Goal: Task Accomplishment & Management: Complete application form

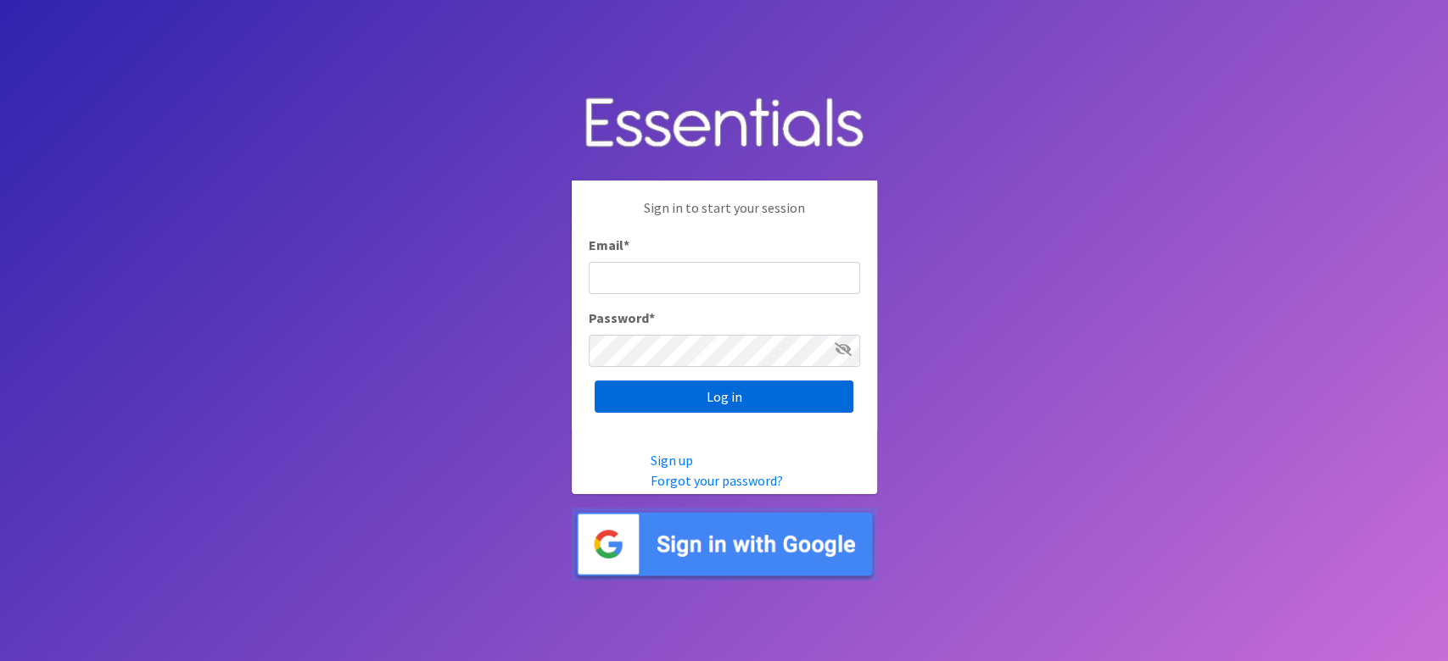
type input "lacey@familynetworknwa.com"
click at [638, 393] on input "Log in" at bounding box center [723, 397] width 259 height 32
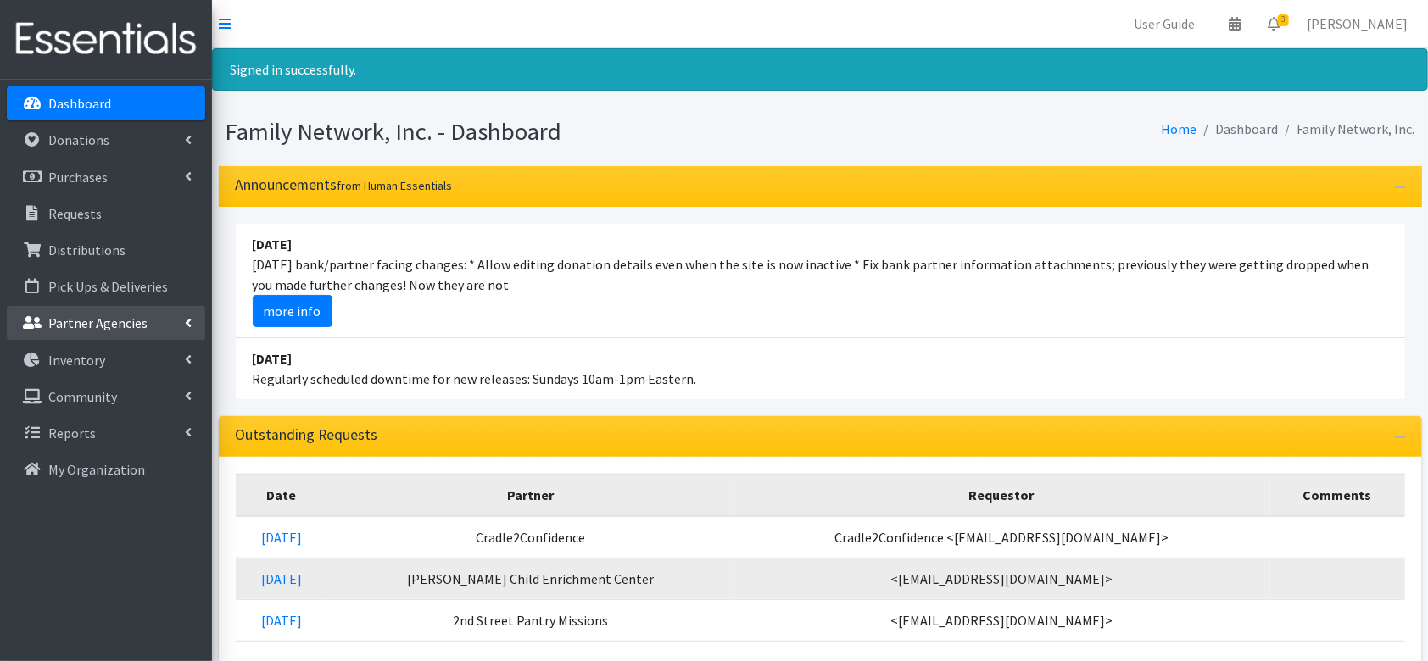
click at [114, 330] on p "Partner Agencies" at bounding box center [97, 323] width 99 height 17
click at [80, 360] on link "All Partners" at bounding box center [106, 360] width 198 height 34
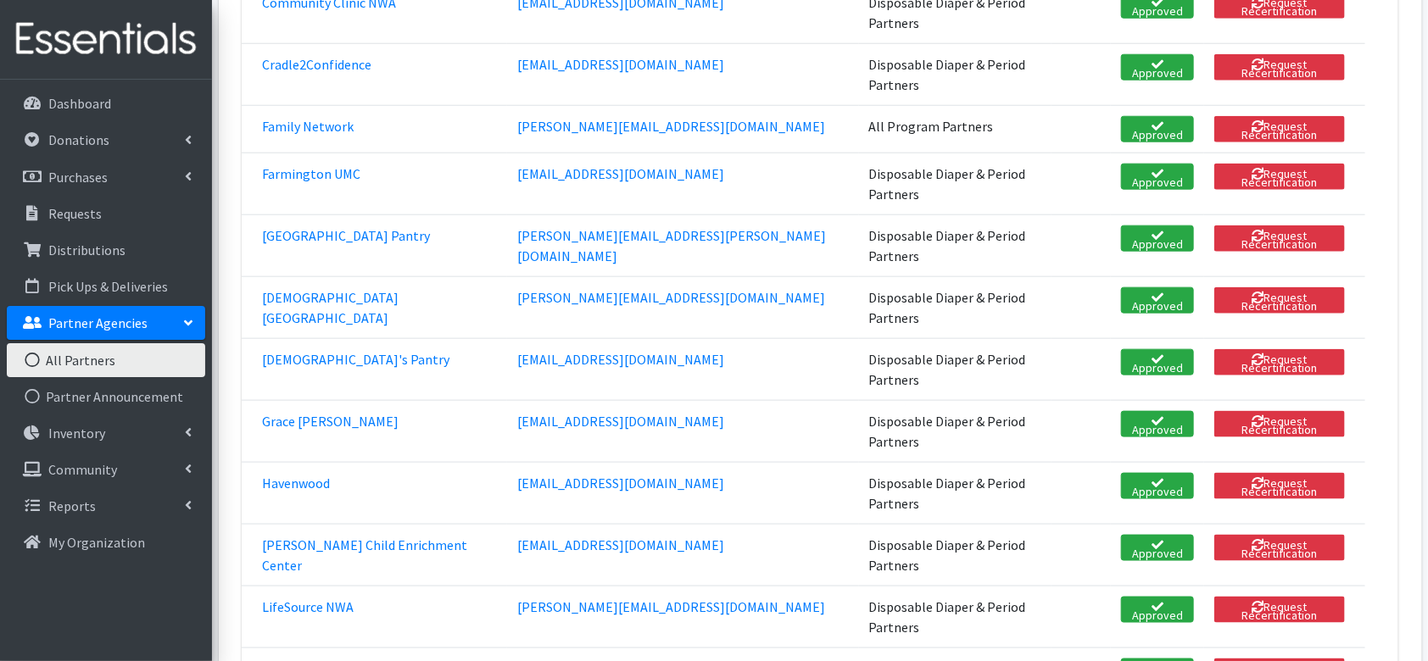
scroll to position [818, 0]
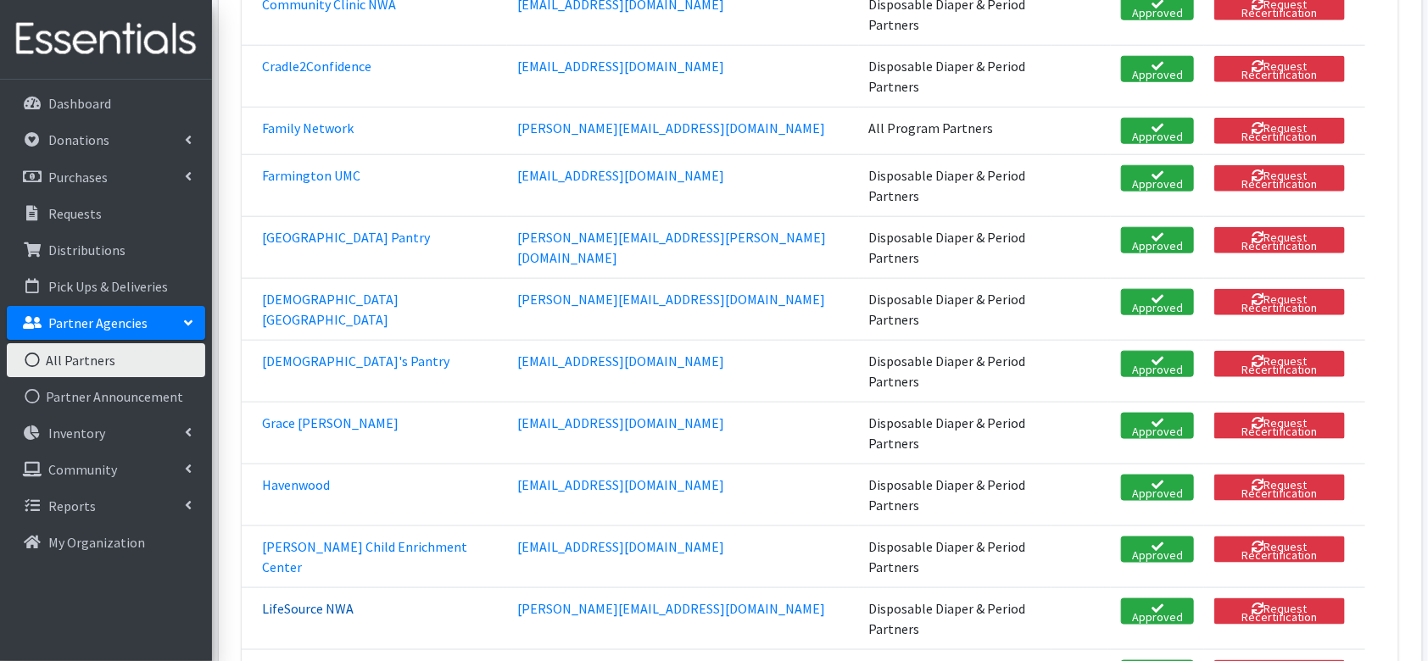
click at [296, 600] on link "LifeSource NWA" at bounding box center [308, 608] width 92 height 17
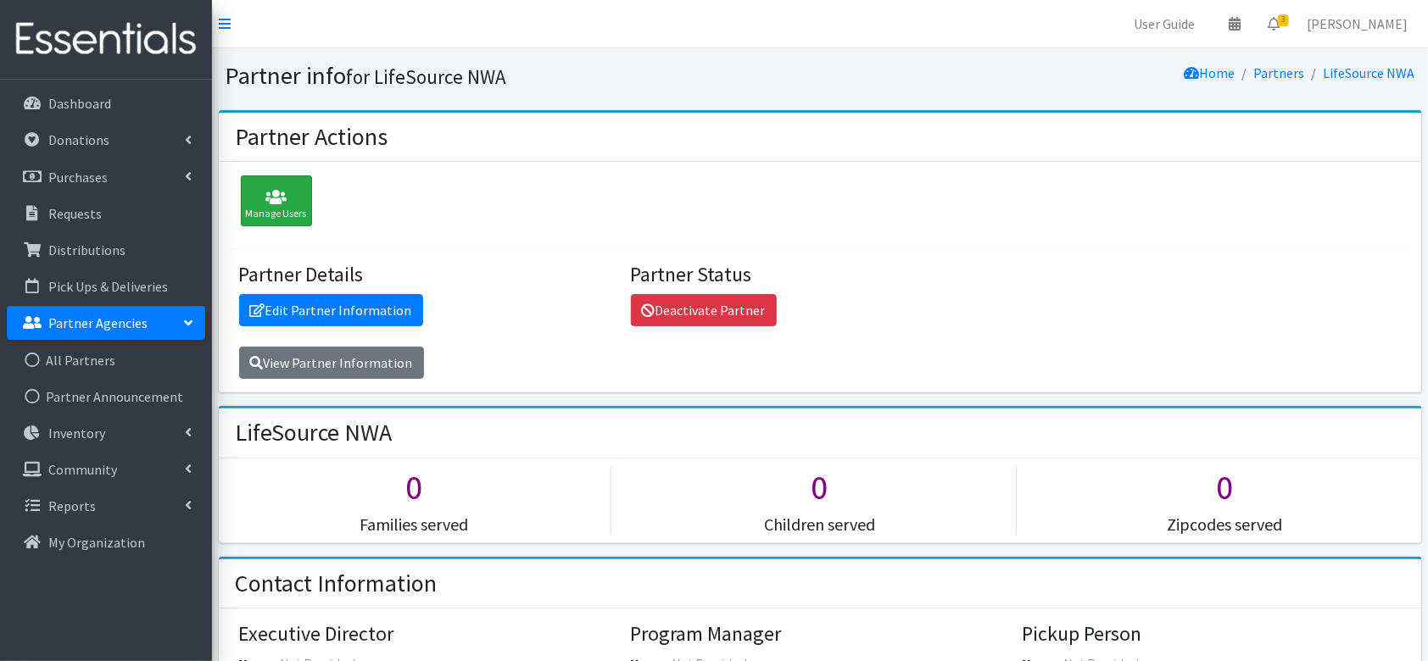
click at [258, 180] on div "Manage Users" at bounding box center [276, 201] width 71 height 51
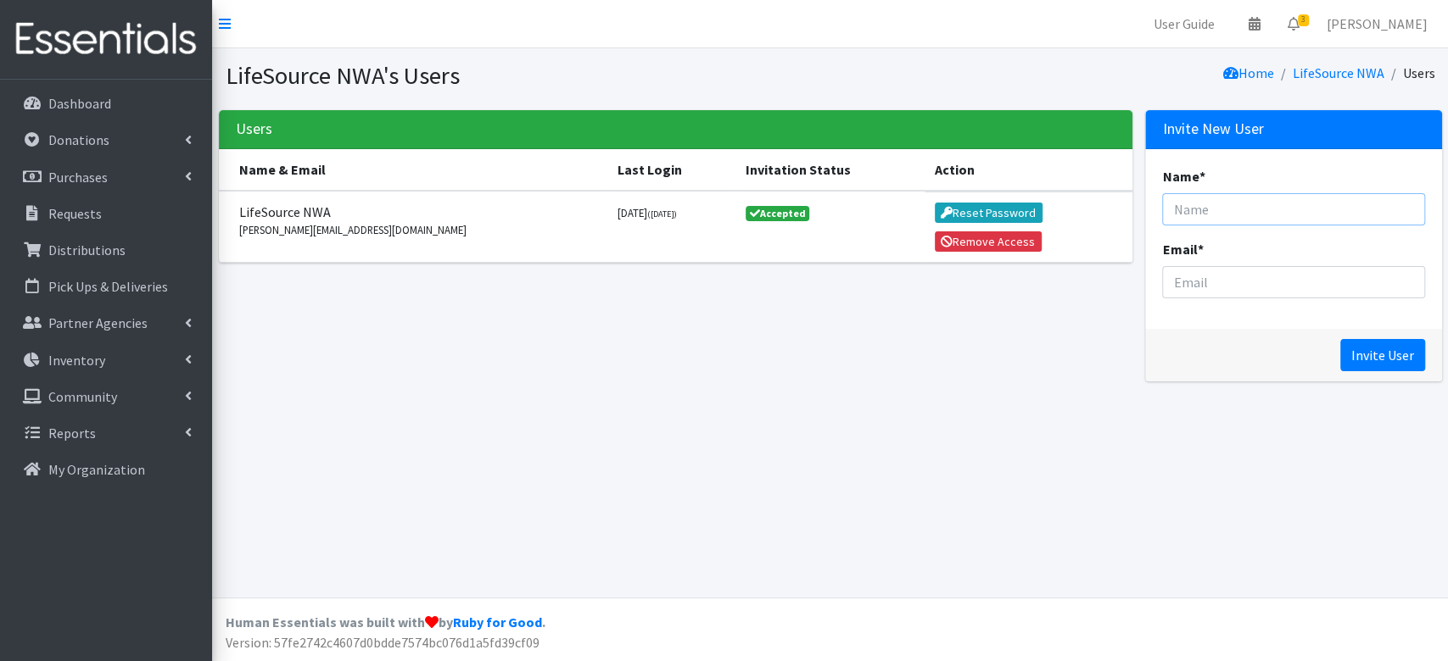
click at [1192, 225] on input "Name *" at bounding box center [1293, 209] width 262 height 32
type input "Lyn Staley"
click at [1196, 288] on input "Email *" at bounding box center [1293, 282] width 262 height 32
paste input "lyn@lifesourcenwa.org"
type input "lyn@lifesourcenwa.org"
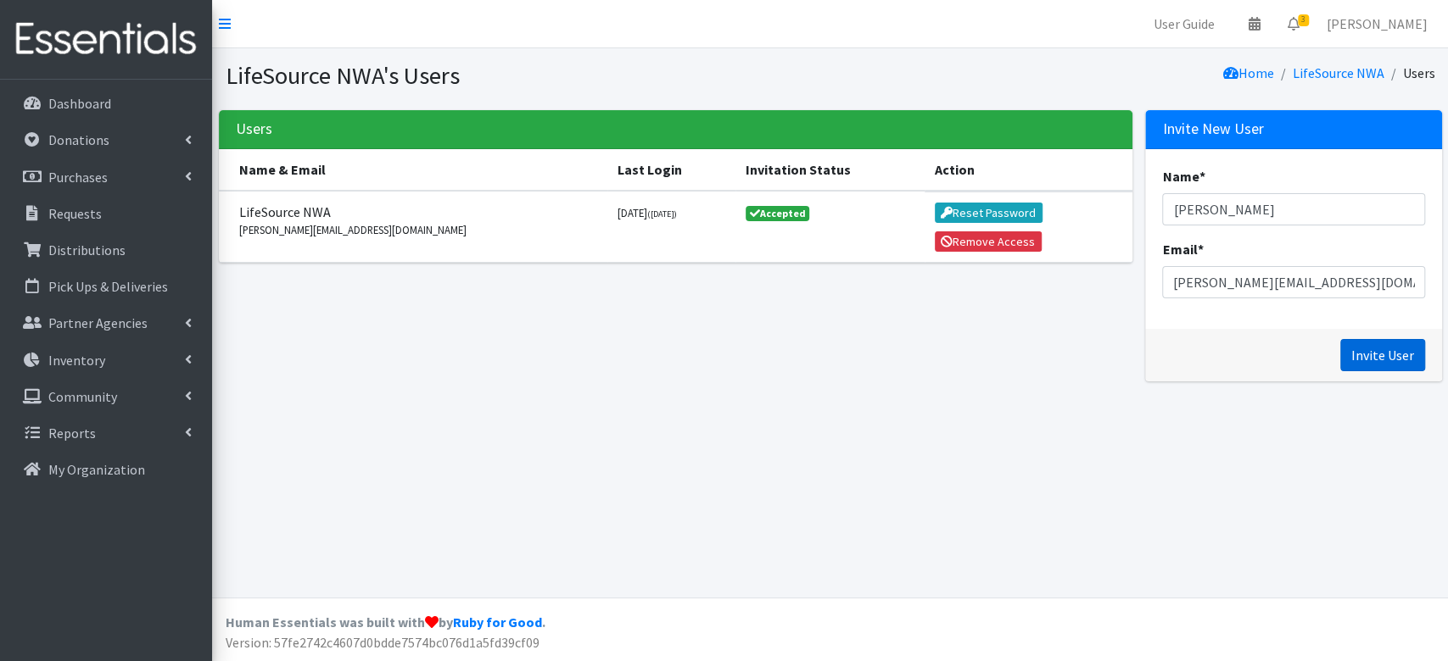
click at [1372, 349] on input "Invite User" at bounding box center [1382, 355] width 85 height 32
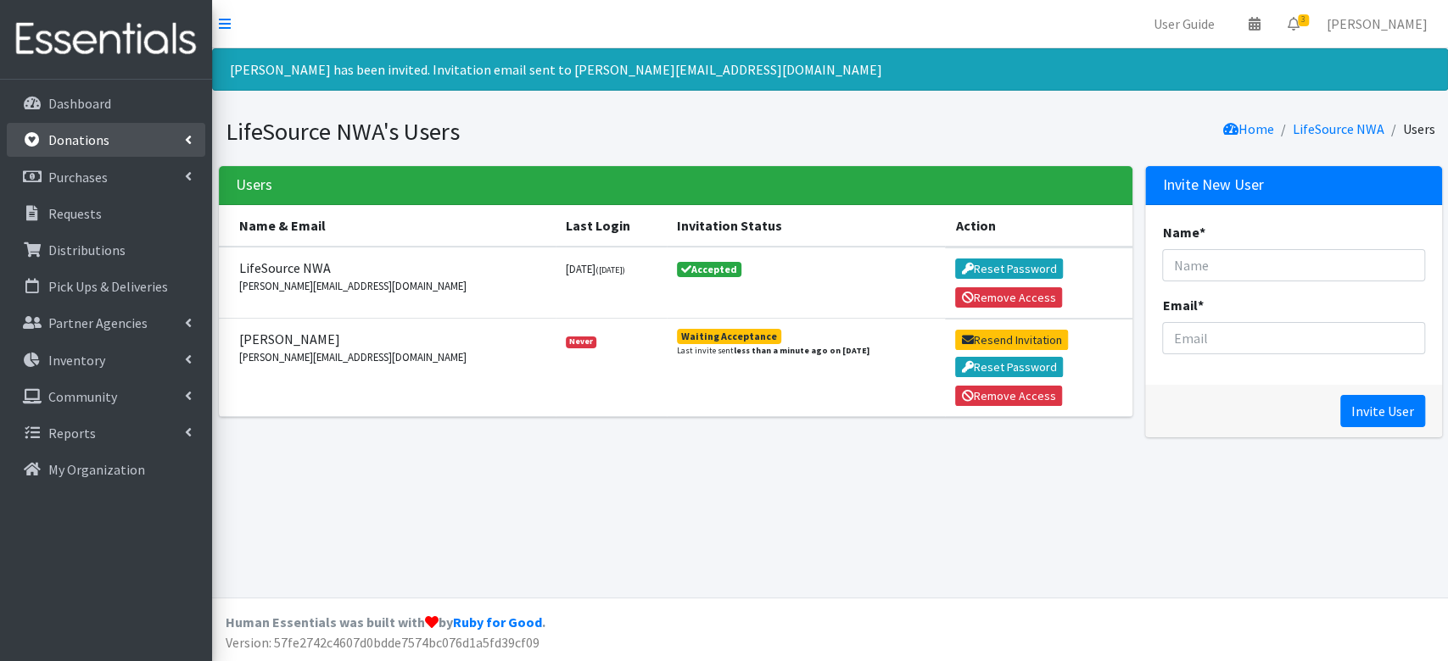
click at [83, 153] on link "Donations" at bounding box center [106, 140] width 198 height 34
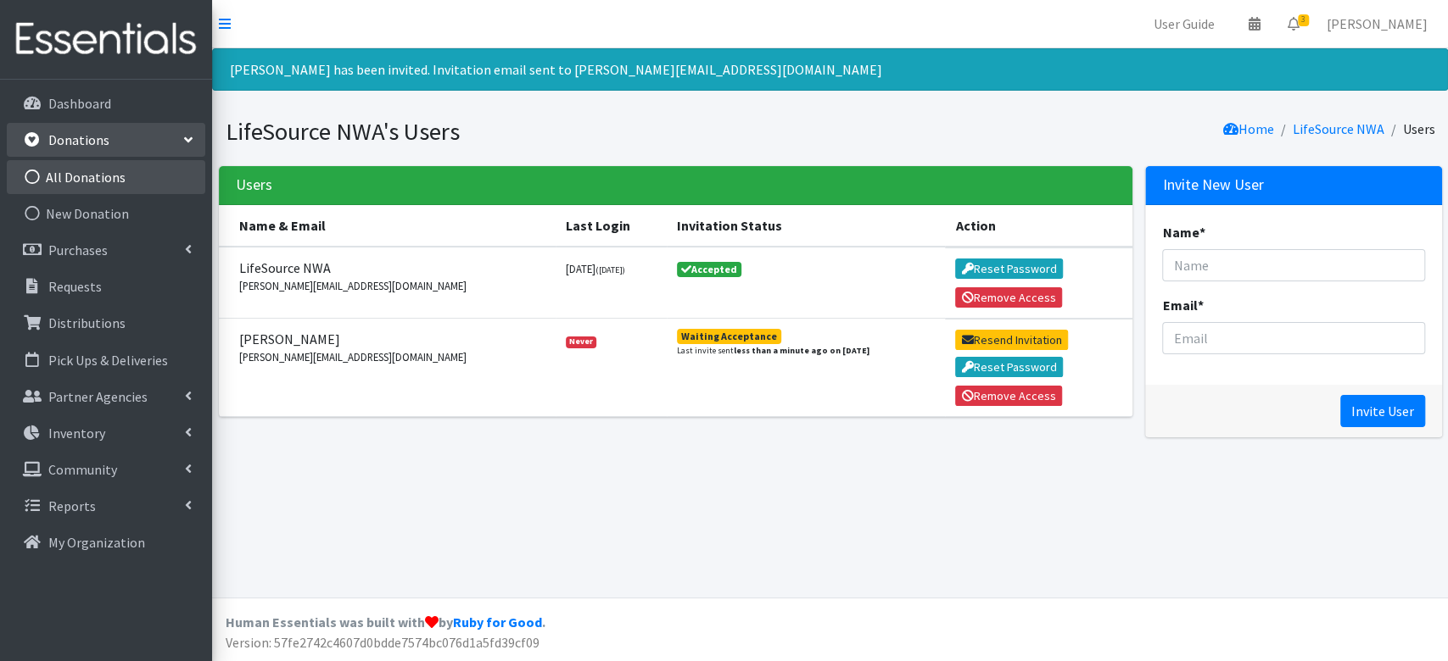
click at [78, 182] on link "All Donations" at bounding box center [106, 177] width 198 height 34
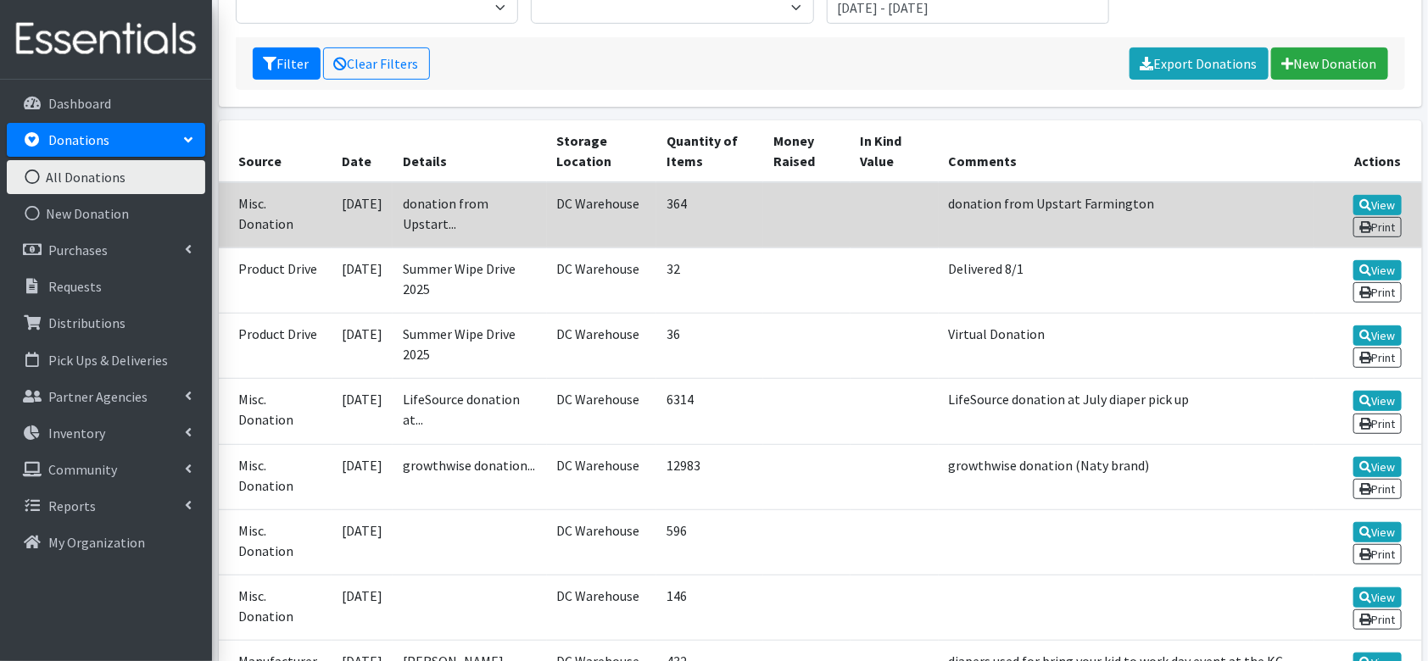
scroll to position [276, 0]
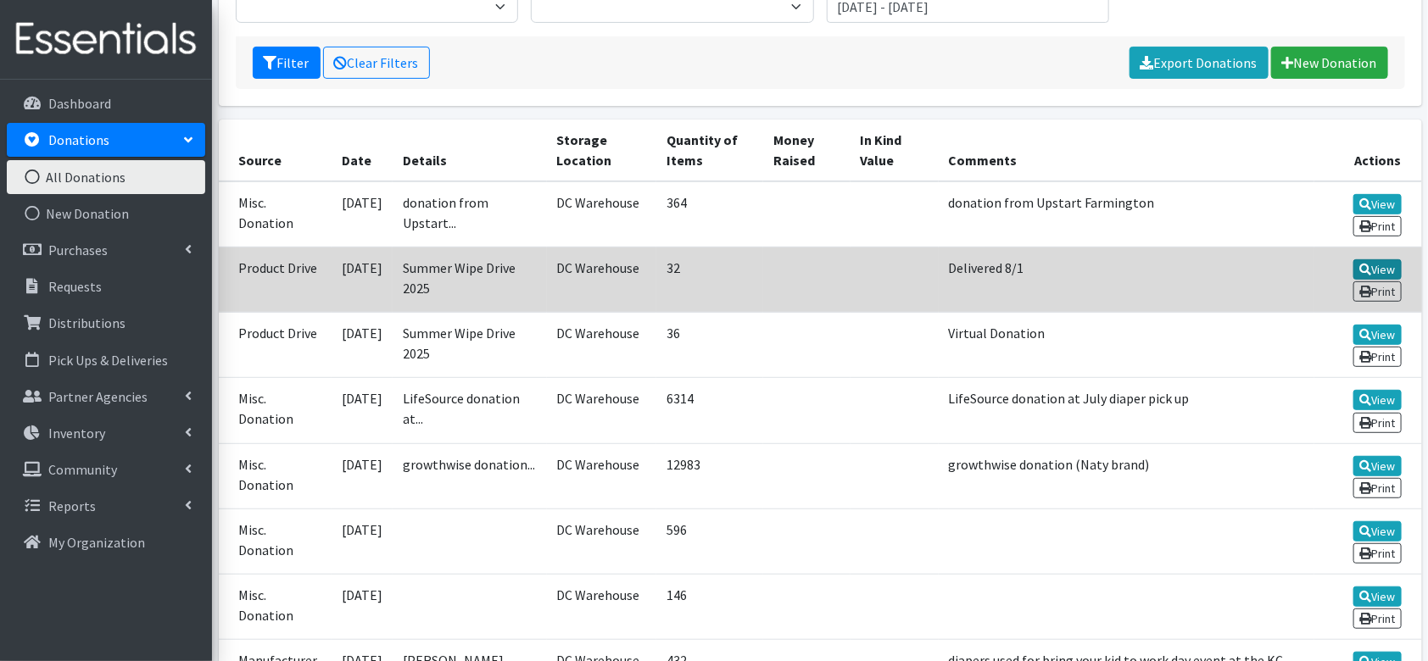
click at [1364, 264] on icon at bounding box center [1365, 270] width 12 height 12
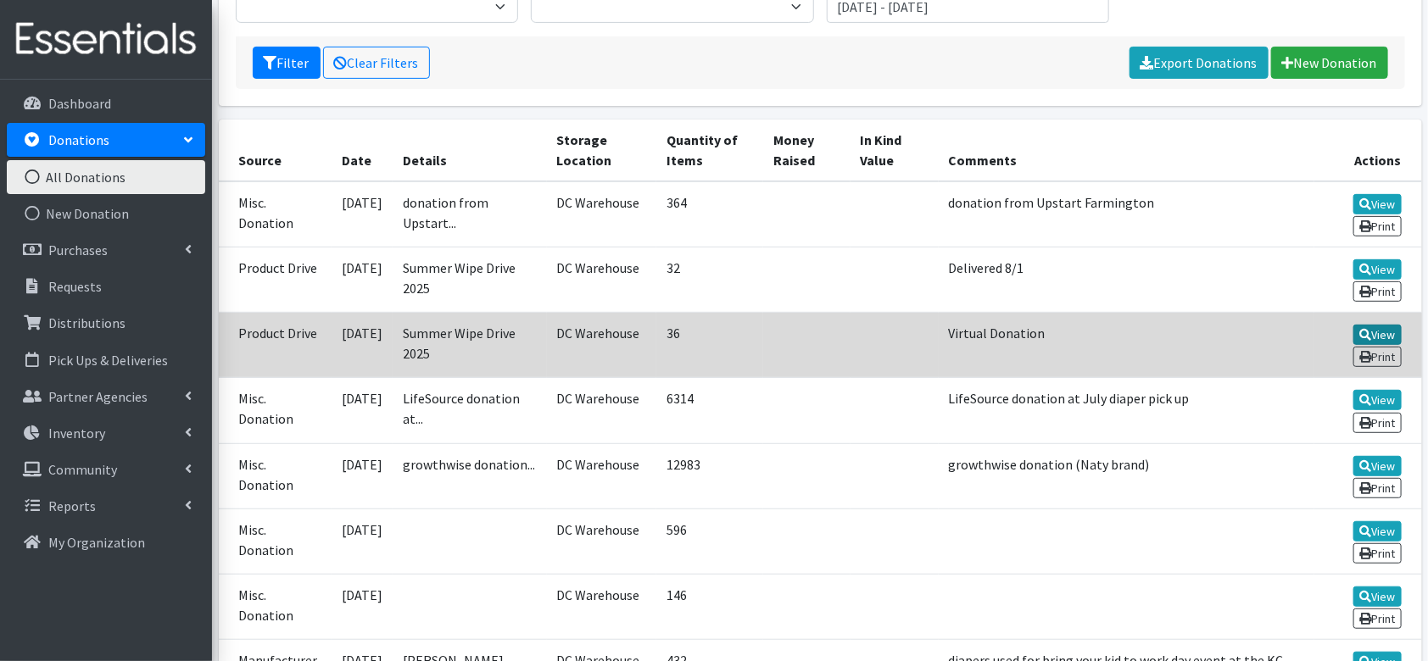
click at [1377, 326] on link "View" at bounding box center [1377, 335] width 48 height 20
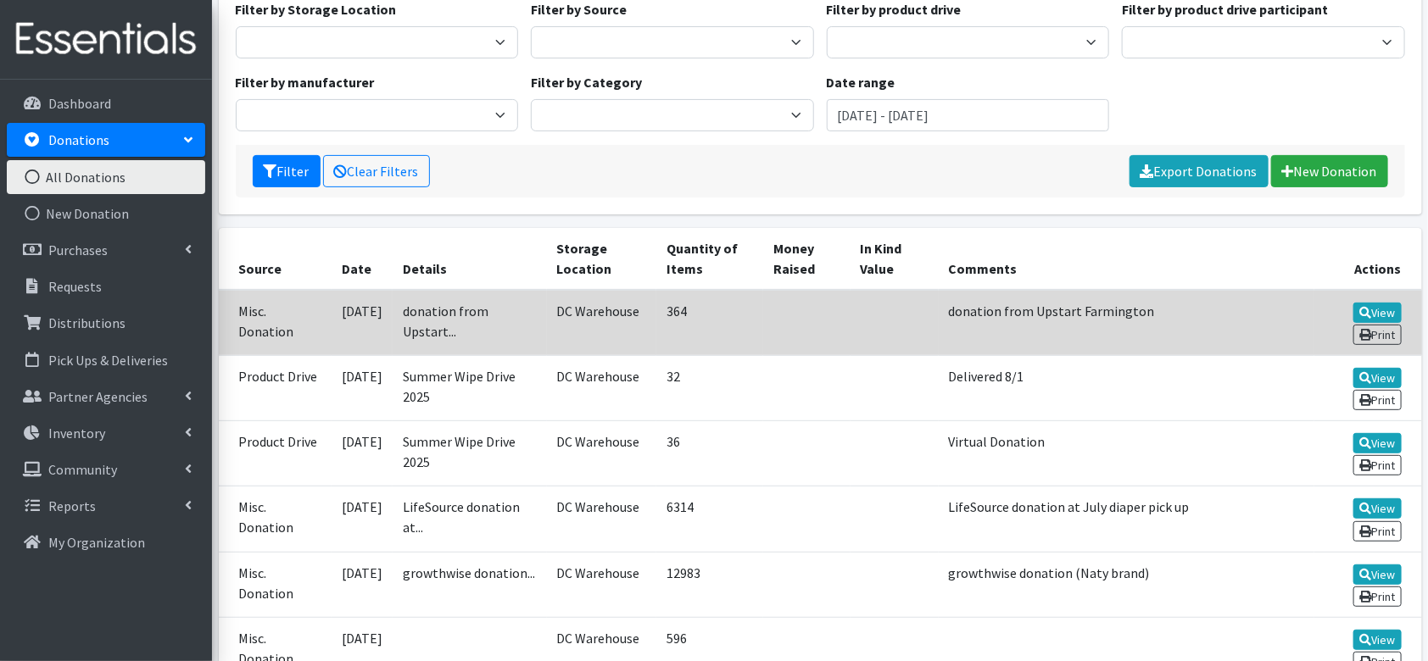
scroll to position [171, 0]
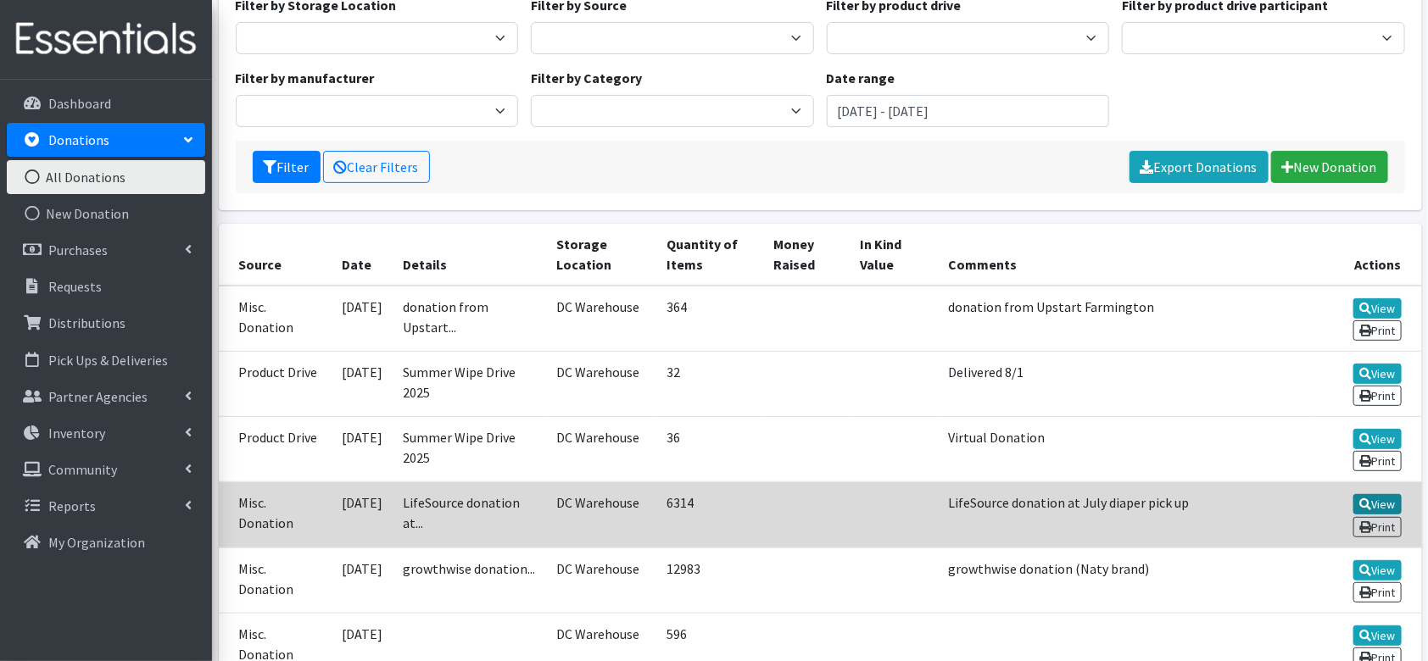
click at [1359, 499] on icon at bounding box center [1365, 505] width 12 height 12
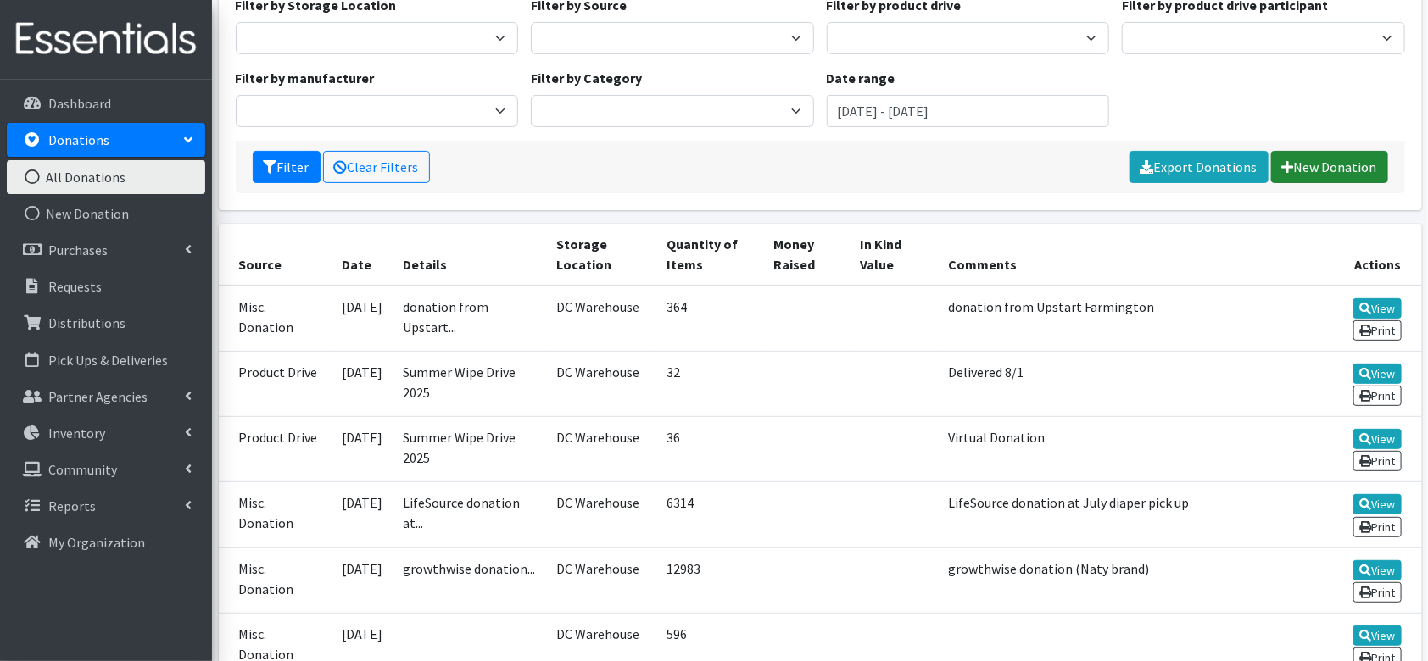
click at [1342, 173] on link "New Donation" at bounding box center [1329, 167] width 117 height 32
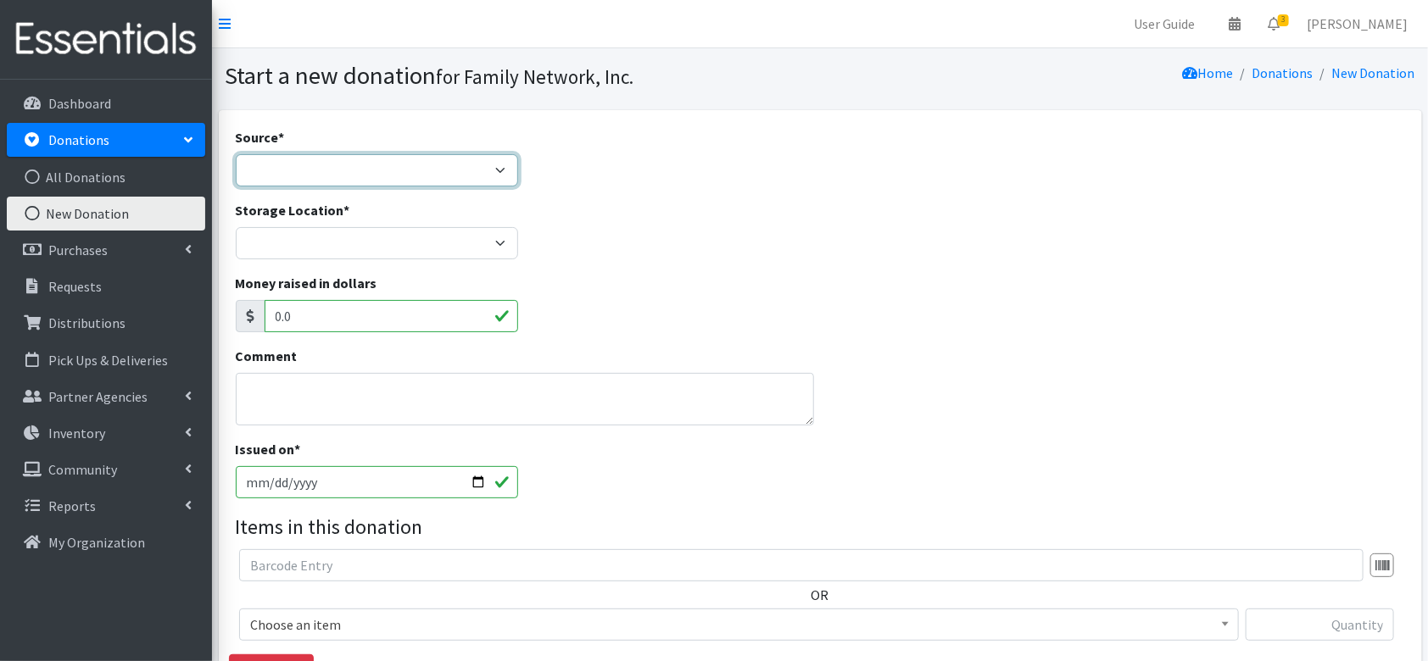
click at [319, 163] on select "Product Drive Manufacturer Donation Site Misc. Donation" at bounding box center [377, 170] width 283 height 32
select select "Product Drive"
click at [236, 154] on select "Product Drive Manufacturer Donation Site Misc. Donation" at bounding box center [377, 170] width 283 height 32
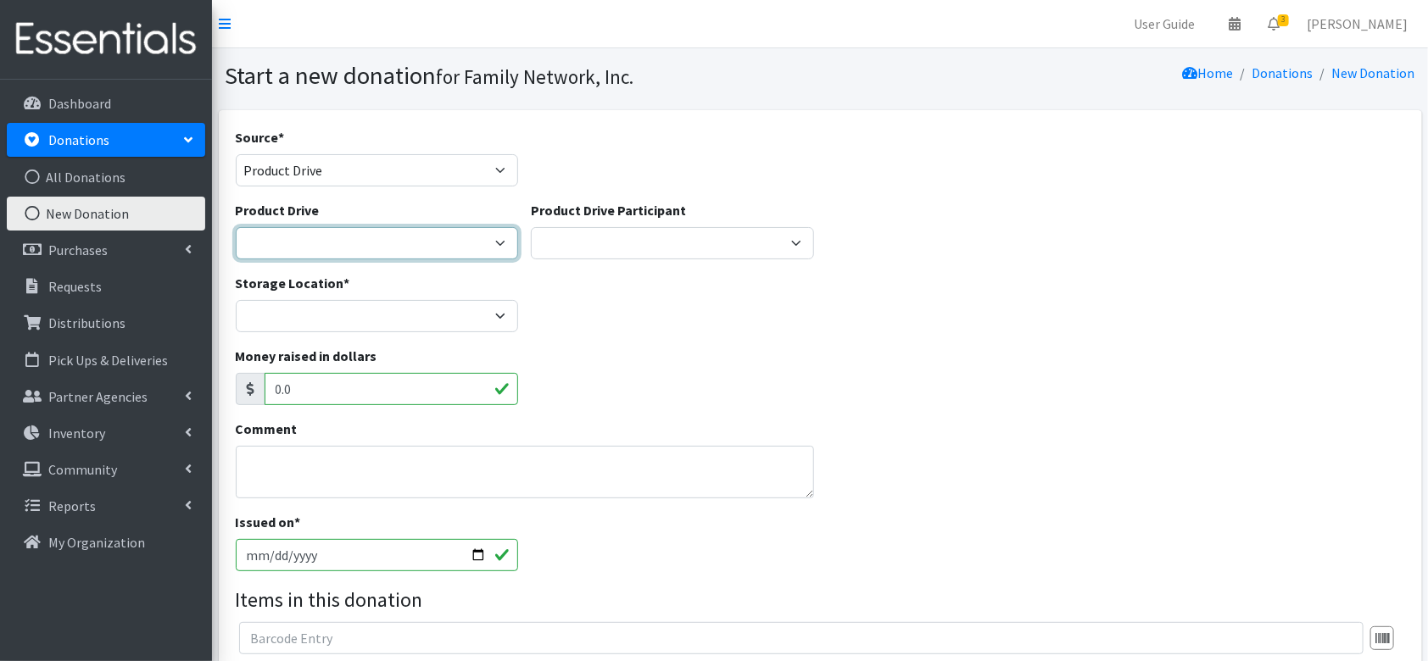
click at [323, 237] on select "[US_STATE] Children's Northwest Diaper Drive [US_STATE] Music Works and Bank of…" at bounding box center [377, 243] width 283 height 32
select select "3488"
click at [236, 227] on select "[US_STATE] Children's Northwest Diaper Drive [US_STATE] Music Works and Bank of…" at bounding box center [377, 243] width 283 height 32
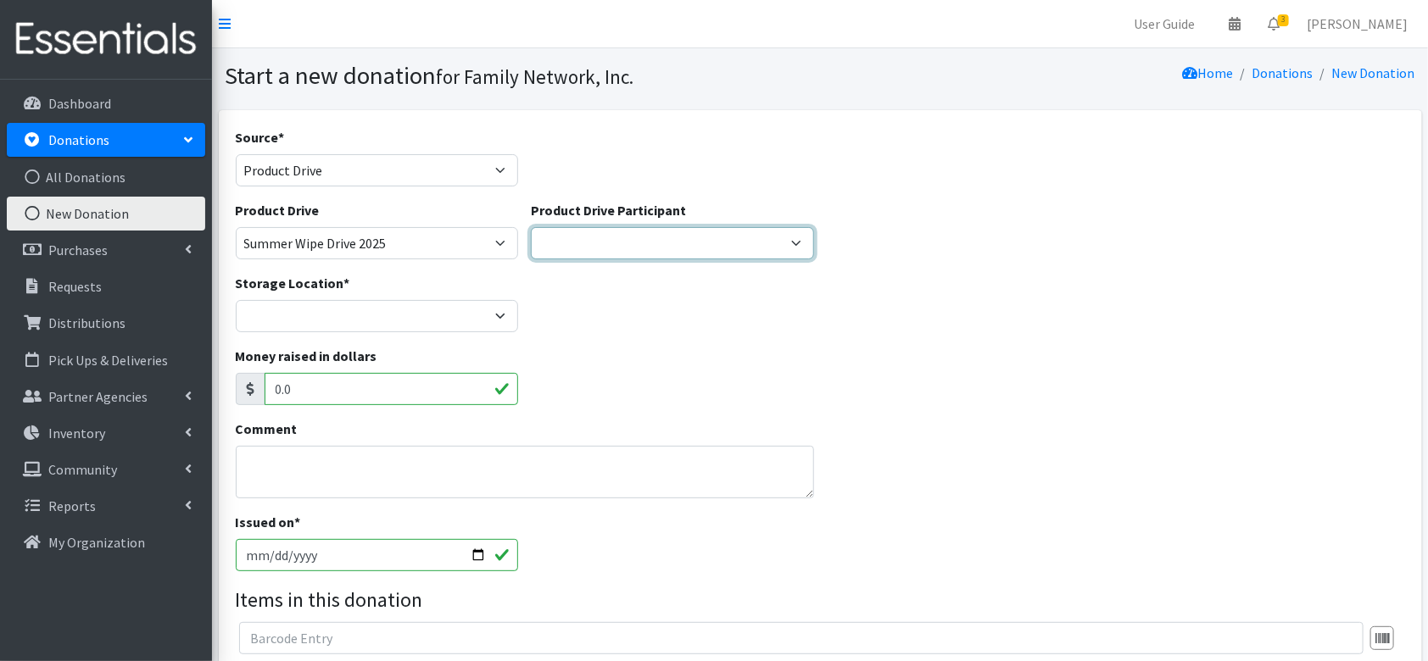
click at [675, 236] on select "Boulder and Brews Zeta Tau Alpha [PERSON_NAME][GEOGRAPHIC_DATA] [PERSON_NAME]'s…" at bounding box center [672, 243] width 283 height 32
select select
click at [531, 227] on select "Boulder and Brews Zeta Tau Alpha [PERSON_NAME][GEOGRAPHIC_DATA] [PERSON_NAME]'s…" at bounding box center [672, 243] width 283 height 32
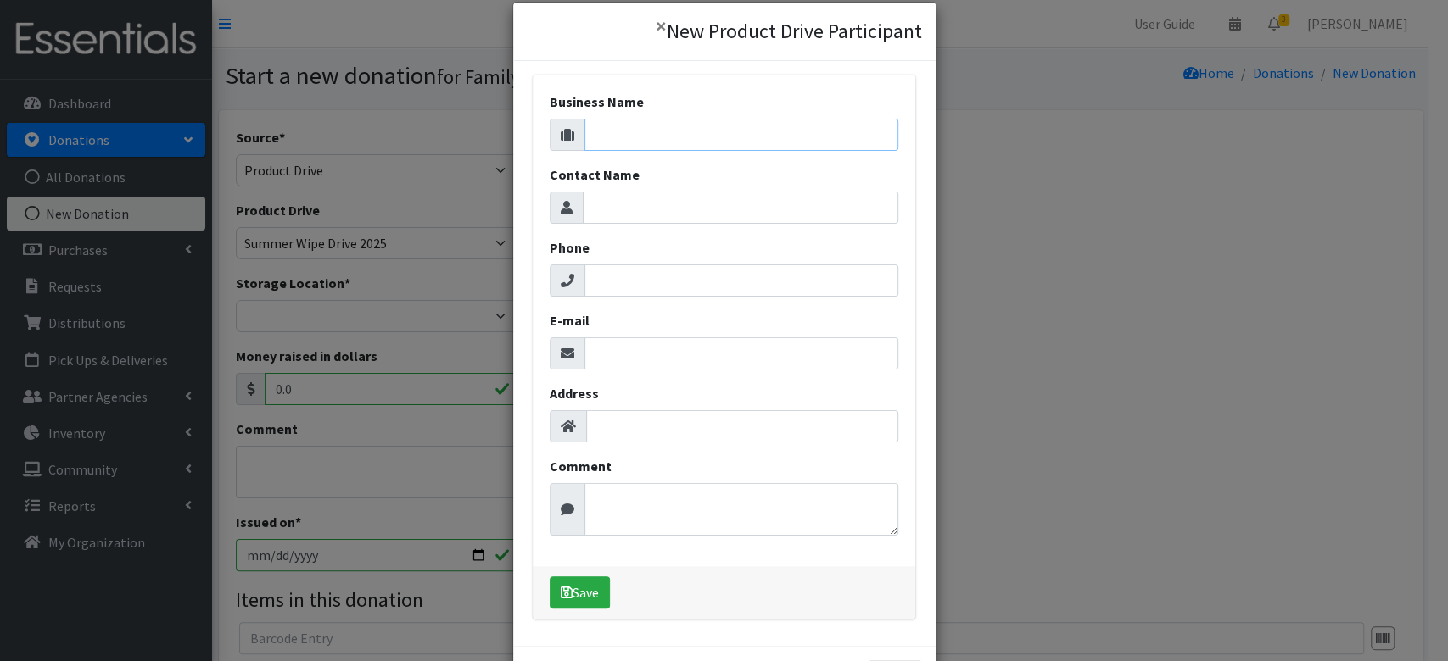
click at [672, 132] on input "Business Name" at bounding box center [741, 135] width 314 height 32
type input "Tyson HQ"
click at [606, 209] on input "Contact Name" at bounding box center [740, 208] width 315 height 32
type input "[PERSON_NAME]"
click at [600, 349] on input "E-mail" at bounding box center [741, 353] width 314 height 32
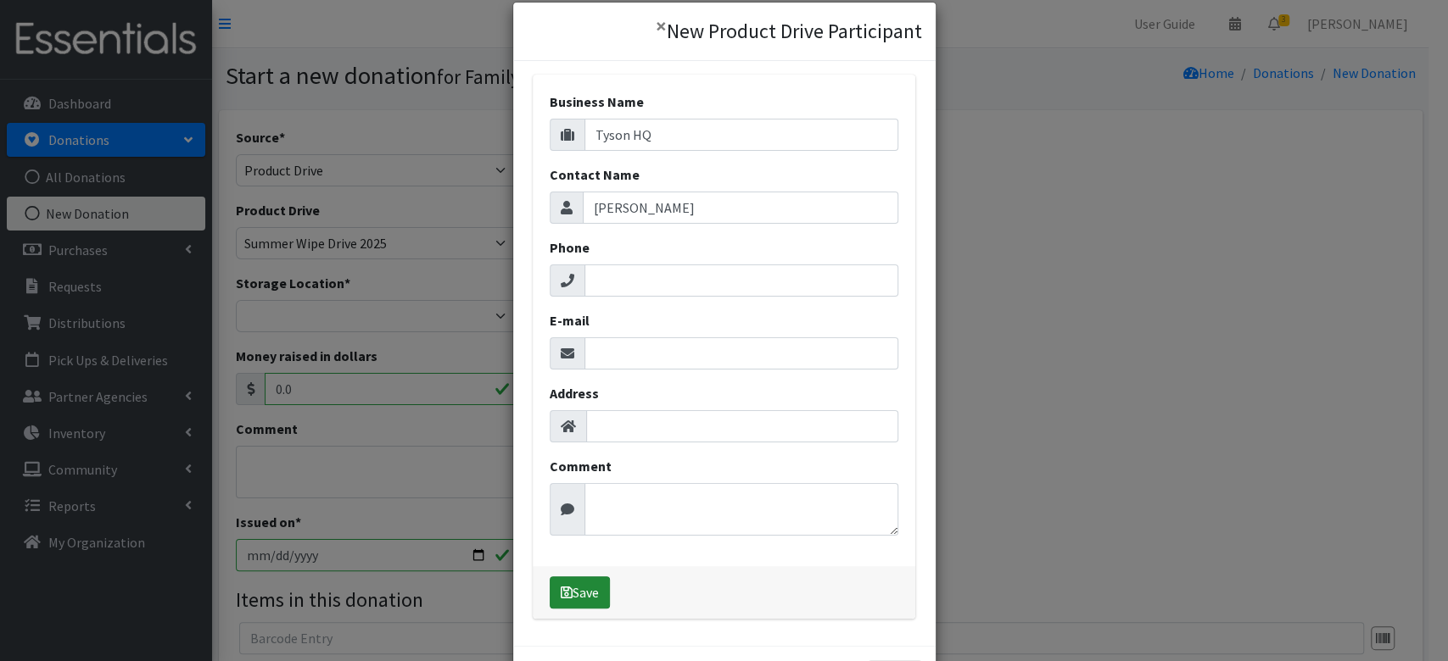
click at [587, 590] on button "Save" at bounding box center [579, 593] width 60 height 32
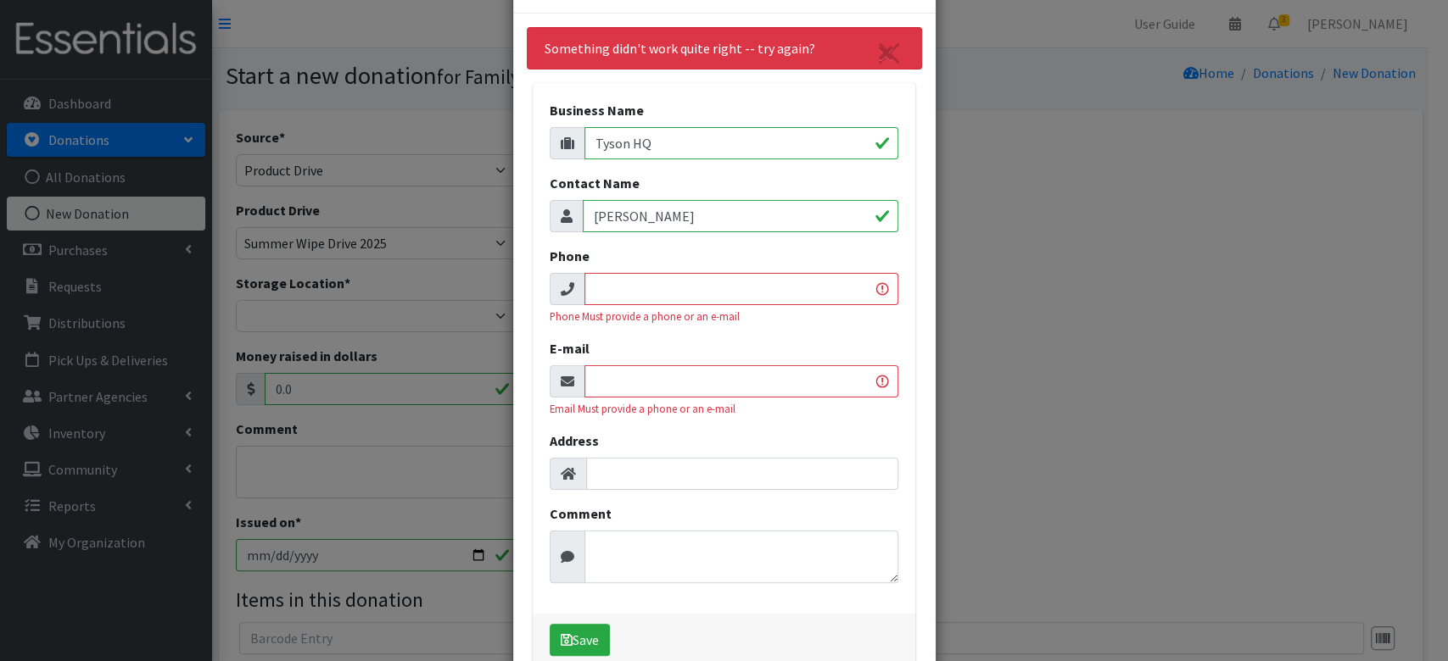
click at [638, 302] on input "Phone" at bounding box center [741, 289] width 314 height 32
click at [622, 380] on input "E-mail" at bounding box center [741, 381] width 314 height 32
click at [600, 388] on input "E-mail" at bounding box center [741, 381] width 314 height 32
paste input "tarah.thomas@tyson.com"
type input "tarah.thomas@tyson.com"
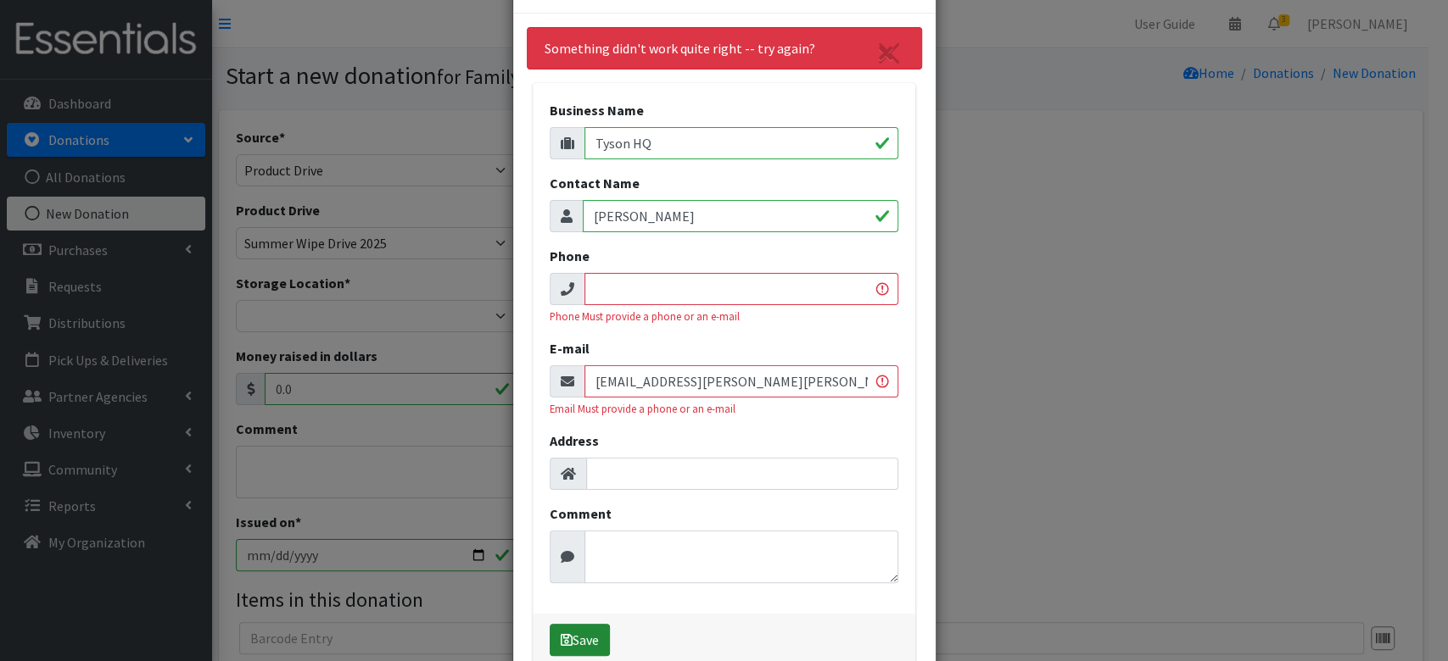
click at [568, 641] on button "Save" at bounding box center [579, 640] width 60 height 32
select select "1680"
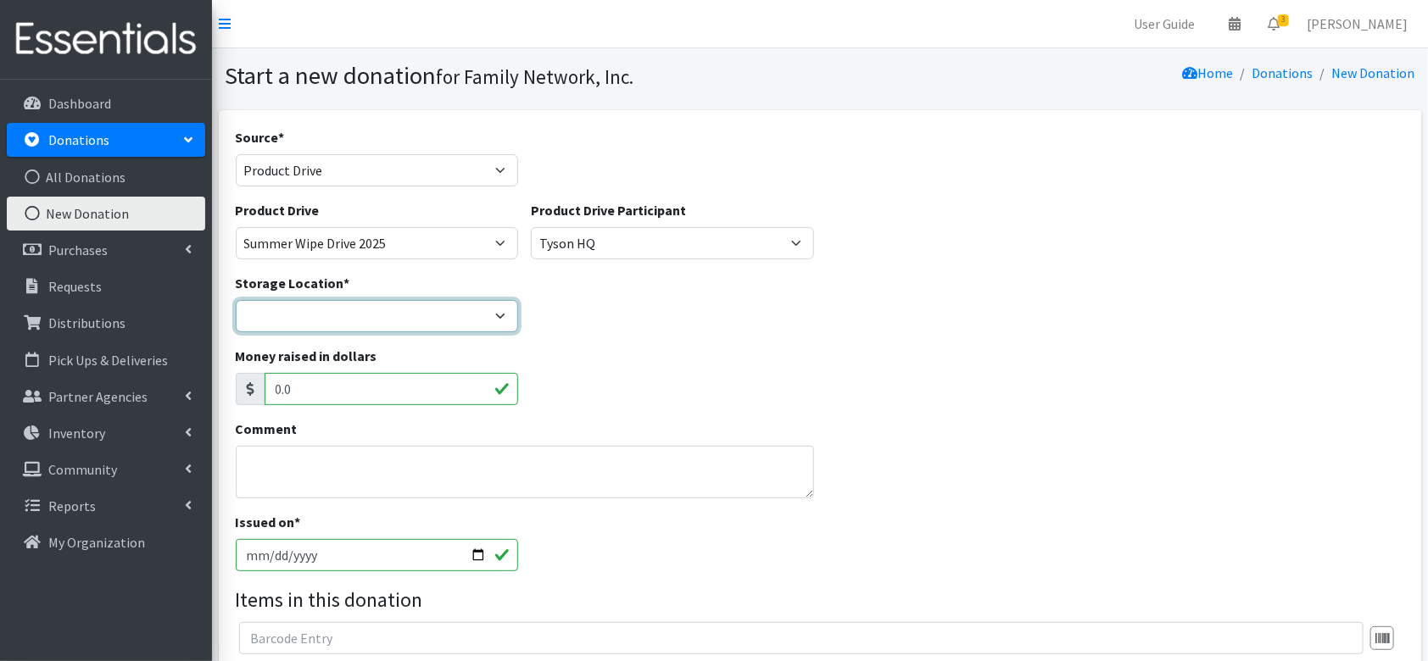
click at [284, 307] on select "DC Warehouse" at bounding box center [377, 316] width 283 height 32
select select "421"
click at [236, 300] on select "DC Warehouse" at bounding box center [377, 316] width 283 height 32
click at [271, 488] on textarea "Comment" at bounding box center [525, 472] width 578 height 53
type textarea "Wipes Drive"
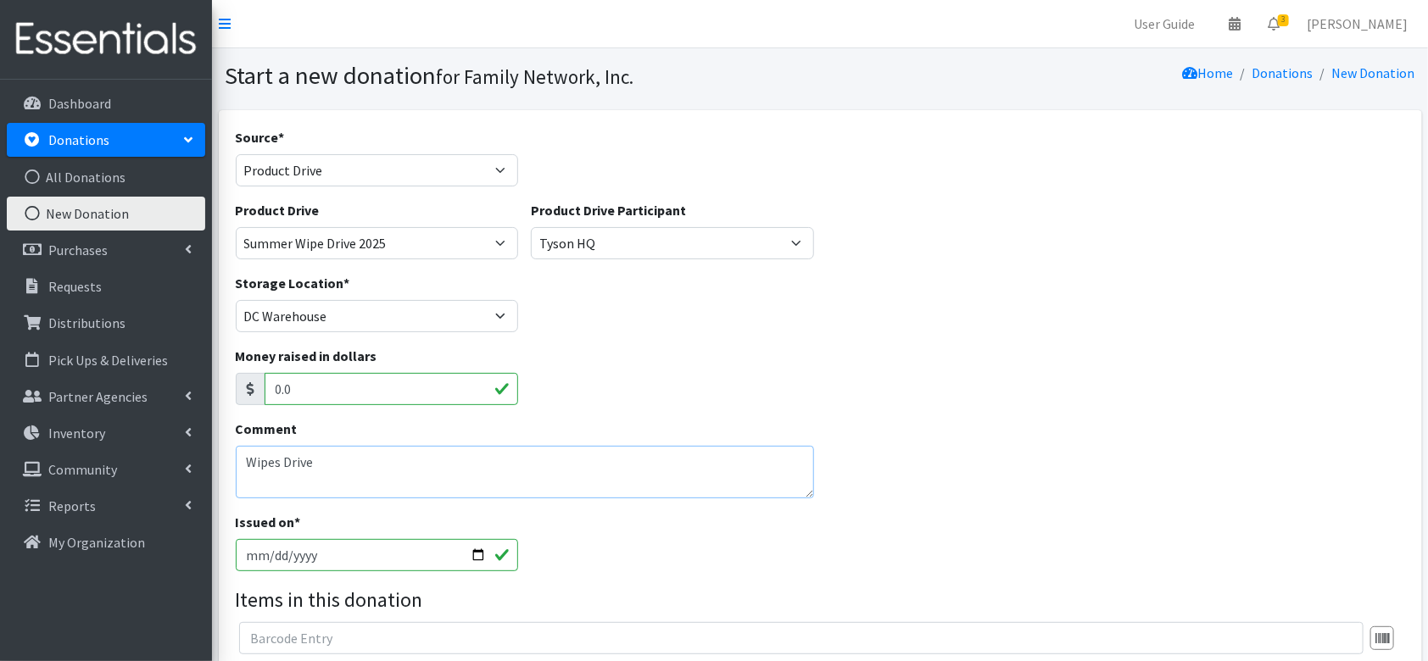
scroll to position [316, 0]
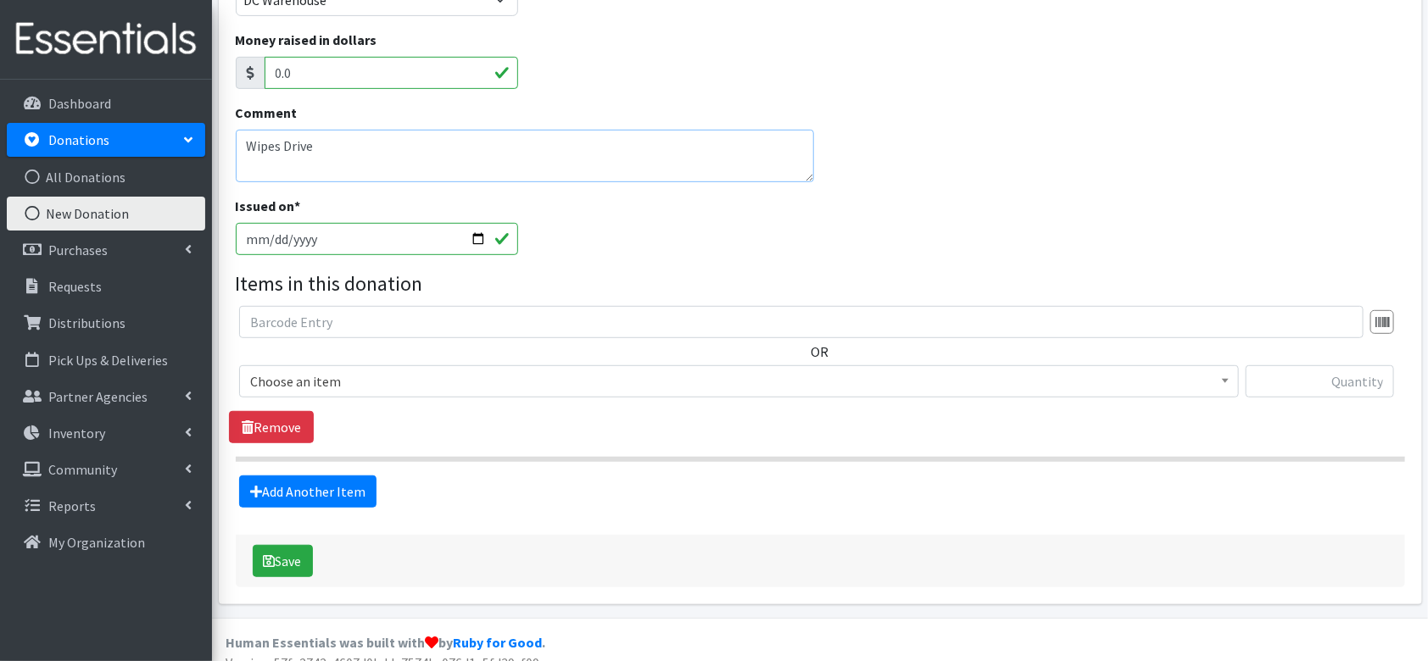
drag, startPoint x: 310, startPoint y: 153, endPoint x: 149, endPoint y: 138, distance: 161.0
click at [150, 138] on div "User Guide 0 Pick-ups remaining this week View Calendar 3 3 Requests 0 Partner …" at bounding box center [714, 183] width 1428 height 998
click at [477, 240] on input "[DATE]" at bounding box center [377, 239] width 283 height 32
type input "2025-07-31"
click at [273, 384] on span "Choose an item" at bounding box center [739, 382] width 978 height 24
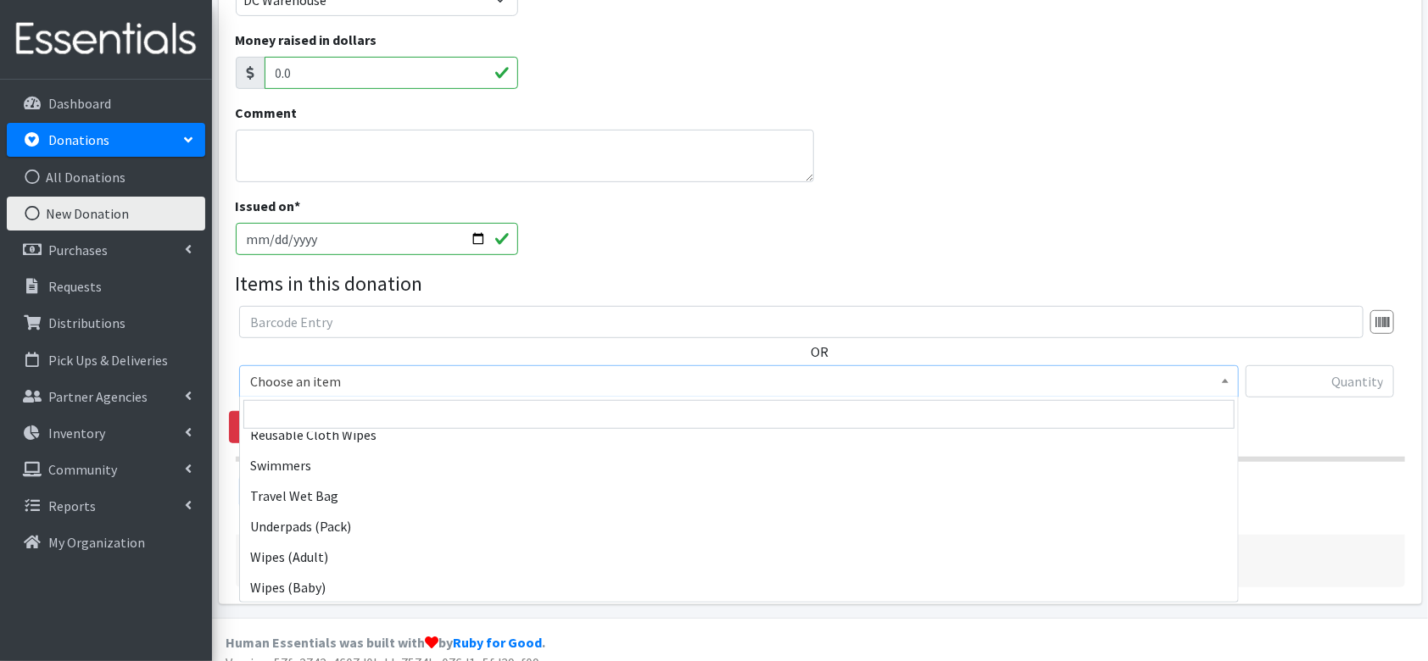
scroll to position [335, 0]
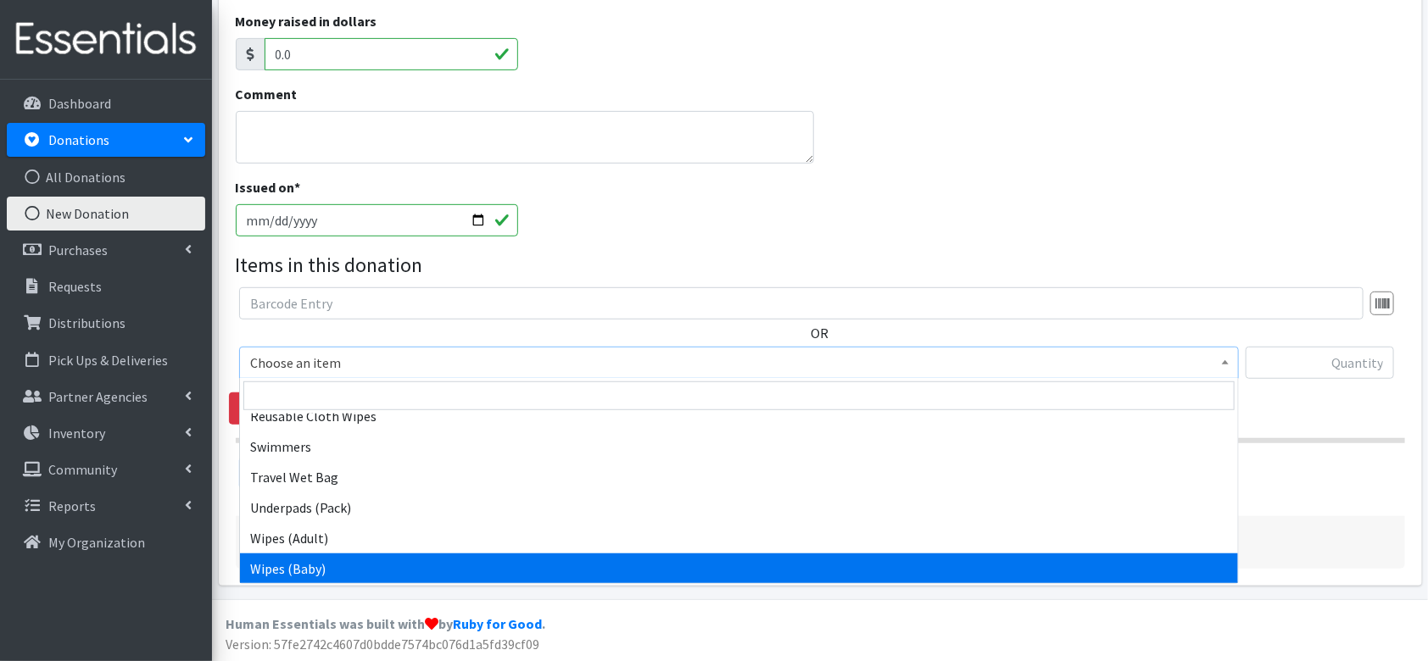
select select "4558"
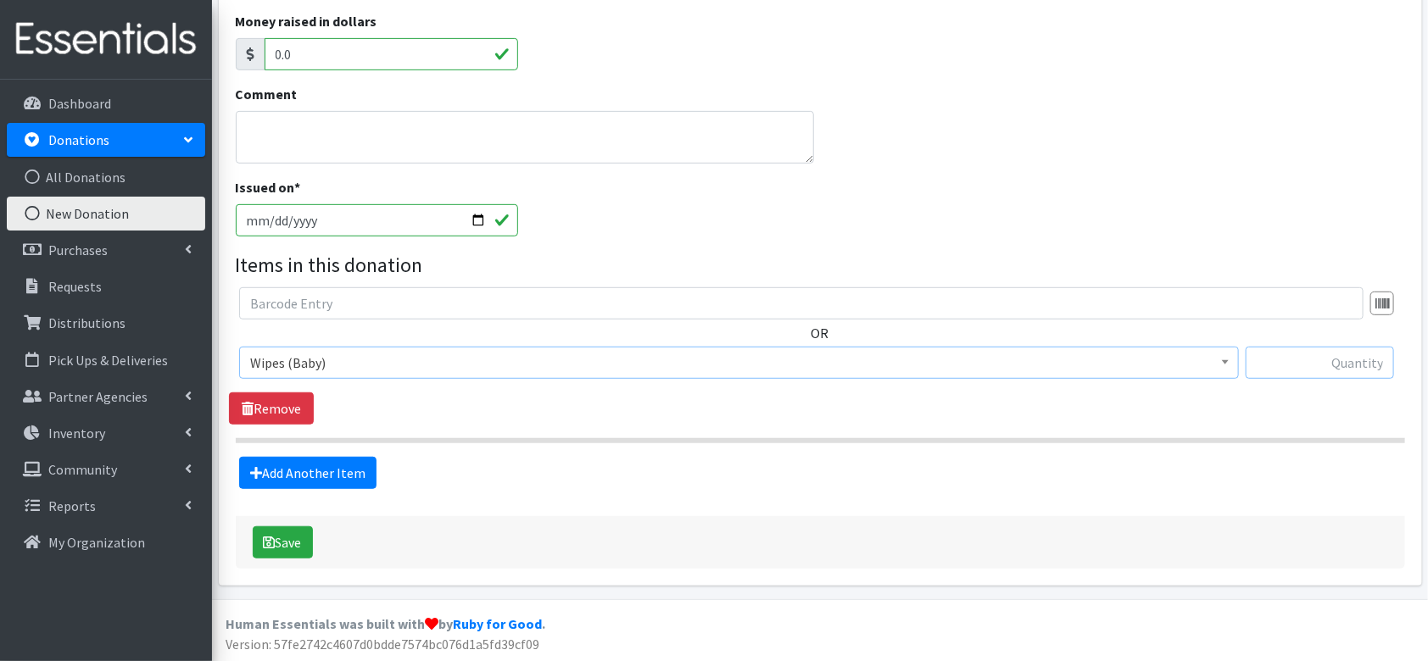
click at [1321, 360] on input "text" at bounding box center [1320, 363] width 148 height 32
type input "38"
click at [287, 530] on button "Save" at bounding box center [283, 543] width 60 height 32
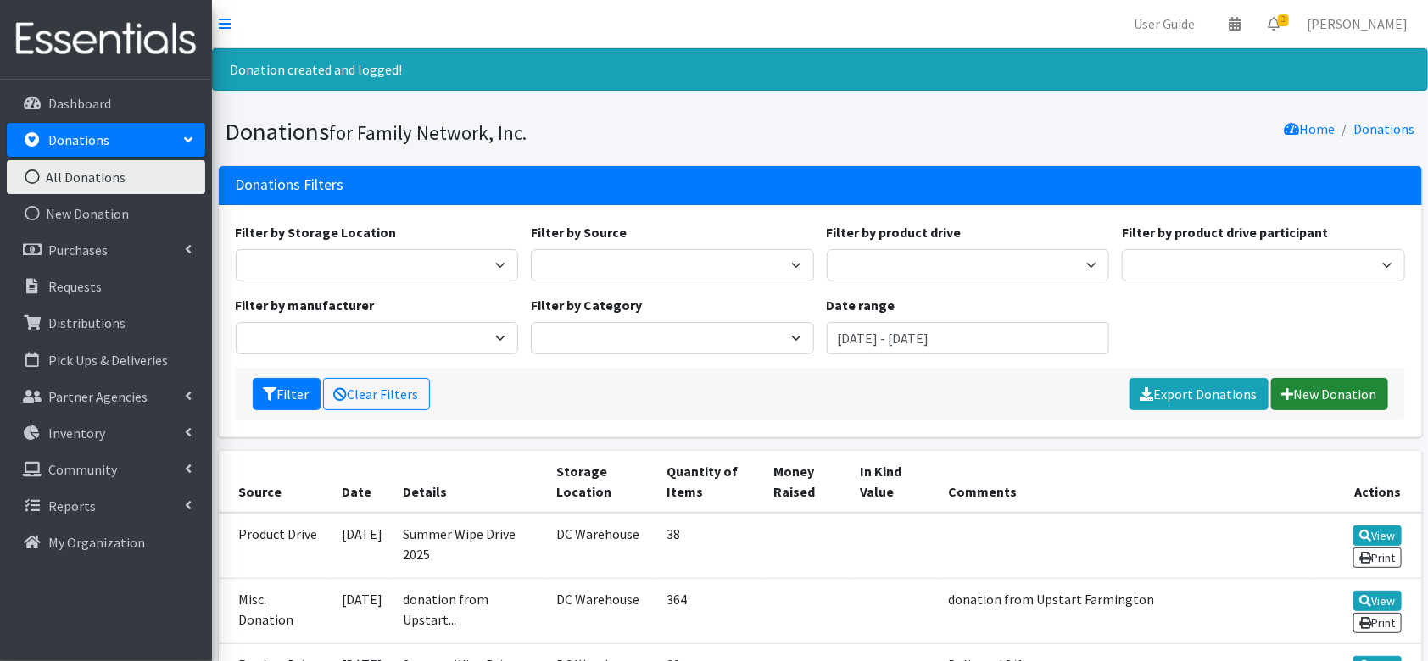
click at [1305, 386] on link "New Donation" at bounding box center [1329, 394] width 117 height 32
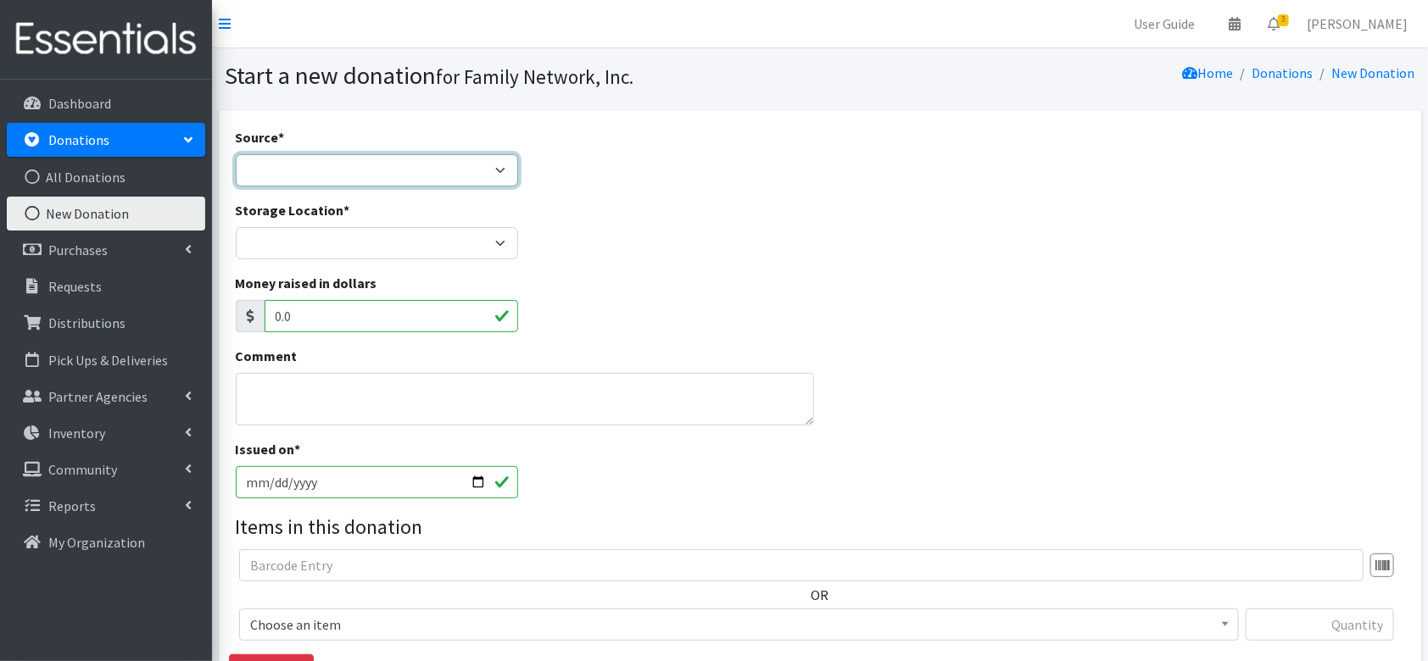
click at [327, 157] on select "Product Drive Manufacturer Donation Site Misc. Donation" at bounding box center [377, 170] width 283 height 32
select select "Misc. Donation"
click at [236, 154] on select "Product Drive Manufacturer Donation Site Misc. Donation" at bounding box center [377, 170] width 283 height 32
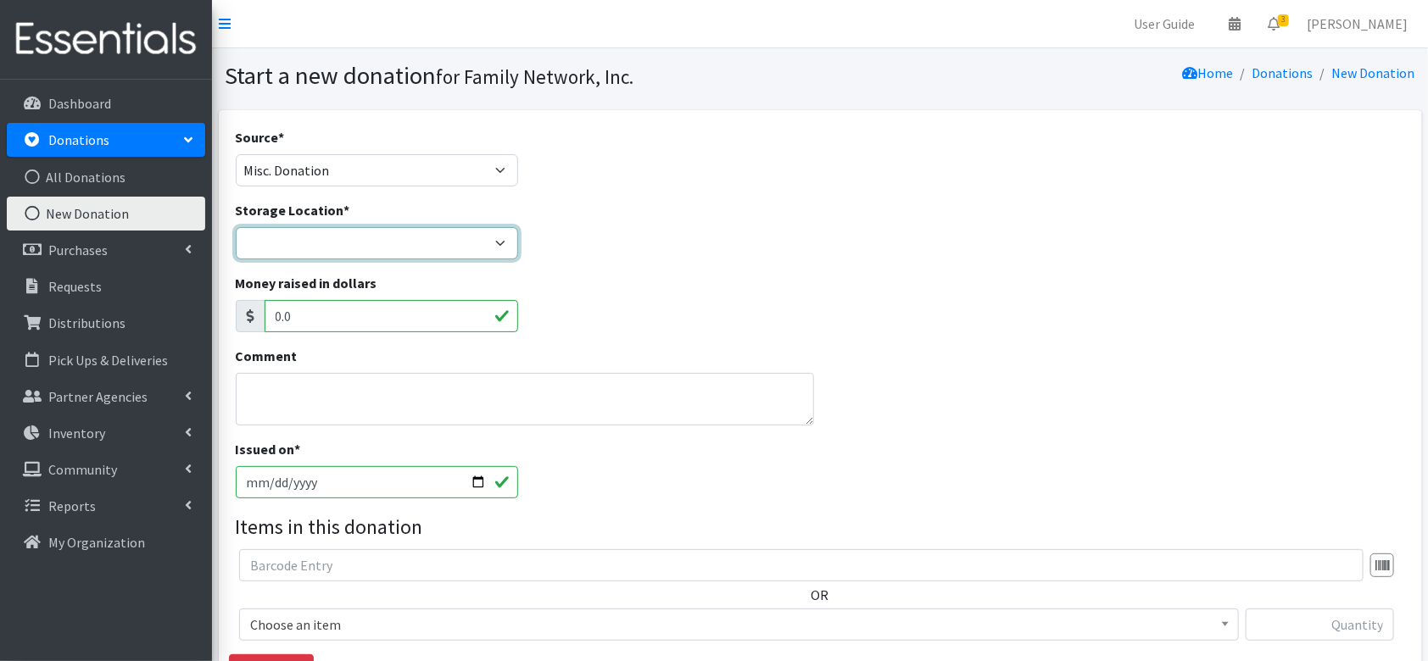
click at [332, 253] on select "DC Warehouse" at bounding box center [377, 243] width 283 height 32
select select "421"
click at [236, 227] on select "DC Warehouse" at bounding box center [377, 243] width 283 height 32
click at [287, 390] on textarea "Comment" at bounding box center [525, 399] width 578 height 53
type textarea "Tarah Magana"
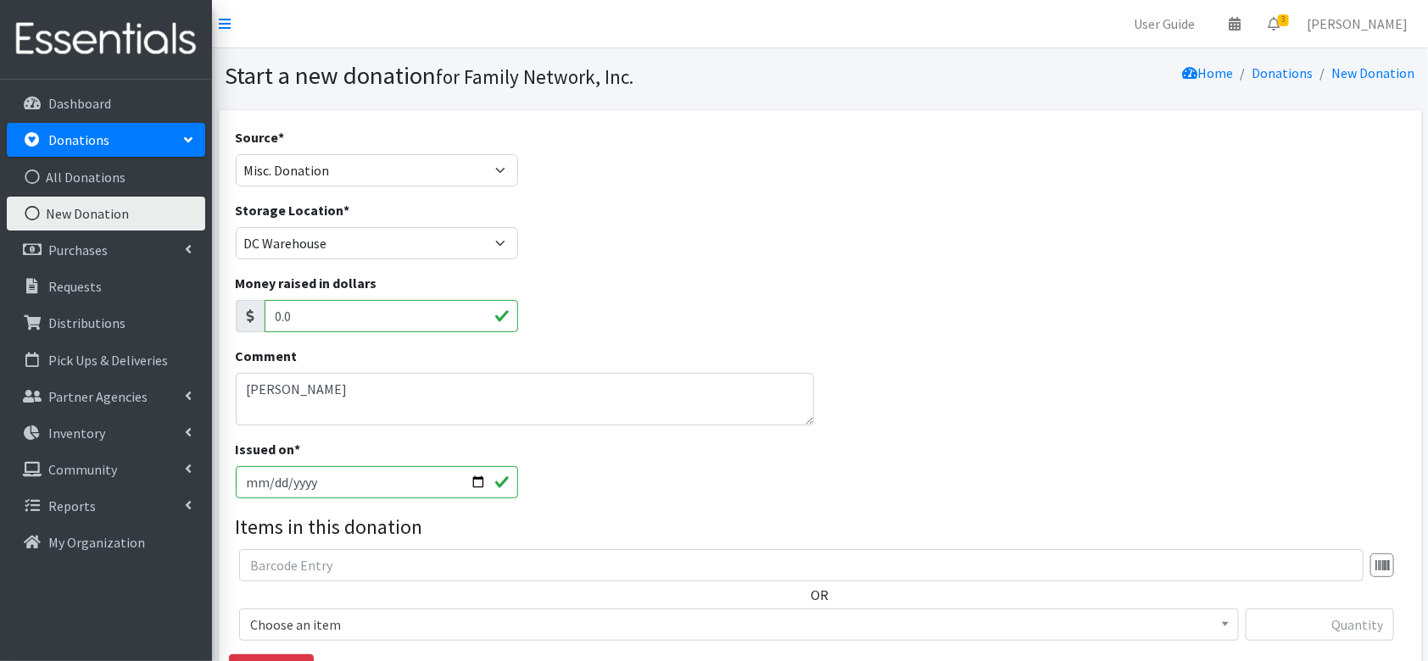
click at [473, 480] on input "[DATE]" at bounding box center [377, 482] width 283 height 32
type input "2025-07-31"
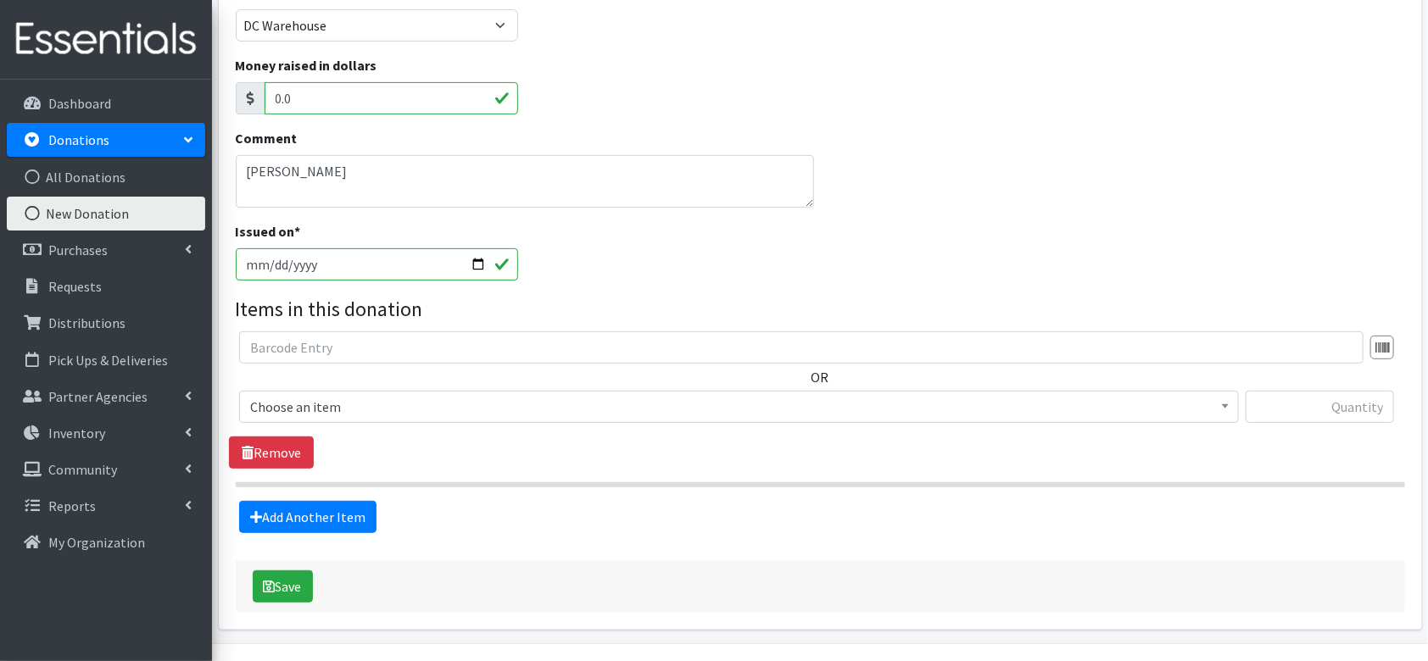
scroll to position [219, 0]
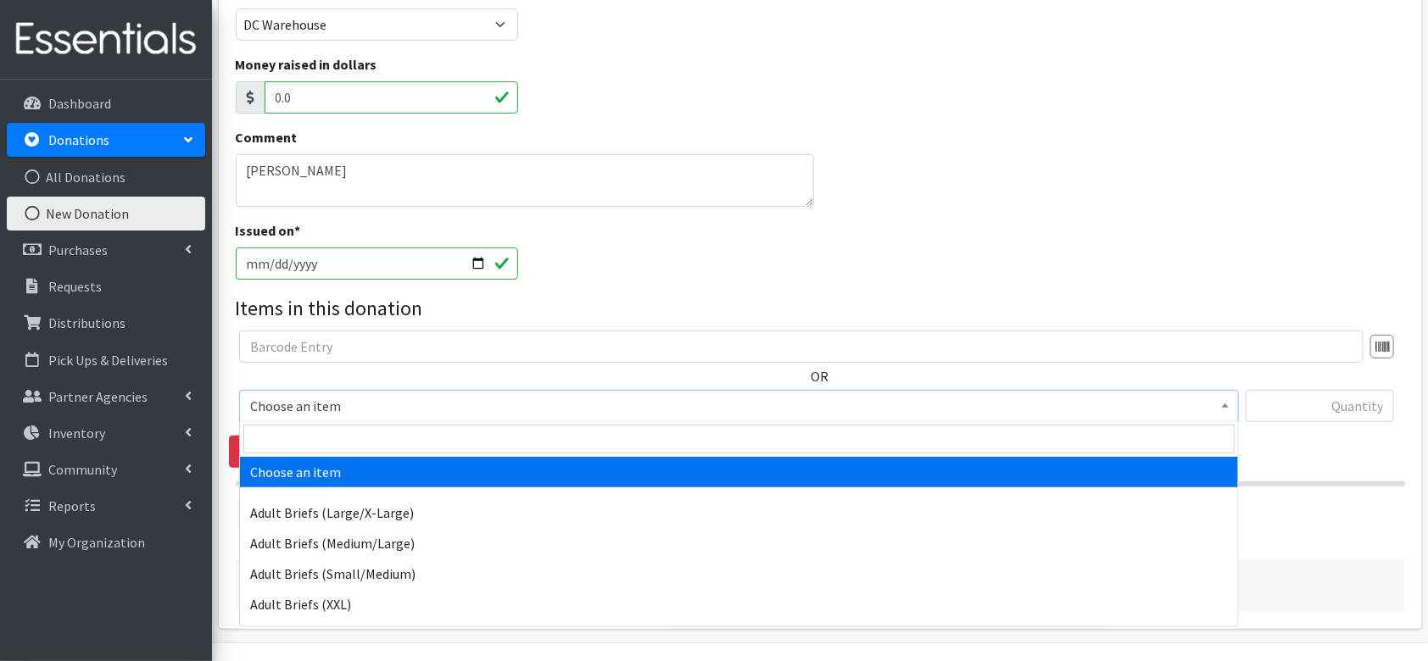
click at [306, 408] on span "Choose an item" at bounding box center [739, 406] width 978 height 24
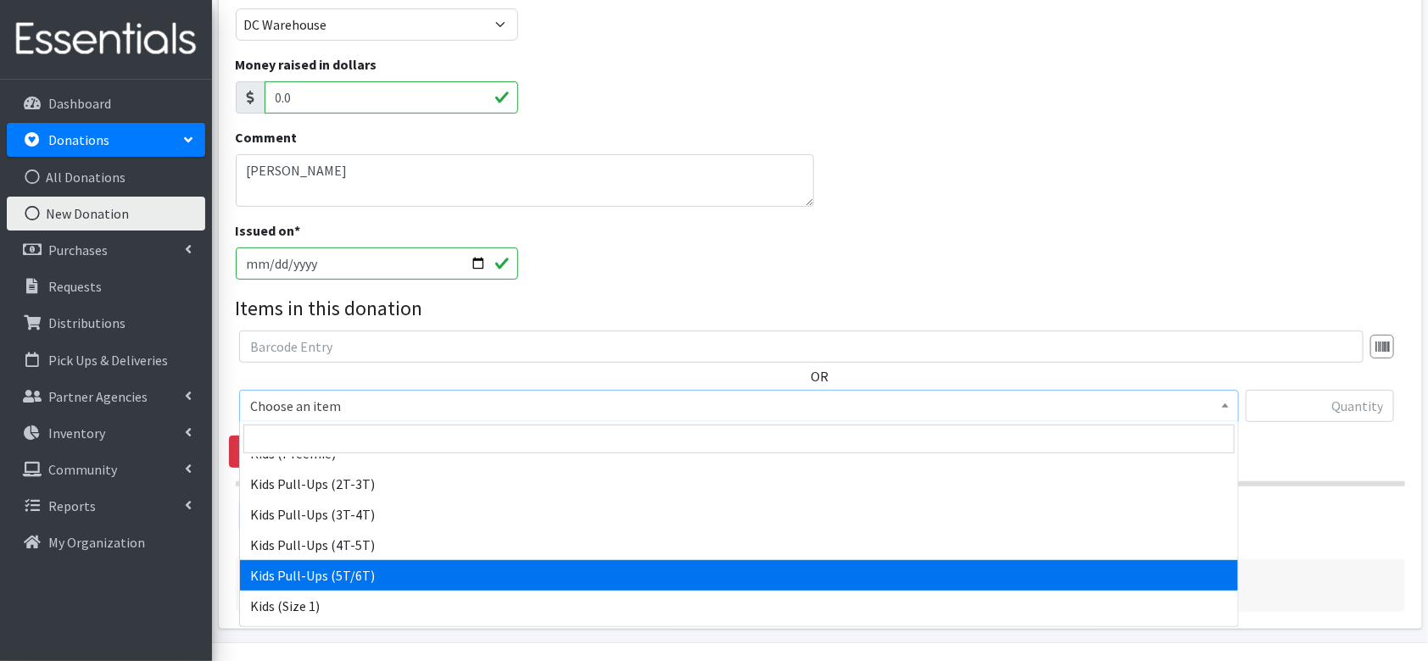
scroll to position [877, 0]
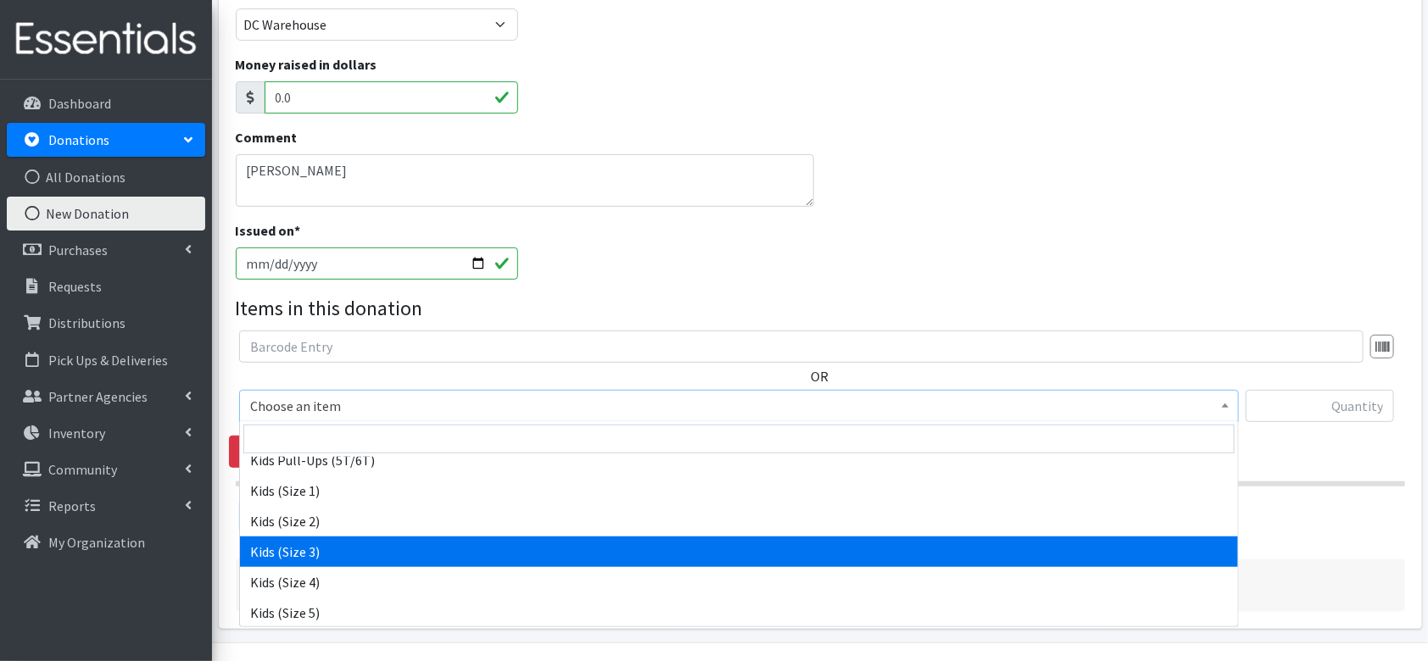
select select "4566"
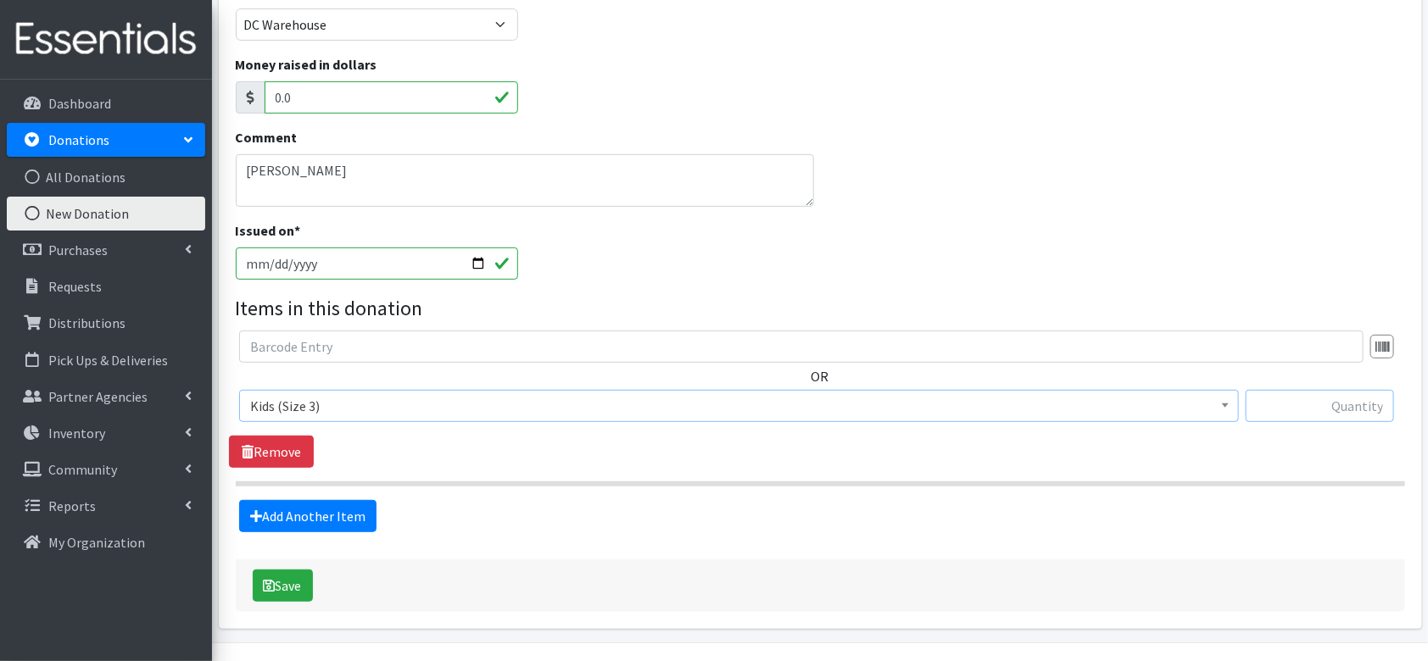
click at [1291, 404] on input "text" at bounding box center [1320, 406] width 148 height 32
type input "71"
click at [310, 510] on link "Add Another Item" at bounding box center [307, 516] width 137 height 32
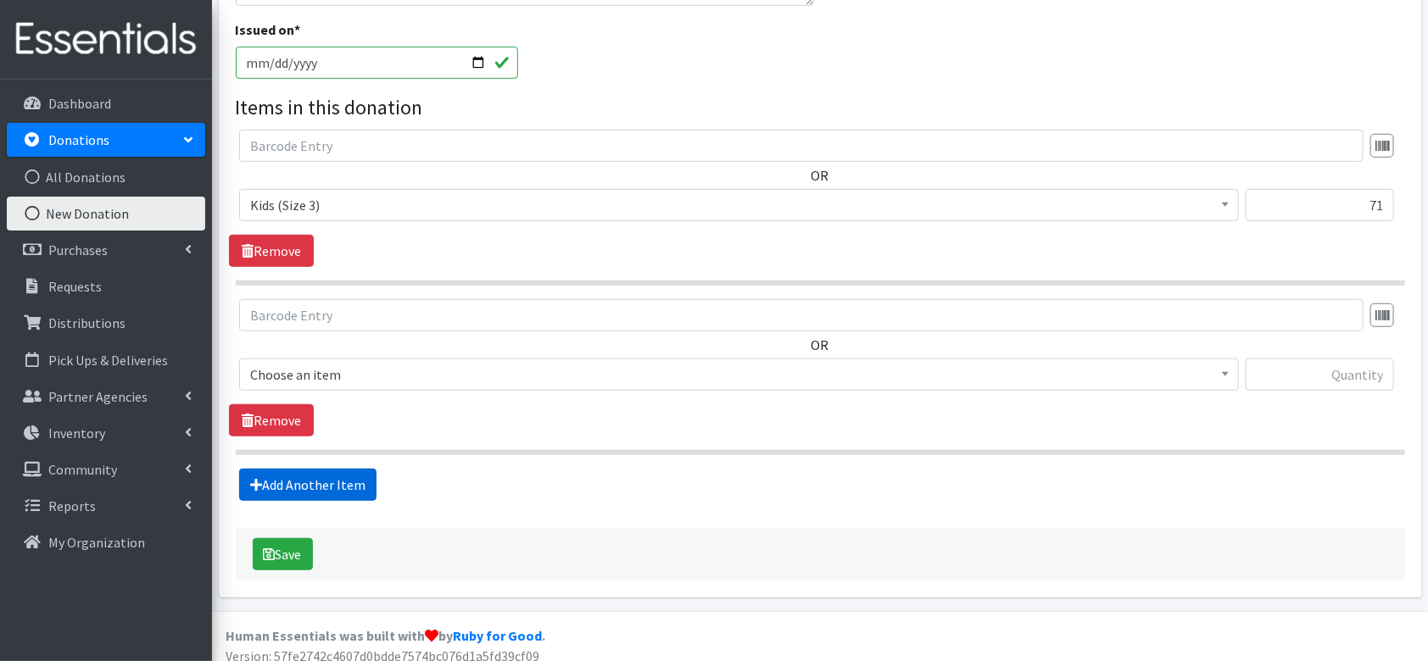
scroll to position [431, 0]
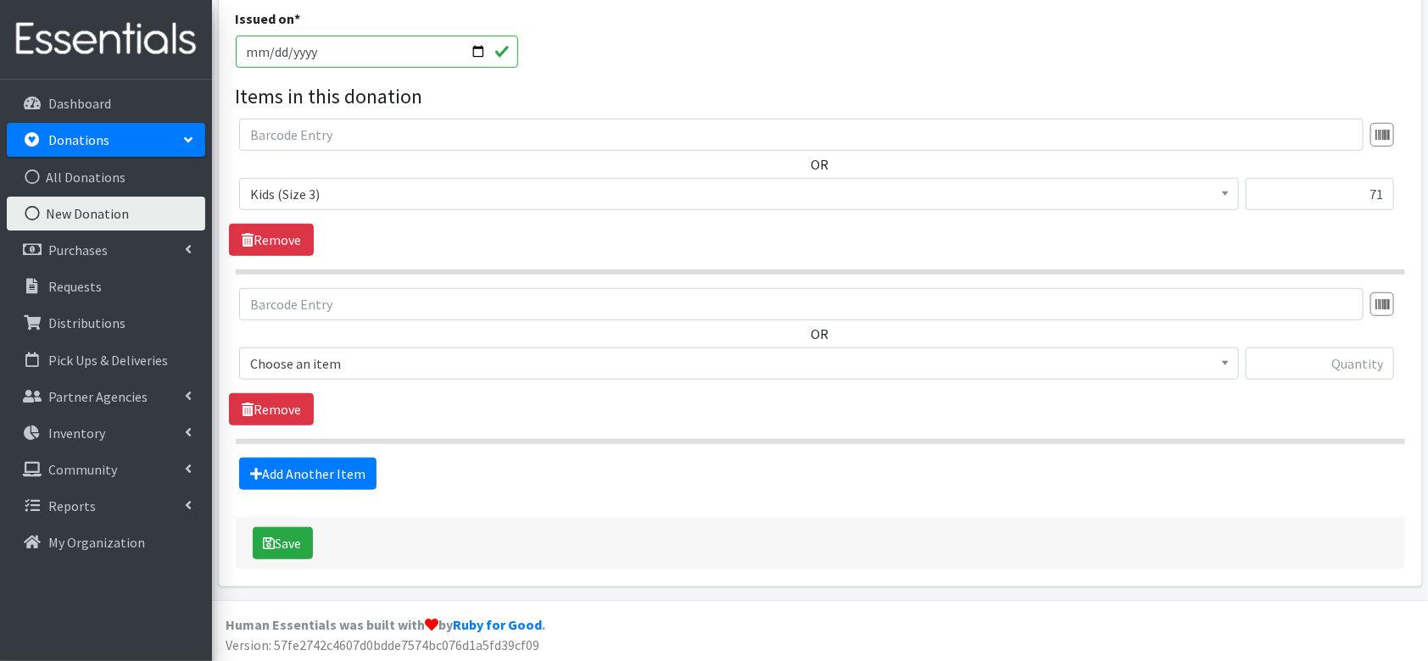
click at [415, 365] on span "Choose an item" at bounding box center [739, 364] width 978 height 24
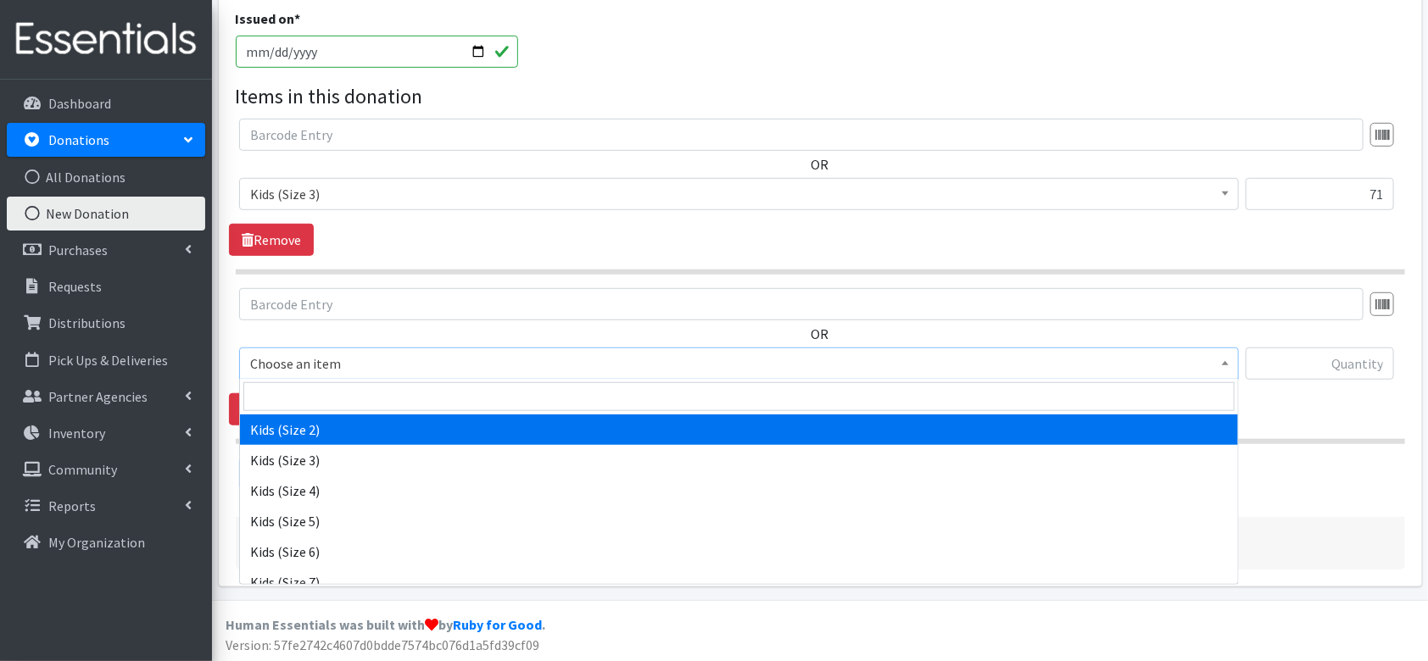
scroll to position [929, 0]
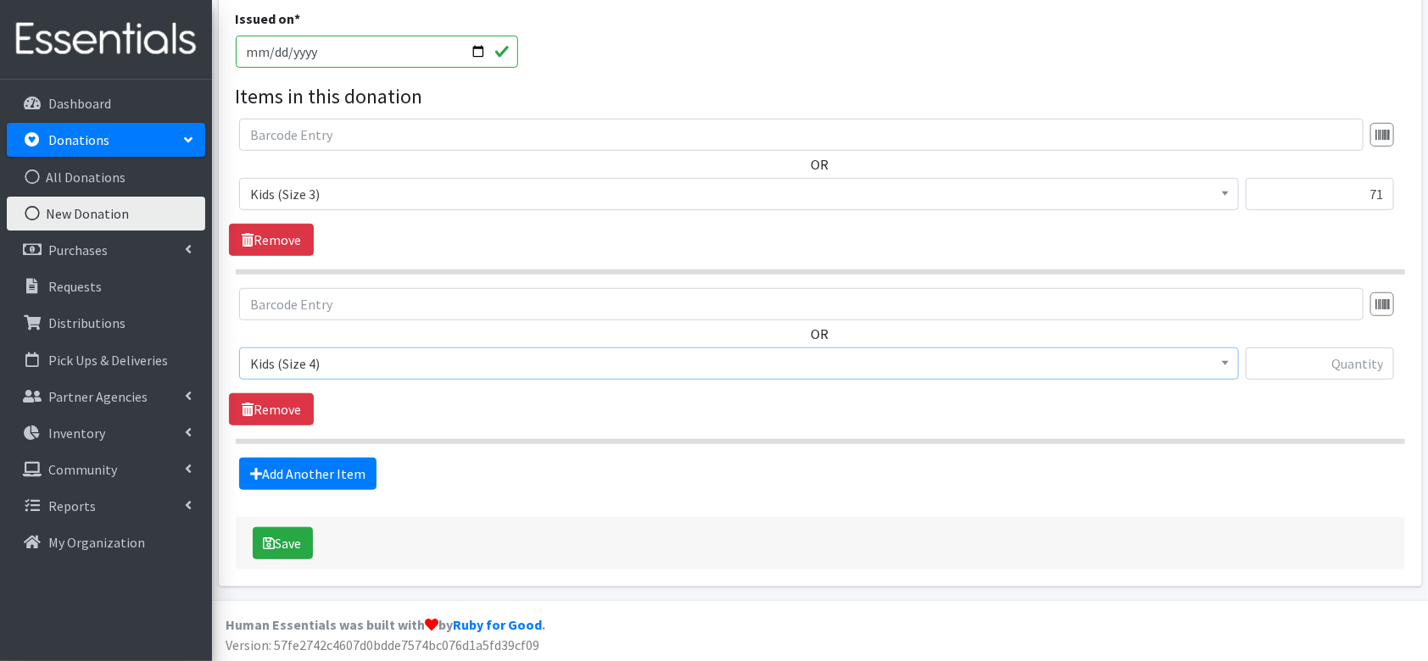
select select "4567"
click at [1327, 371] on input "text" at bounding box center [1320, 364] width 148 height 32
type input "73"
click at [337, 482] on link "Add Another Item" at bounding box center [307, 474] width 137 height 32
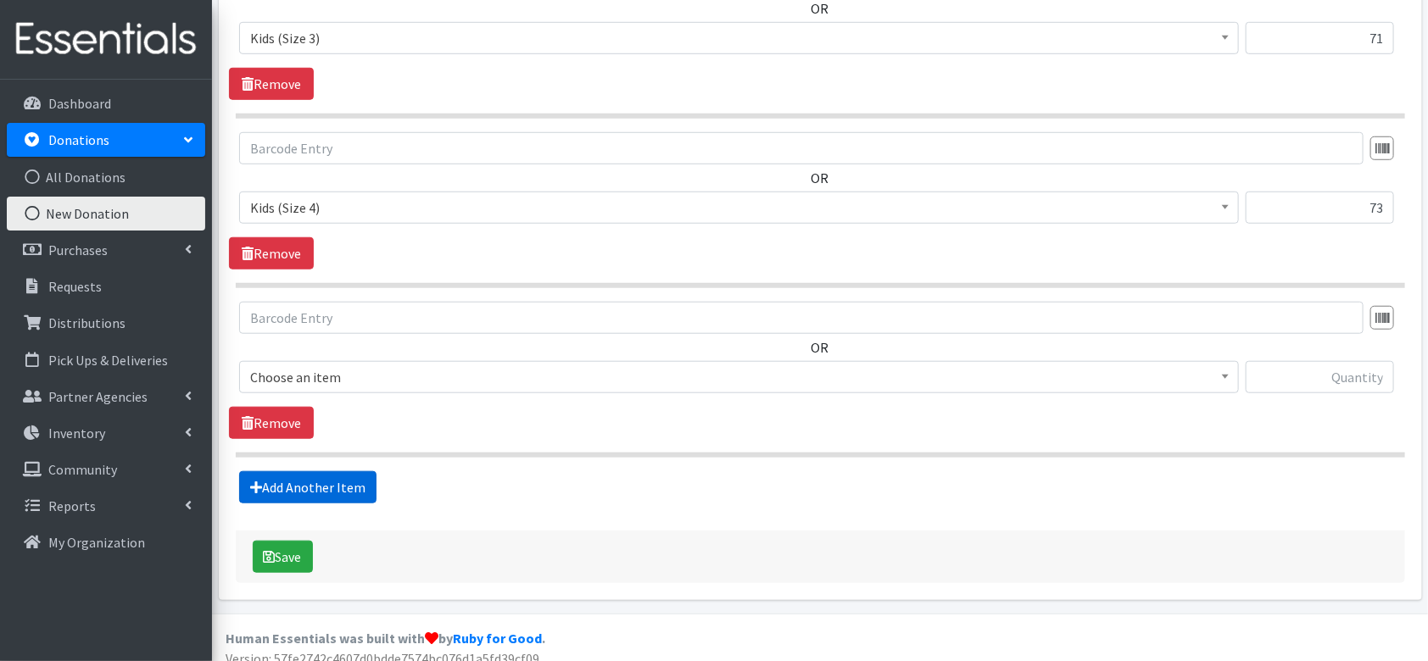
scroll to position [600, 0]
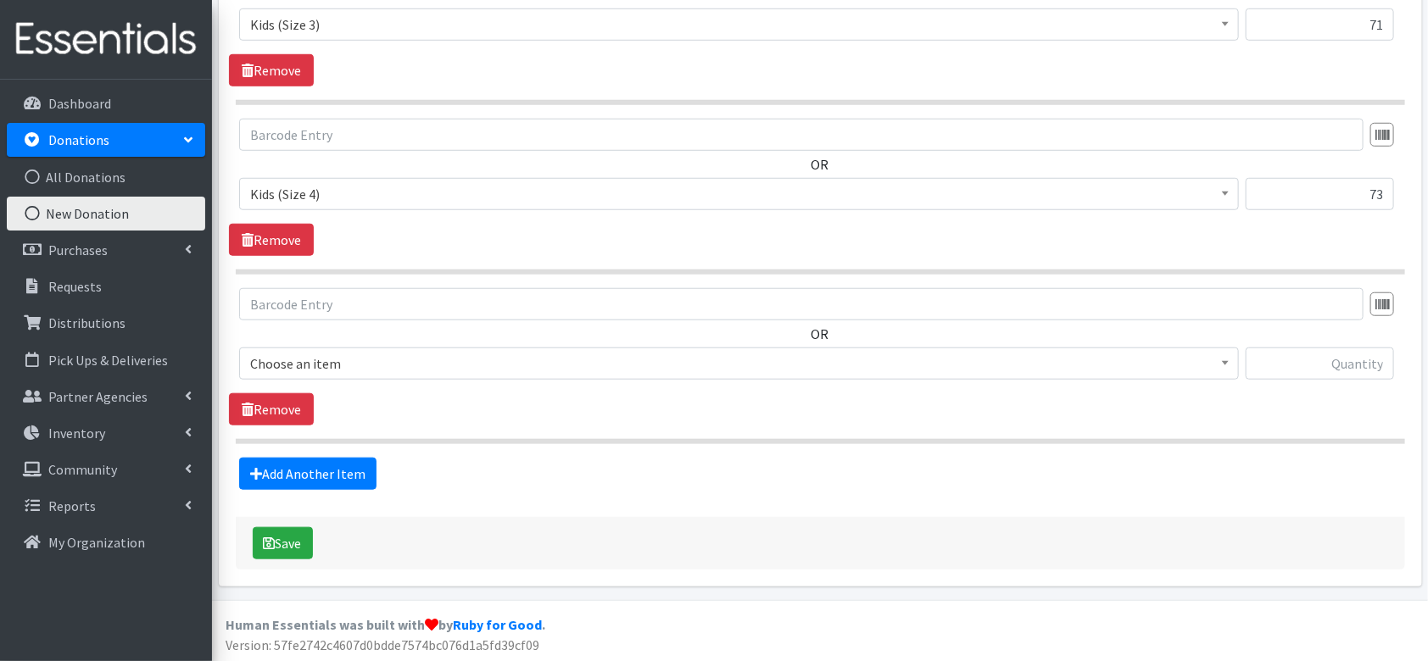
click at [366, 361] on span "Choose an item" at bounding box center [739, 364] width 978 height 24
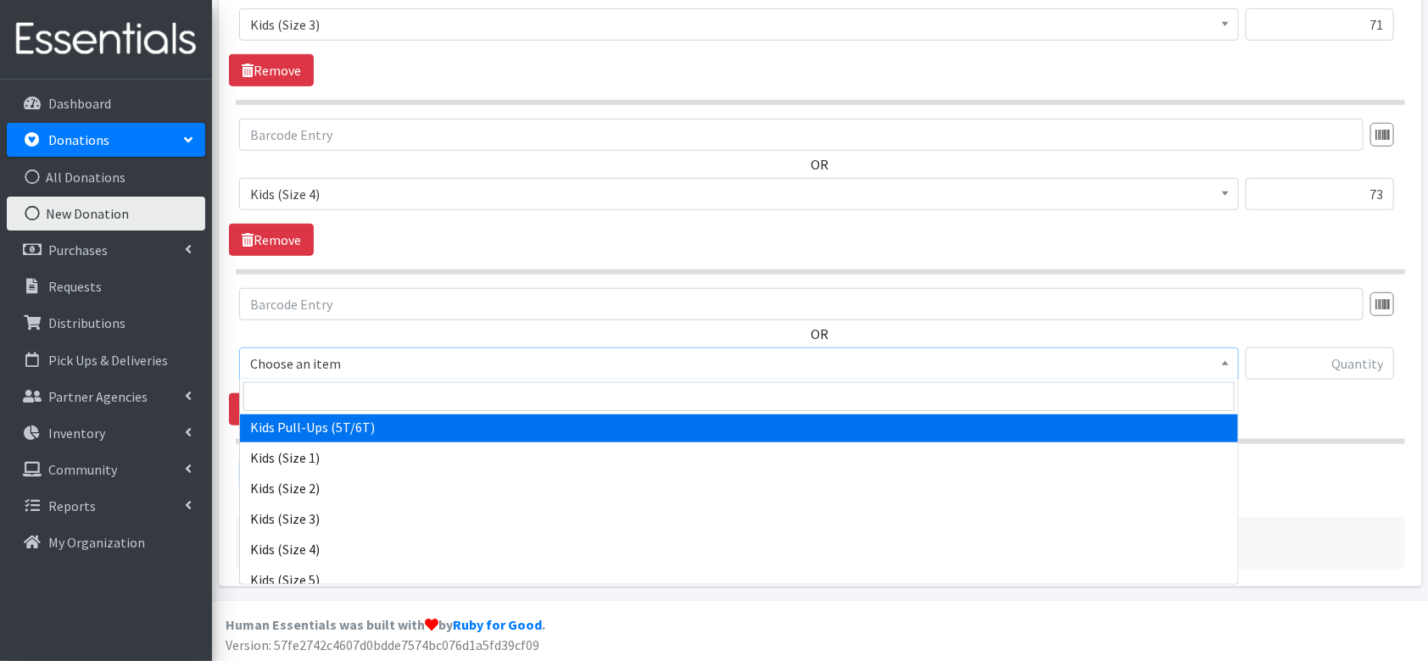
scroll to position [869, 0]
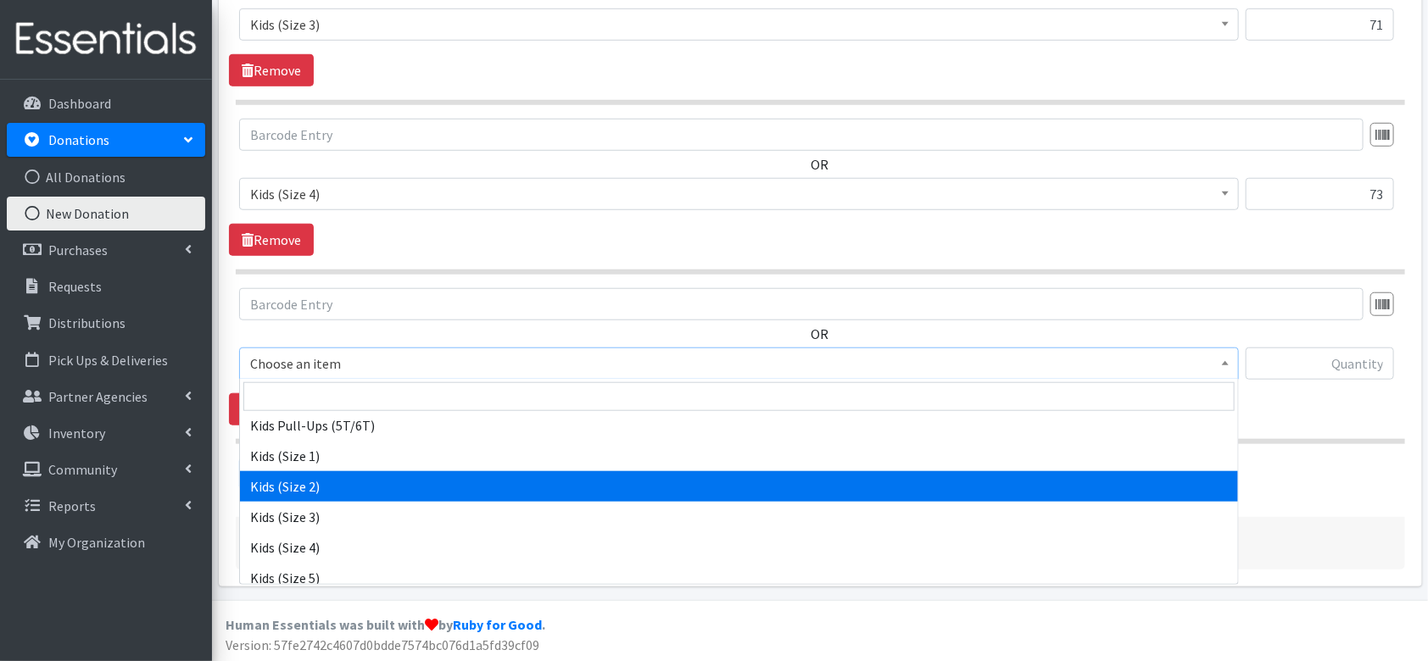
select select "4562"
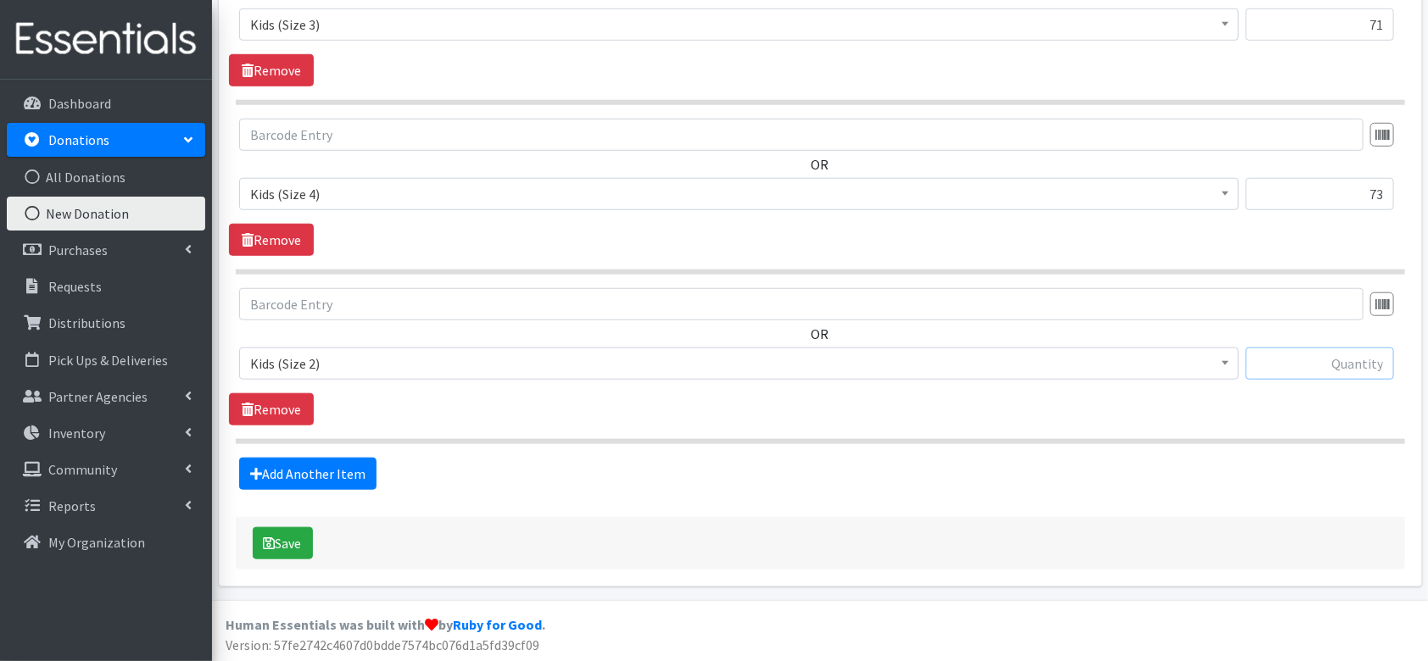
click at [1366, 366] on input "text" at bounding box center [1320, 364] width 148 height 32
type input "39"
click at [348, 471] on link "Add Another Item" at bounding box center [307, 474] width 137 height 32
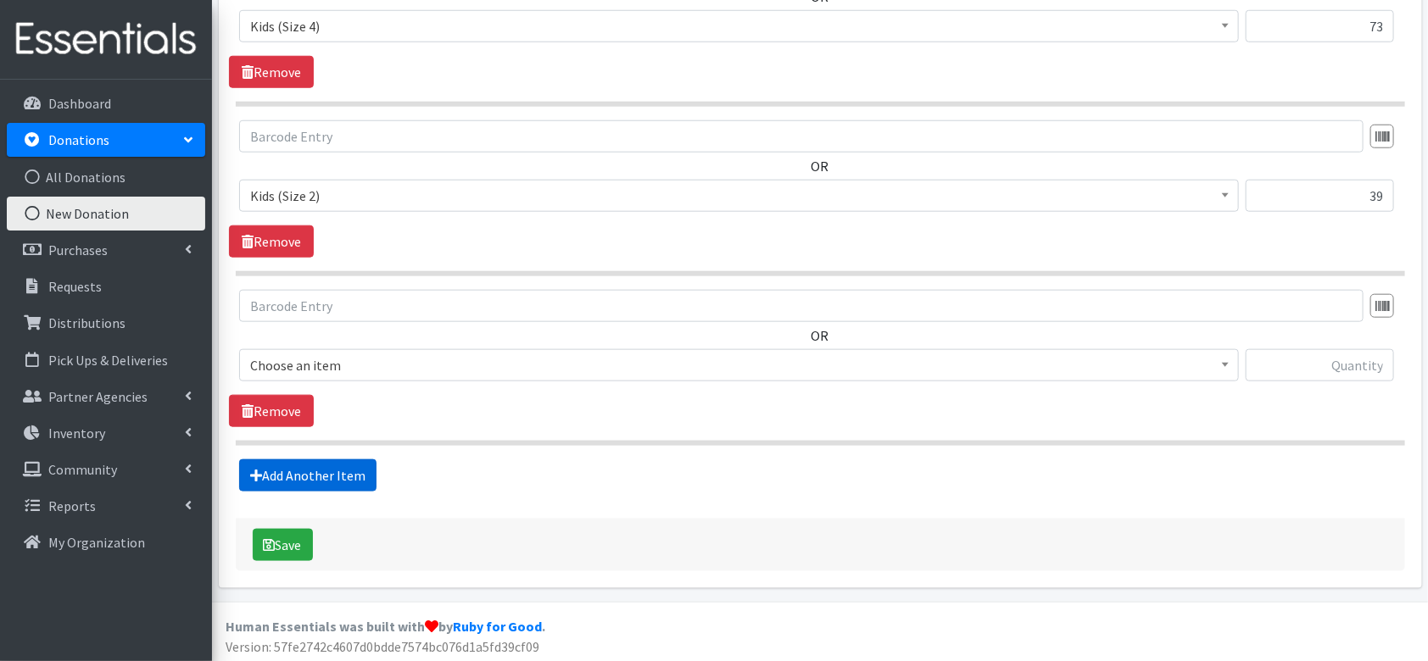
scroll to position [770, 0]
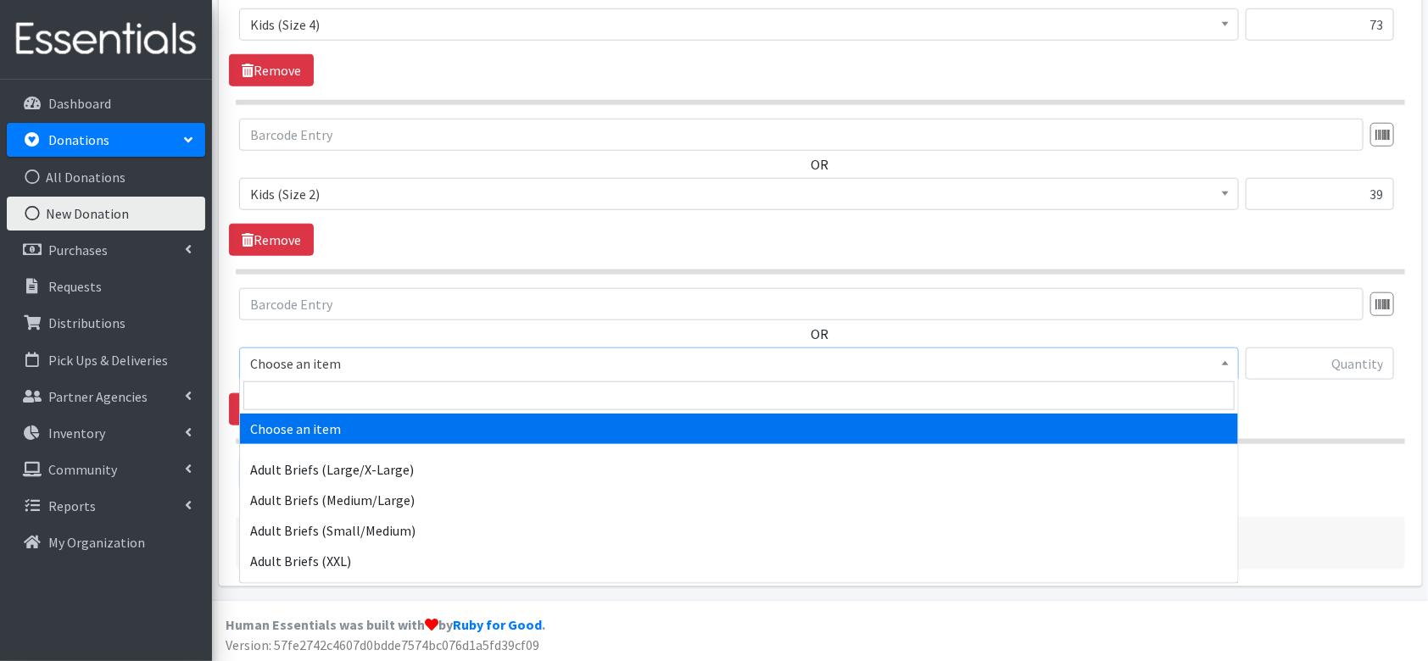
click at [331, 356] on span "Choose an item" at bounding box center [739, 364] width 978 height 24
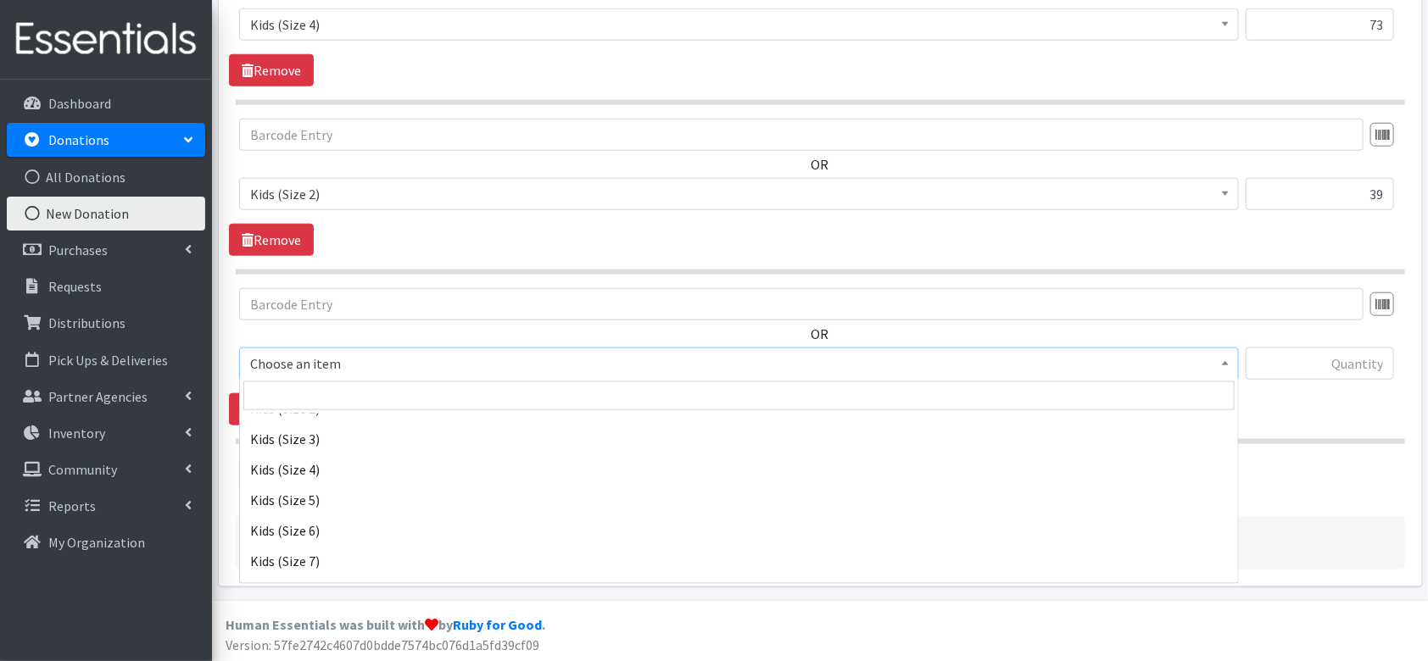
scroll to position [886, 0]
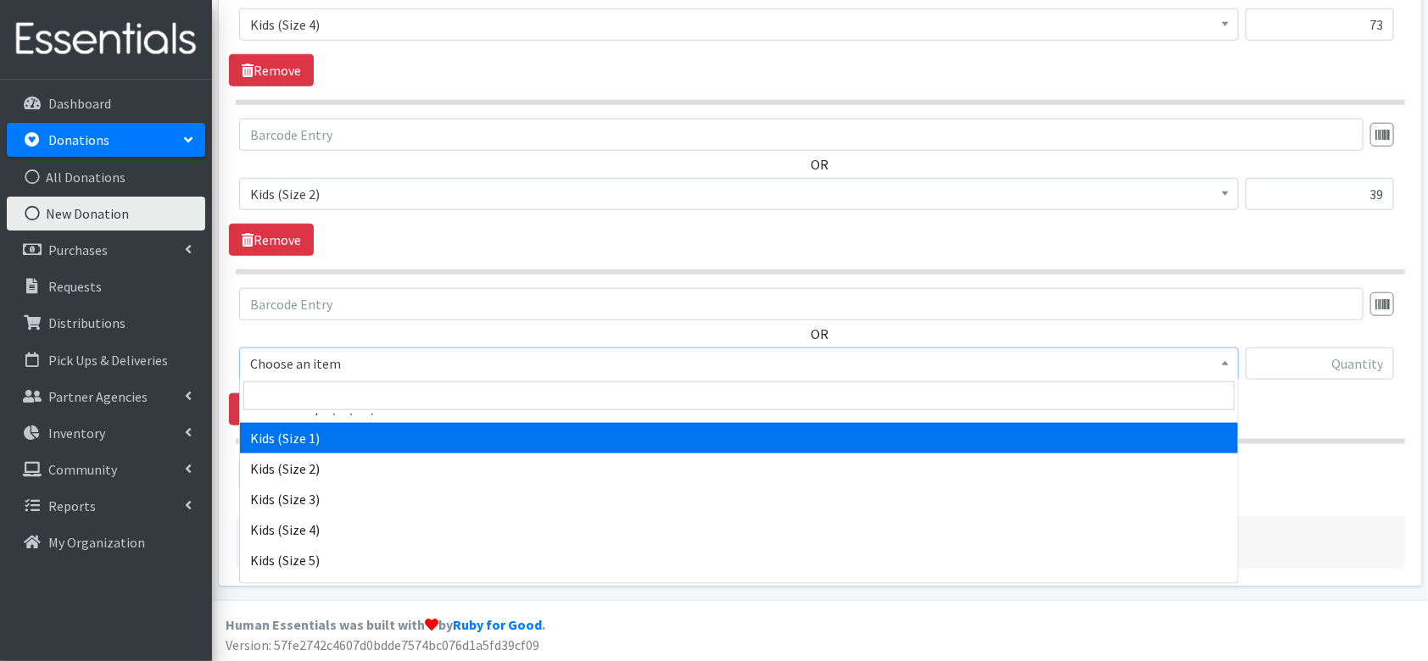
select select "4561"
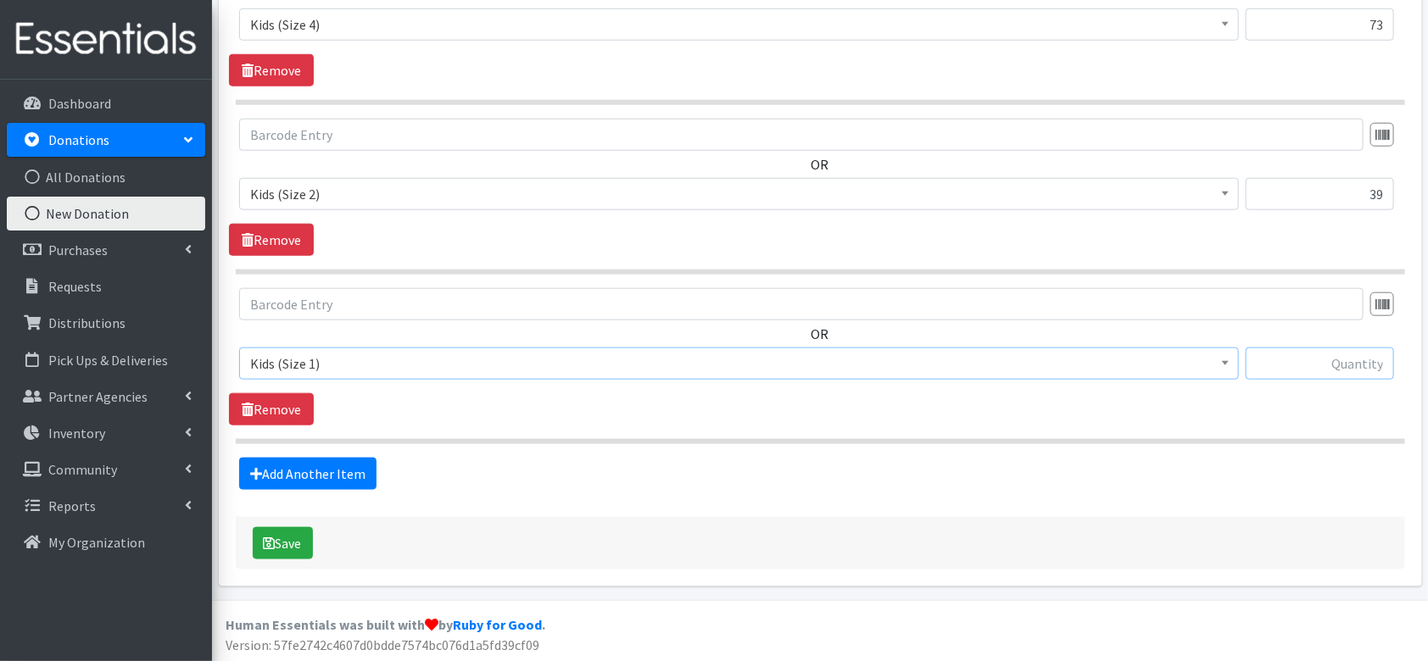
click at [1303, 367] on input "text" at bounding box center [1320, 364] width 148 height 32
type input "8"
click at [322, 465] on link "Add Another Item" at bounding box center [307, 474] width 137 height 32
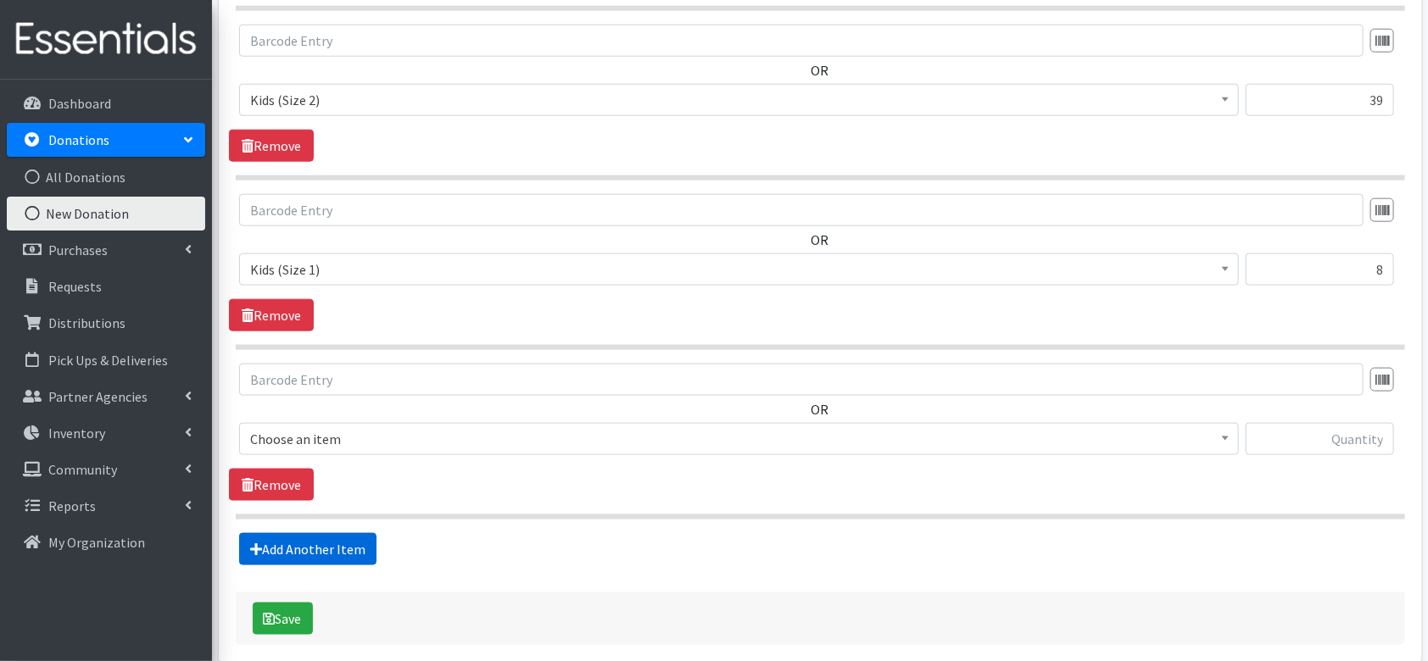
scroll to position [939, 0]
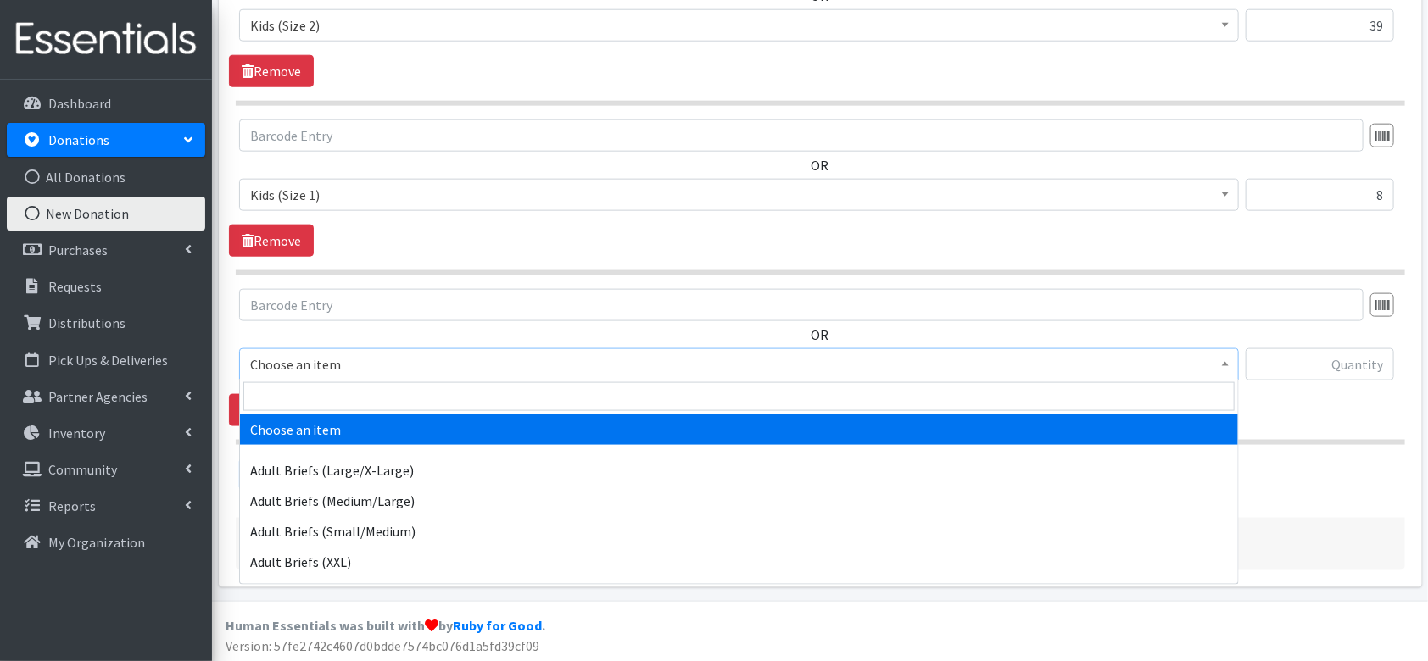
click at [362, 369] on span "Choose an item" at bounding box center [739, 365] width 978 height 24
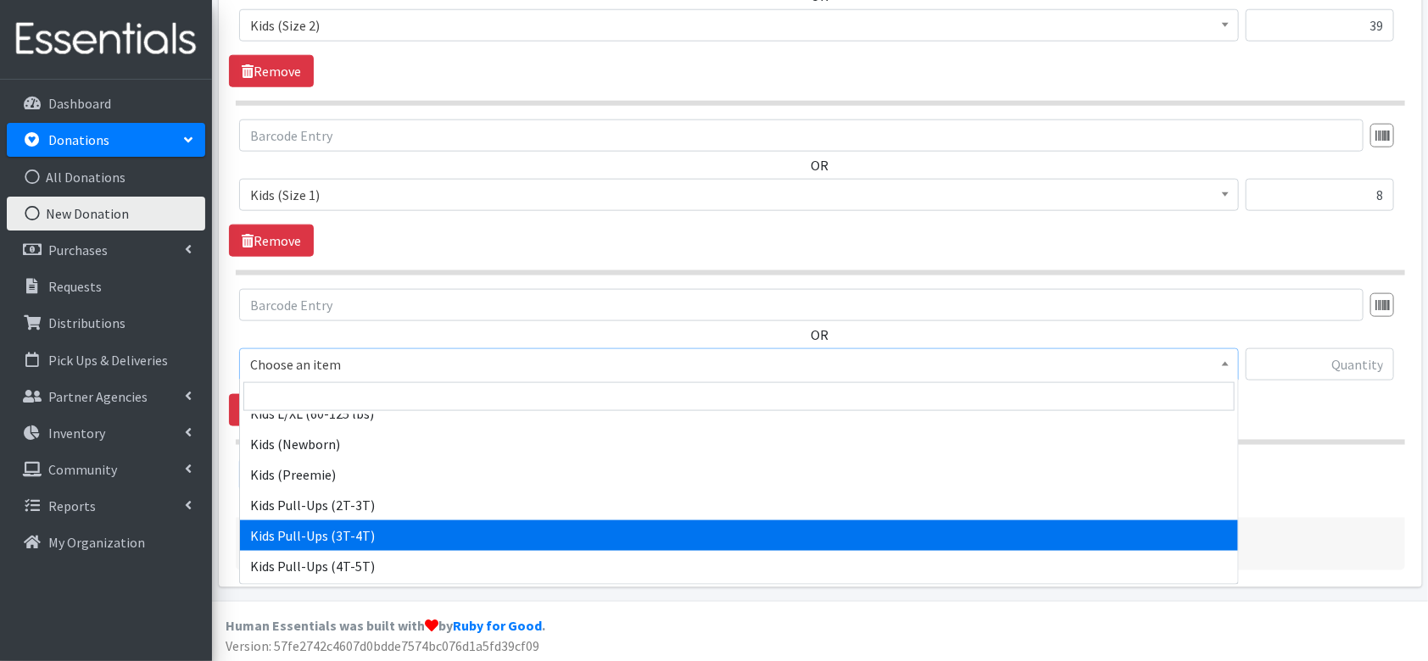
scroll to position [696, 0]
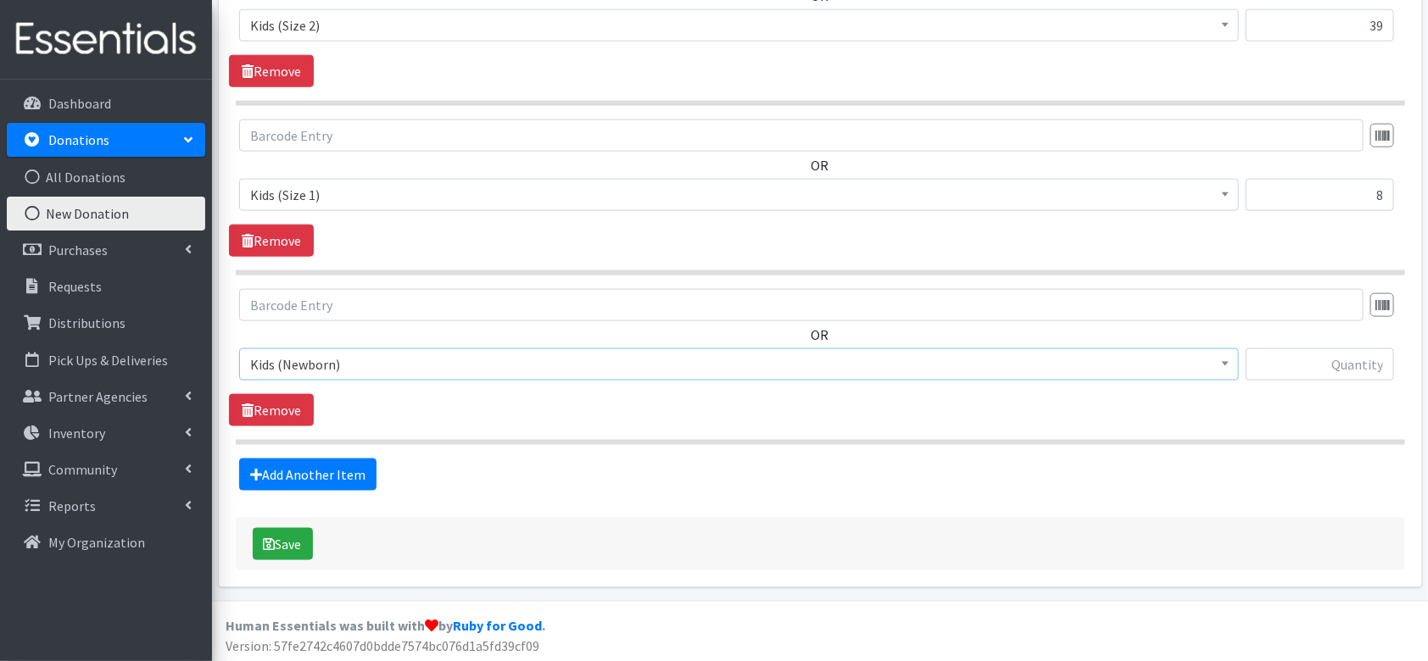
select select "4560"
click at [1273, 357] on input "text" at bounding box center [1320, 365] width 148 height 32
type input "1"
click at [897, 430] on section "OR Choose an item Adult Briefs (Large/X-Large) Adult Briefs (Medium/Large) Adul…" at bounding box center [820, 367] width 1169 height 156
click at [275, 539] on button "Save" at bounding box center [283, 544] width 60 height 32
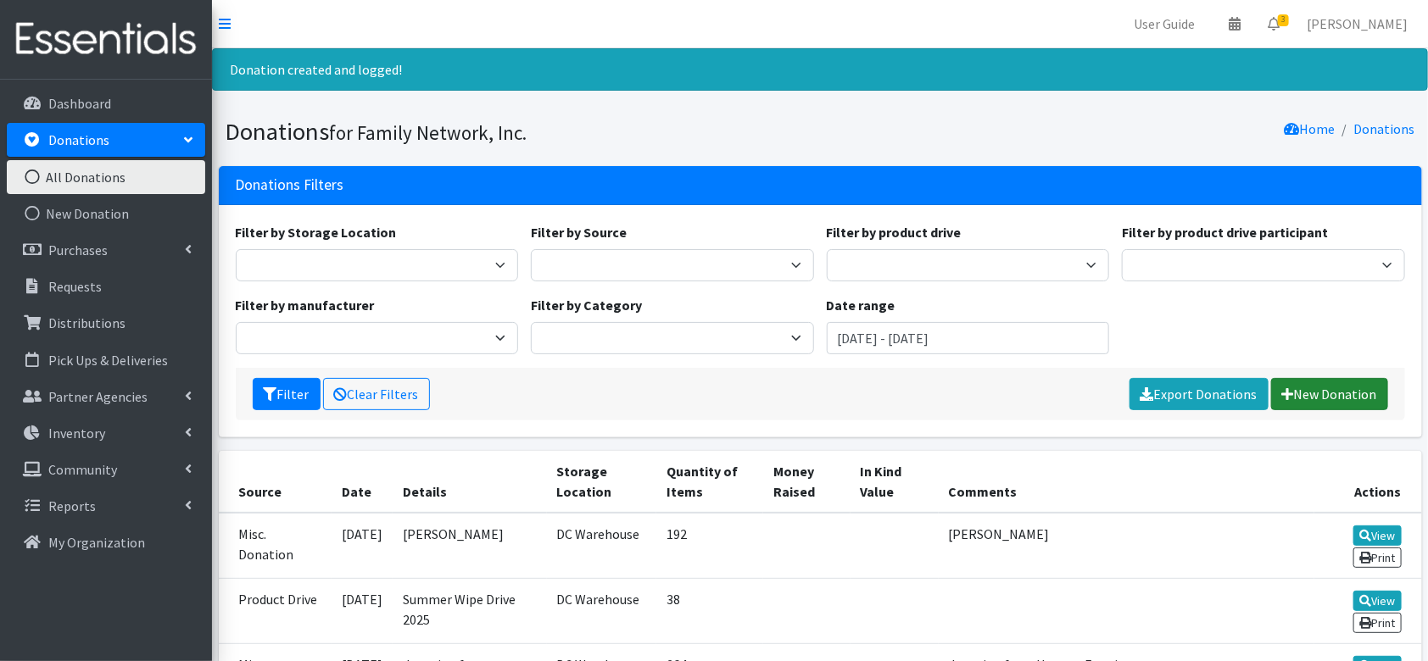
click at [1330, 386] on link "New Donation" at bounding box center [1329, 394] width 117 height 32
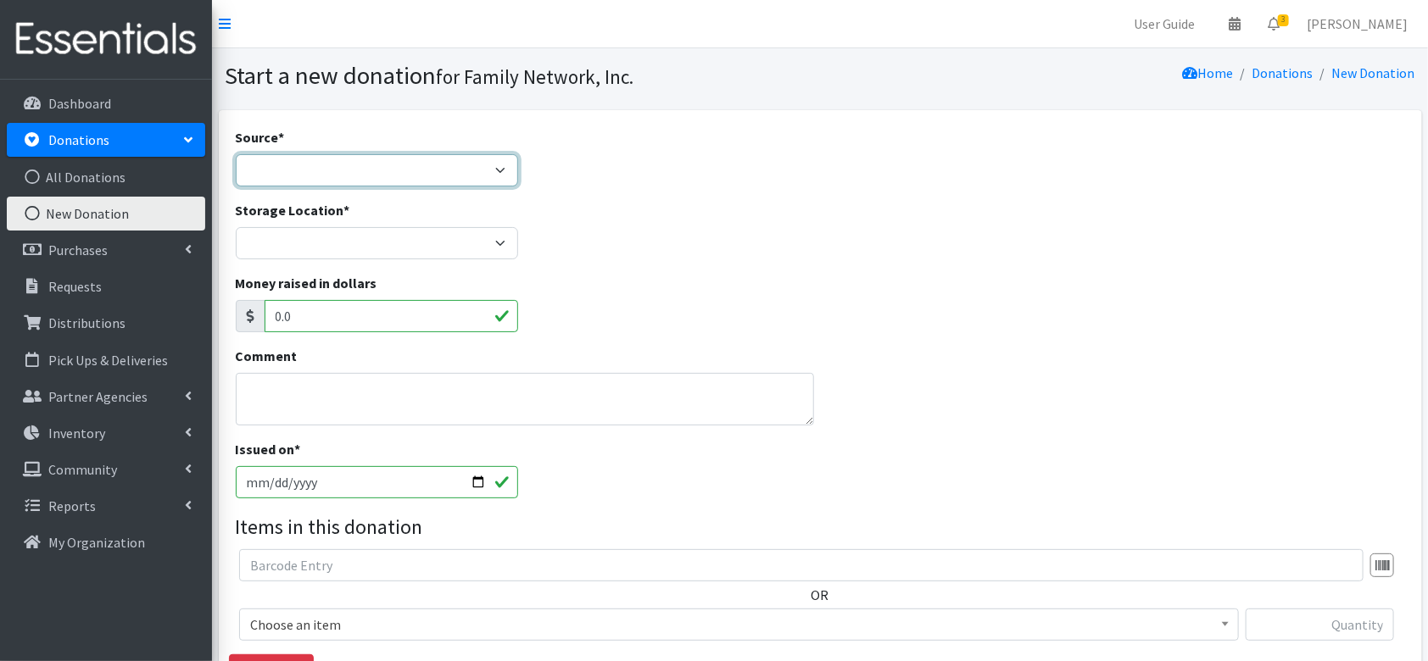
click at [431, 181] on select "Product Drive Manufacturer Donation Site Misc. Donation" at bounding box center [377, 170] width 283 height 32
select select "Misc. Donation"
click at [236, 154] on select "Product Drive Manufacturer Donation Site Misc. Donation" at bounding box center [377, 170] width 283 height 32
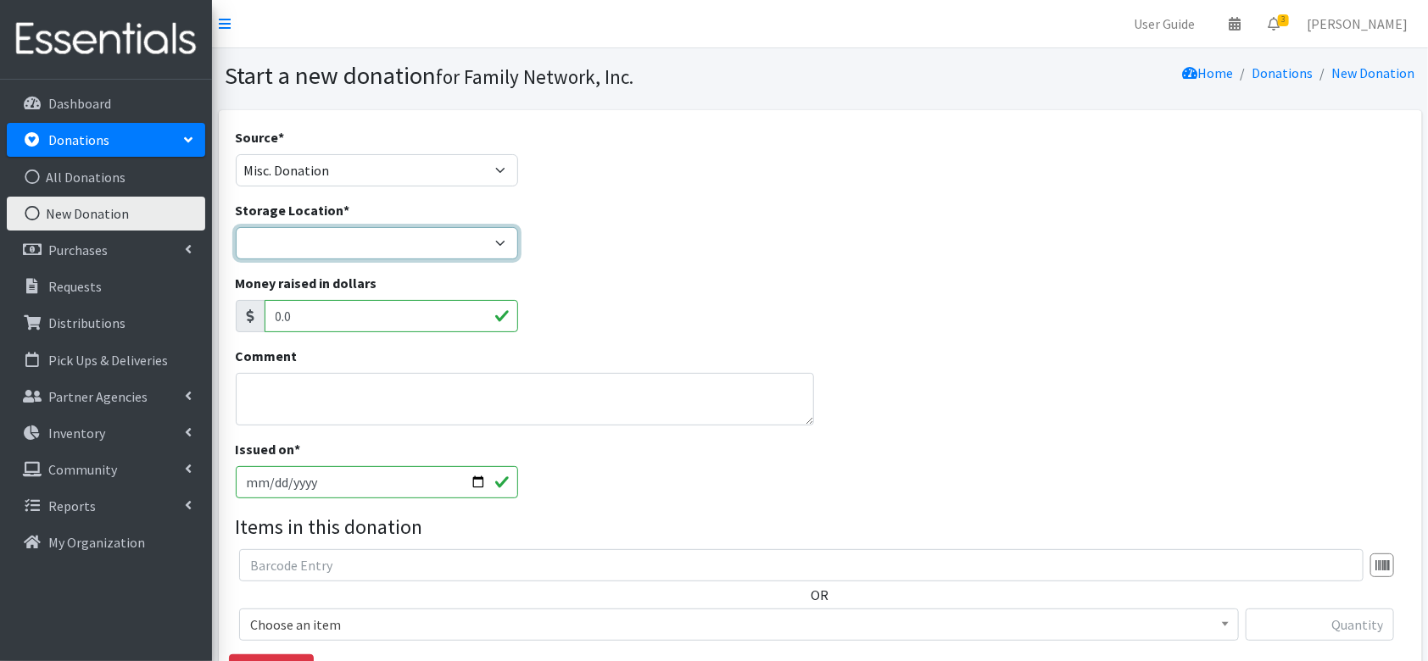
click at [343, 254] on select "DC Warehouse" at bounding box center [377, 243] width 283 height 32
select select "421"
click at [236, 227] on select "DC Warehouse" at bounding box center [377, 243] width 283 height 32
click at [292, 389] on textarea "Comment" at bounding box center [525, 399] width 578 height 53
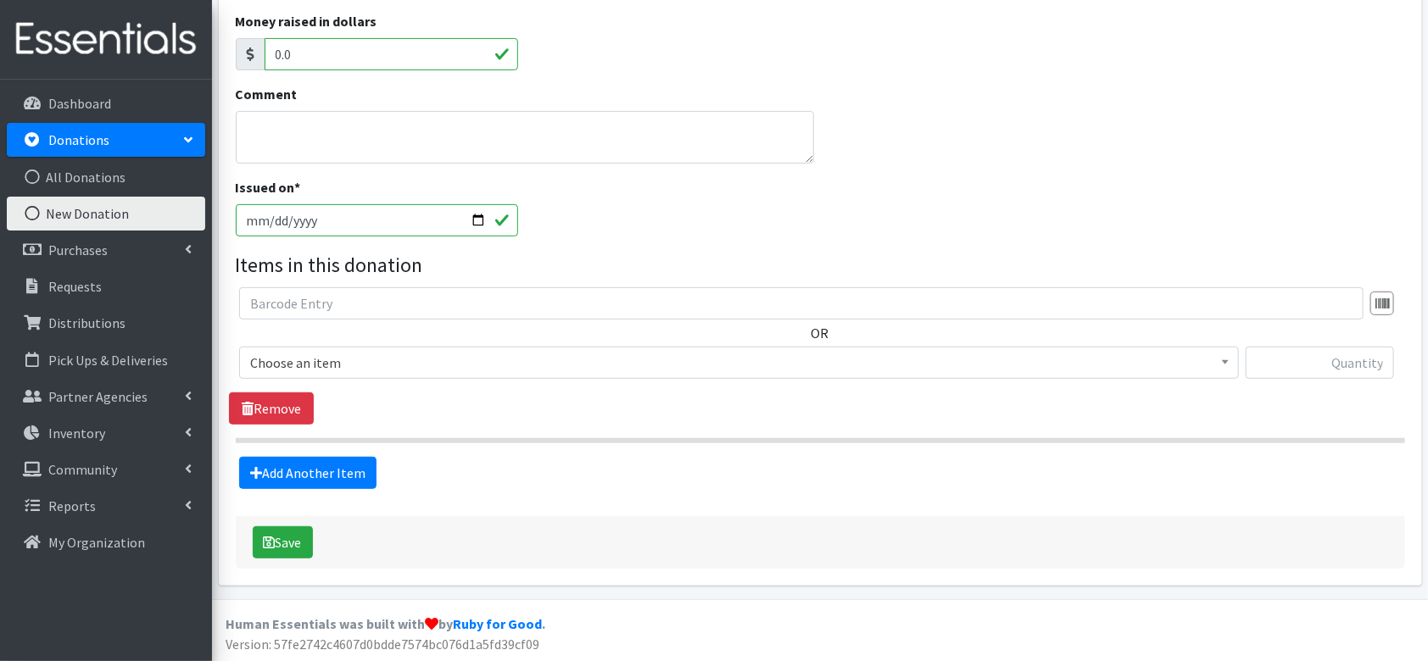
click at [473, 223] on input "[DATE]" at bounding box center [377, 220] width 283 height 32
type input "[DATE]"
click at [345, 371] on span "Choose an item" at bounding box center [739, 363] width 978 height 24
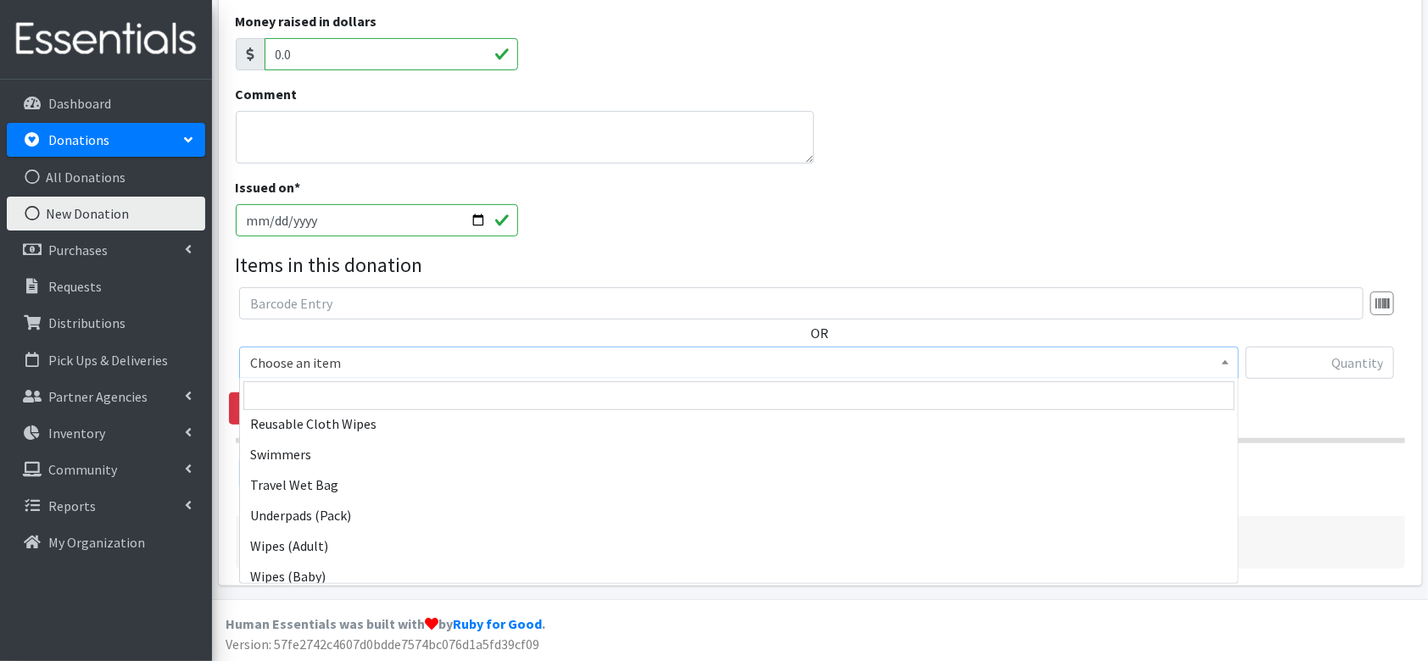
scroll to position [1671, 0]
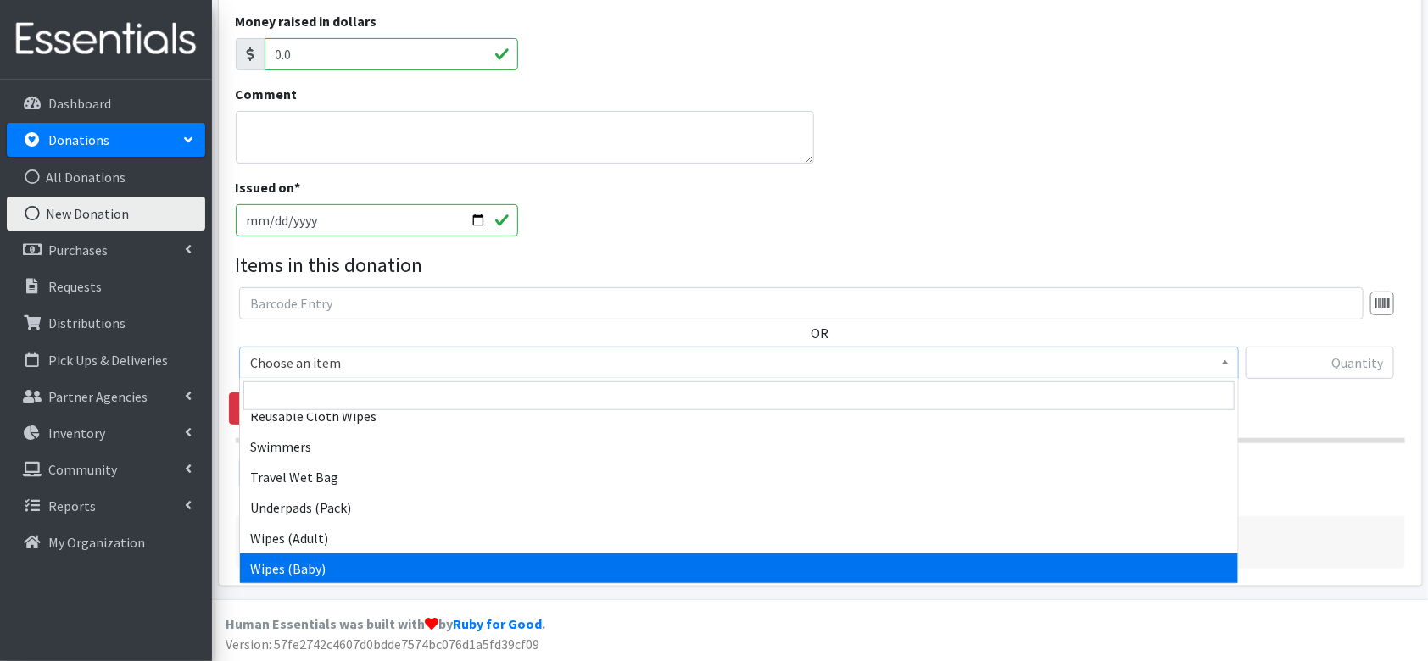
select select "4558"
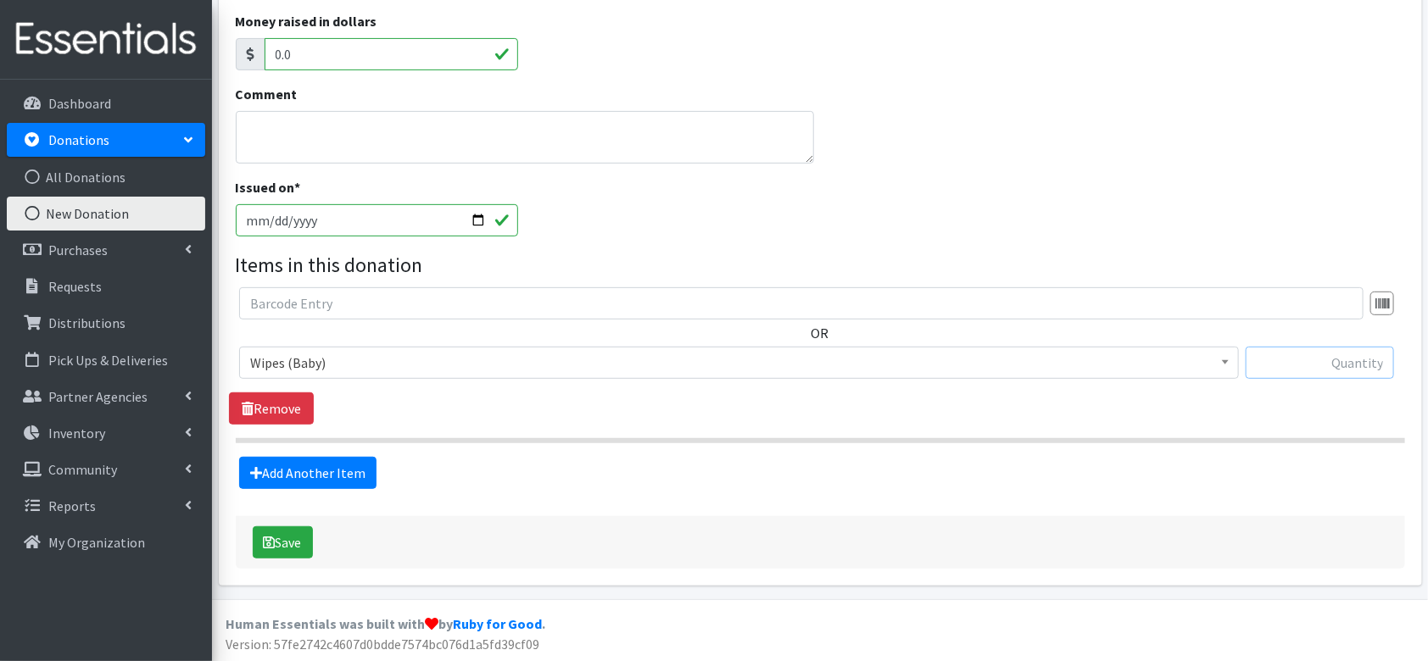
click at [1320, 356] on input "text" at bounding box center [1320, 363] width 148 height 32
type input "434"
click at [393, 130] on textarea "Comment" at bounding box center [525, 137] width 578 height 53
type textarea "C"
paste textarea "HumeLE@archildrens.org"
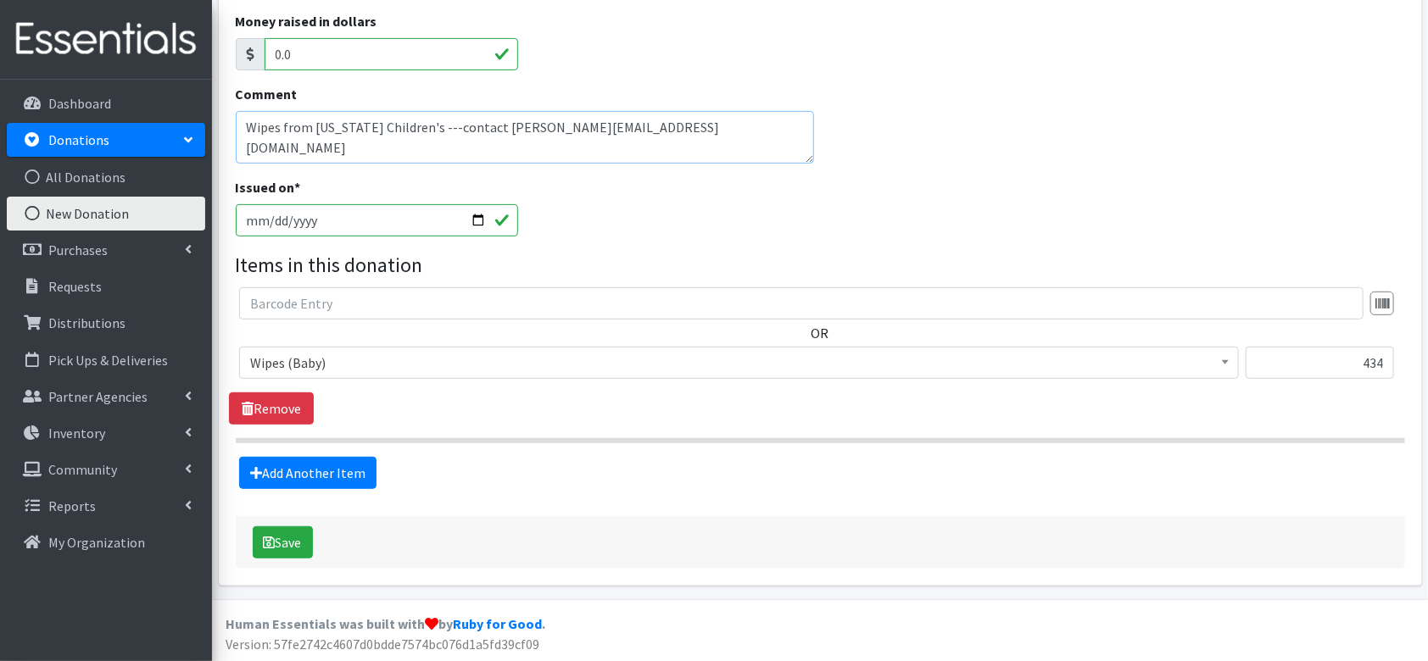
type textarea "Wipes from [US_STATE] Children's ---contact [PERSON_NAME][EMAIL_ADDRESS][DOMAIN…"
click at [975, 250] on legend "Items in this donation" at bounding box center [820, 265] width 1169 height 31
click at [281, 544] on button "Save" at bounding box center [283, 543] width 60 height 32
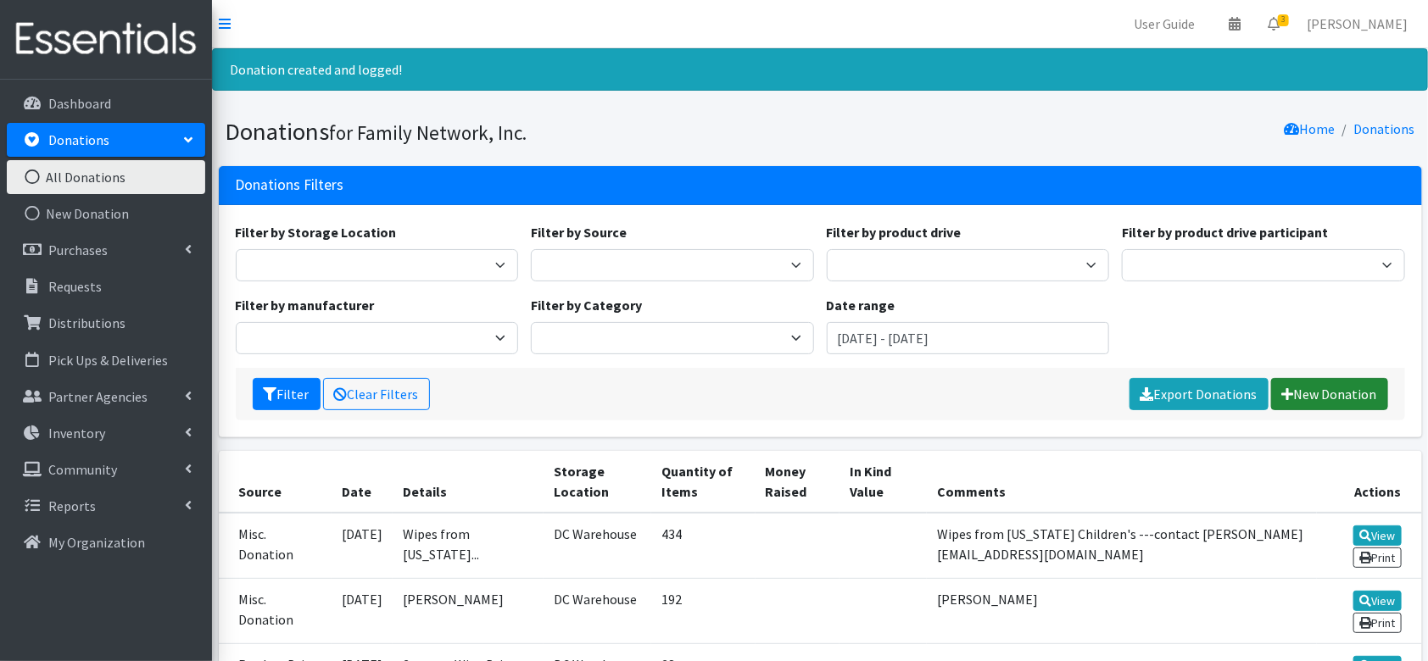
click at [1358, 386] on link "New Donation" at bounding box center [1329, 394] width 117 height 32
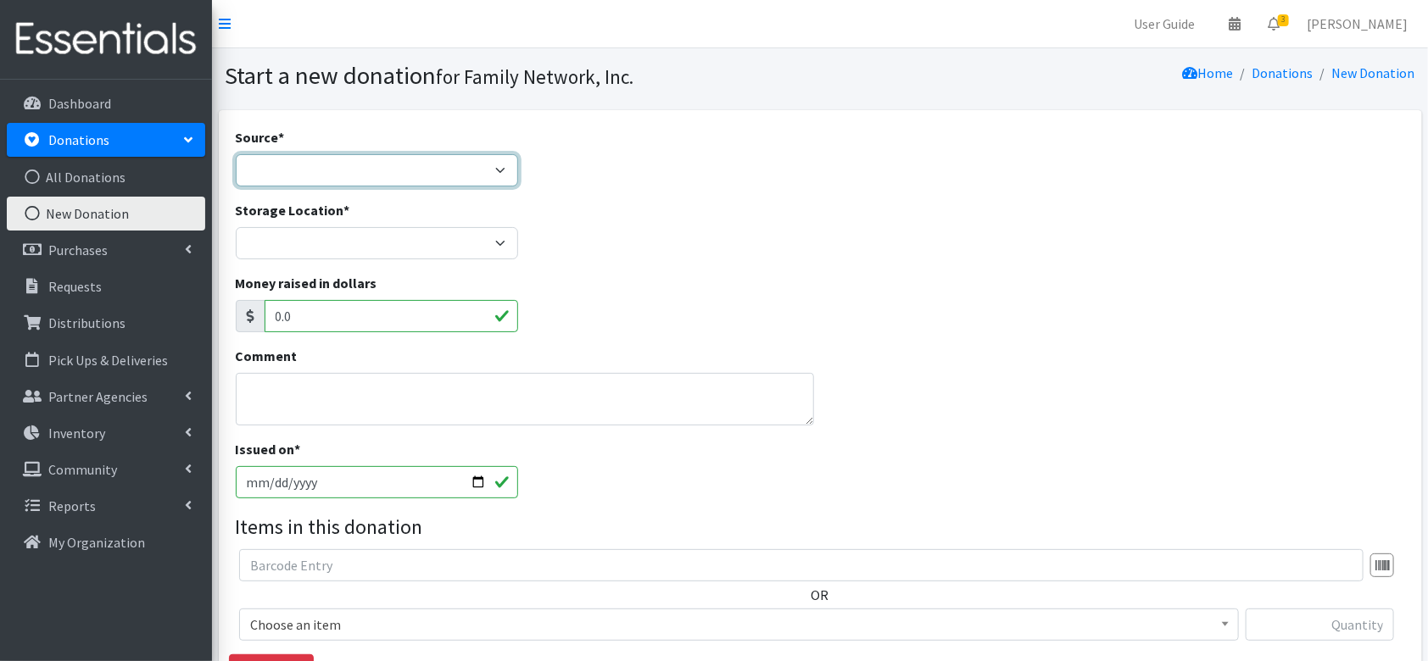
click at [310, 170] on select "Product Drive Manufacturer Donation Site Misc. Donation" at bounding box center [377, 170] width 283 height 32
select select "Misc. Donation"
click at [236, 154] on select "Product Drive Manufacturer Donation Site Misc. Donation" at bounding box center [377, 170] width 283 height 32
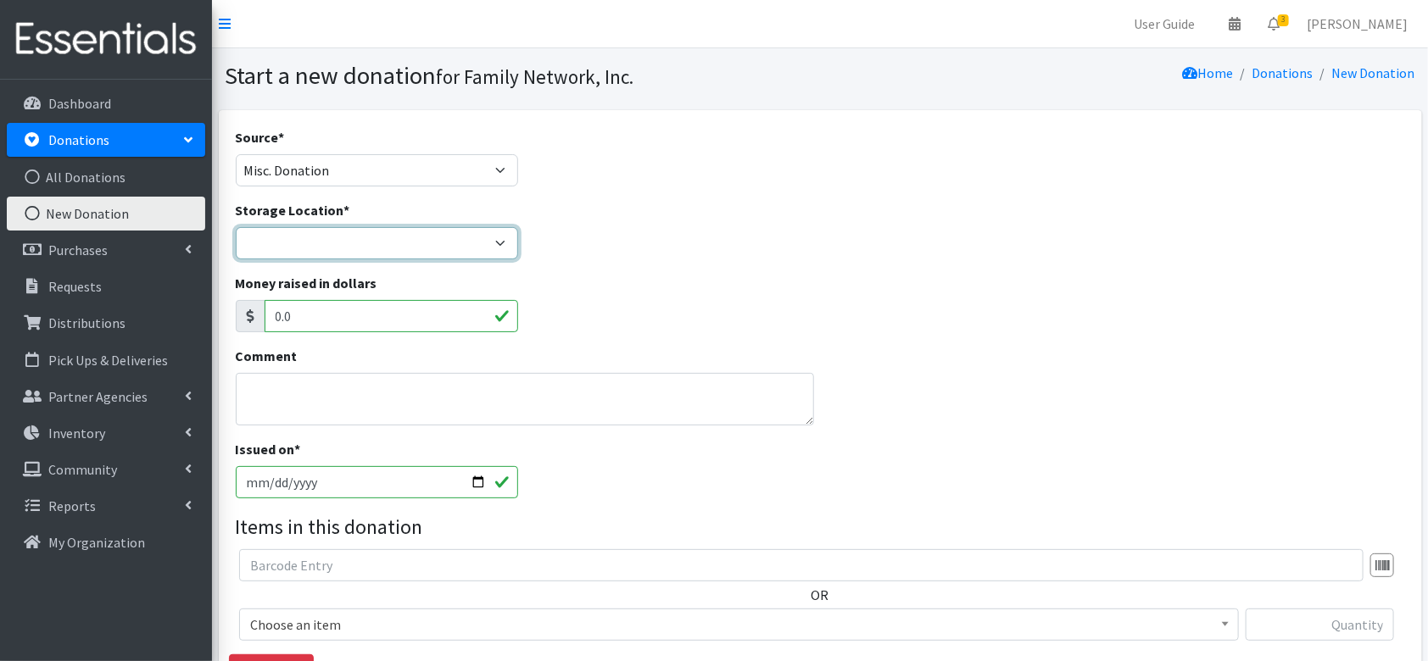
click at [318, 232] on select "DC Warehouse" at bounding box center [377, 243] width 283 height 32
select select "421"
click at [236, 227] on select "DC Warehouse" at bounding box center [377, 243] width 283 height 32
click at [272, 416] on textarea "Comment" at bounding box center [525, 399] width 578 height 53
type textarea "dropped off at office"
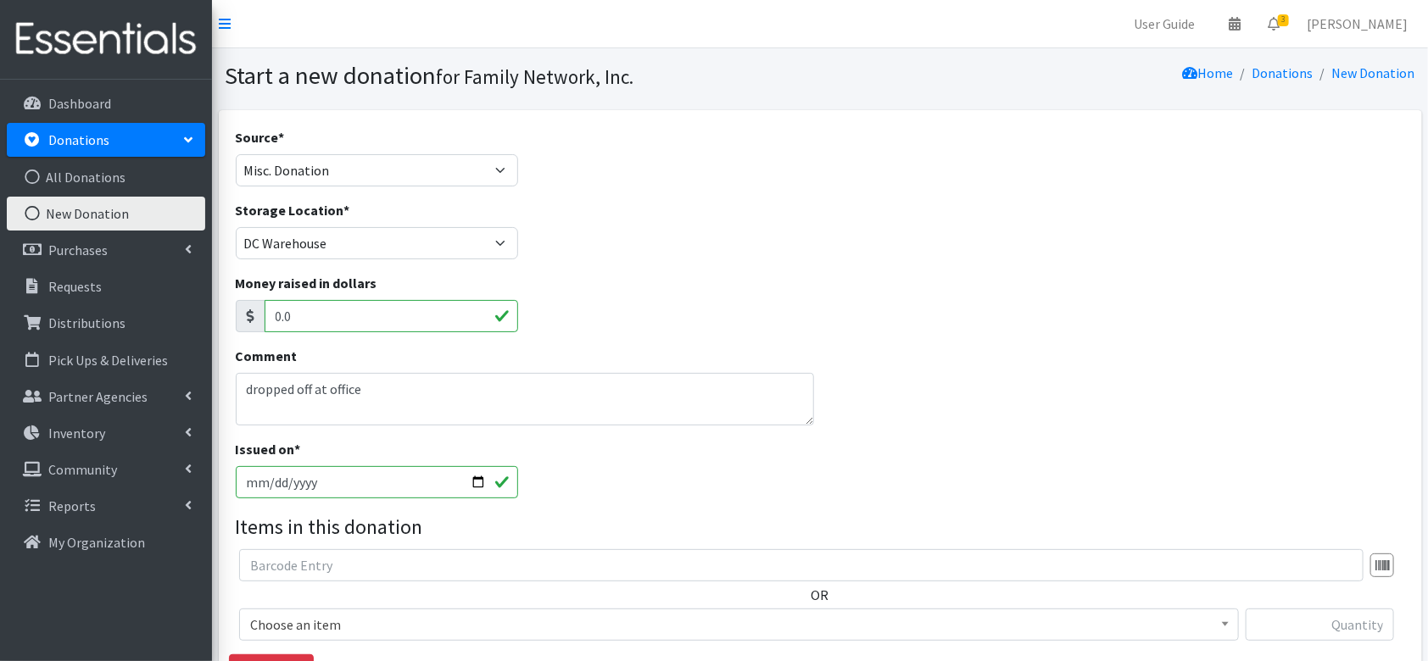
click at [473, 483] on input "2025-08-15" at bounding box center [377, 482] width 283 height 32
type input "[DATE]"
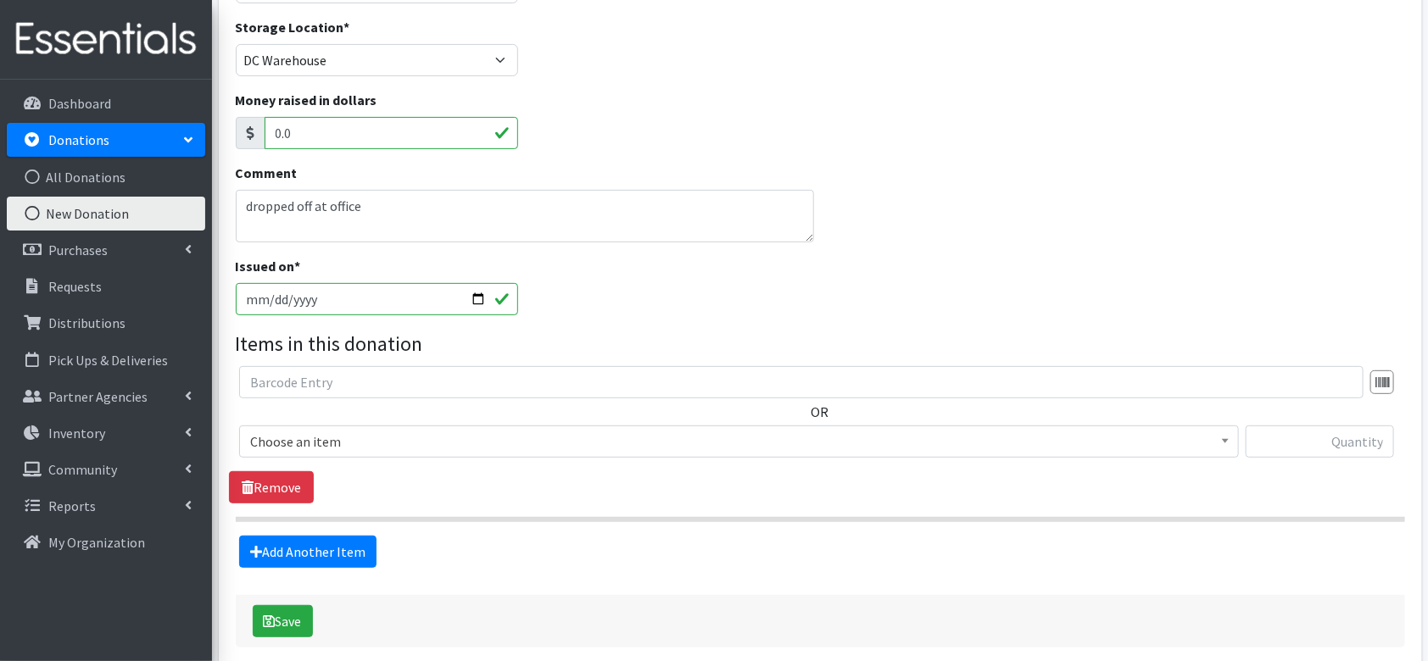
scroll to position [184, 0]
click at [463, 440] on span "Choose an item" at bounding box center [739, 441] width 978 height 24
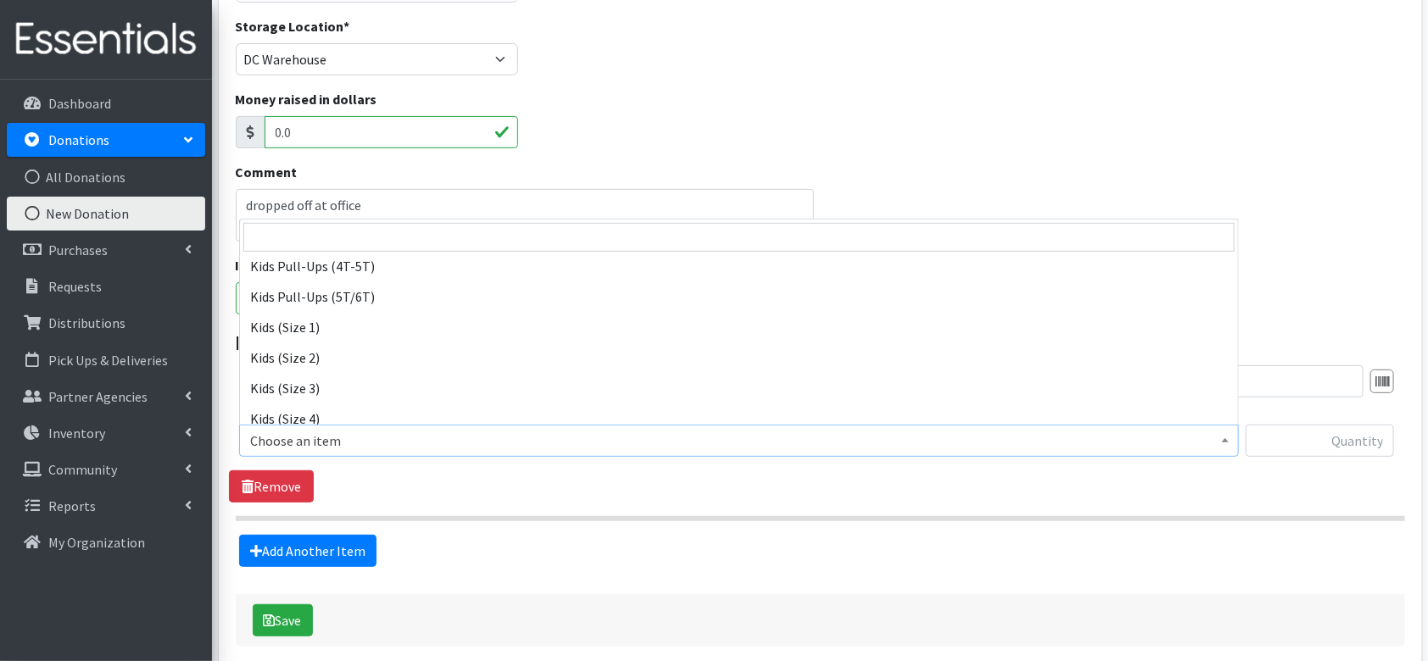
scroll to position [850, 0]
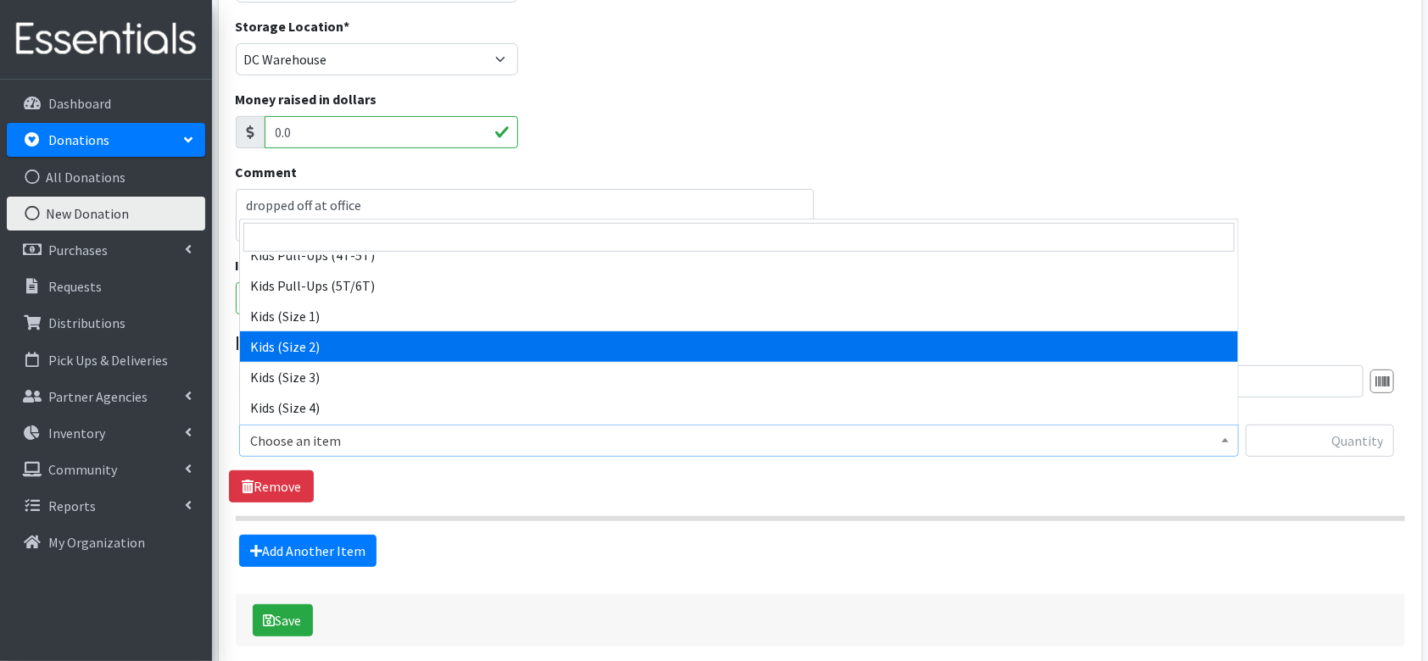
select select "4562"
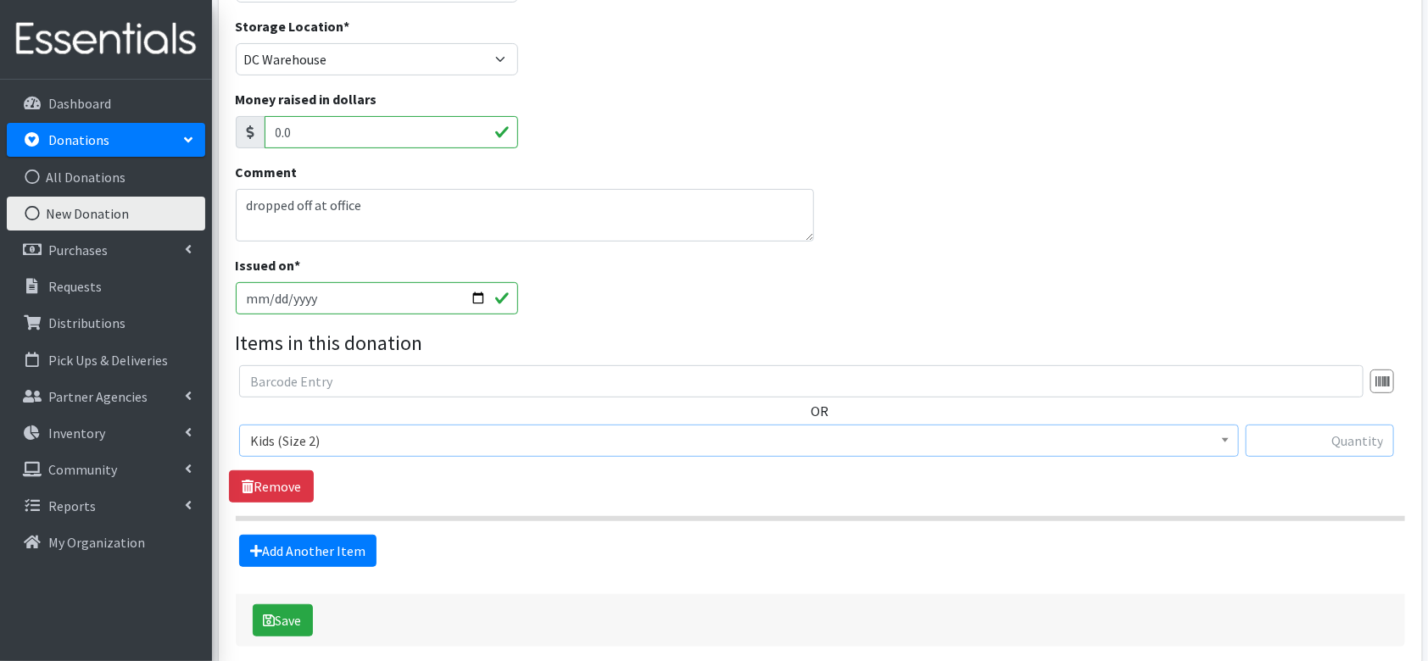
click at [1273, 442] on input "text" at bounding box center [1320, 441] width 148 height 32
type input "71"
click at [298, 557] on link "Add Another Item" at bounding box center [307, 551] width 137 height 32
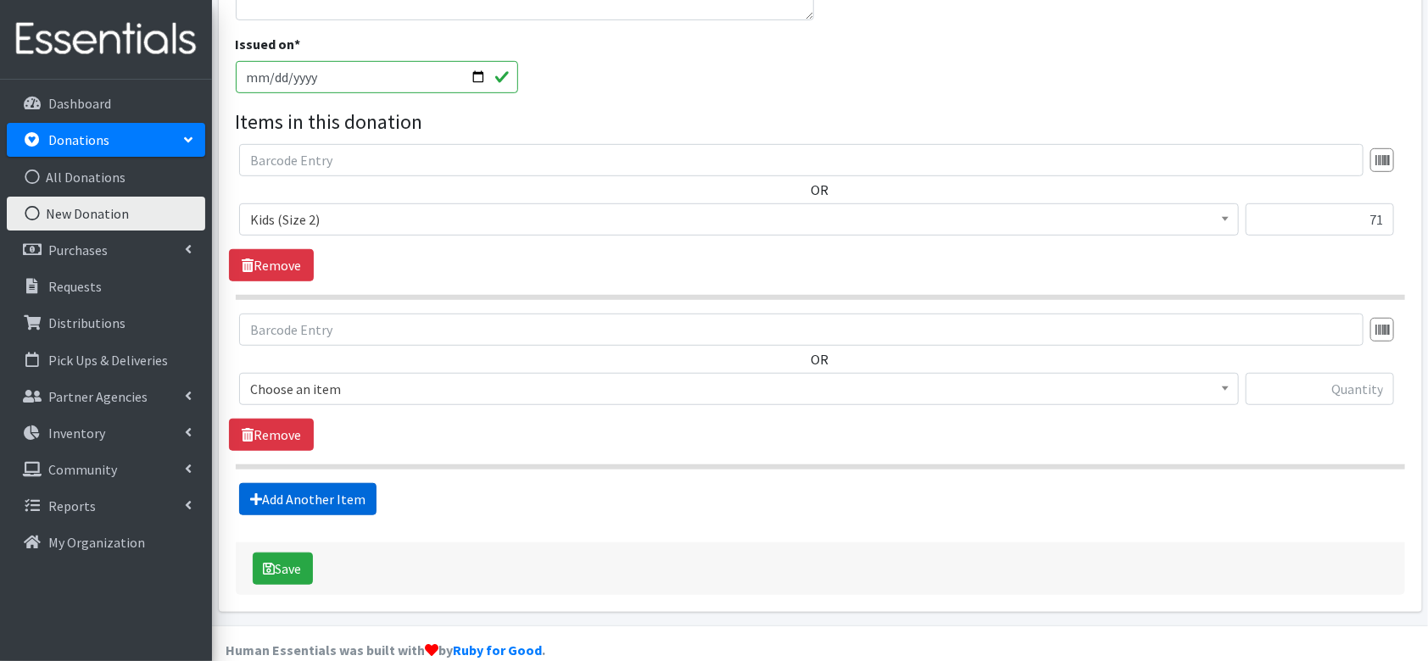
scroll to position [431, 0]
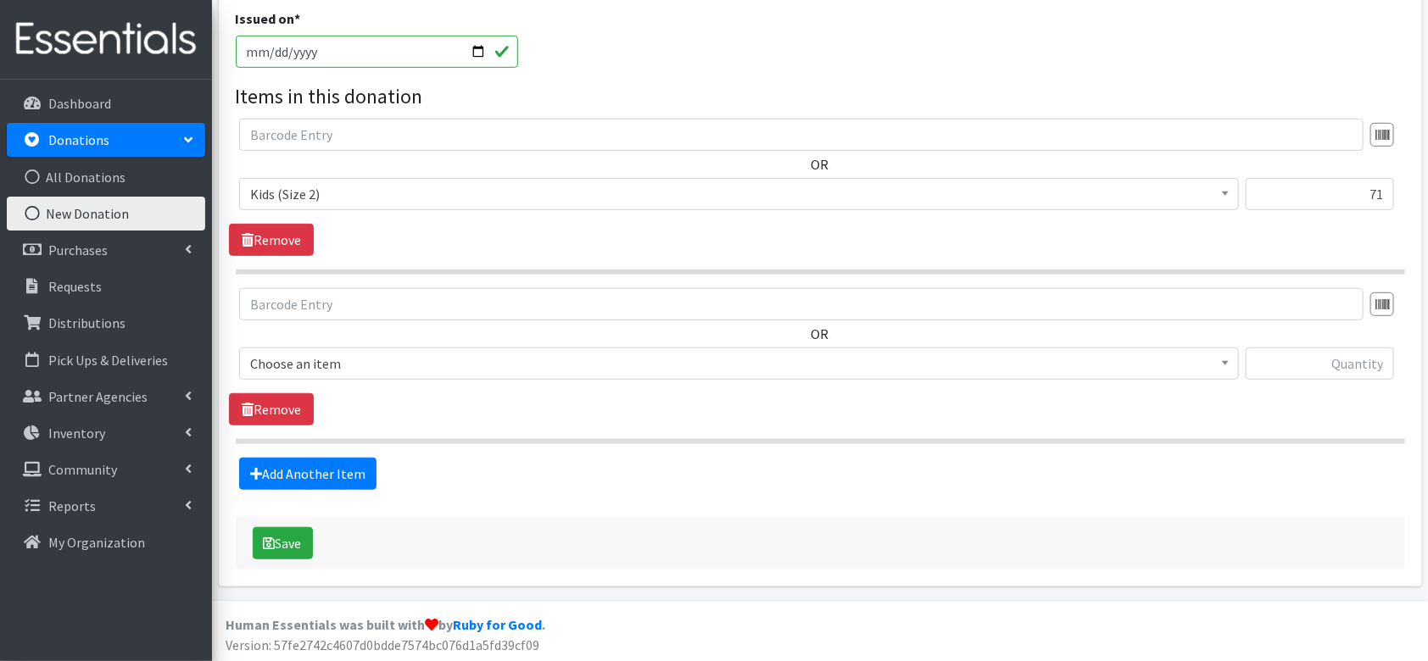
click at [351, 370] on span "Choose an item" at bounding box center [739, 364] width 978 height 24
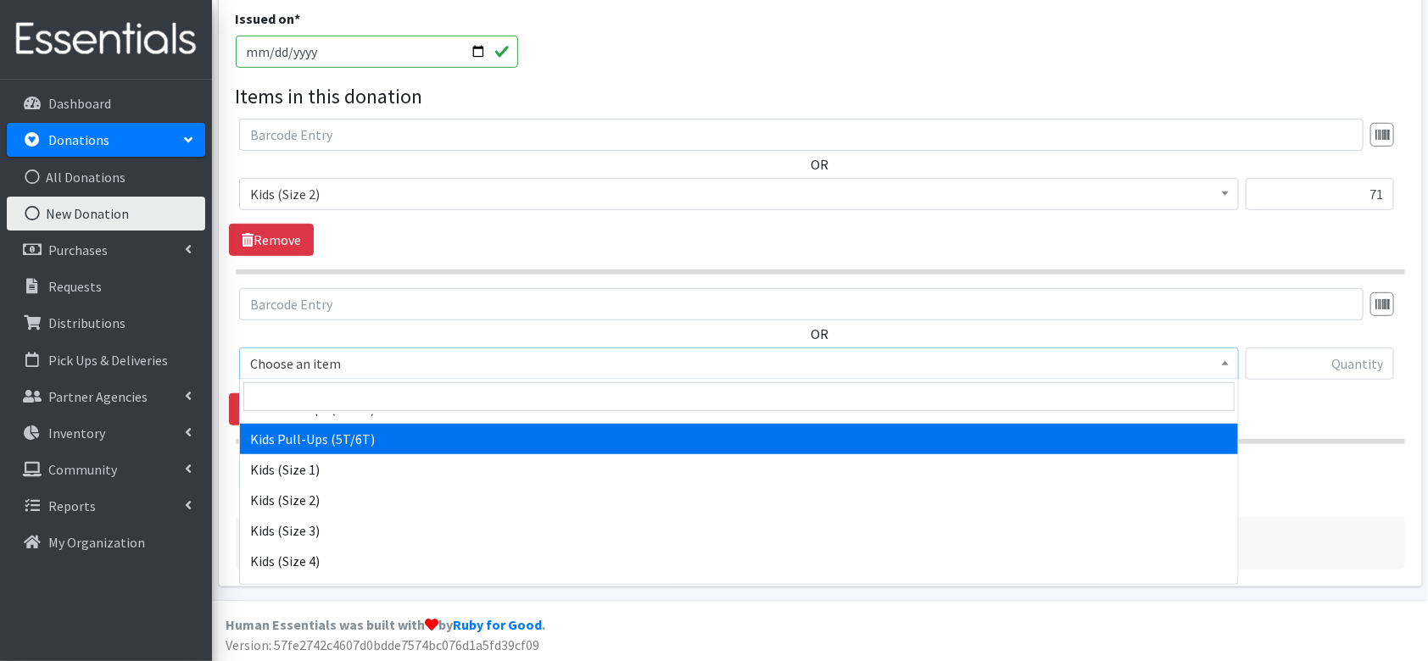
scroll to position [856, 0]
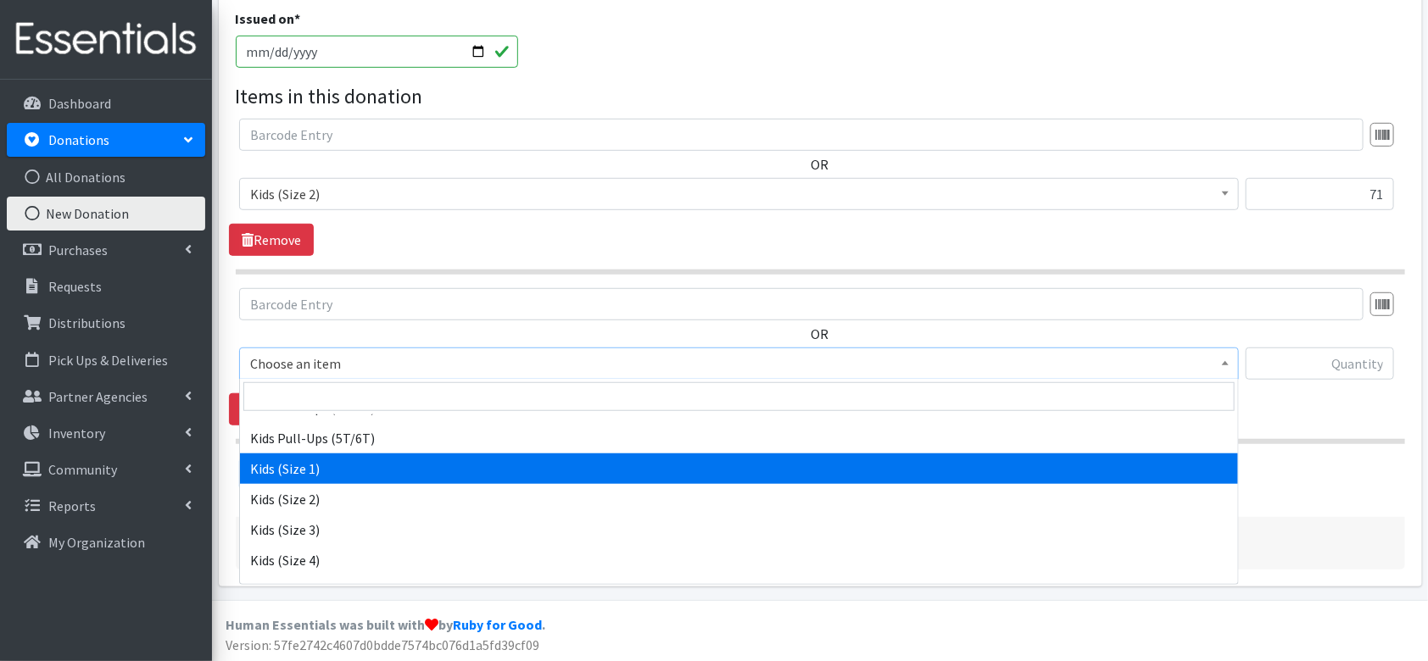
select select "4561"
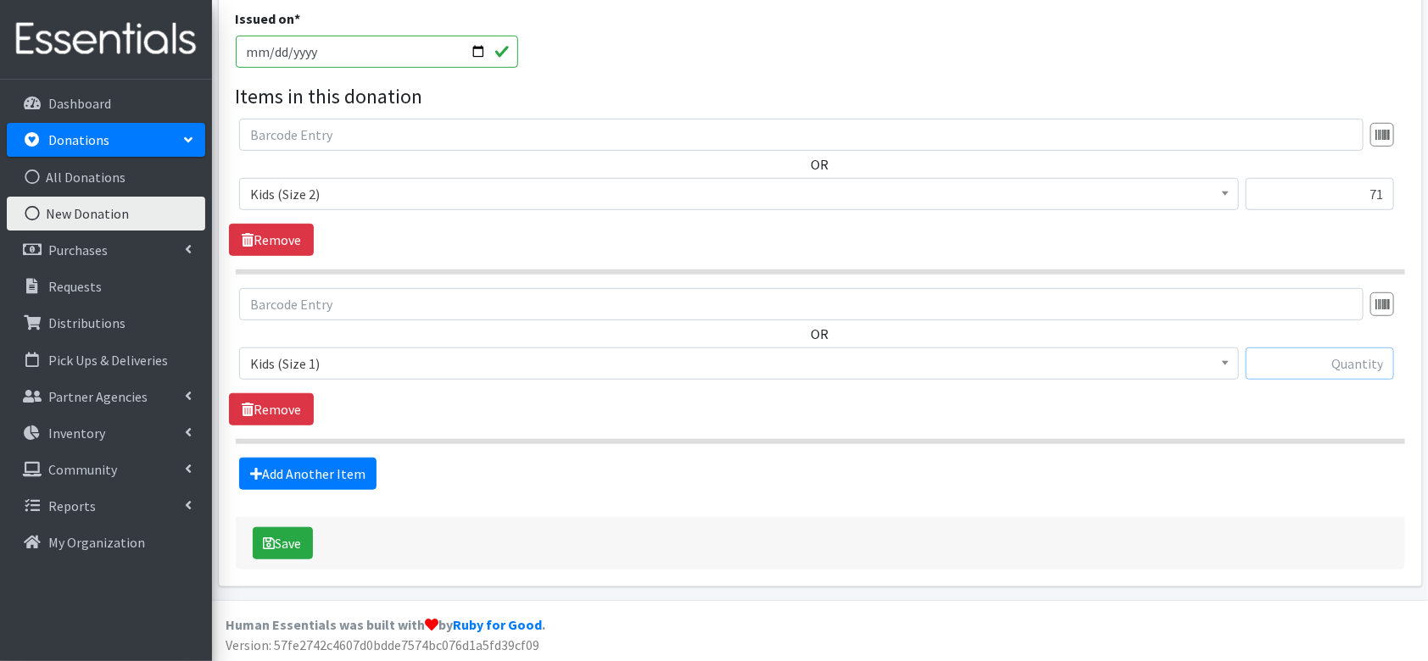
click at [1343, 366] on input "text" at bounding box center [1320, 364] width 148 height 32
type input "10"
click at [323, 477] on link "Add Another Item" at bounding box center [307, 474] width 137 height 32
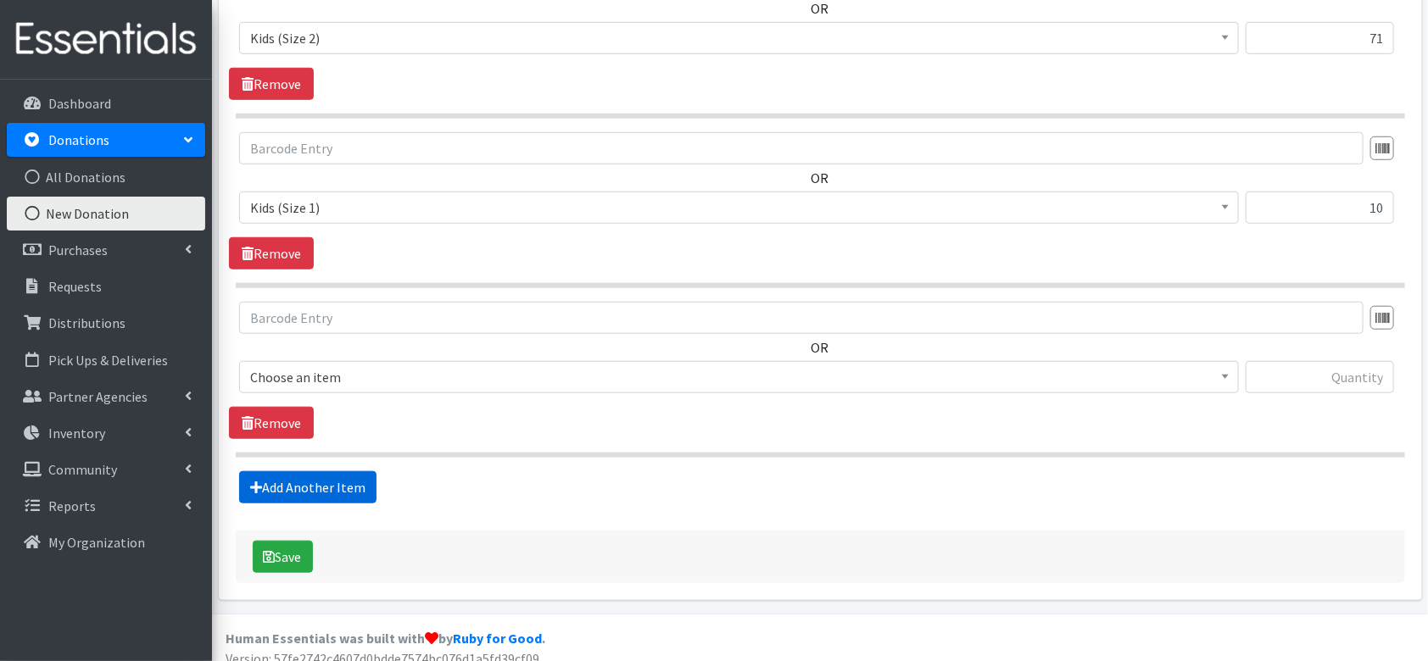
scroll to position [600, 0]
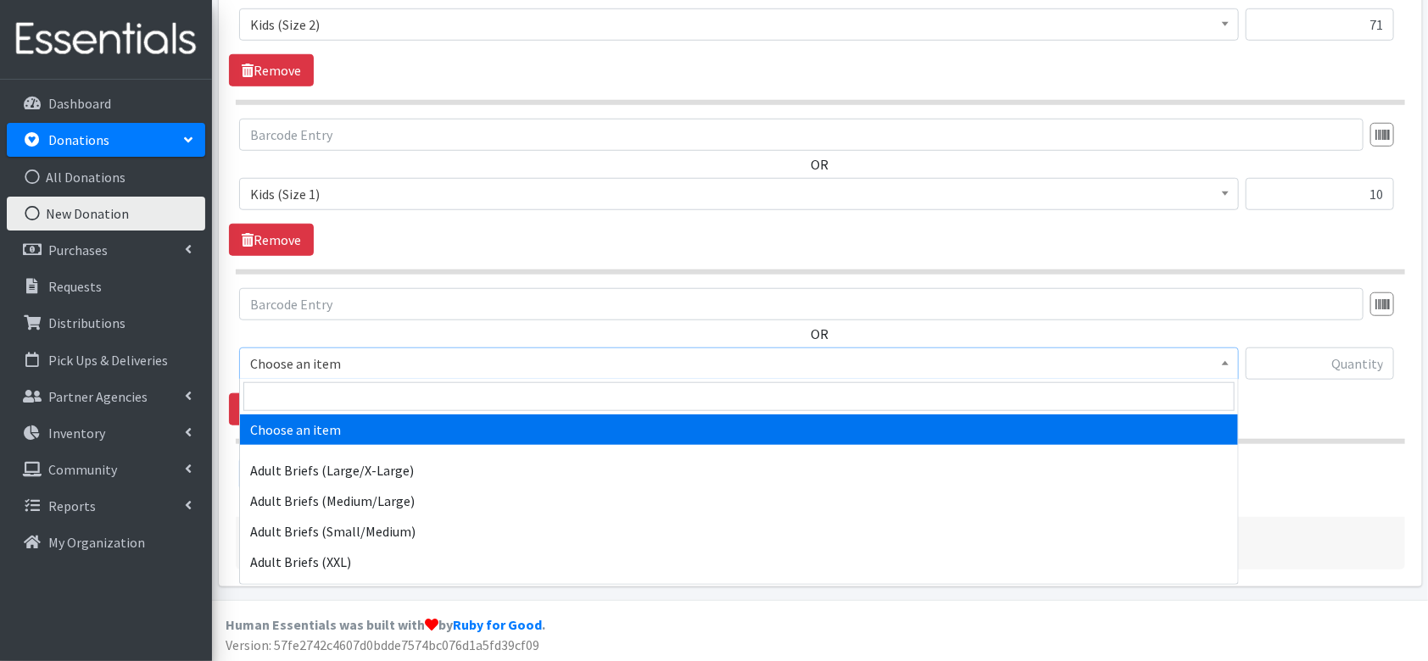
click at [323, 363] on span "Choose an item" at bounding box center [739, 364] width 978 height 24
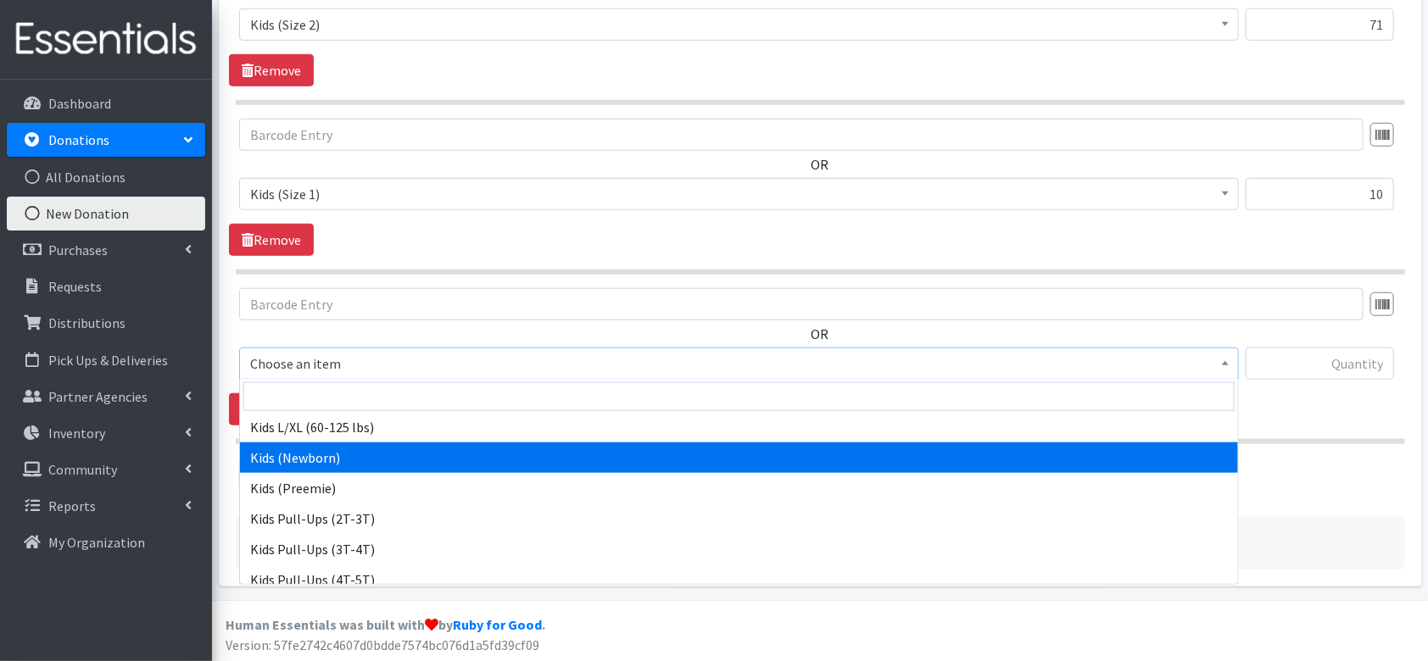
scroll to position [686, 0]
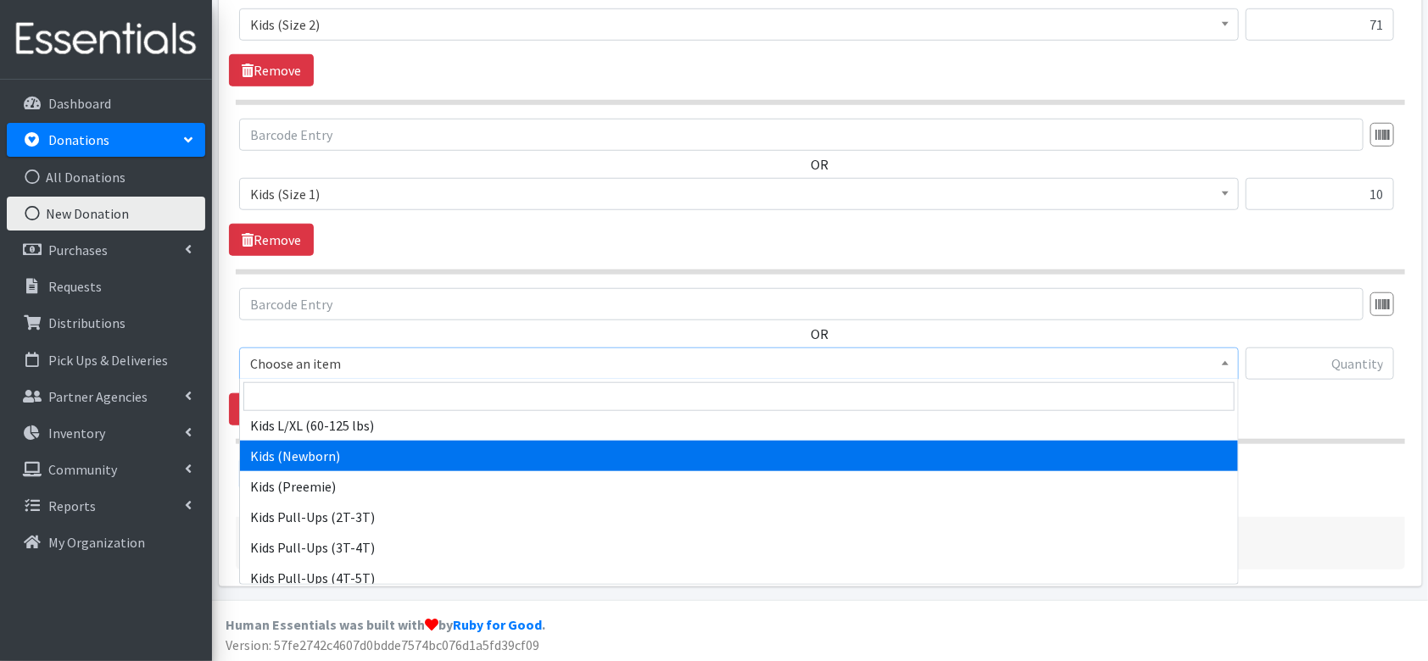
select select "4560"
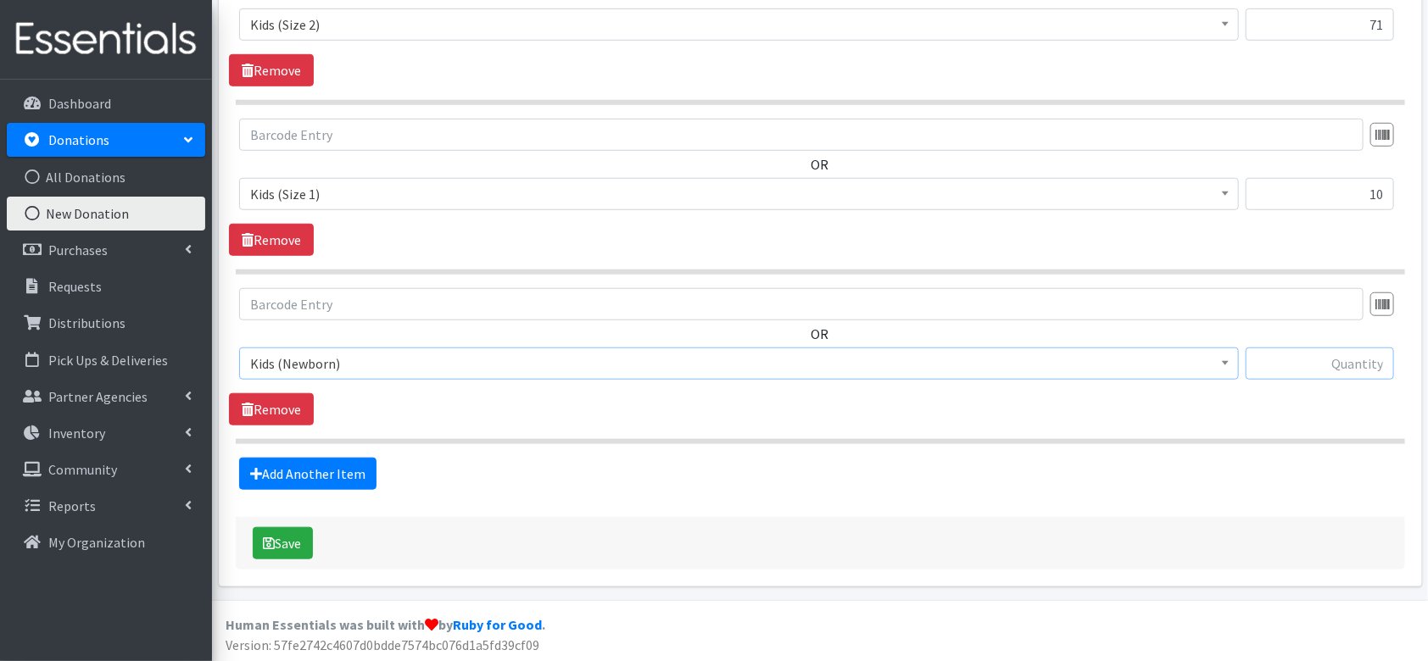
click at [1344, 369] on input "text" at bounding box center [1320, 364] width 148 height 32
type input "7"
click at [262, 540] on button "Save" at bounding box center [283, 543] width 60 height 32
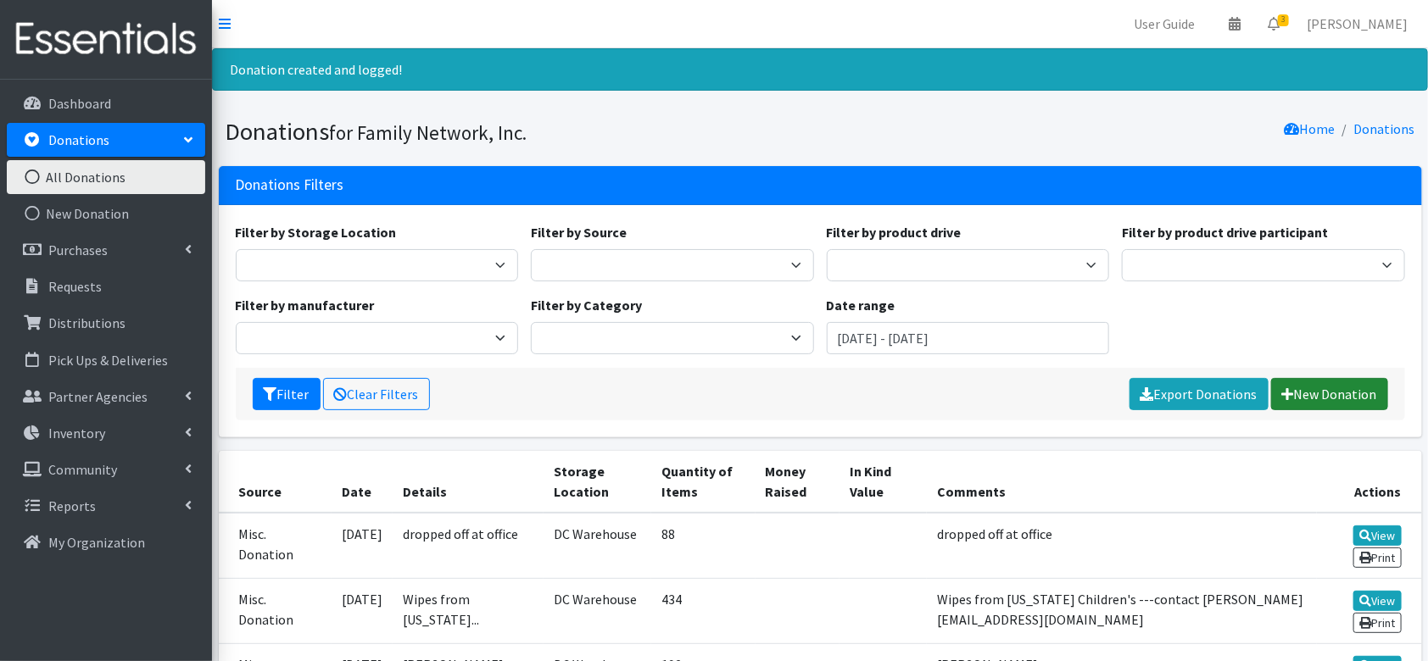
click at [1300, 390] on link "New Donation" at bounding box center [1329, 394] width 117 height 32
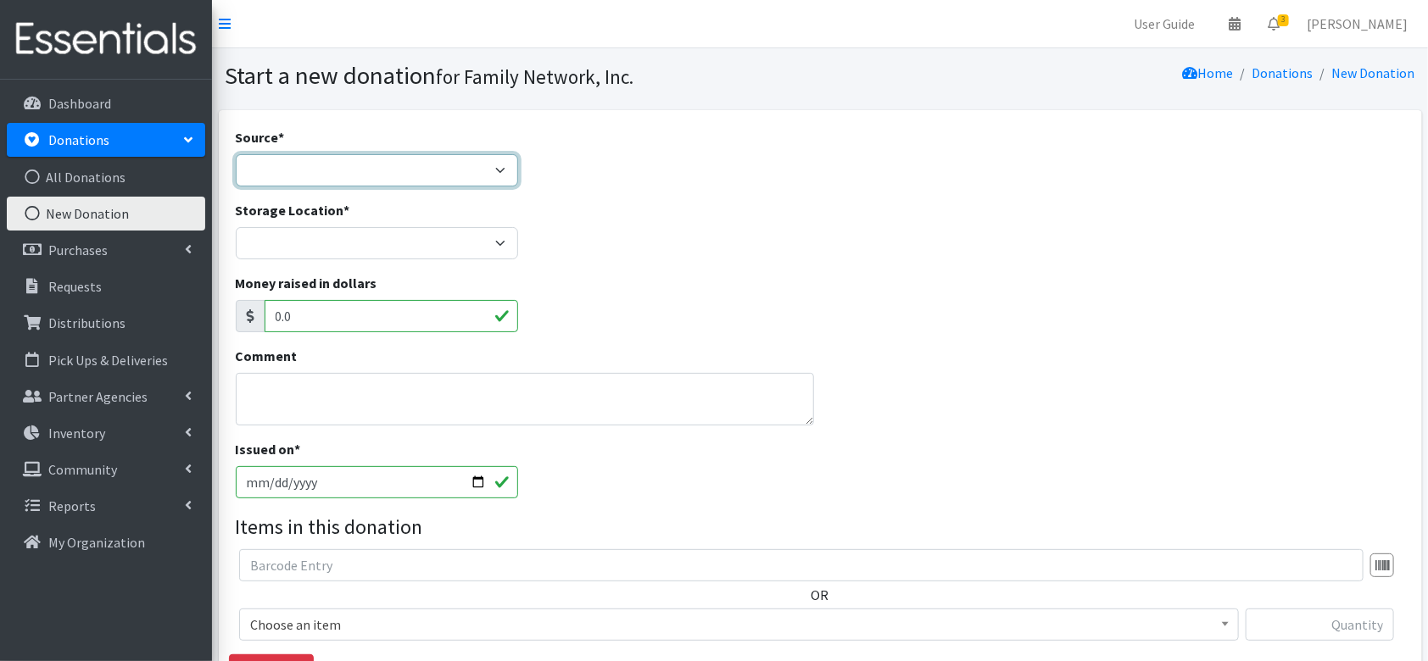
click at [393, 175] on select "Product Drive Manufacturer Donation Site Misc. Donation" at bounding box center [377, 170] width 283 height 32
select select "Misc. Donation"
click at [236, 154] on select "Product Drive Manufacturer Donation Site Misc. Donation" at bounding box center [377, 170] width 283 height 32
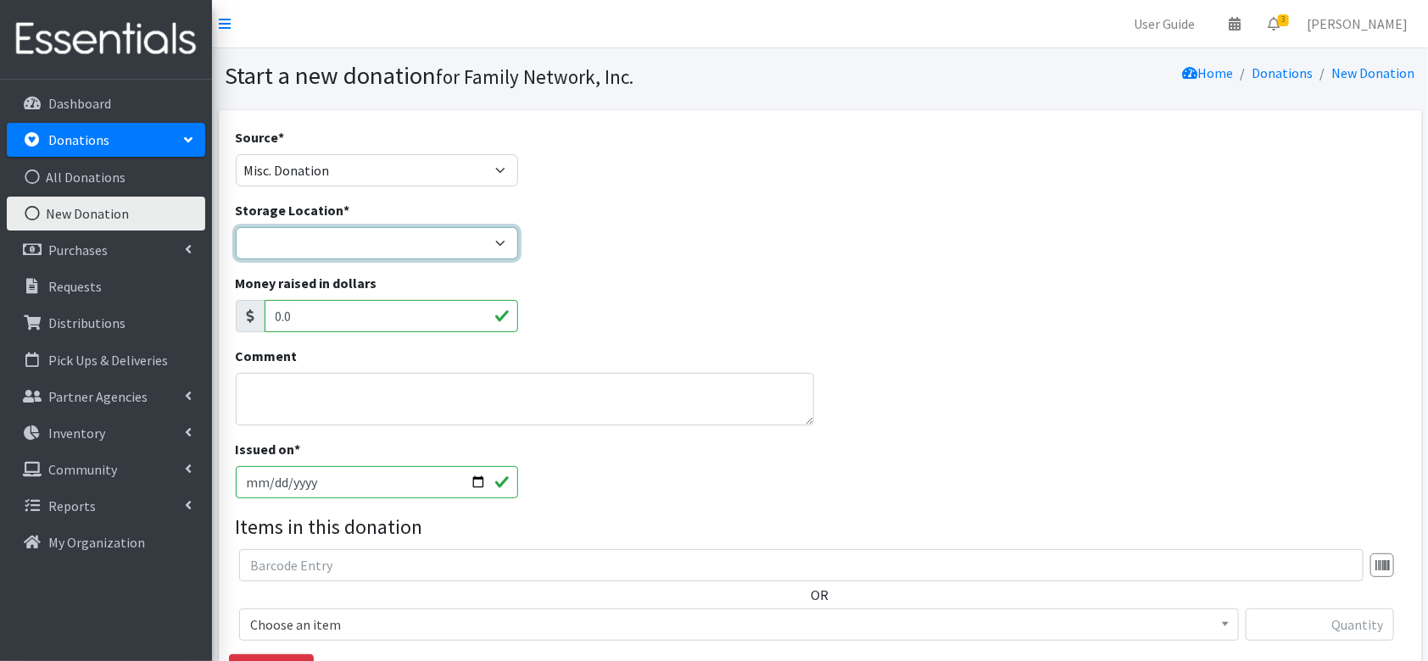
click at [320, 245] on select "DC Warehouse" at bounding box center [377, 243] width 283 height 32
select select "421"
click at [236, 227] on select "DC Warehouse" at bounding box center [377, 243] width 283 height 32
click at [293, 380] on textarea "Comment" at bounding box center [525, 399] width 578 height 53
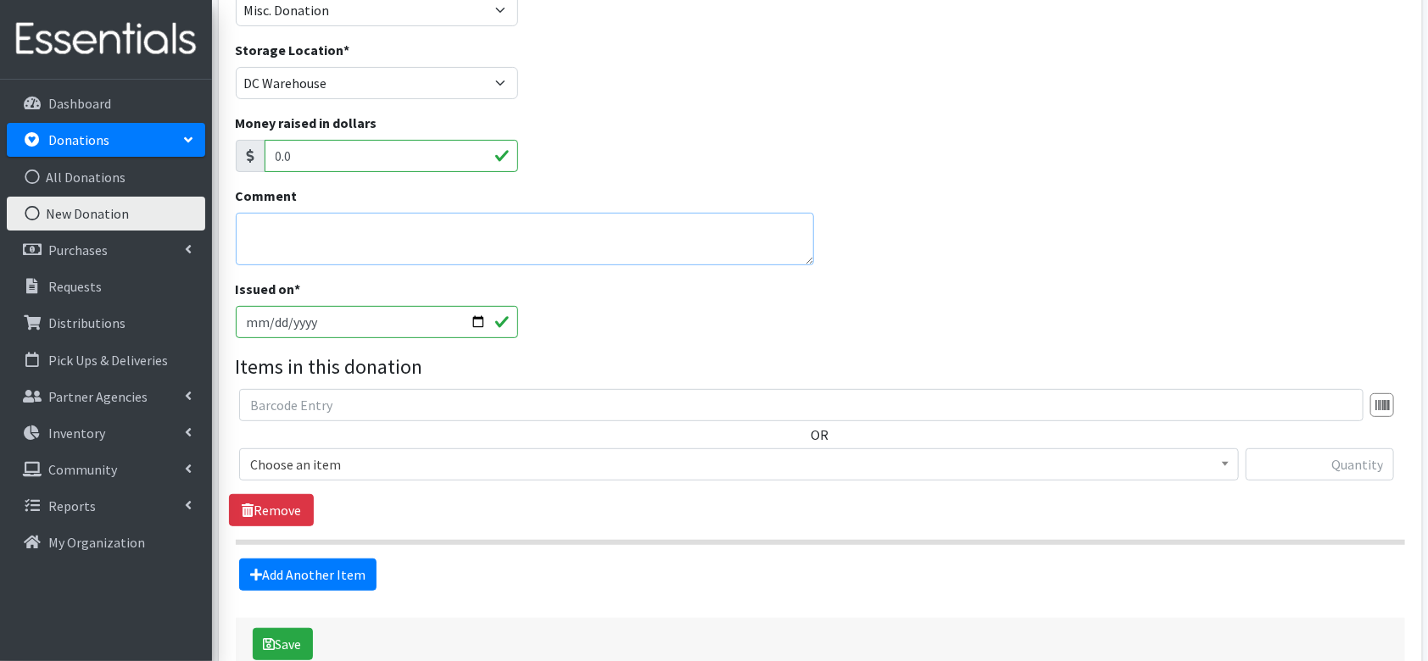
scroll to position [164, 0]
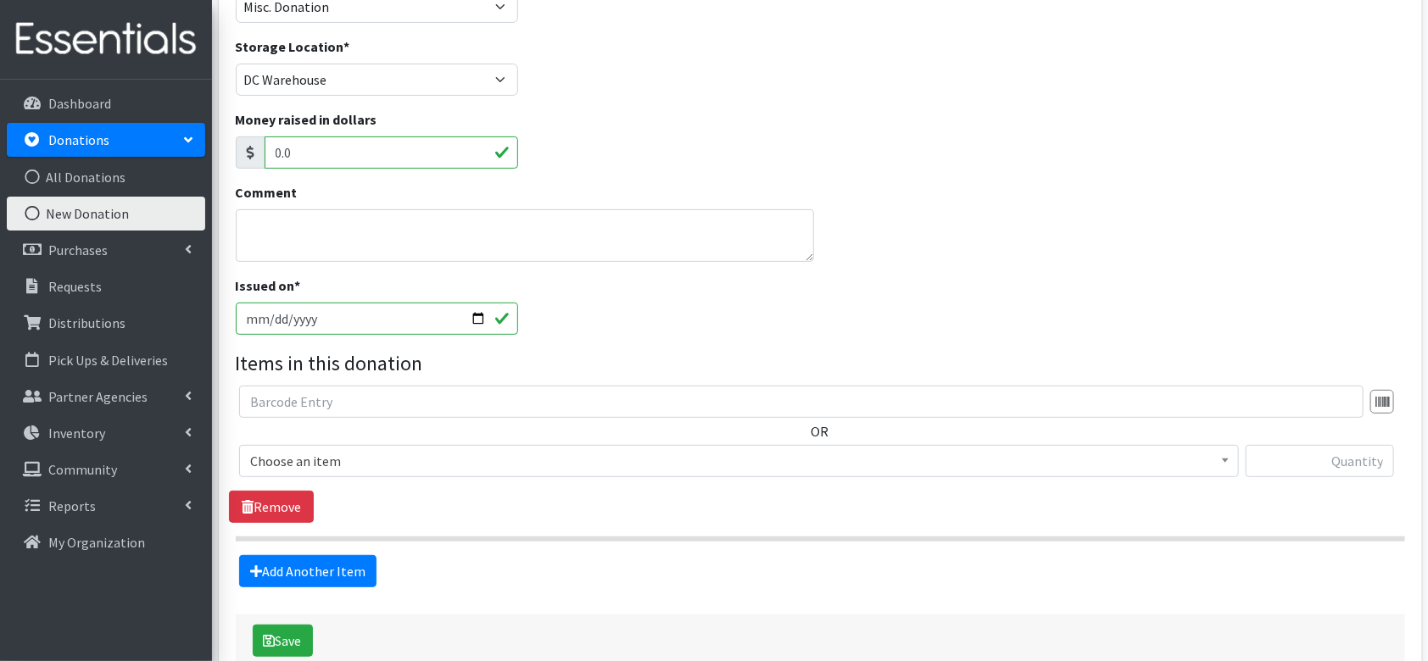
click at [478, 314] on input "[DATE]" at bounding box center [377, 319] width 283 height 32
type input "2025-08-04"
click at [342, 455] on span "Choose an item" at bounding box center [739, 461] width 978 height 24
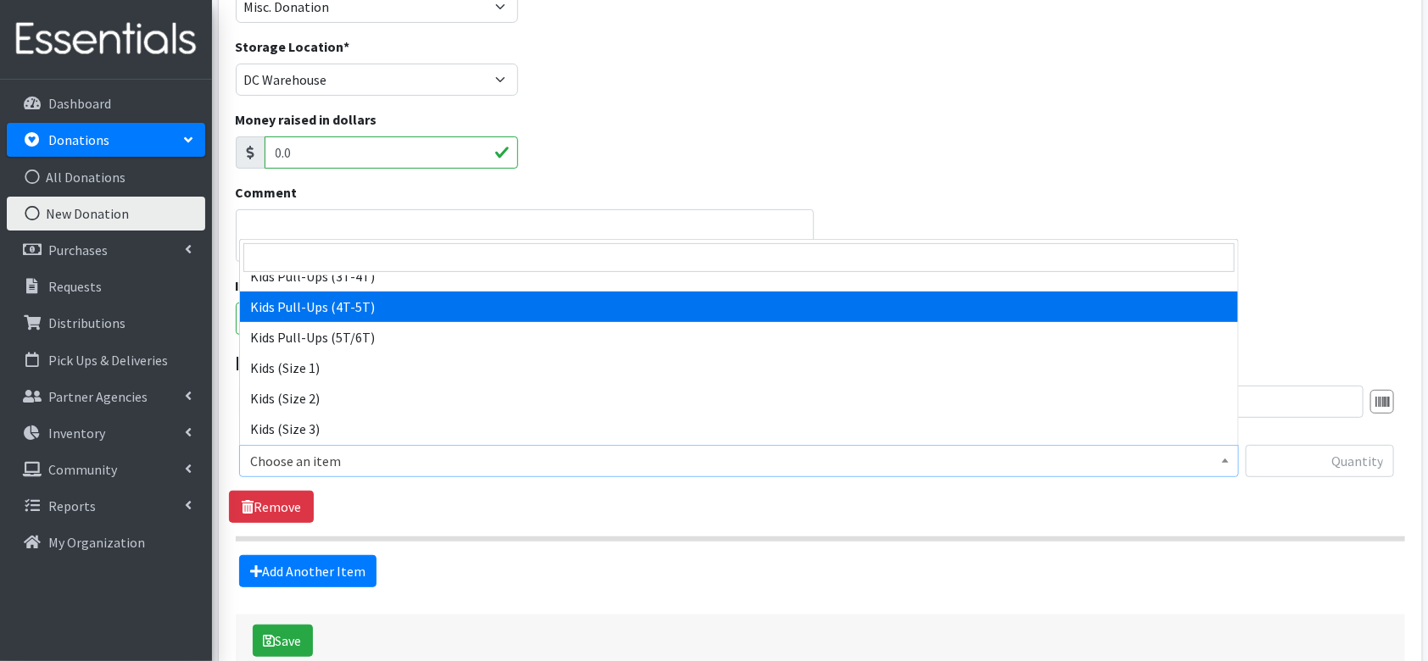
scroll to position [822, 0]
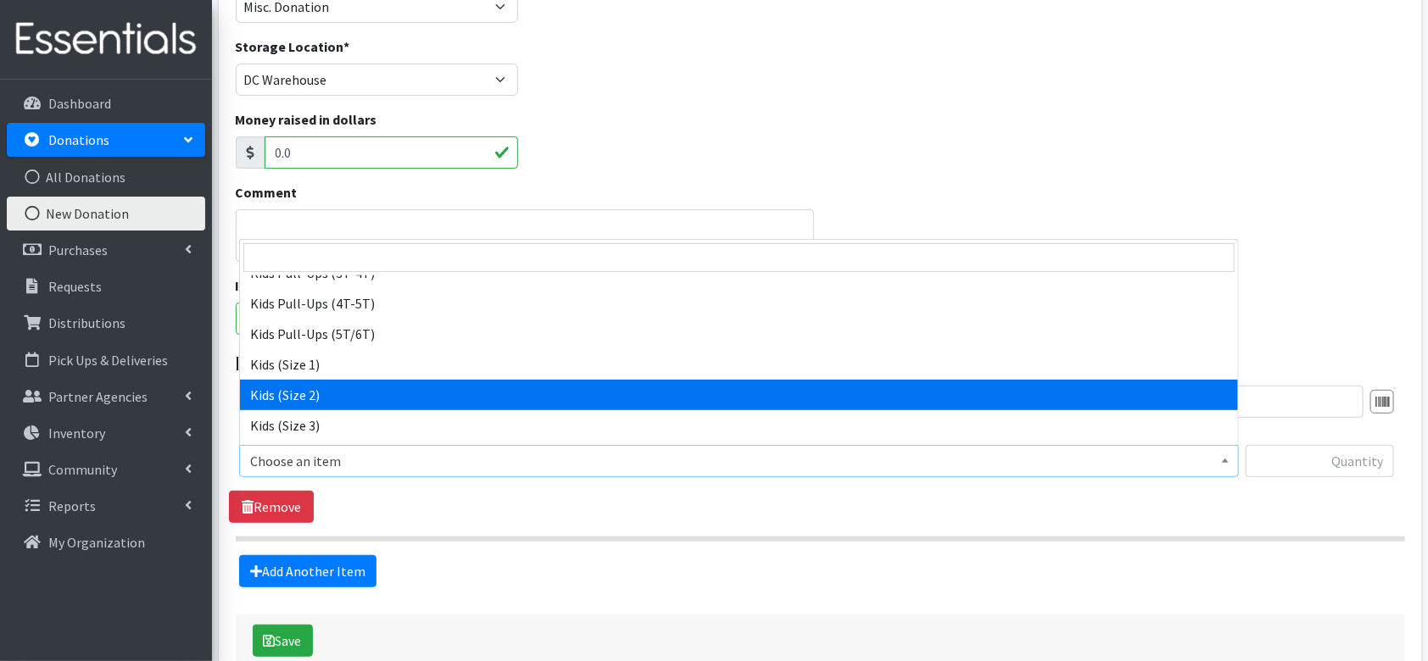
select select "4562"
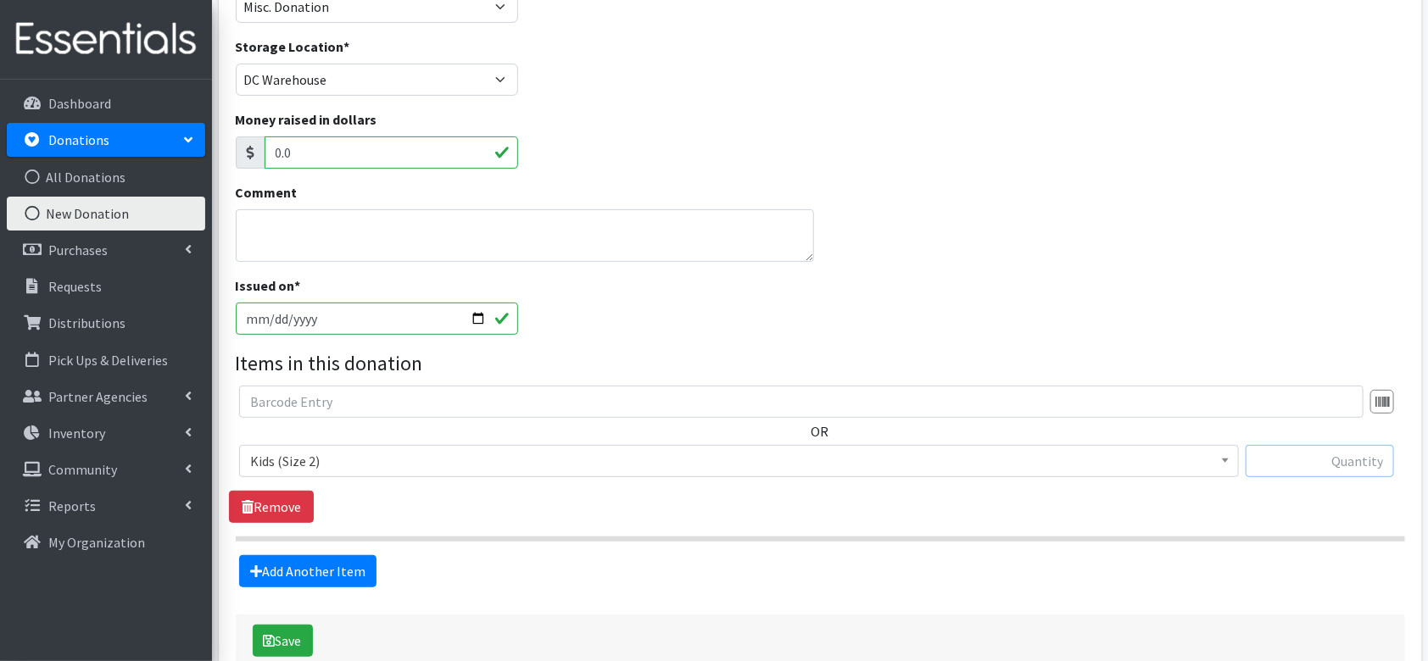
click at [1309, 463] on input "text" at bounding box center [1320, 461] width 148 height 32
type input "200"
click at [332, 571] on link "Add Another Item" at bounding box center [307, 571] width 137 height 32
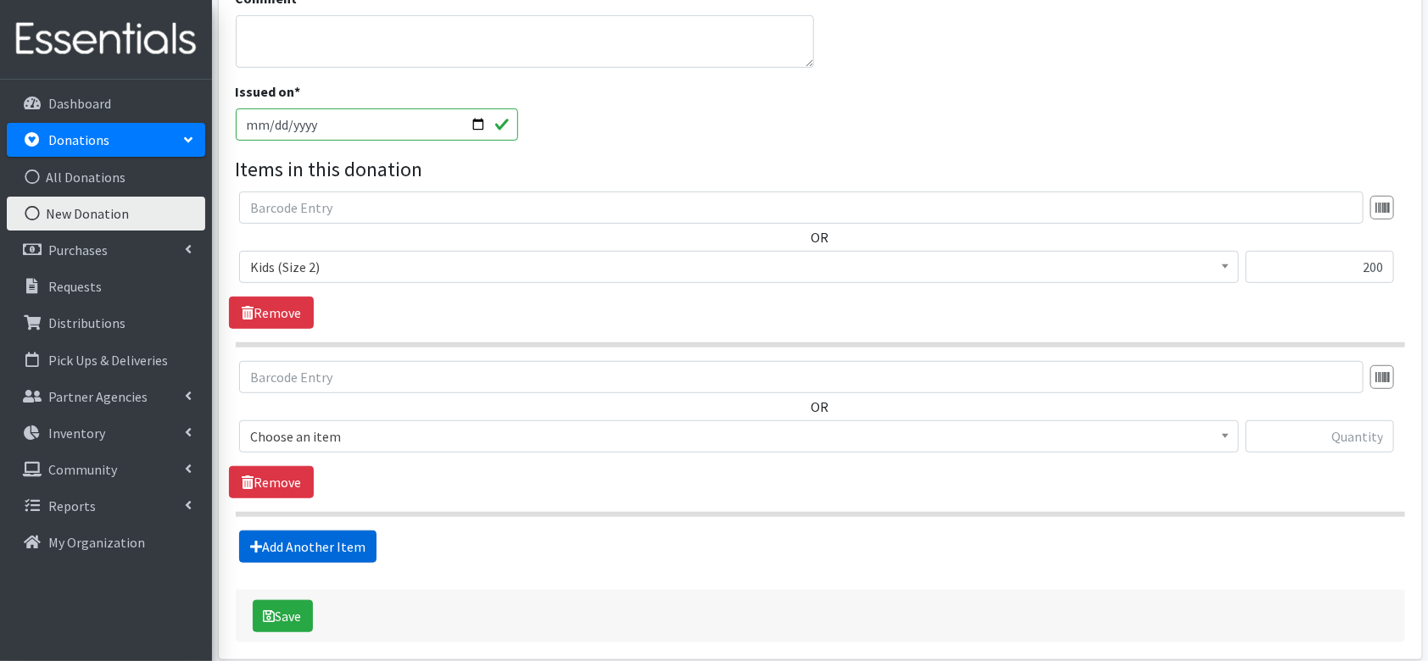
scroll to position [431, 0]
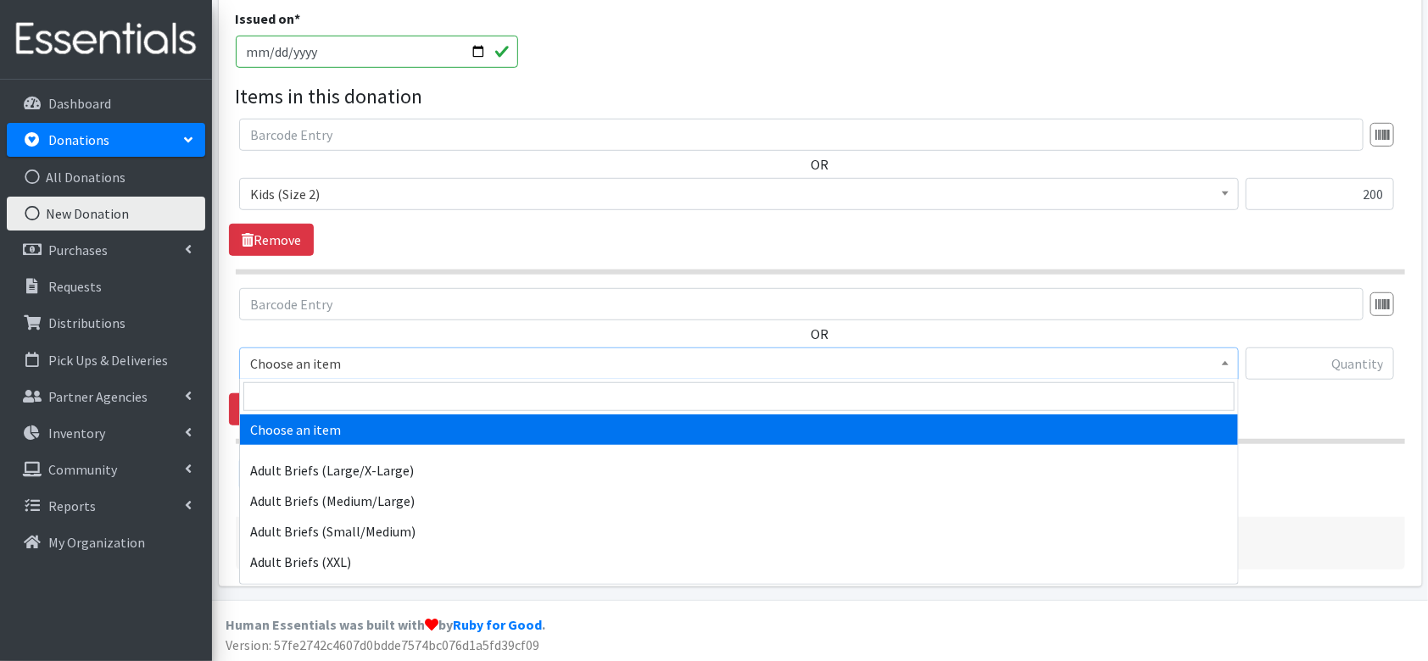
click at [360, 376] on span "Choose an item" at bounding box center [739, 364] width 1000 height 32
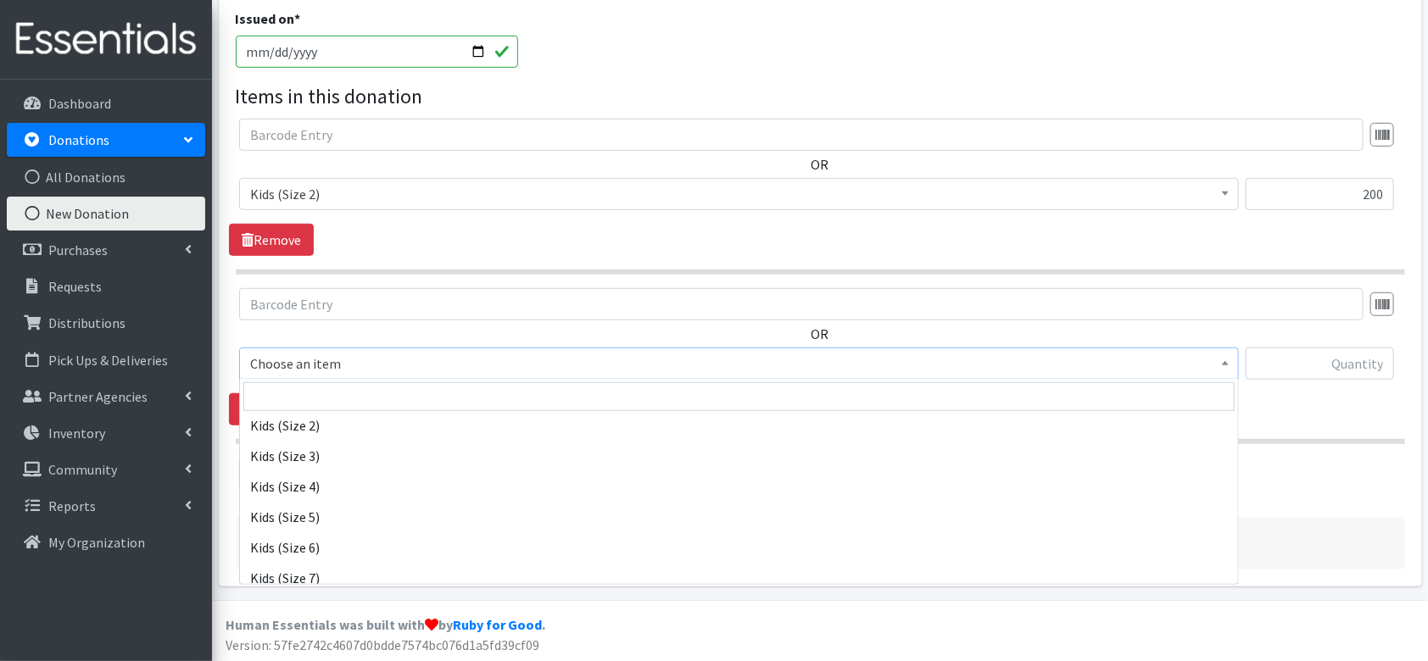
scroll to position [929, 0]
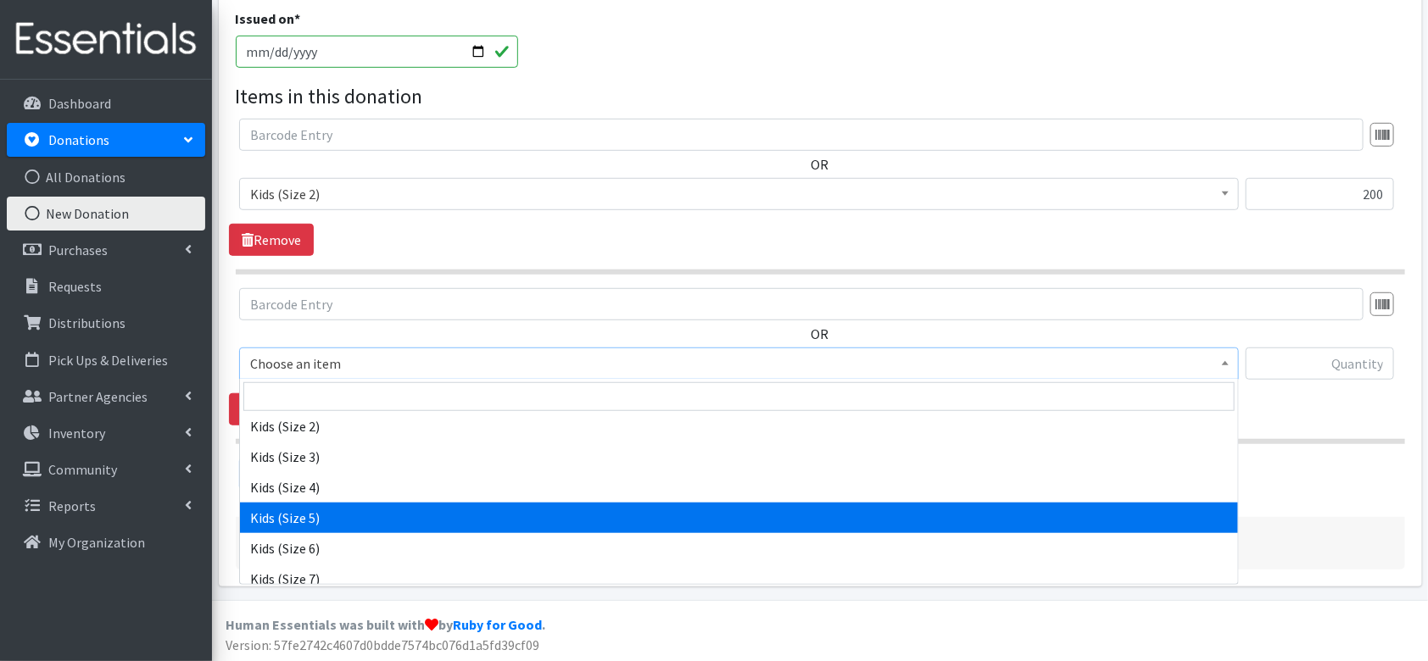
select select "4568"
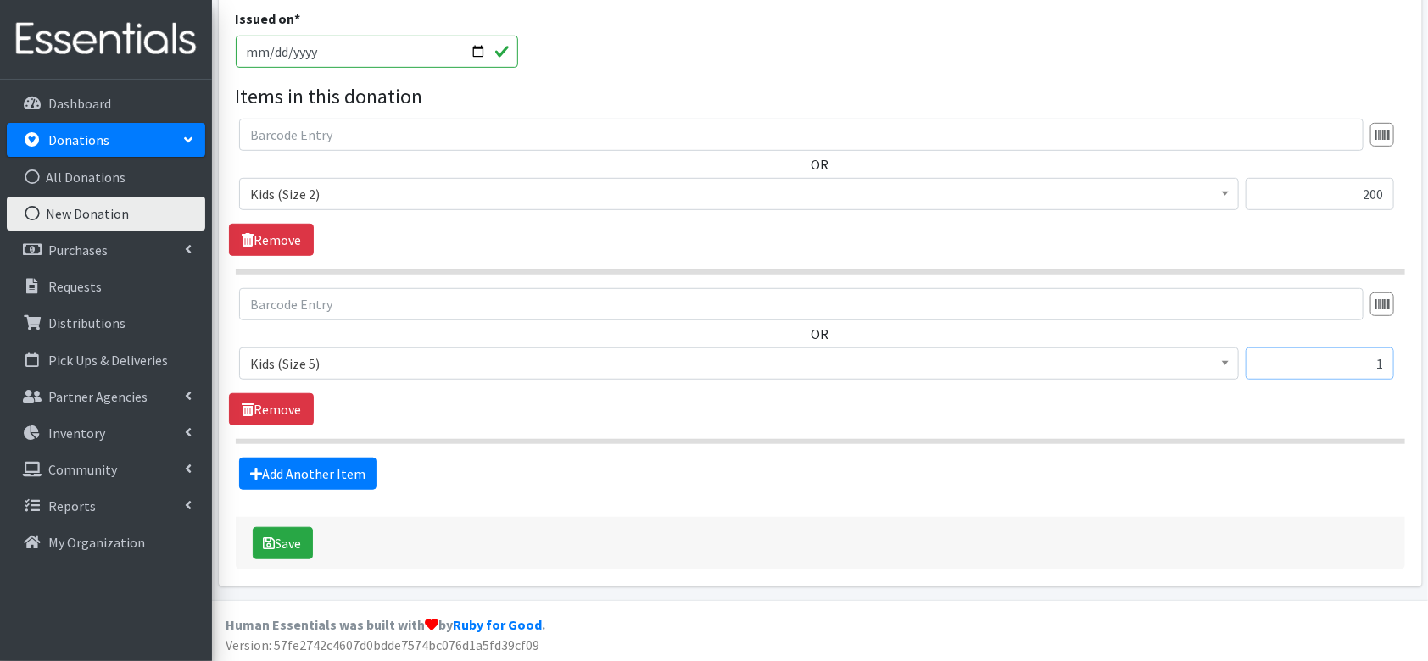
click at [1346, 371] on input "1" at bounding box center [1320, 364] width 148 height 32
type input "160"
click at [315, 470] on link "Add Another Item" at bounding box center [307, 474] width 137 height 32
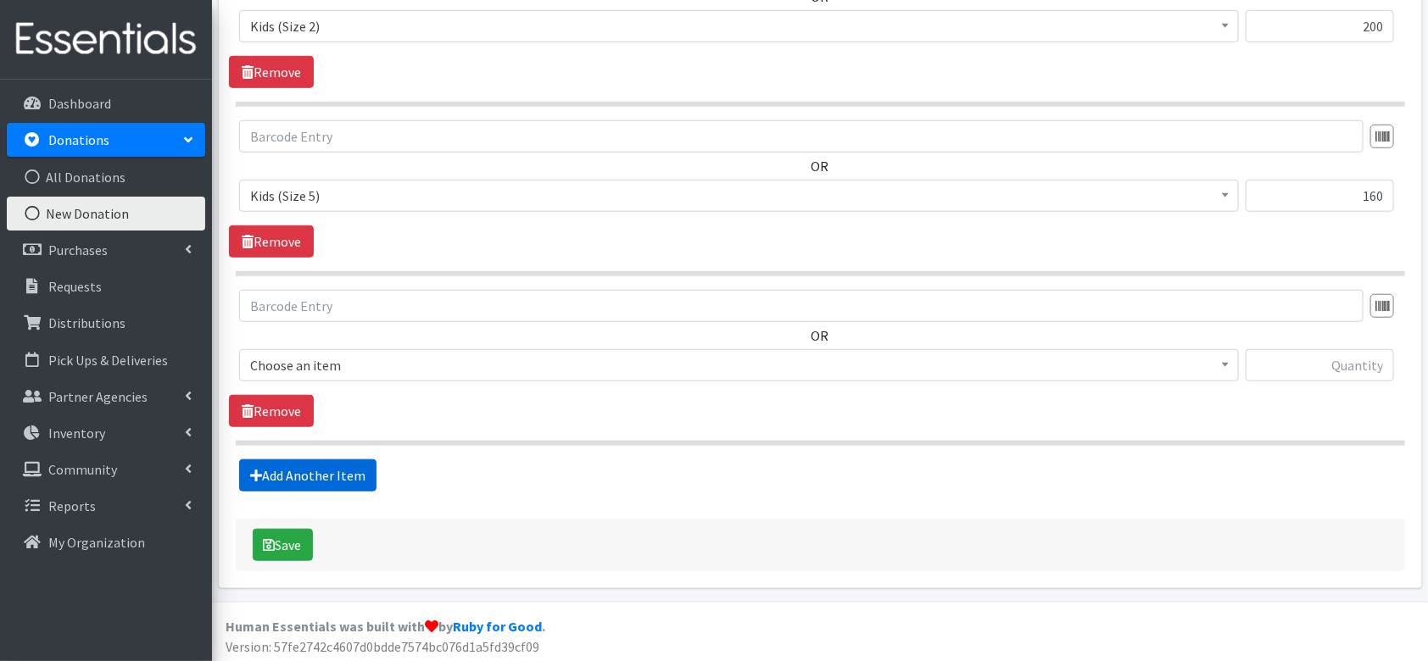
scroll to position [600, 0]
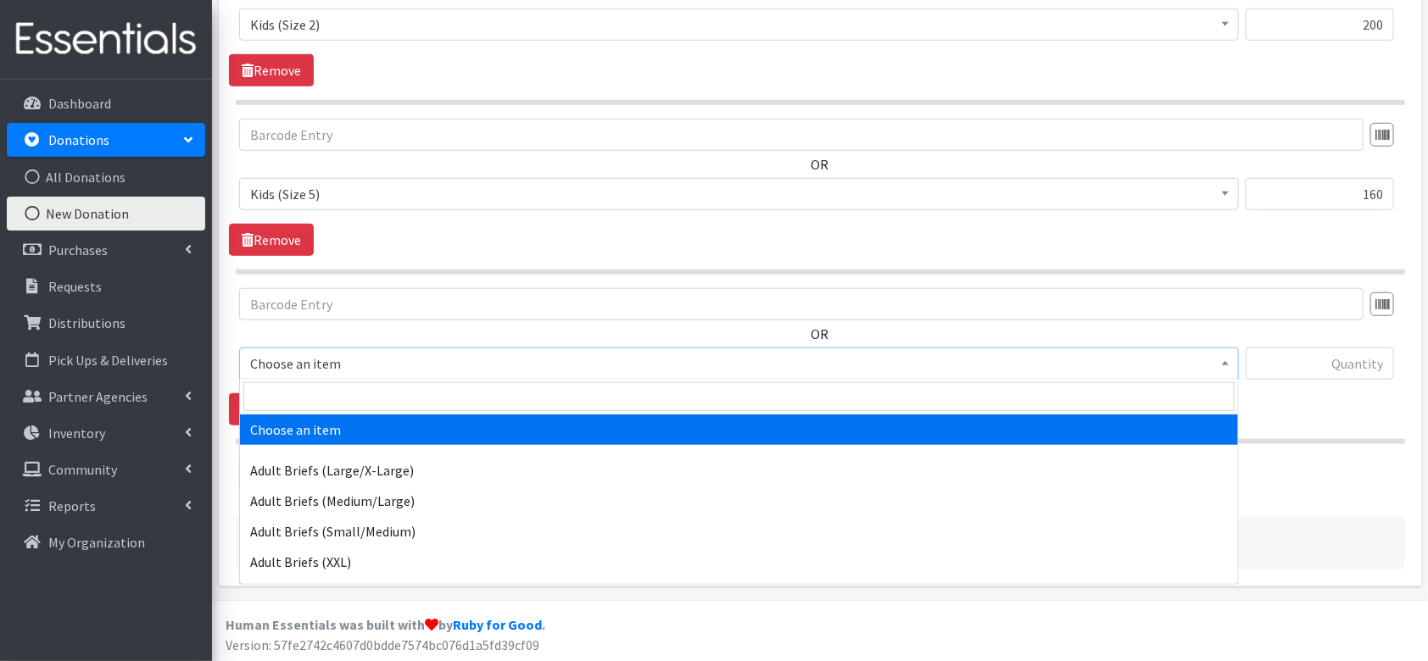
click at [369, 365] on span "Choose an item" at bounding box center [739, 364] width 978 height 24
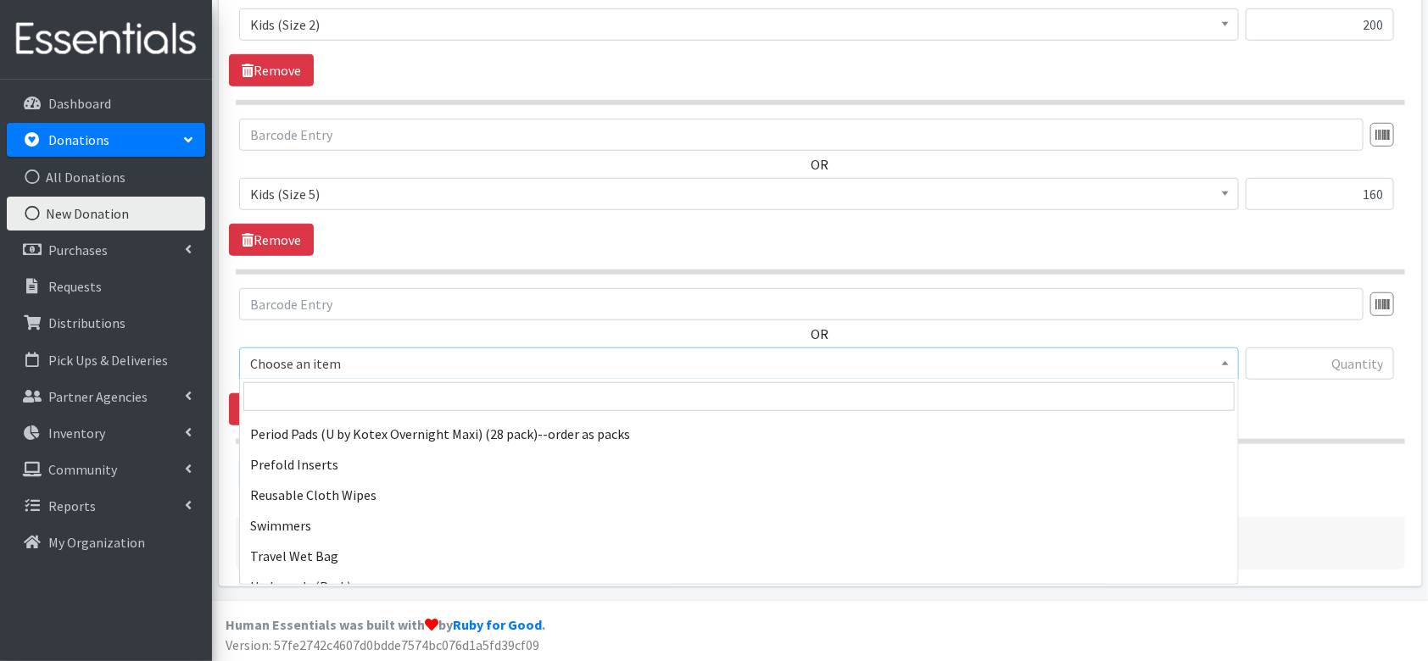
scroll to position [1672, 0]
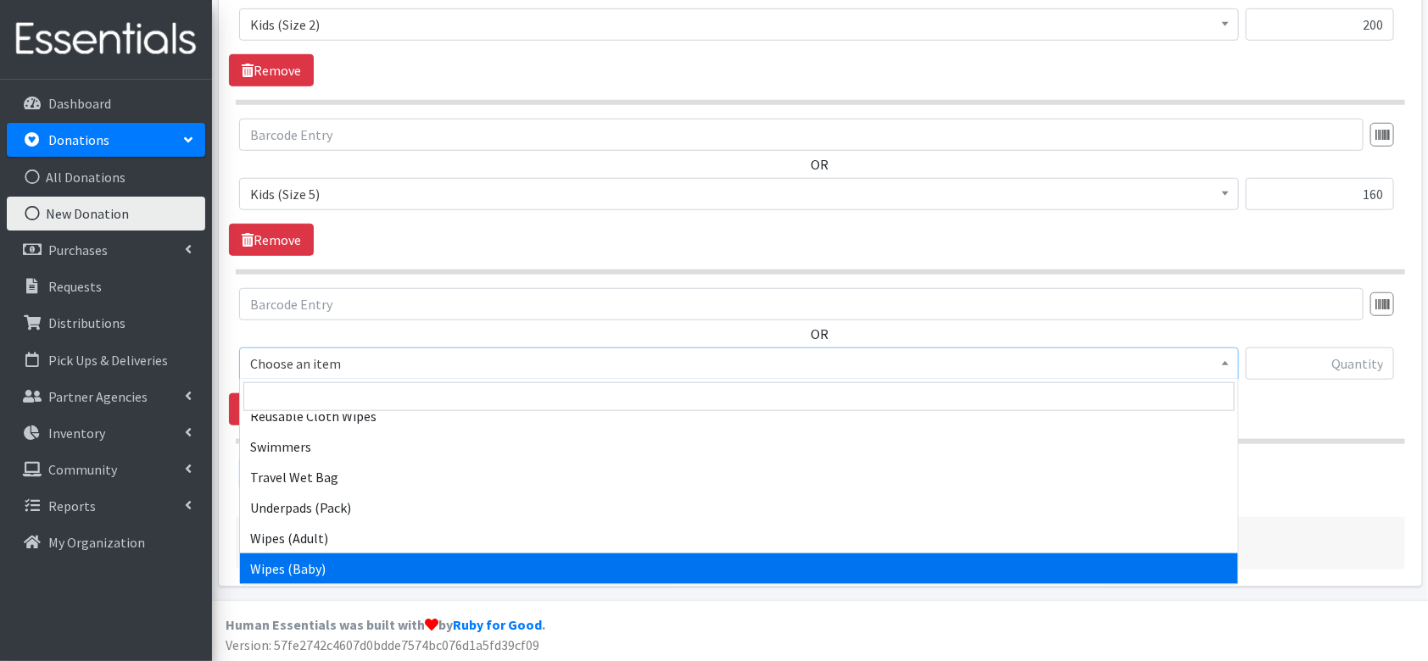
select select "4558"
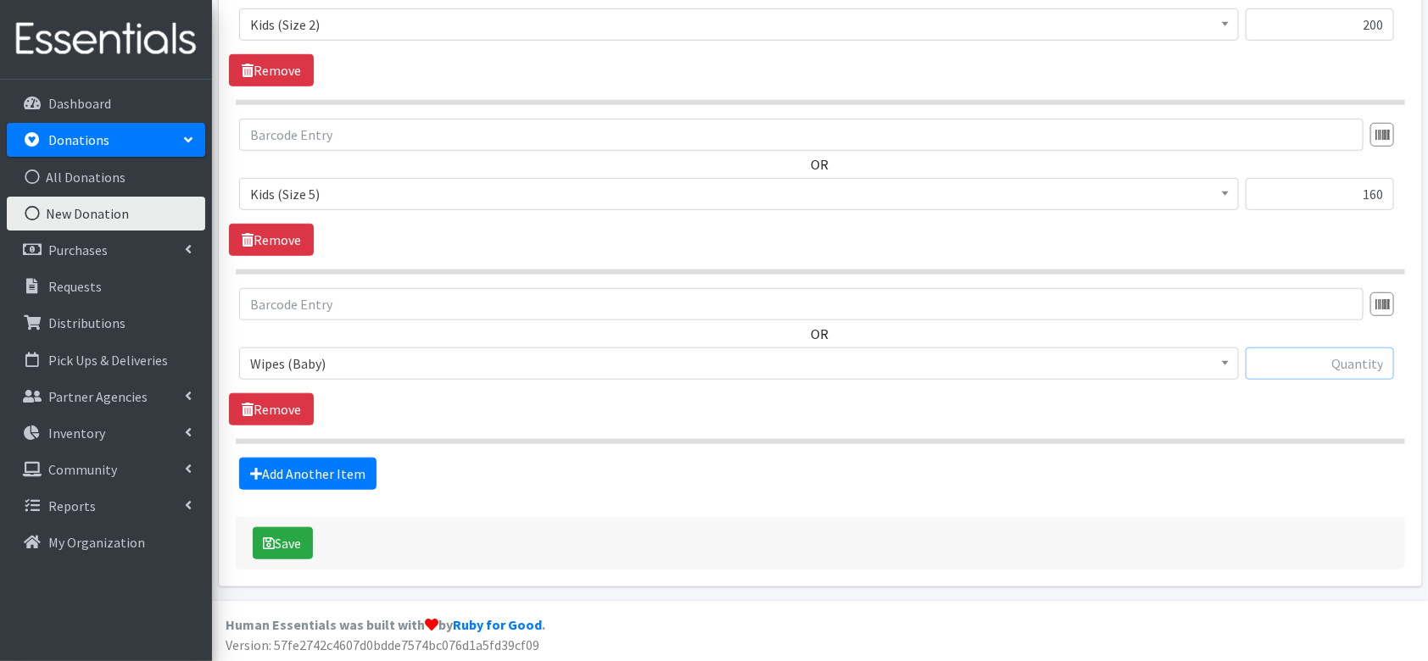
click at [1365, 371] on input "text" at bounding box center [1320, 364] width 148 height 32
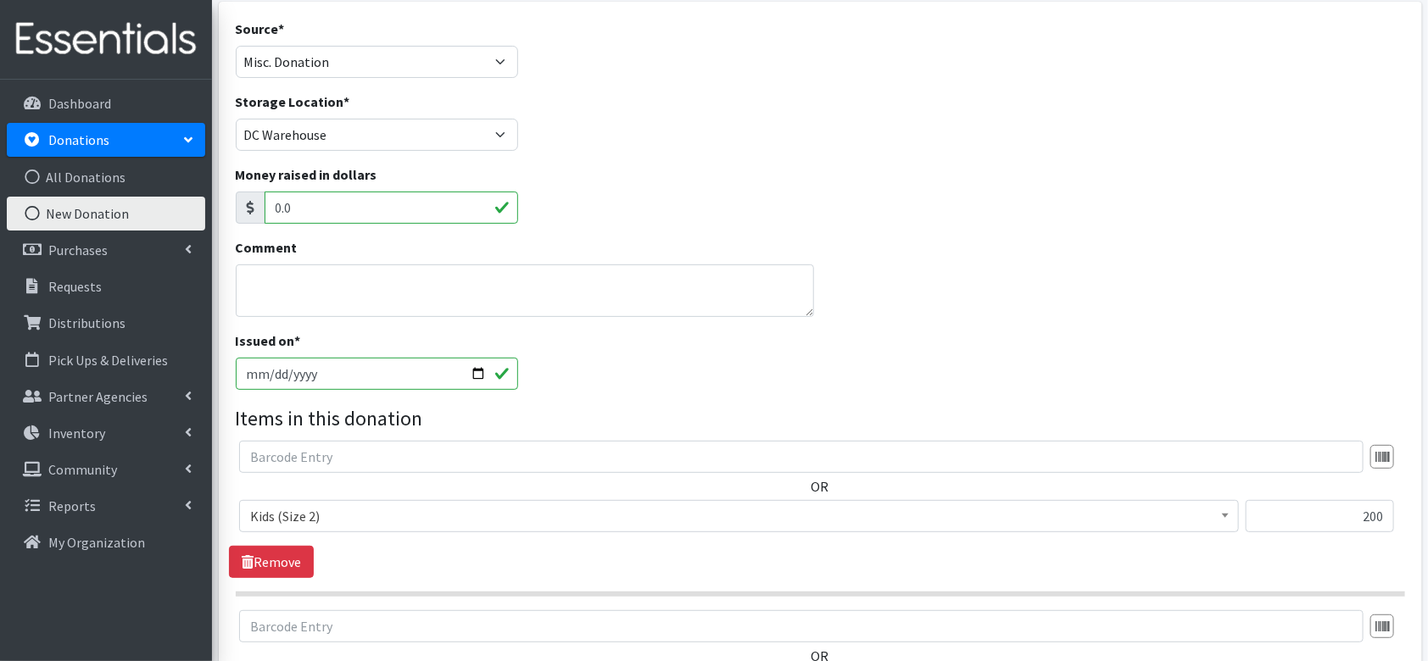
scroll to position [600, 0]
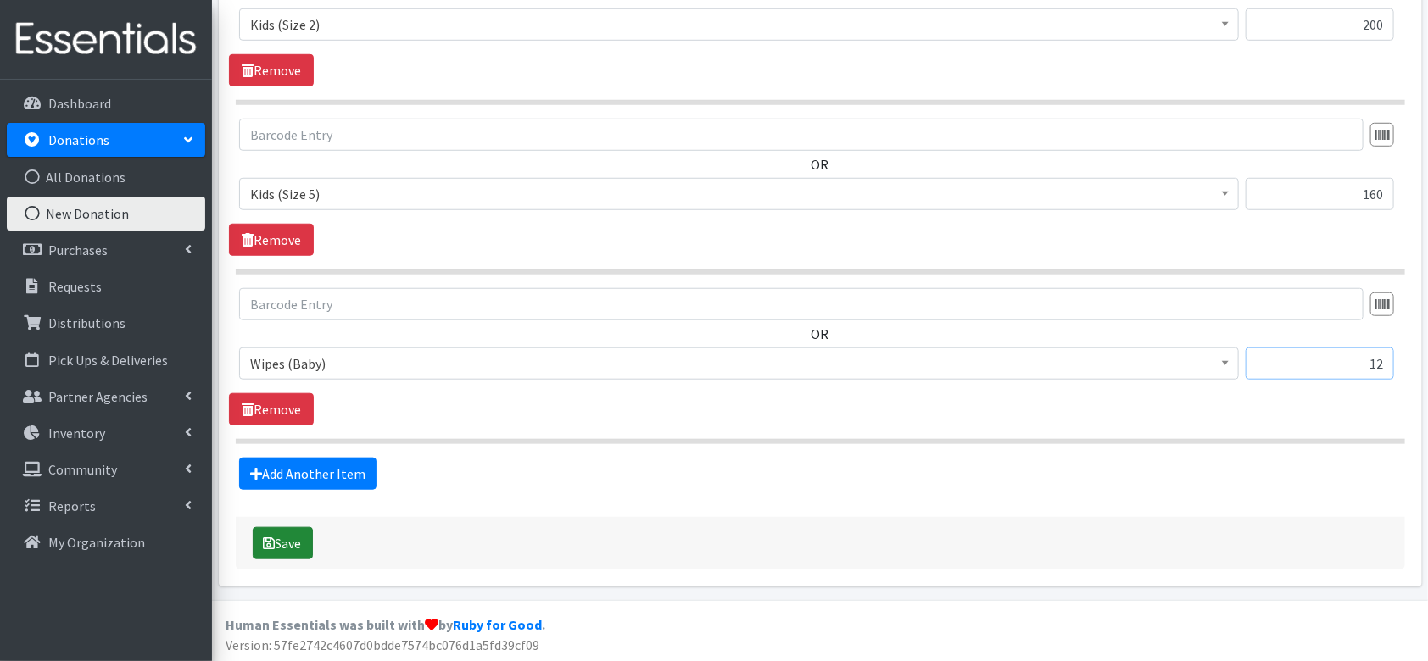
type input "12"
click at [280, 544] on button "Save" at bounding box center [283, 543] width 60 height 32
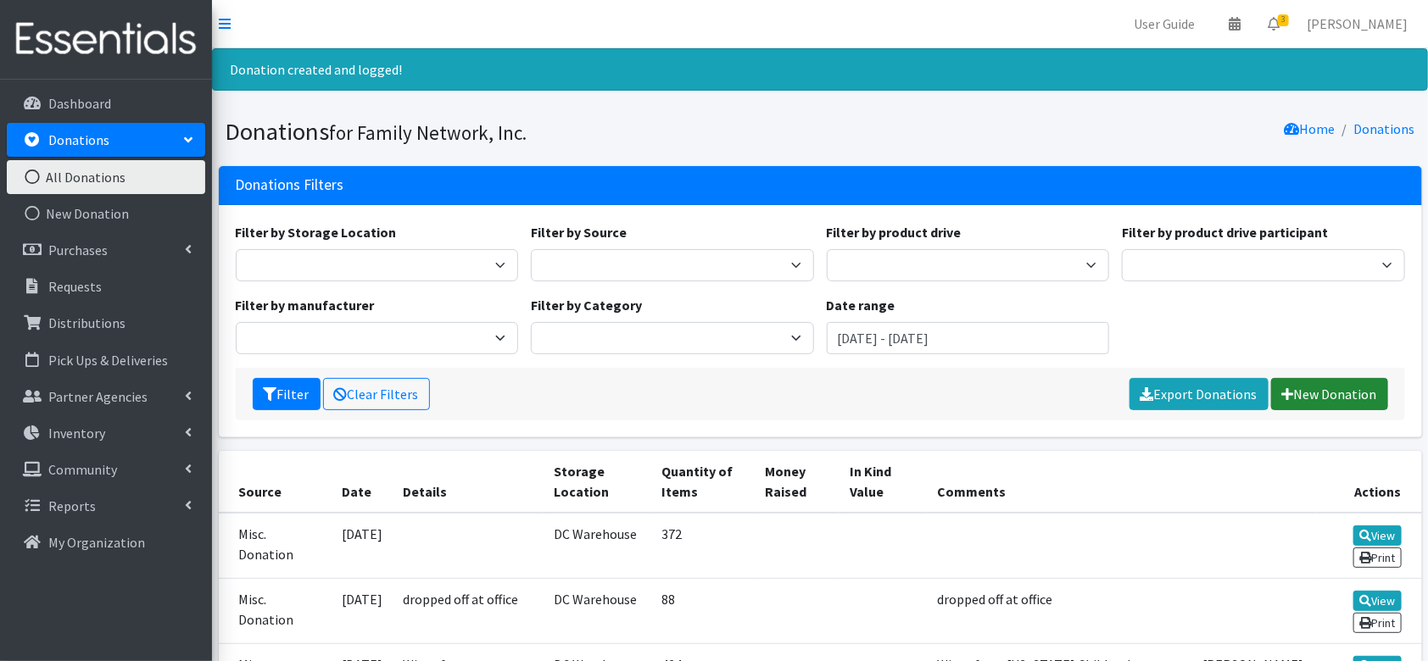
click at [1326, 386] on link "New Donation" at bounding box center [1329, 394] width 117 height 32
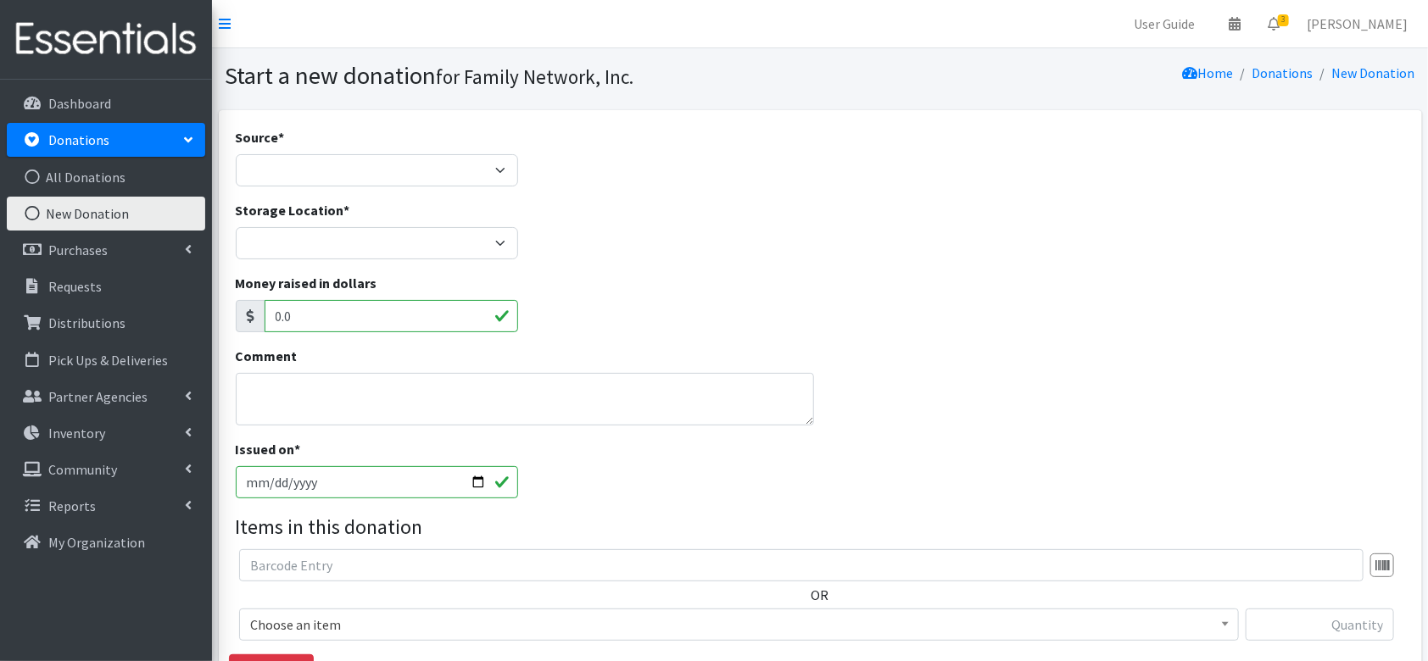
click at [271, 142] on label "Source *" at bounding box center [260, 137] width 49 height 20
click at [271, 154] on select "Product Drive Manufacturer Donation Site Misc. Donation" at bounding box center [377, 170] width 283 height 32
click at [266, 165] on select "Product Drive Manufacturer Donation Site Misc. Donation" at bounding box center [377, 170] width 283 height 32
select select "Product Drive"
click at [236, 154] on select "Product Drive Manufacturer Donation Site Misc. Donation" at bounding box center [377, 170] width 283 height 32
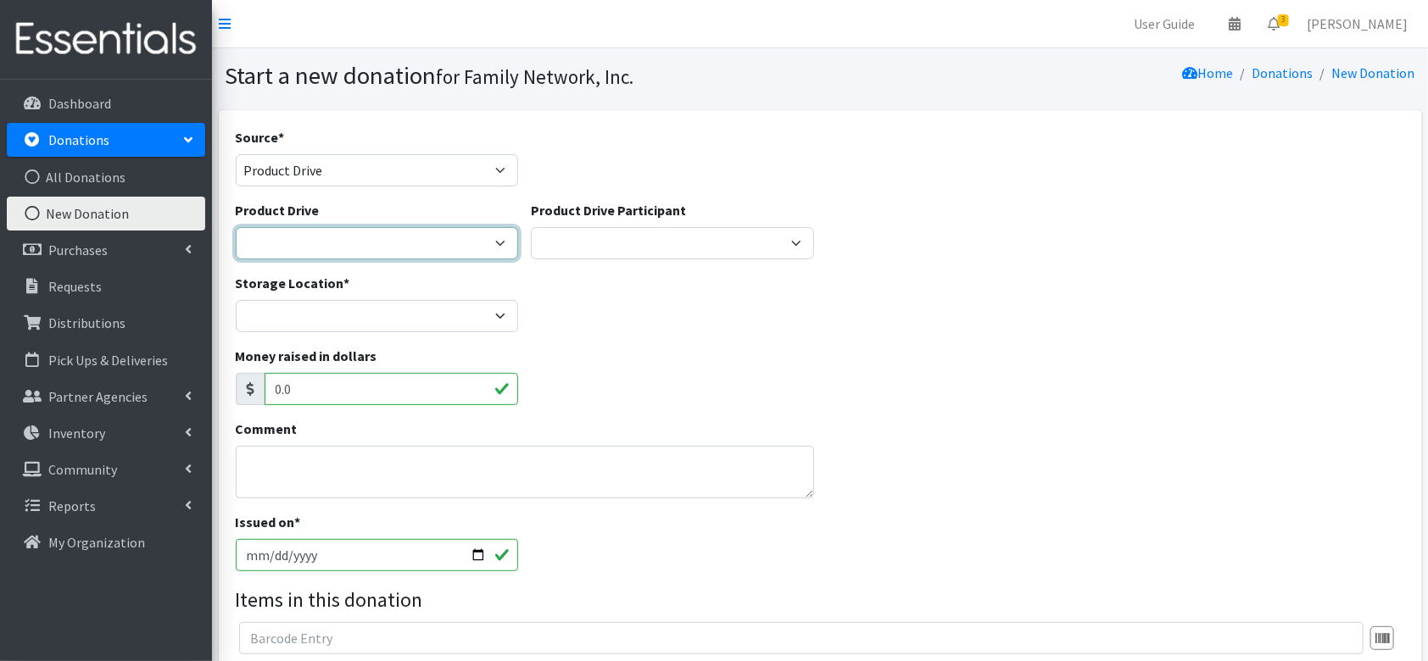
click at [299, 232] on select "[US_STATE] Children's Northwest Diaper Drive [US_STATE] Music Works and Bank of…" at bounding box center [377, 243] width 283 height 32
select select "3488"
click at [236, 227] on select "[US_STATE] Children's Northwest Diaper Drive [US_STATE] Music Works and Bank of…" at bounding box center [377, 243] width 283 height 32
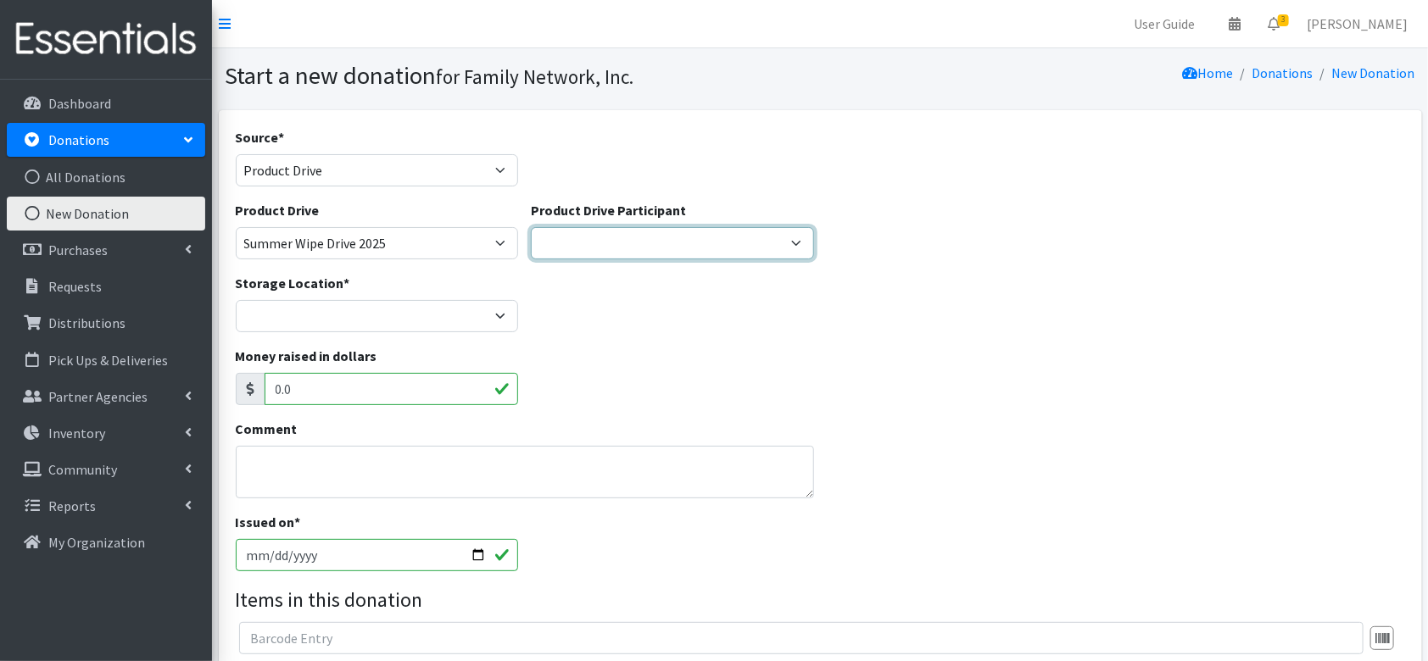
click at [616, 254] on select "Flipside Ninja Park God's Pantry [PERSON_NAME] Children's Enrichment Center [GE…" at bounding box center [672, 243] width 283 height 32
select select
click at [531, 227] on select "Flipside Ninja Park God's Pantry [PERSON_NAME] Children's Enrichment Center [GE…" at bounding box center [672, 243] width 283 height 32
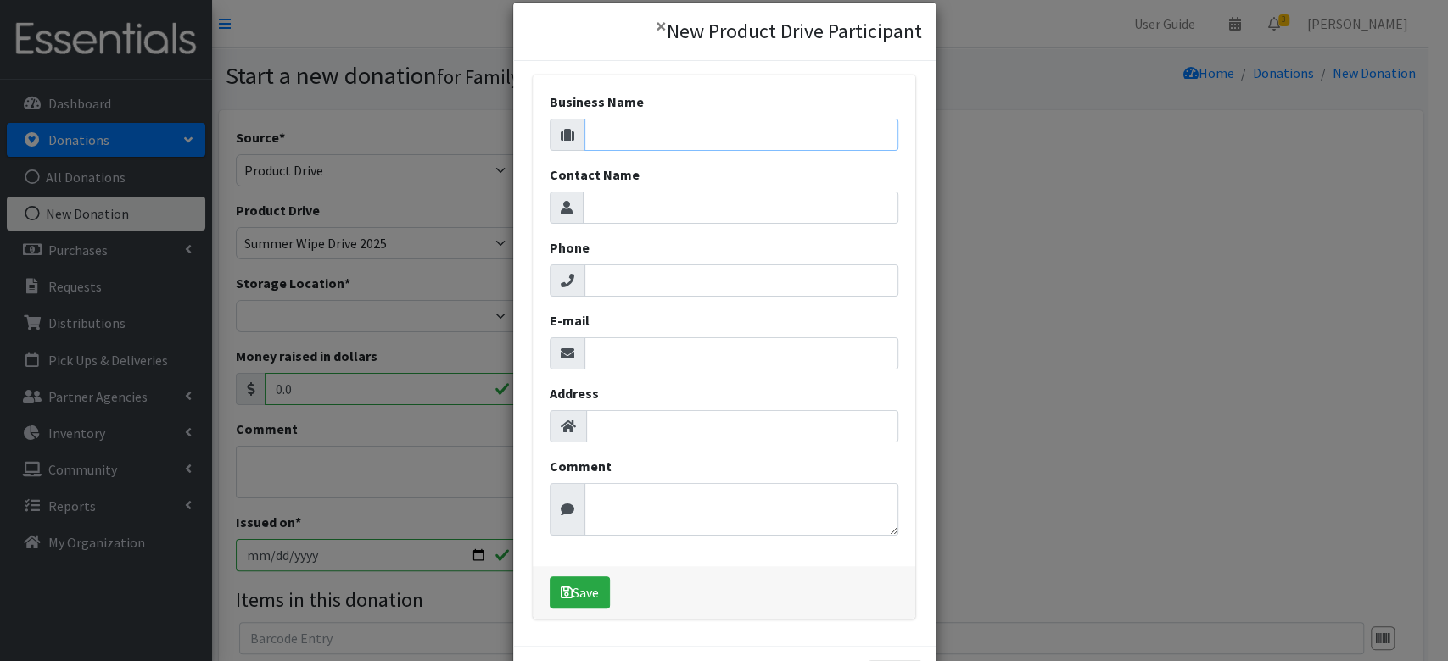
click at [611, 130] on input "Business Name" at bounding box center [741, 135] width 314 height 32
type input "Walmart Misc"
click at [598, 350] on input "E-mail" at bounding box center [741, 353] width 314 height 32
click at [602, 365] on input "E-mail" at bounding box center [741, 353] width 314 height 32
paste input "[EMAIL_ADDRESS][PERSON_NAME][DOMAIN_NAME]"
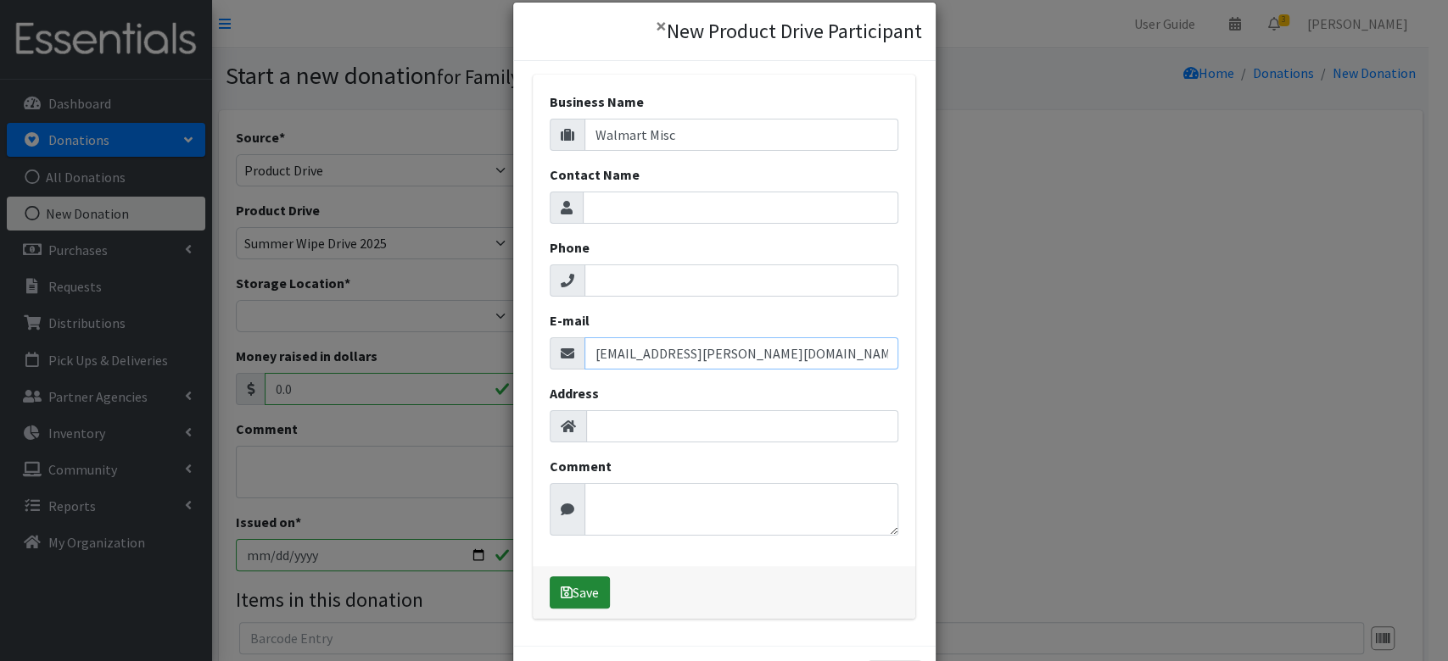
type input "[EMAIL_ADDRESS][PERSON_NAME][DOMAIN_NAME]"
click at [572, 597] on button "Save" at bounding box center [579, 593] width 60 height 32
select select "1681"
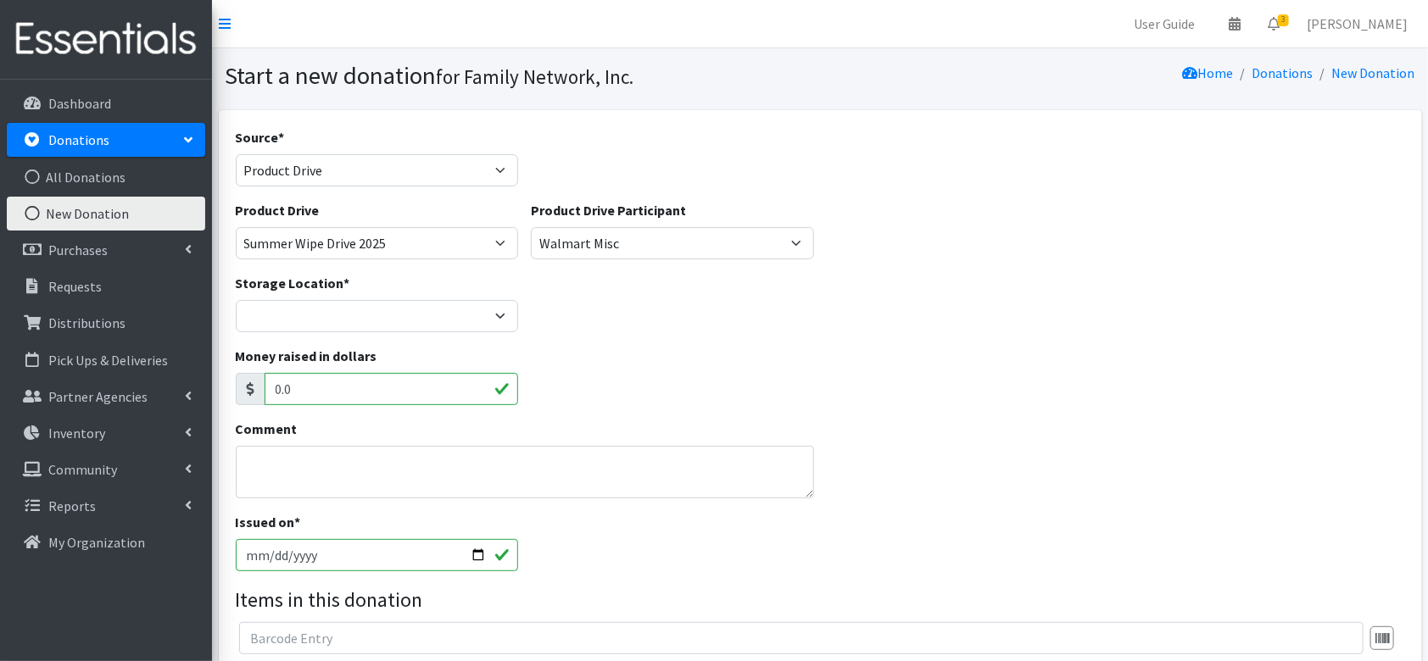
scroll to position [72, 0]
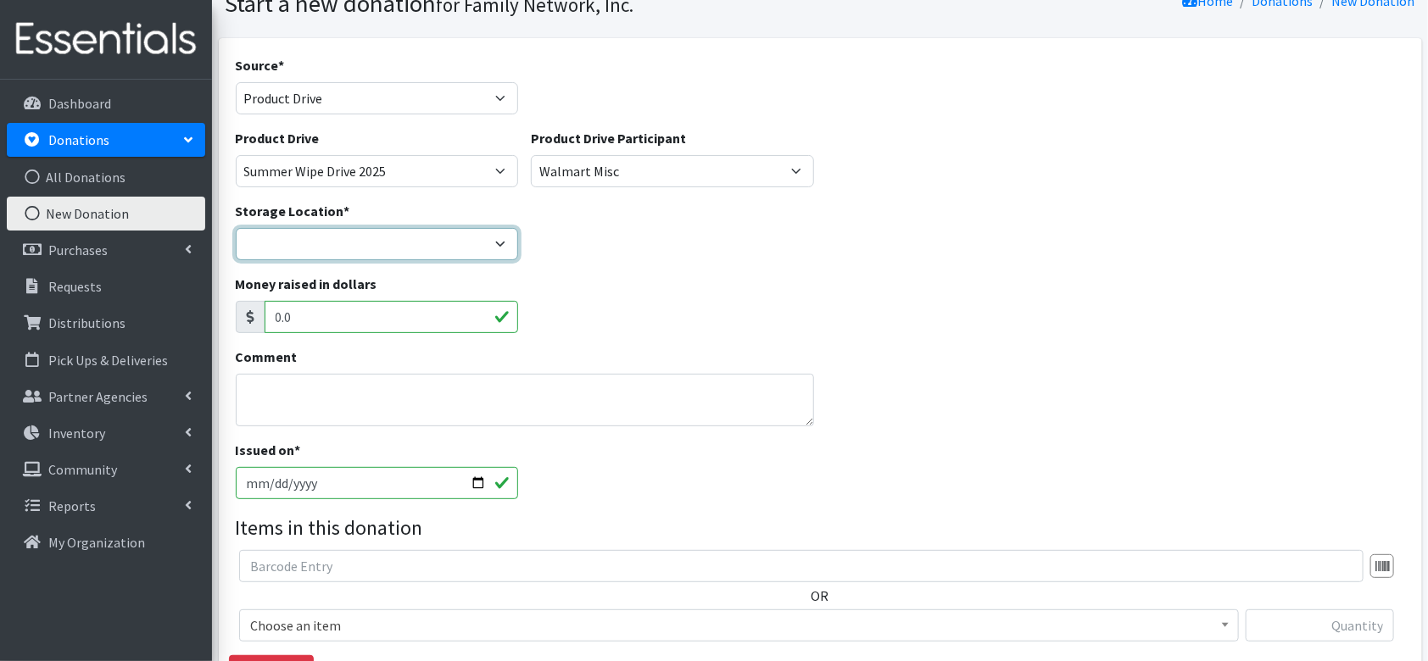
click at [338, 243] on select "DC Warehouse" at bounding box center [377, 244] width 283 height 32
select select "421"
click at [236, 228] on select "DC Warehouse" at bounding box center [377, 244] width 283 height 32
click at [477, 483] on input "2025-08-15" at bounding box center [377, 483] width 283 height 32
click at [473, 482] on input "2025-08-15" at bounding box center [377, 483] width 283 height 32
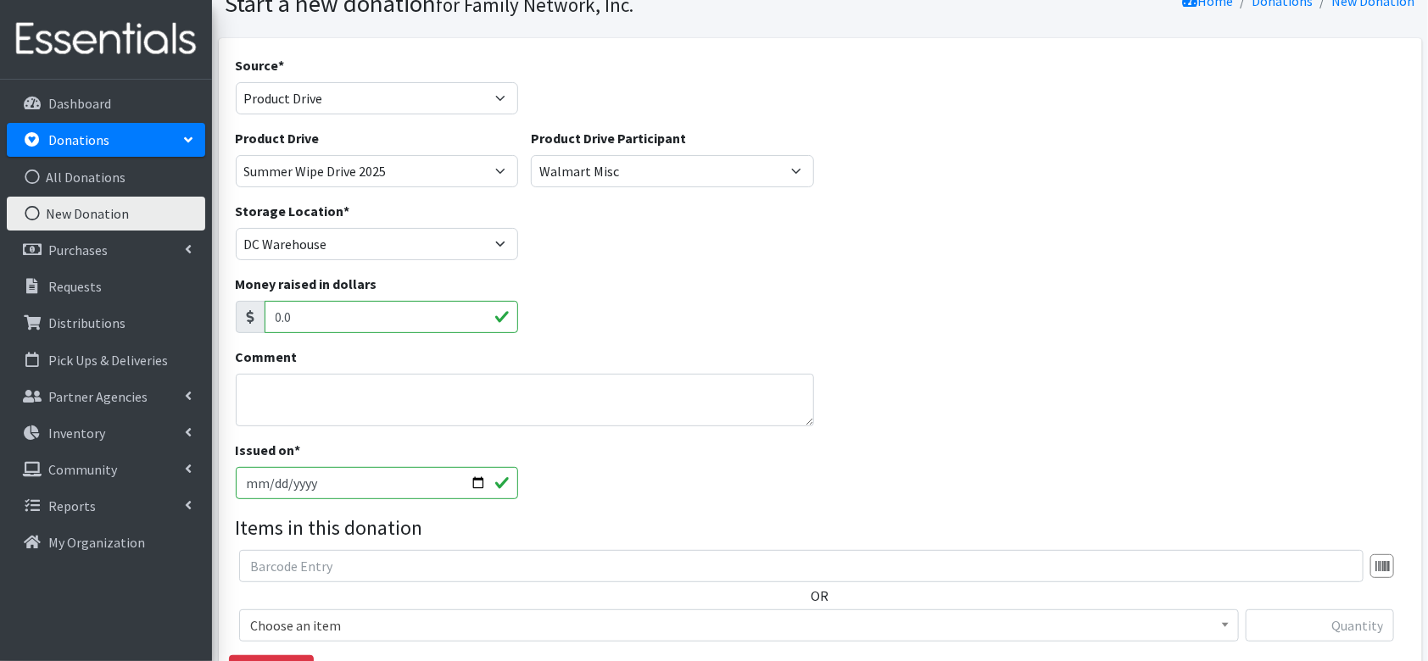
type input "2025-08-05"
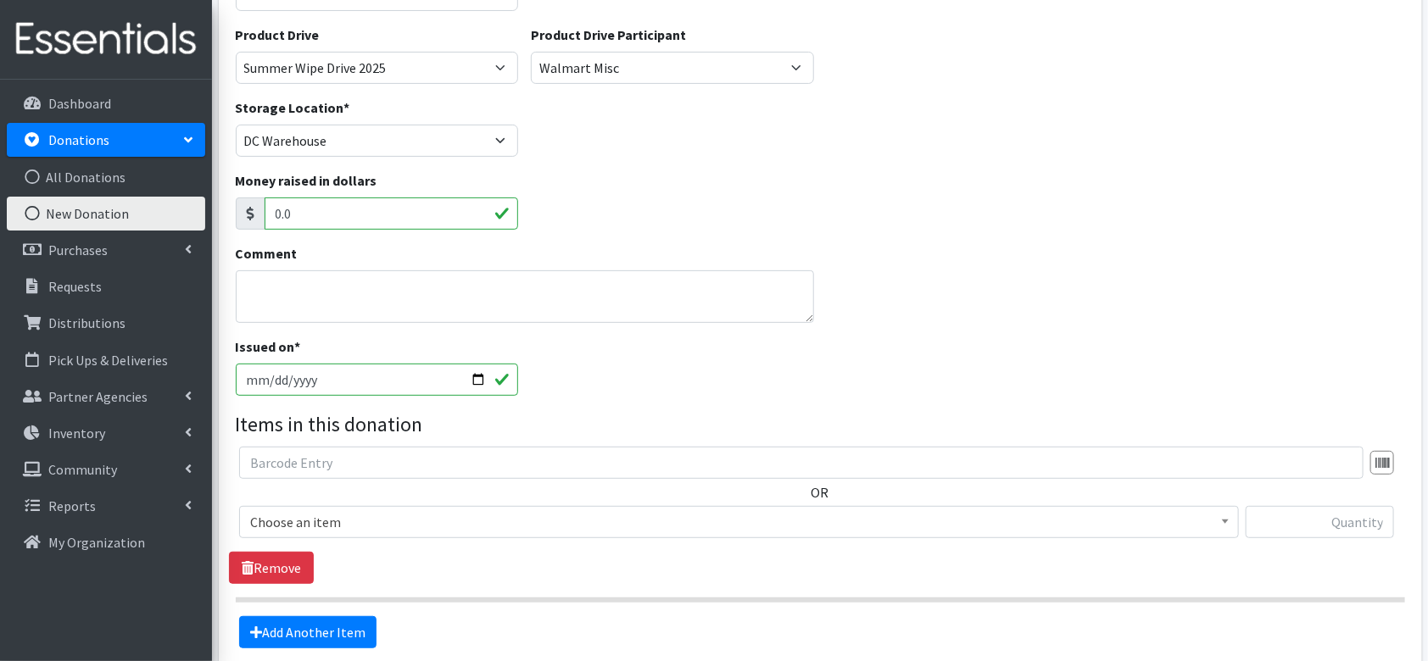
scroll to position [178, 0]
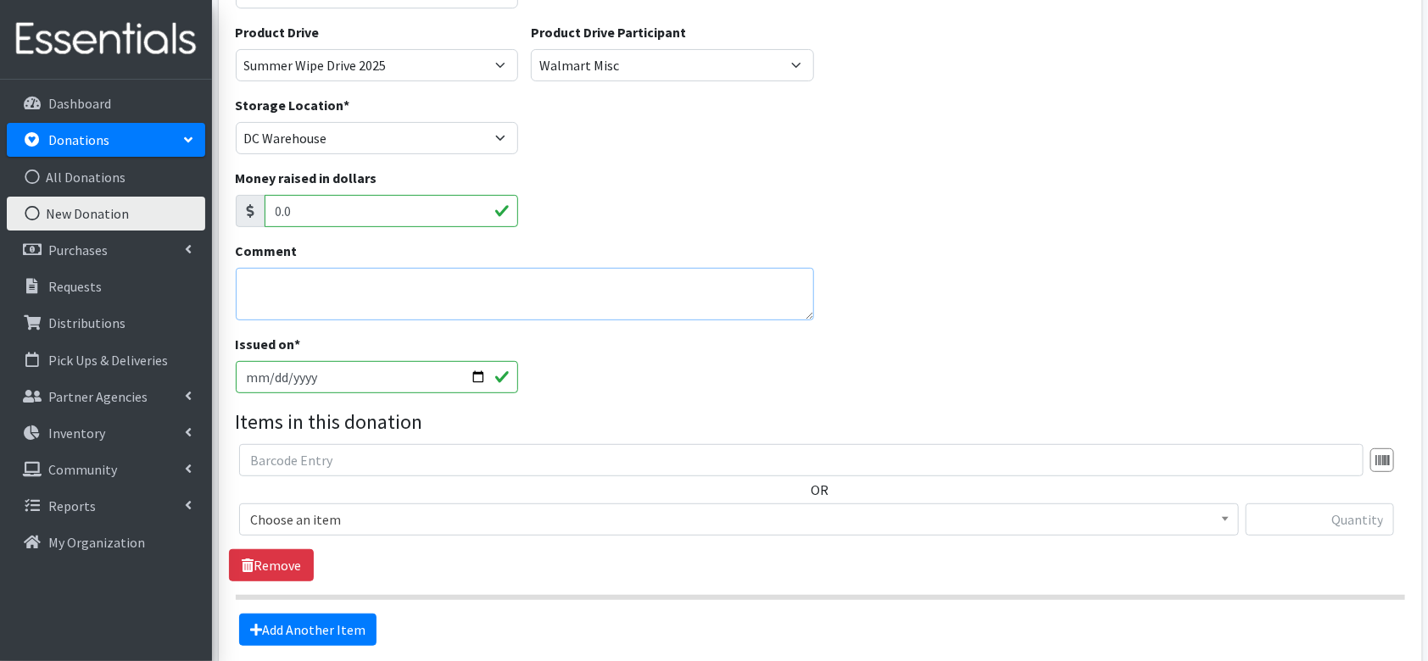
click at [497, 308] on textarea "Comment" at bounding box center [525, 294] width 578 height 53
type textarea "wipes and sanitizing wipes"
click at [246, 286] on textarea "wipes and sanitizing wipes" at bounding box center [525, 294] width 578 height 53
drag, startPoint x: 423, startPoint y: 282, endPoint x: 231, endPoint y: 298, distance: 193.1
click at [231, 298] on div "Comment wipes and sanitizing wipes" at bounding box center [524, 287] width 591 height 93
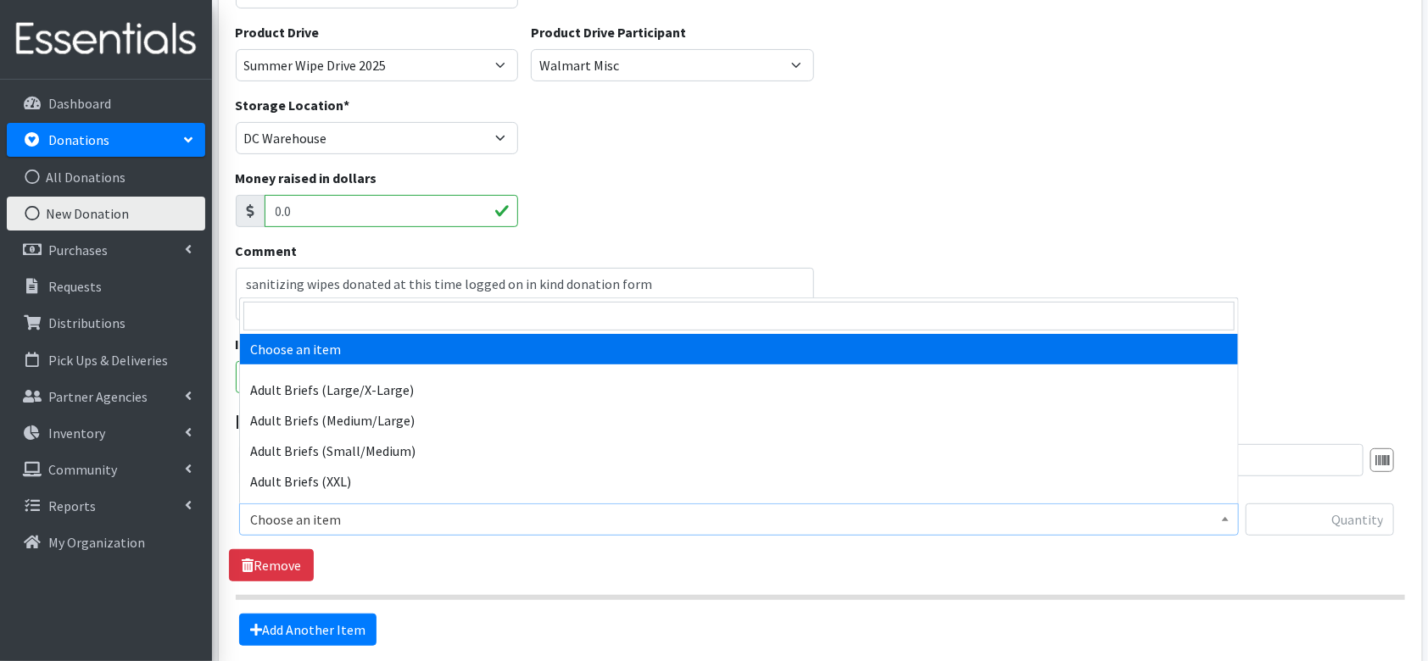
click at [482, 522] on span "Choose an item" at bounding box center [739, 520] width 978 height 24
click at [655, 277] on textarea "sanitizing wipes donated at this time logged on in kind donation form" at bounding box center [525, 294] width 578 height 53
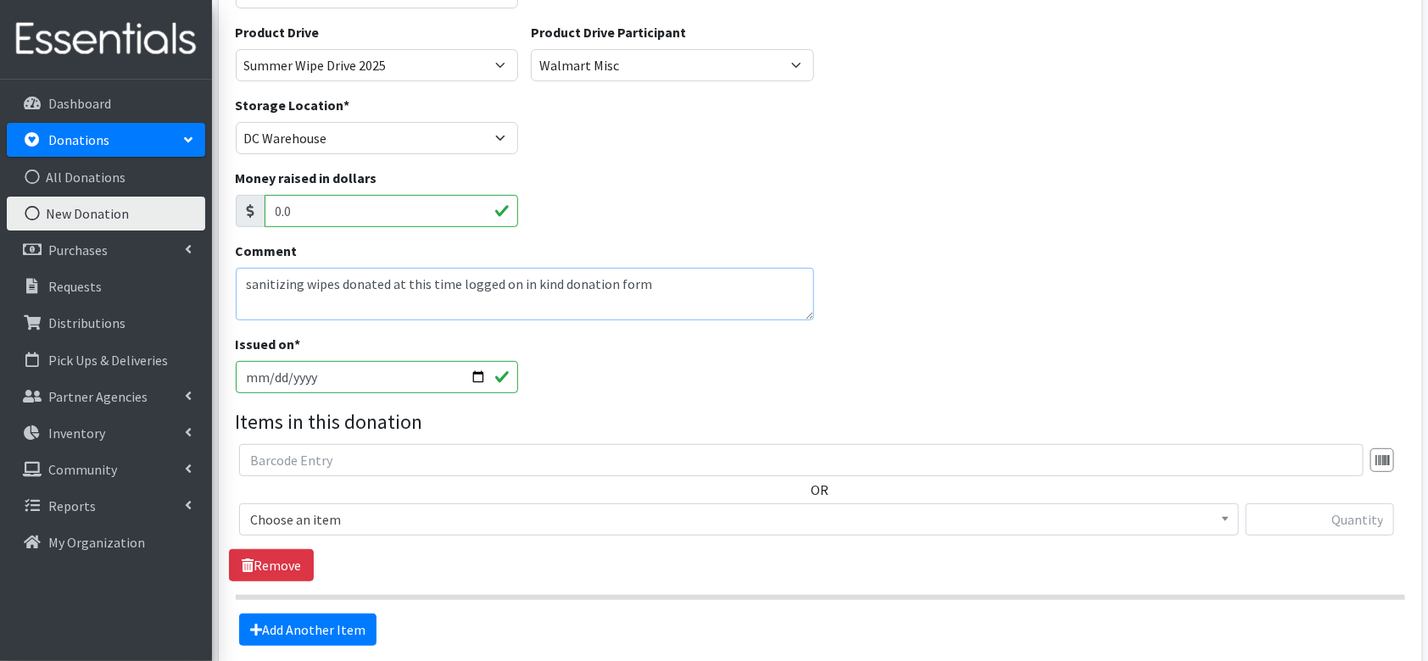
click at [655, 277] on textarea "sanitizing wipes donated at this time logged on in kind donation form" at bounding box center [525, 294] width 578 height 53
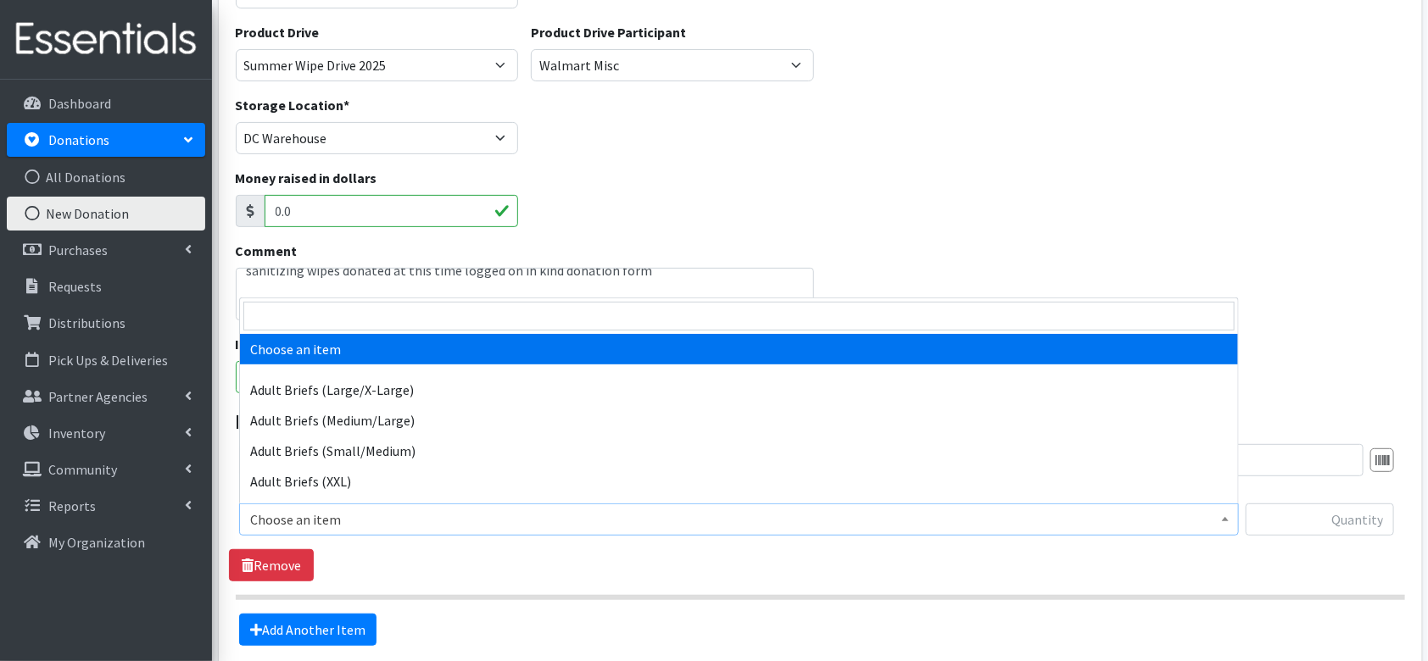
click at [861, 530] on span "Choose an item" at bounding box center [739, 520] width 978 height 24
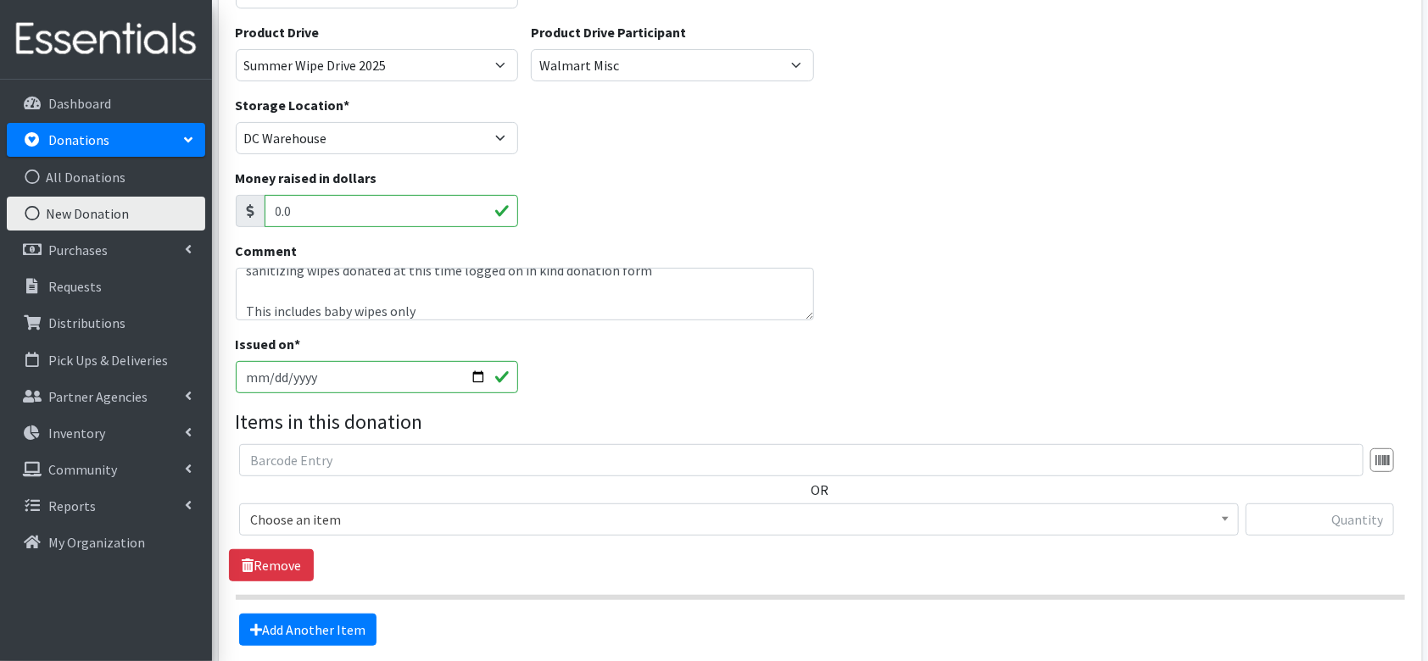
click at [585, 253] on div "Comment sanitizing wipes donated at this time logged on in kind donation form T…" at bounding box center [525, 281] width 578 height 80
click at [347, 313] on textarea "sanitizing wipes donated at this time logged on in kind donation form This incl…" at bounding box center [525, 294] width 578 height 53
type textarea "sanitizing wipes donated at this time logged on in kind donation form This incl…"
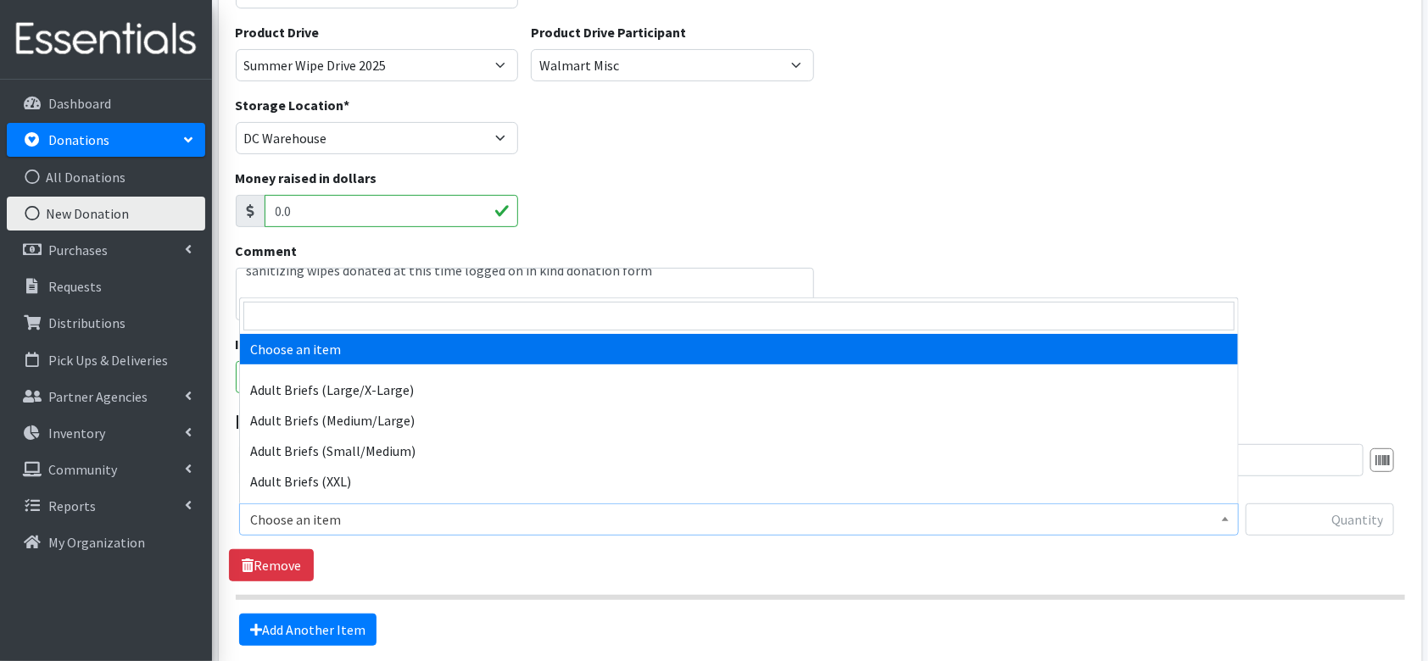
click at [388, 512] on span "Choose an item" at bounding box center [739, 520] width 978 height 24
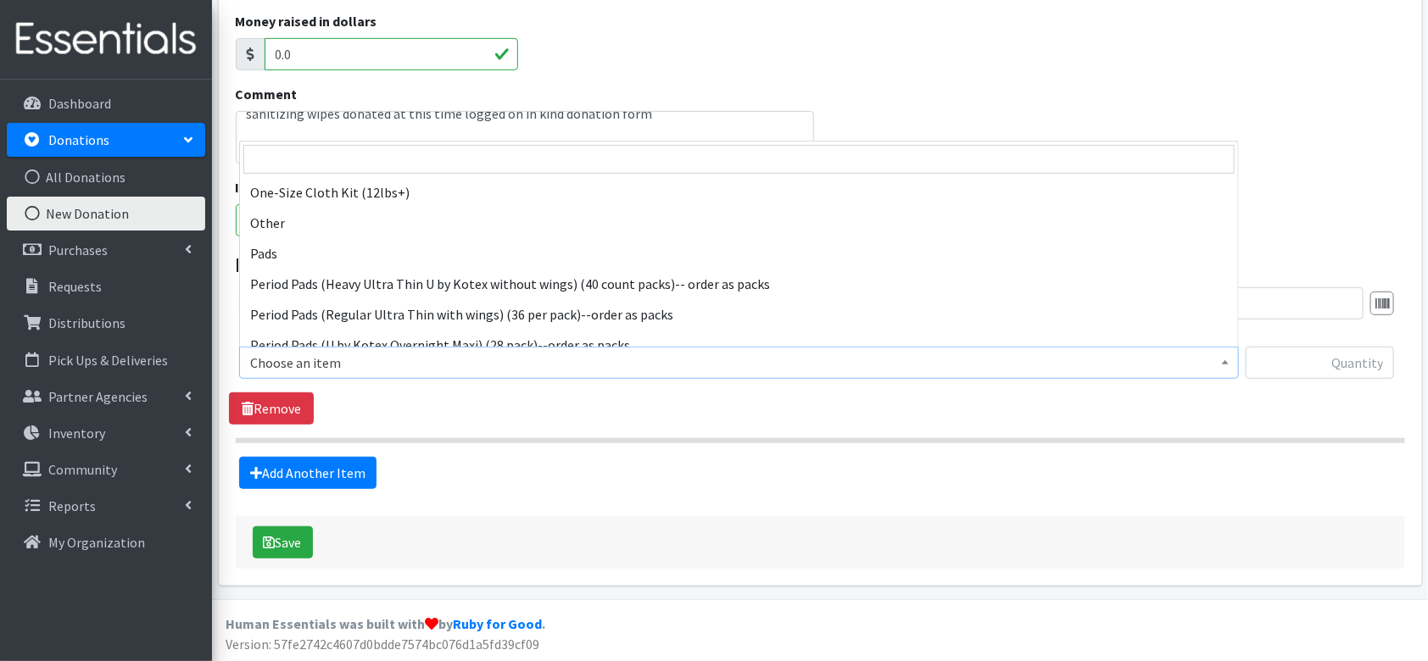
scroll to position [1671, 0]
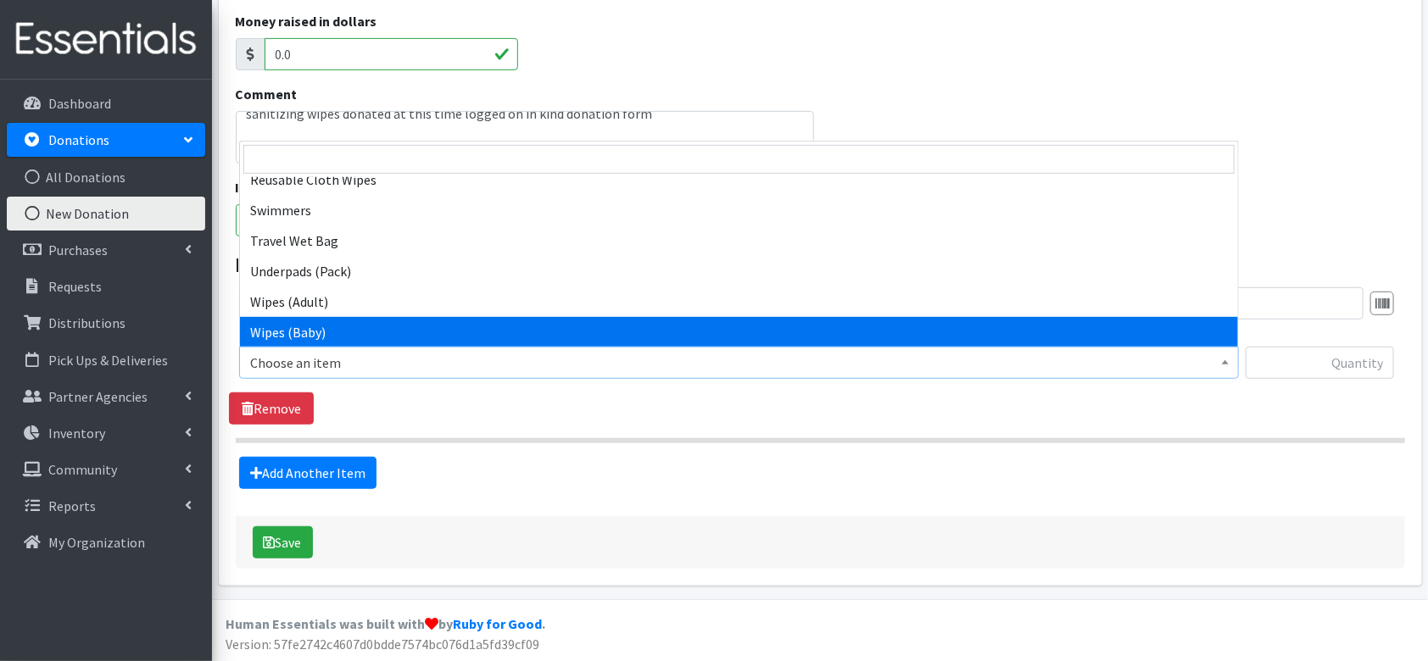
select select "4558"
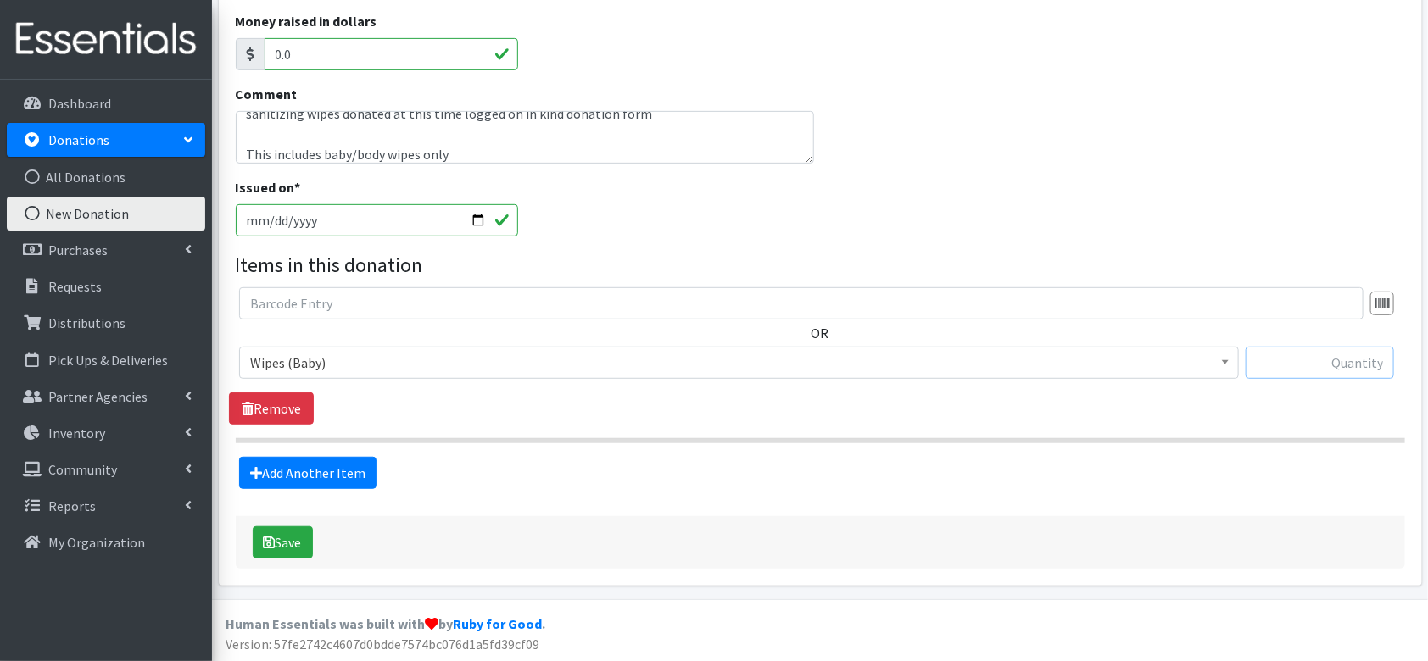
click at [1339, 366] on input "text" at bounding box center [1320, 363] width 148 height 32
click at [696, 260] on legend "Items in this donation" at bounding box center [820, 265] width 1169 height 31
click at [1316, 374] on input "text" at bounding box center [1320, 363] width 148 height 32
type input "74"
click at [300, 543] on button "Save" at bounding box center [283, 543] width 60 height 32
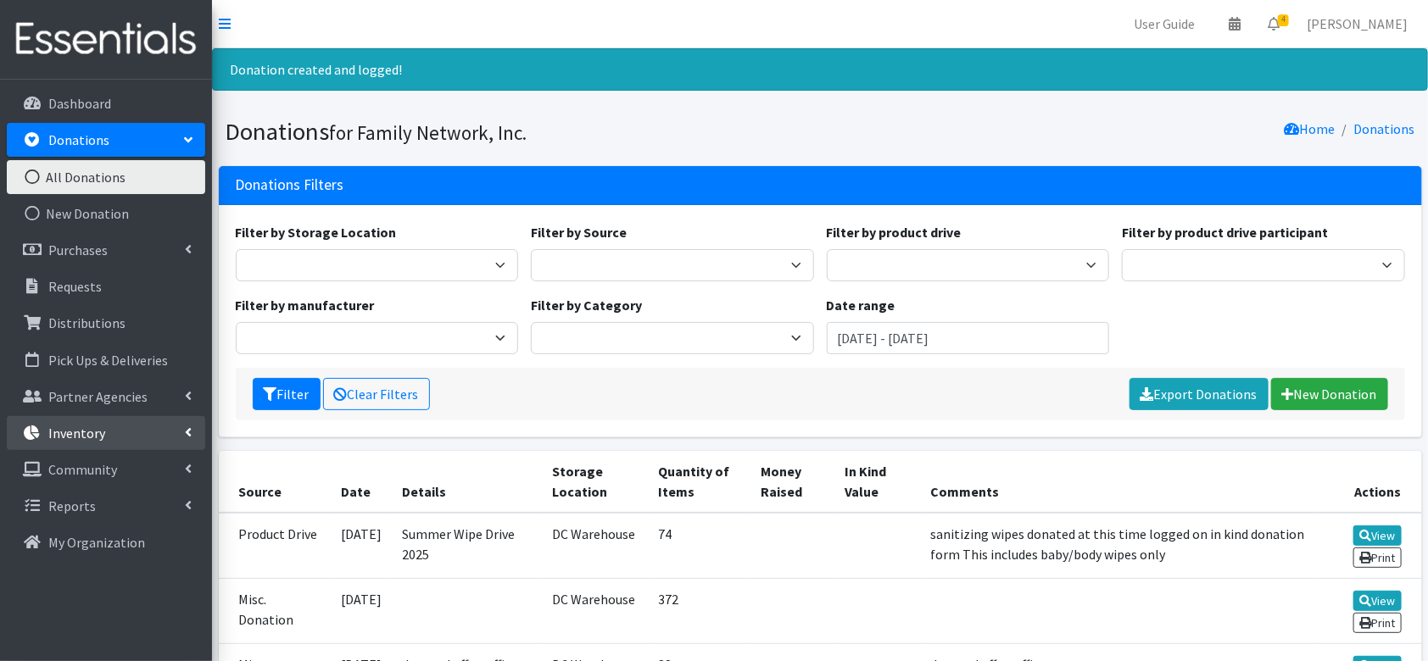
click at [171, 436] on link "Inventory" at bounding box center [106, 433] width 198 height 34
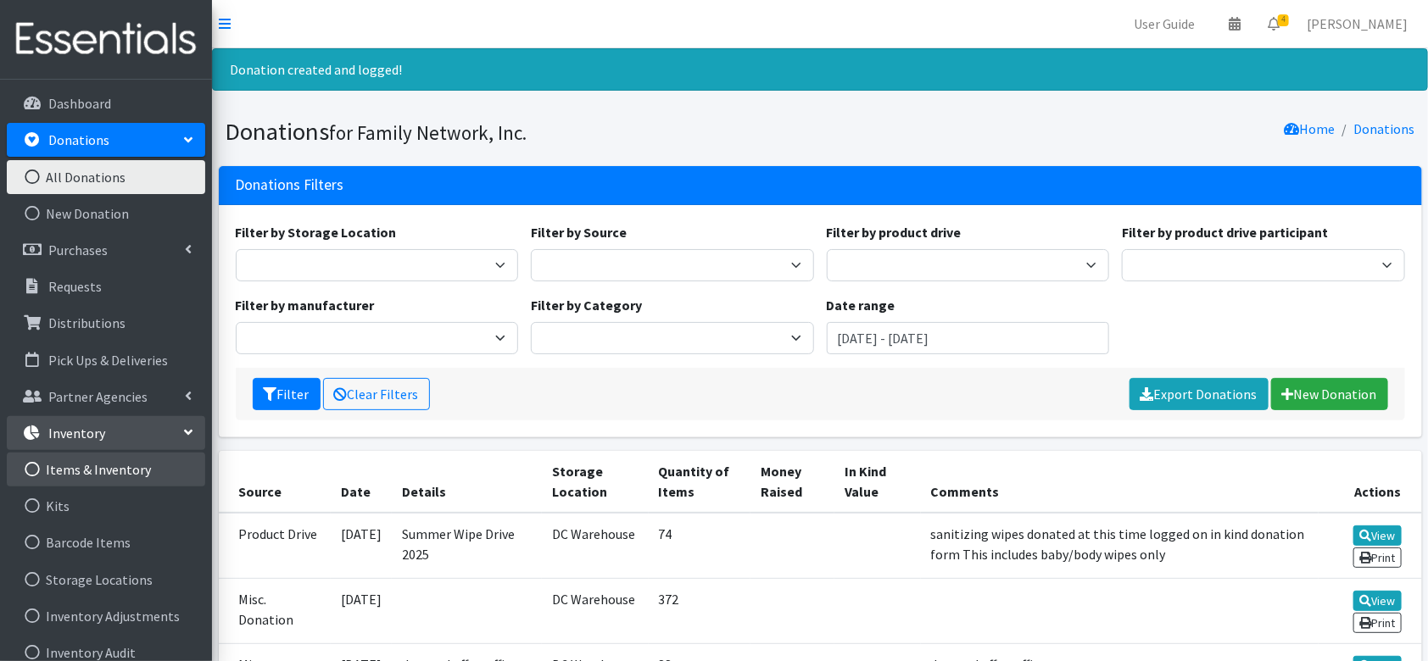
click at [104, 470] on link "Items & Inventory" at bounding box center [106, 470] width 198 height 34
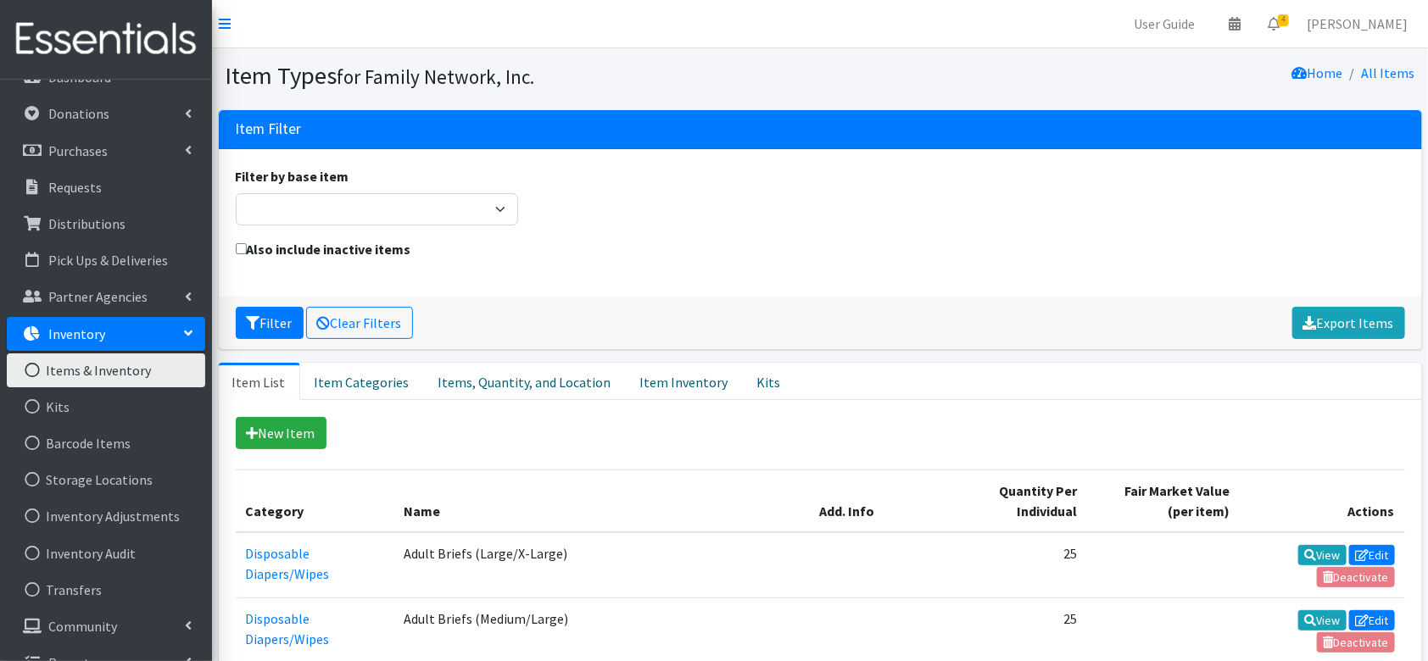
scroll to position [27, 0]
click at [75, 516] on link "Inventory Adjustments" at bounding box center [106, 516] width 198 height 34
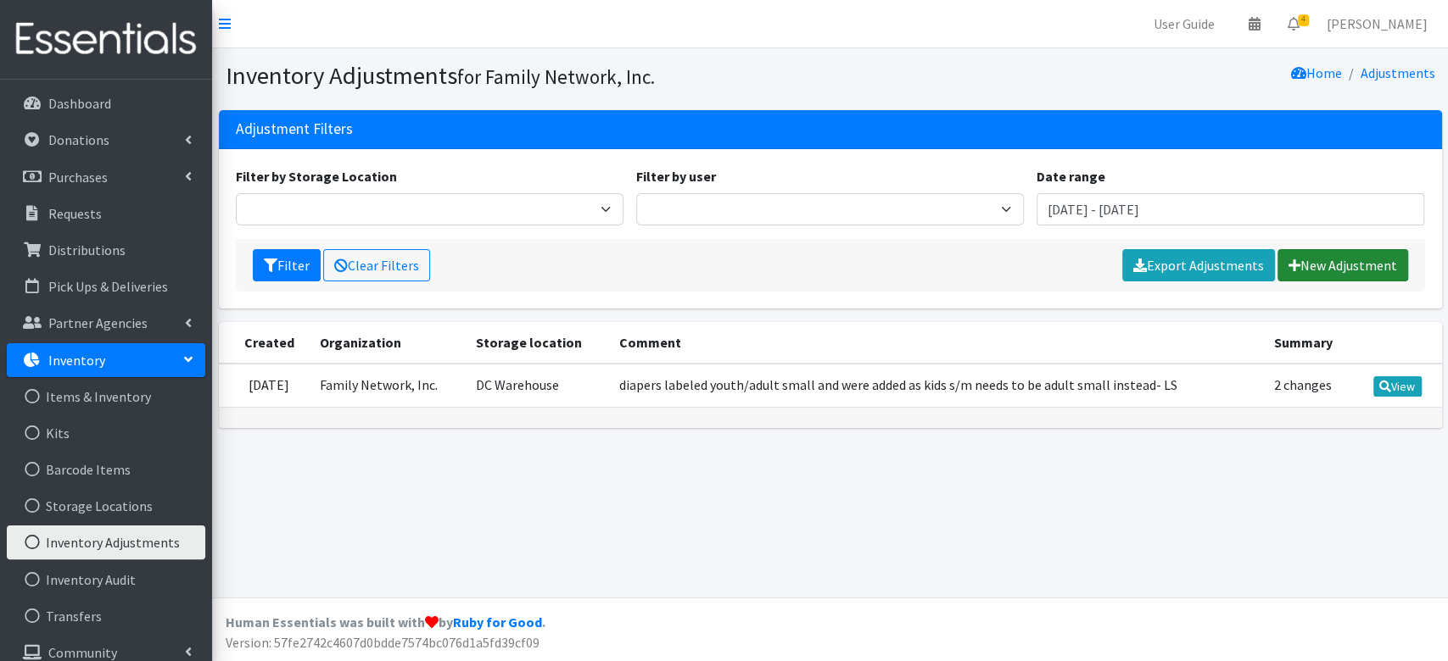
click at [1291, 255] on link "New Adjustment" at bounding box center [1342, 265] width 131 height 32
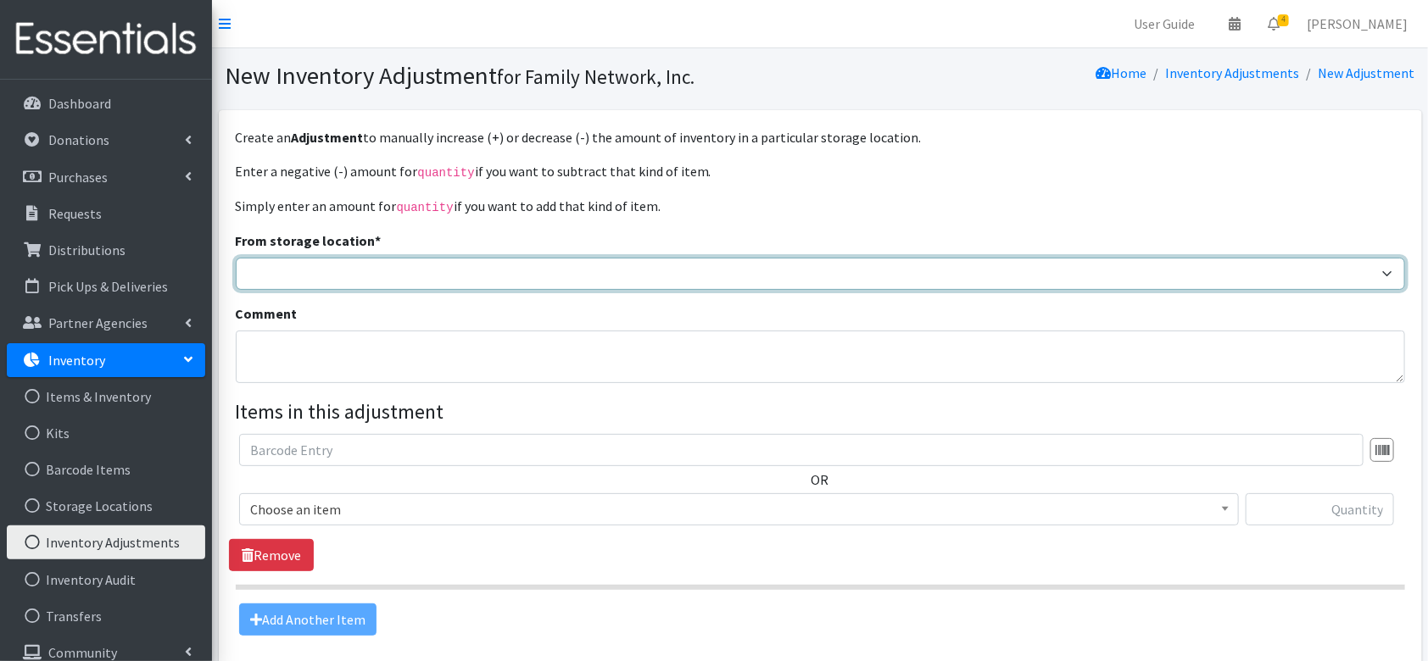
click at [318, 265] on select "DC Warehouse" at bounding box center [820, 274] width 1169 height 32
select select "421"
click at [236, 258] on select "DC Warehouse" at bounding box center [820, 274] width 1169 height 32
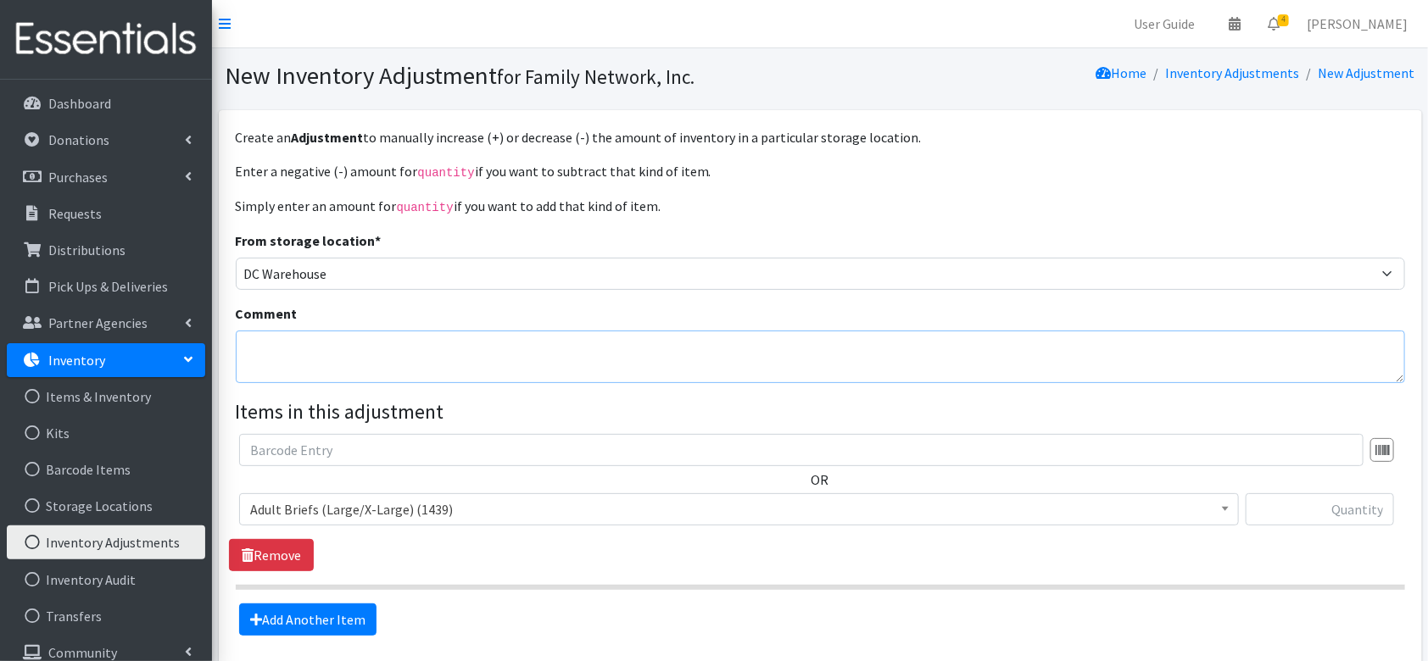
click at [287, 337] on textarea "Comment" at bounding box center [820, 357] width 1169 height 53
type textarea "e"
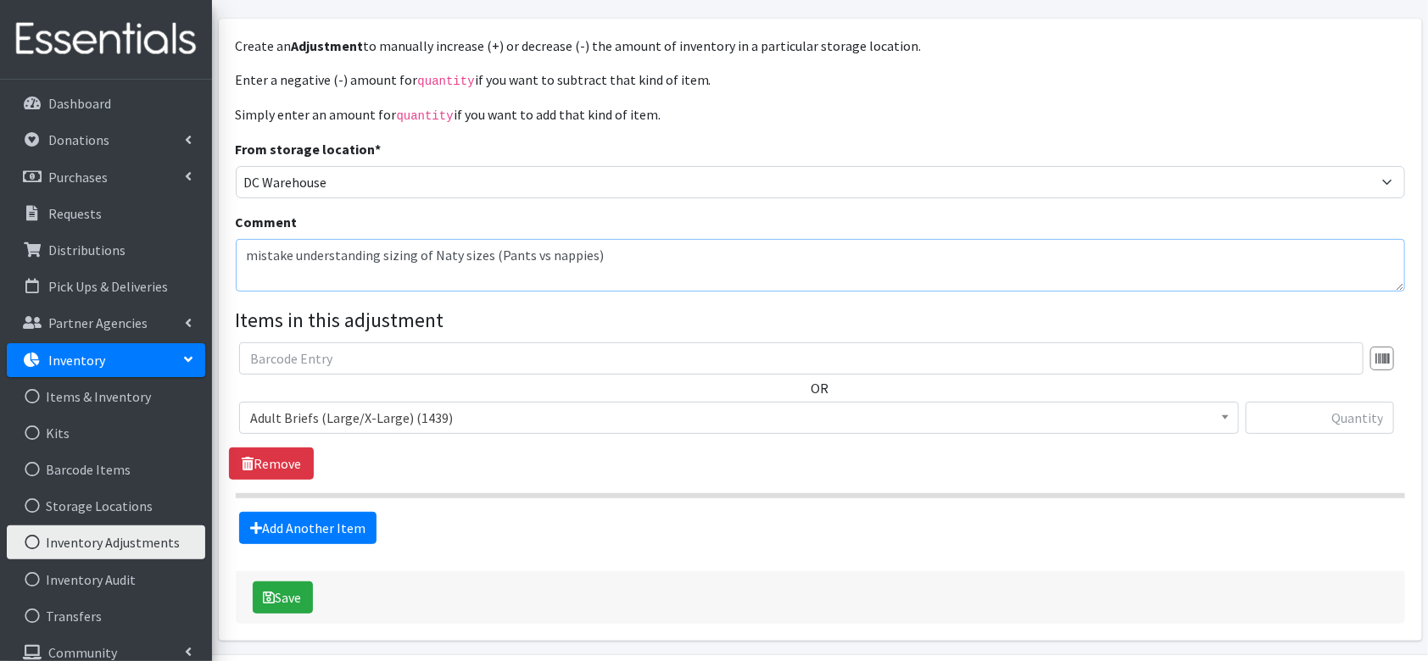
scroll to position [92, 0]
type textarea "mistake understanding sizing of Naty sizes (Pants vs nappies)"
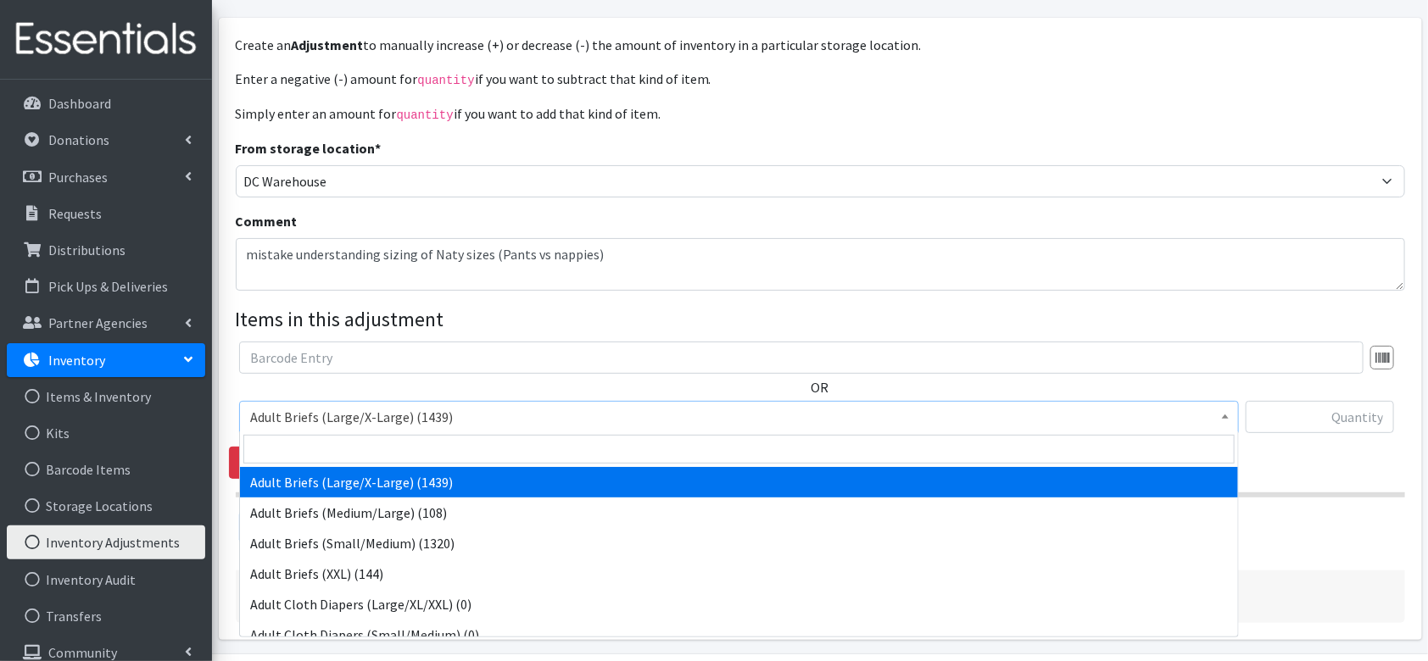
click at [483, 421] on span "Adult Briefs (Large/X-Large) (1439)" at bounding box center [739, 417] width 978 height 24
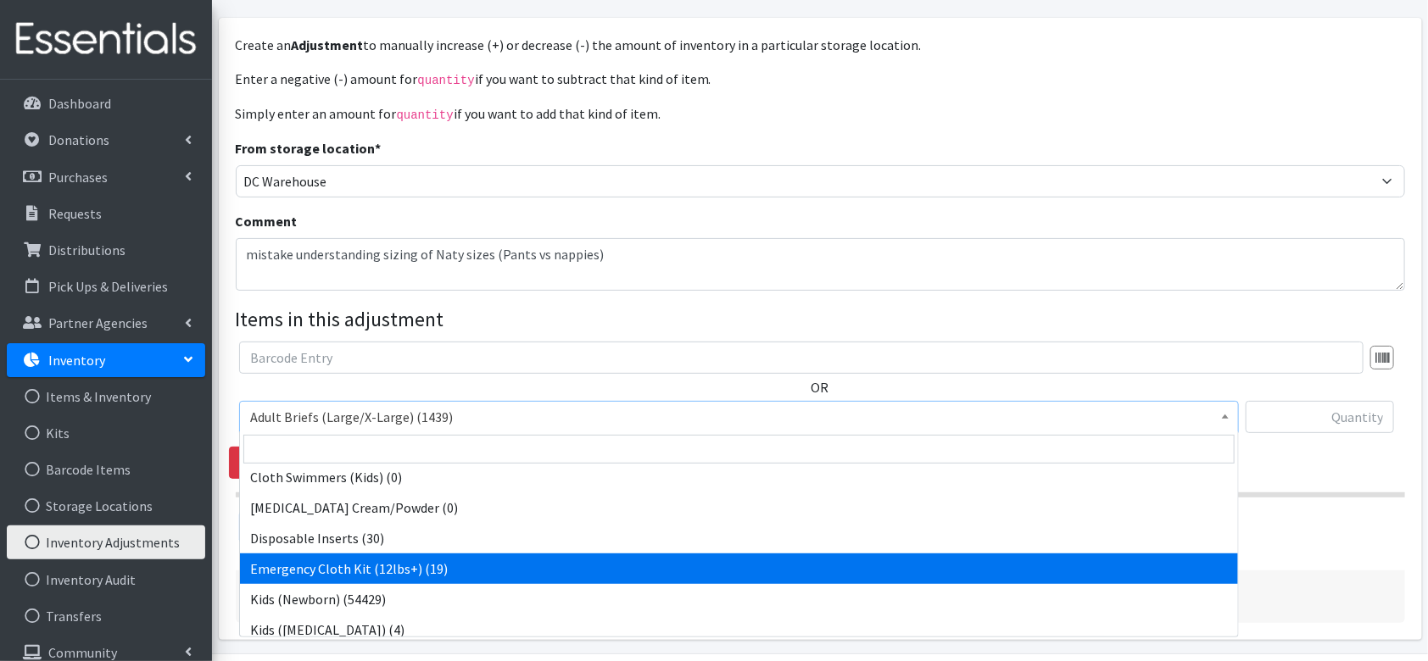
scroll to position [788, 0]
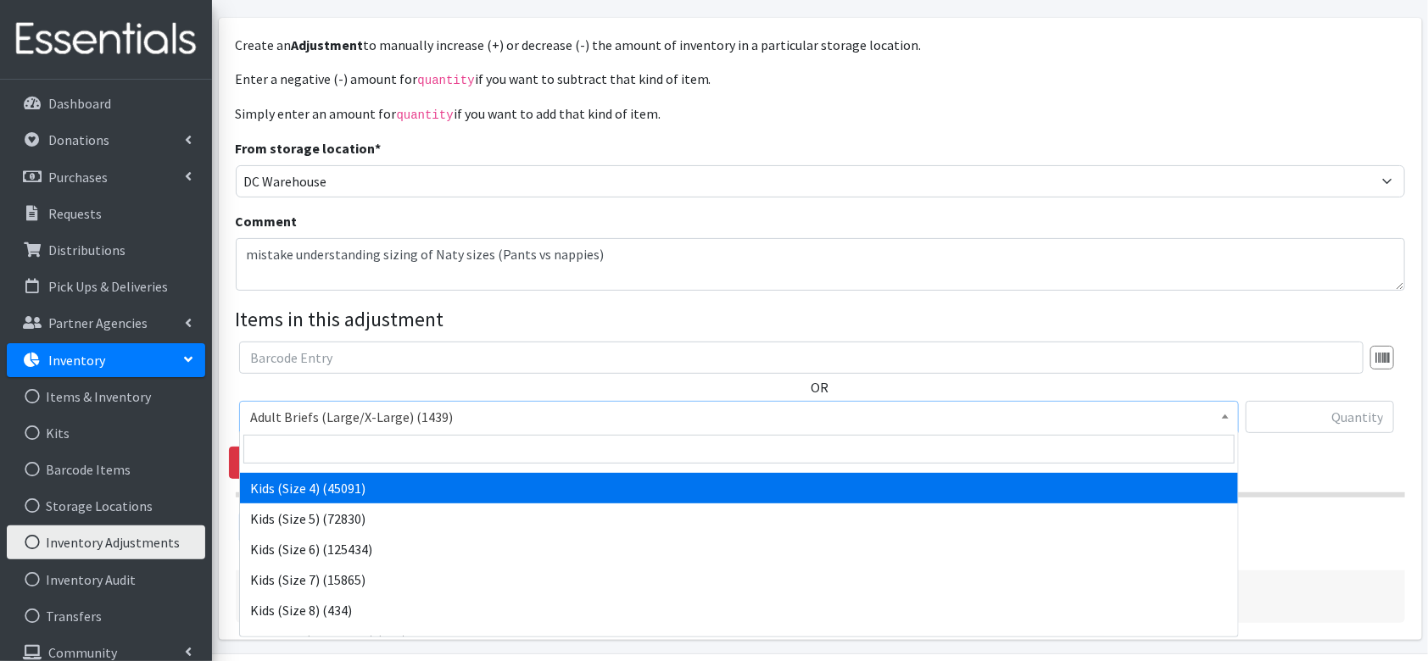
select select "4567"
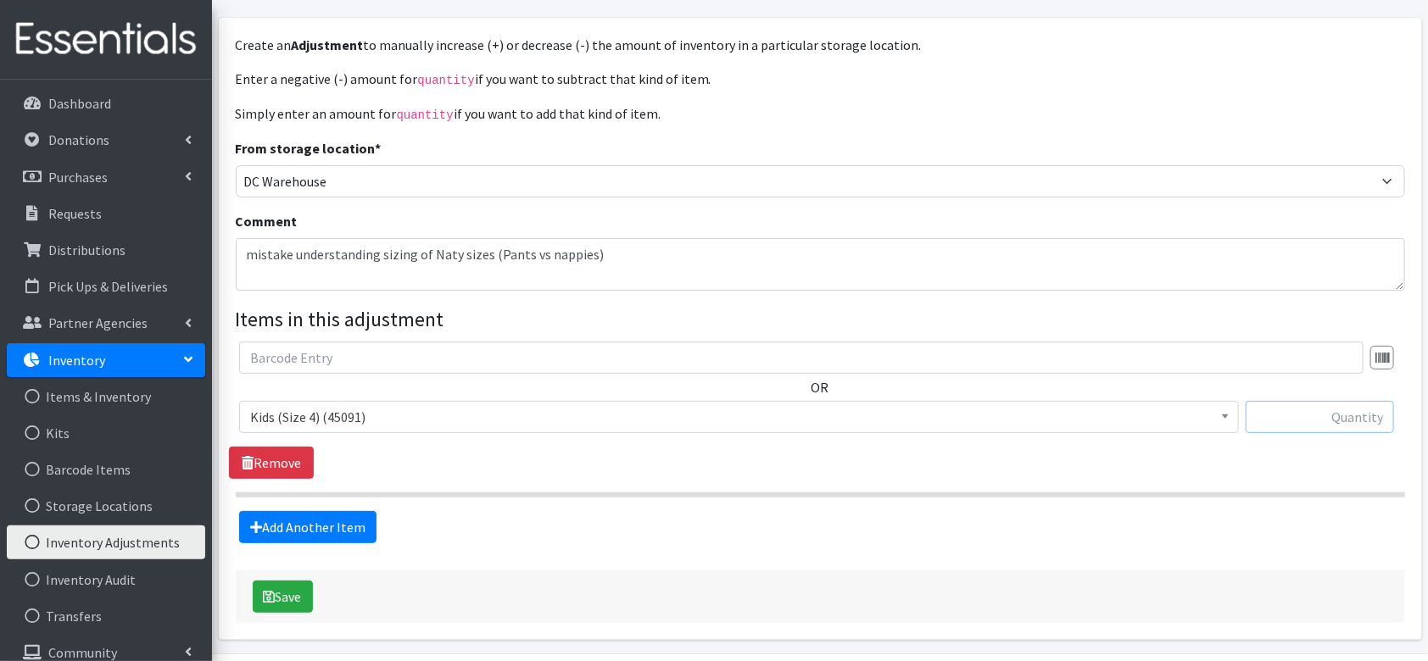
click at [1339, 417] on input "text" at bounding box center [1320, 417] width 148 height 32
click at [1325, 412] on input "text" at bounding box center [1320, 417] width 148 height 32
type input "-276"
click at [341, 518] on link "Add Another Item" at bounding box center [307, 527] width 137 height 32
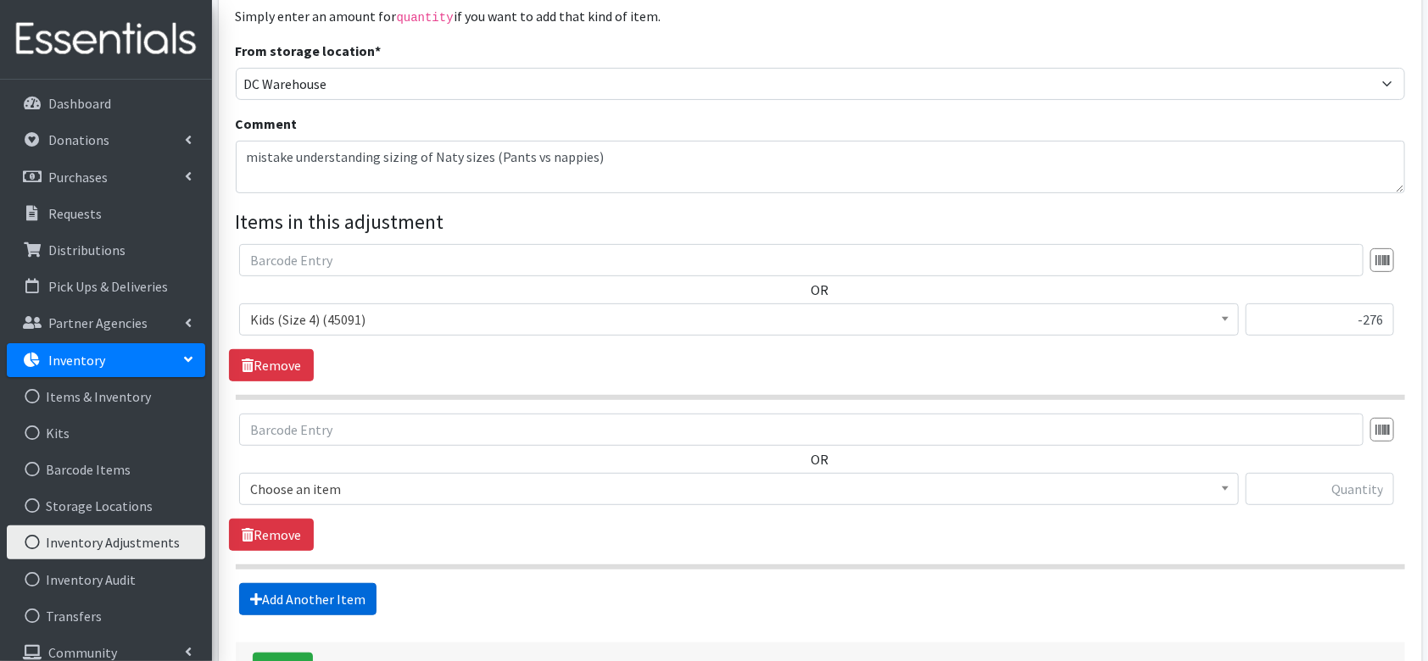
scroll to position [315, 0]
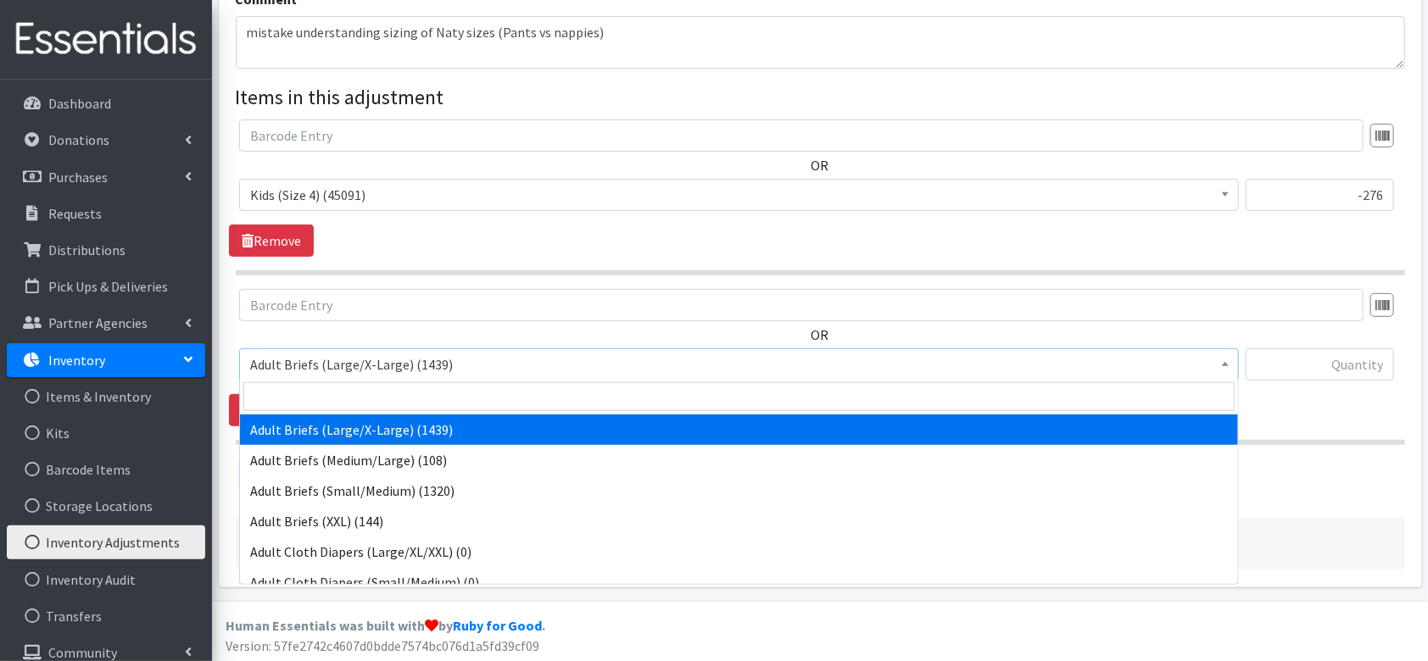
click at [349, 356] on span "Adult Briefs (Large/X-Large) (1439)" at bounding box center [739, 365] width 978 height 24
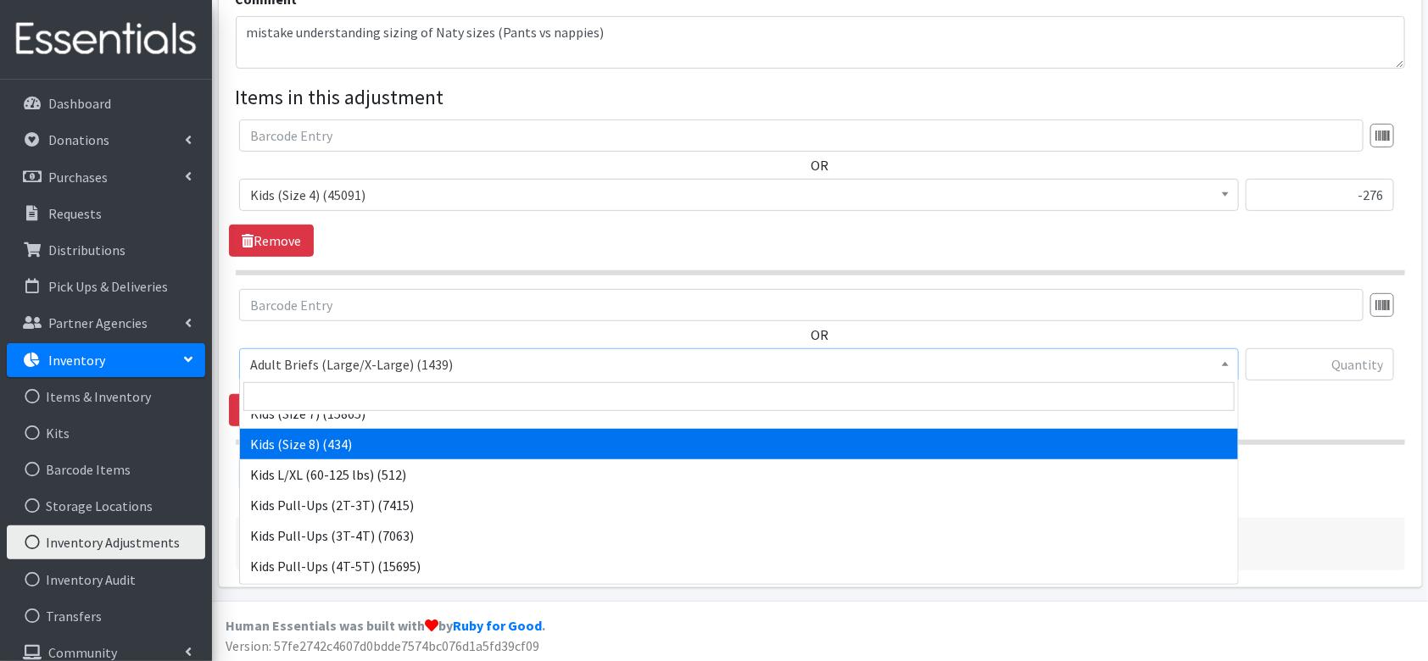
scroll to position [902, 0]
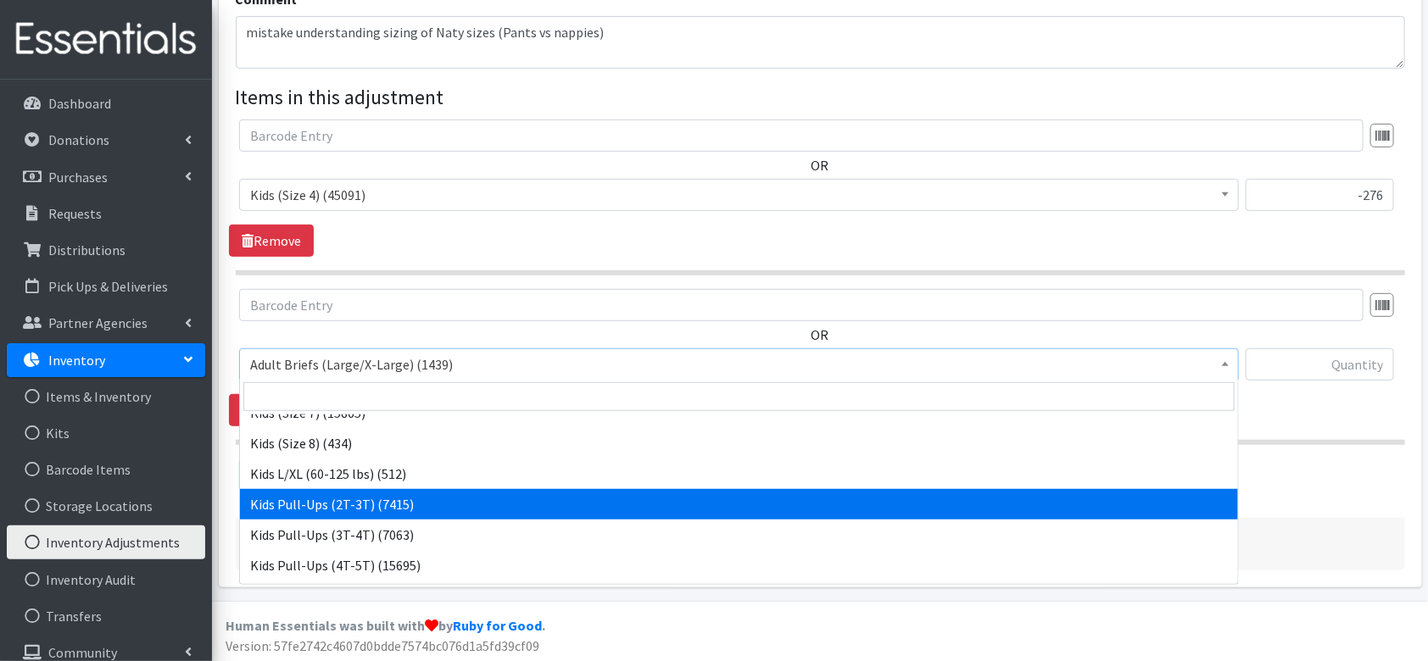
select select "4573"
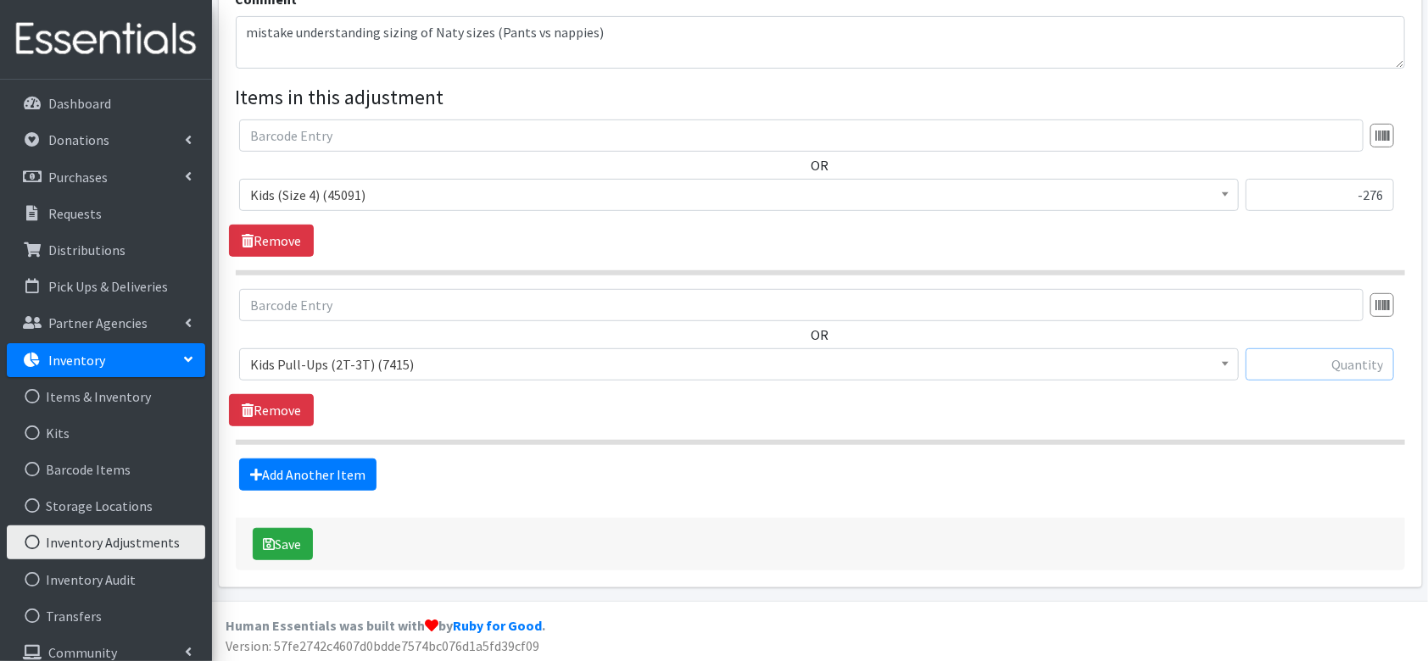
click at [1269, 365] on input "text" at bounding box center [1320, 365] width 148 height 32
type input "276"
click at [891, 294] on input "text" at bounding box center [801, 305] width 1124 height 32
click at [325, 467] on link "Add Another Item" at bounding box center [307, 475] width 137 height 32
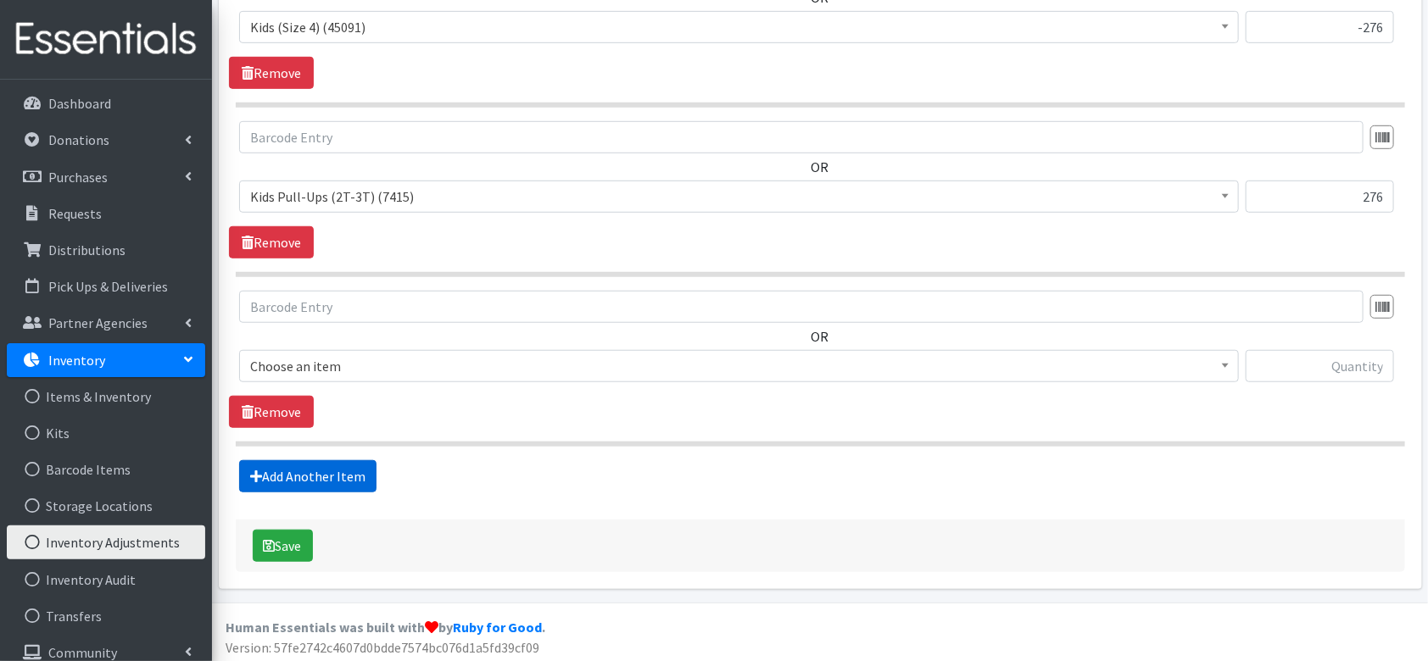
scroll to position [484, 0]
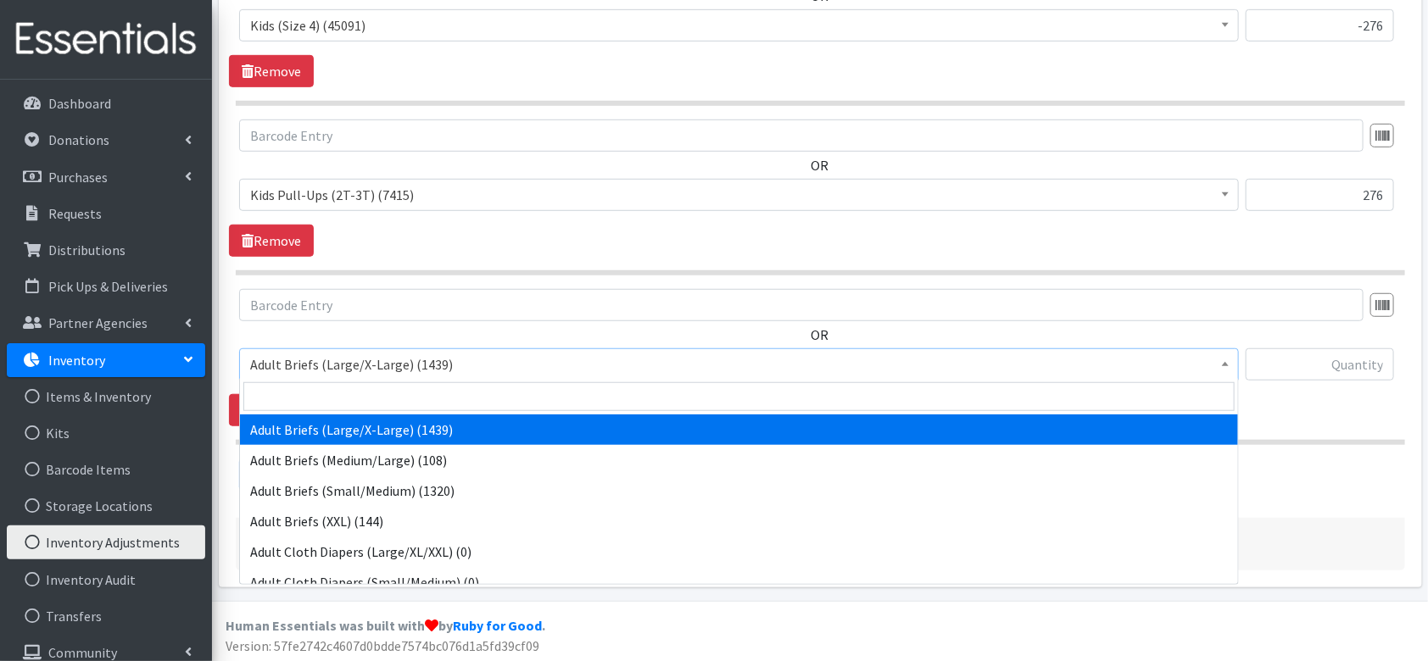
click at [391, 372] on span "Adult Briefs (Large/X-Large) (1439)" at bounding box center [739, 365] width 978 height 24
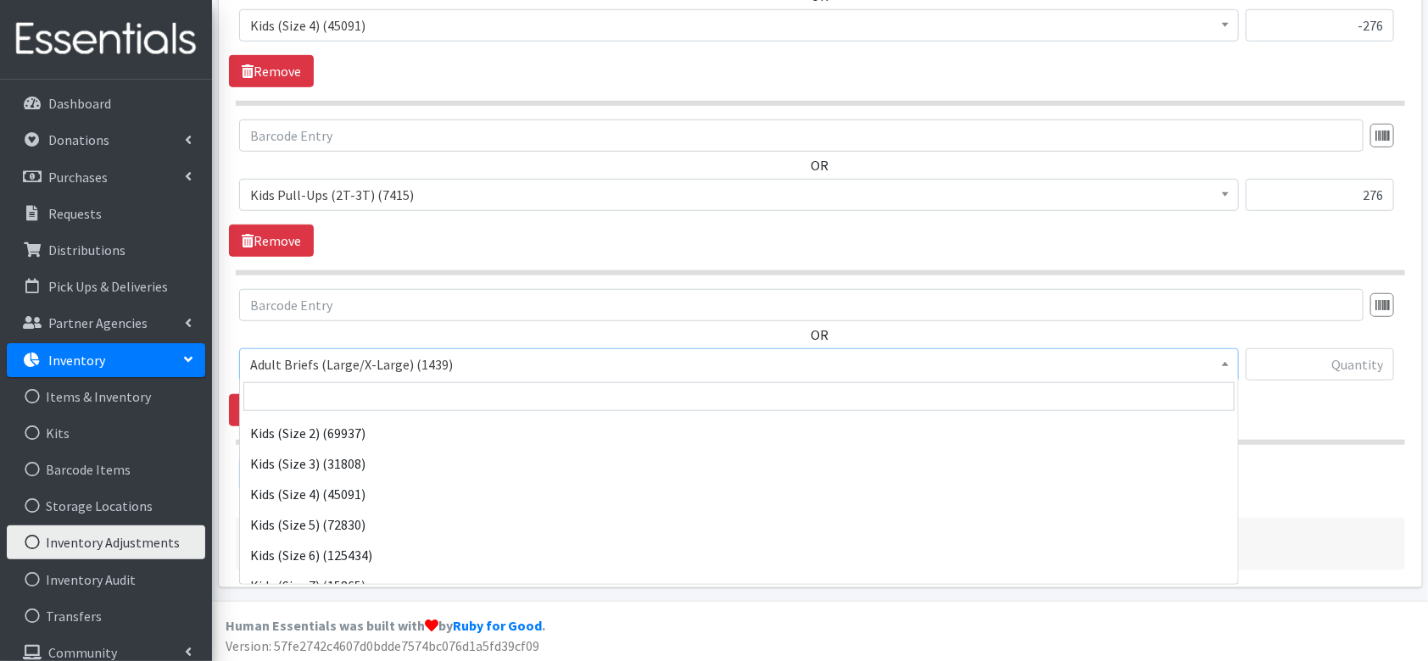
scroll to position [730, 0]
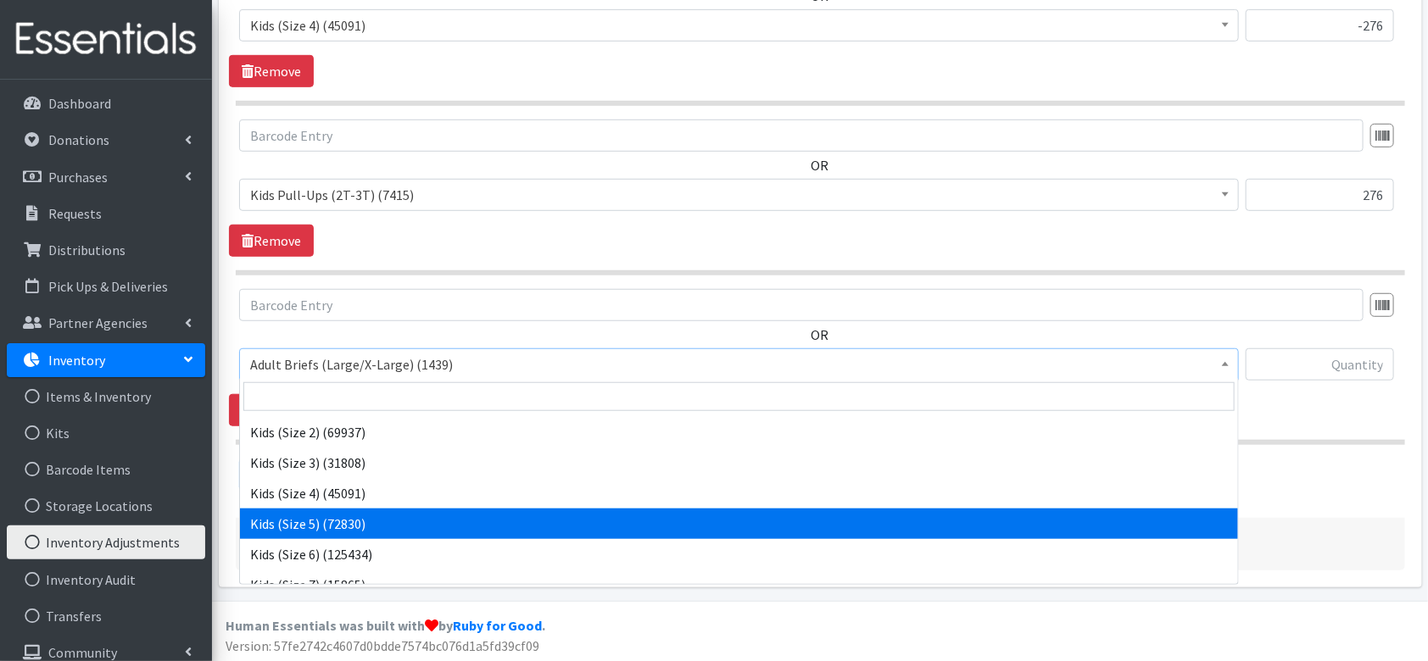
select select "4568"
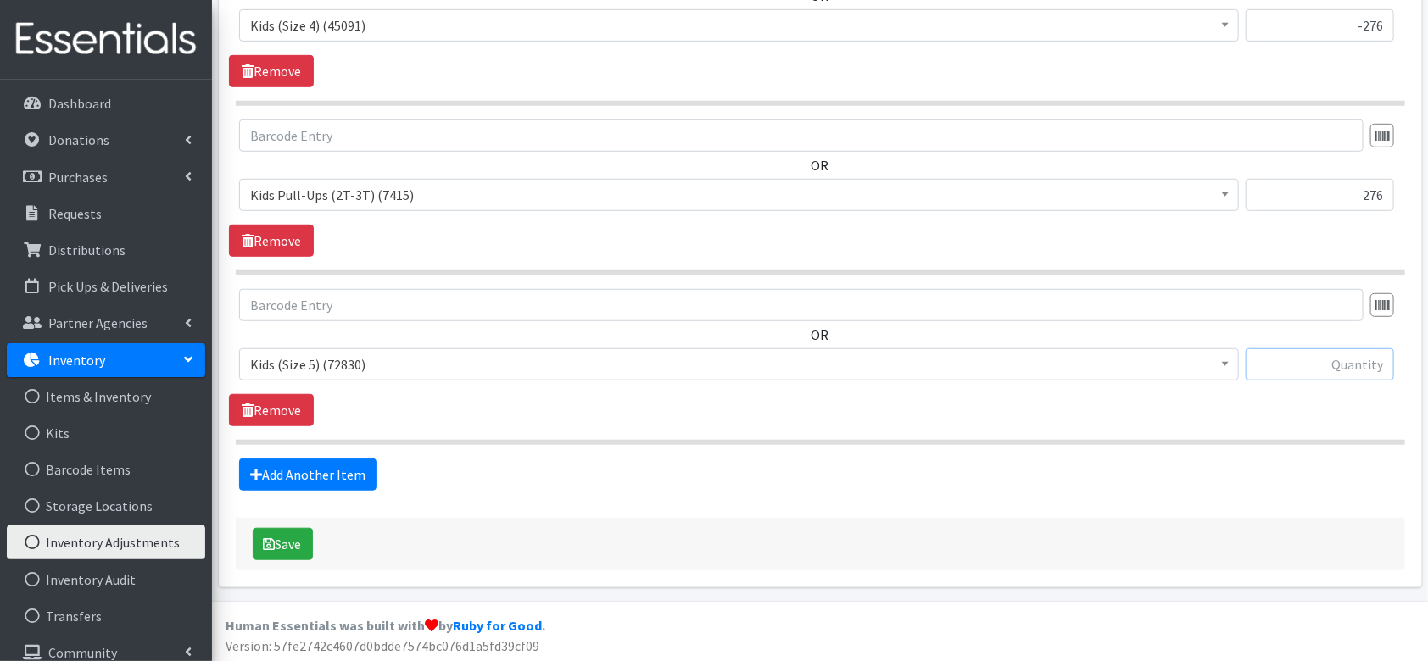
click at [1336, 366] on input "text" at bounding box center [1320, 365] width 148 height 32
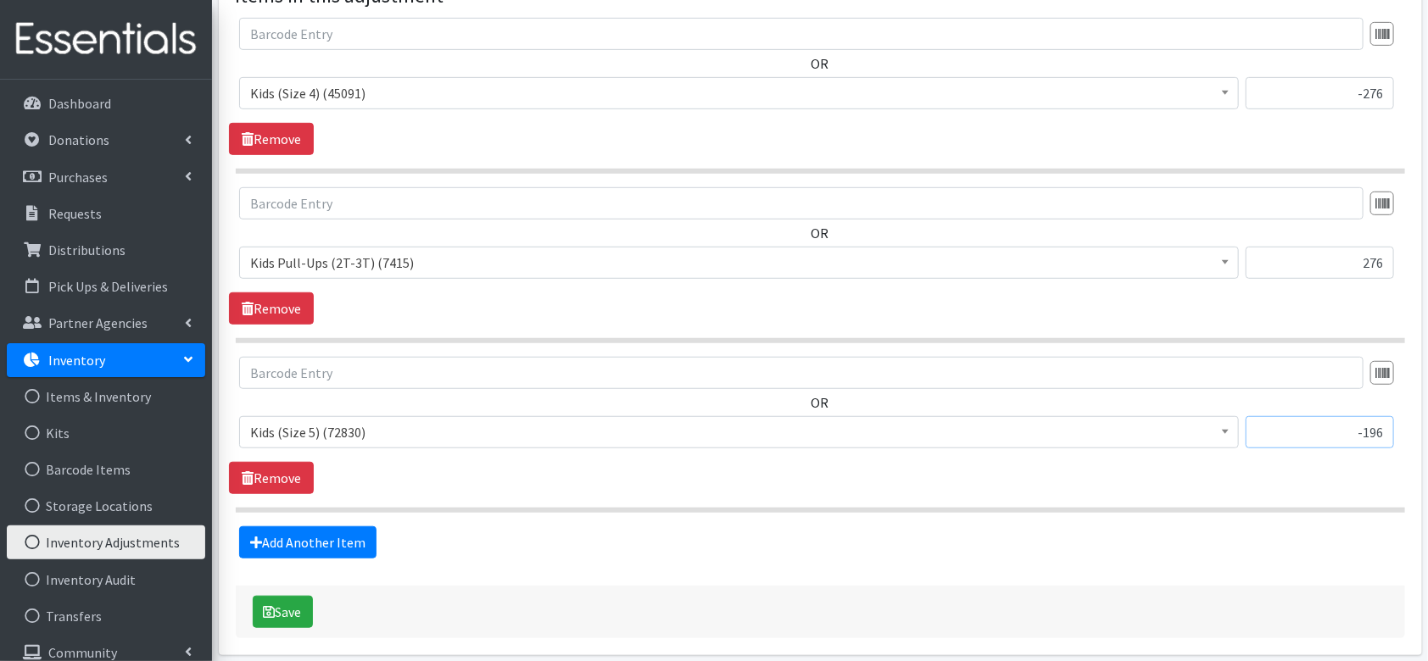
scroll to position [484, 0]
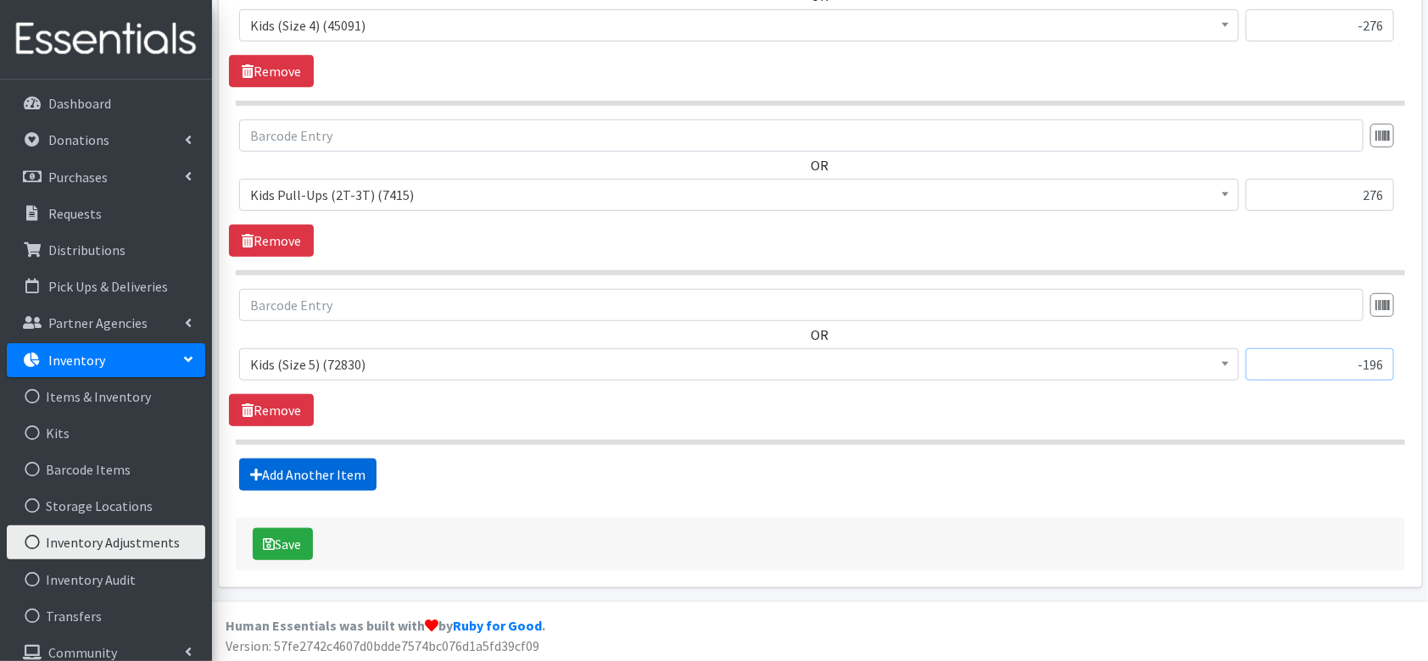
type input "-196"
click at [352, 465] on link "Add Another Item" at bounding box center [307, 475] width 137 height 32
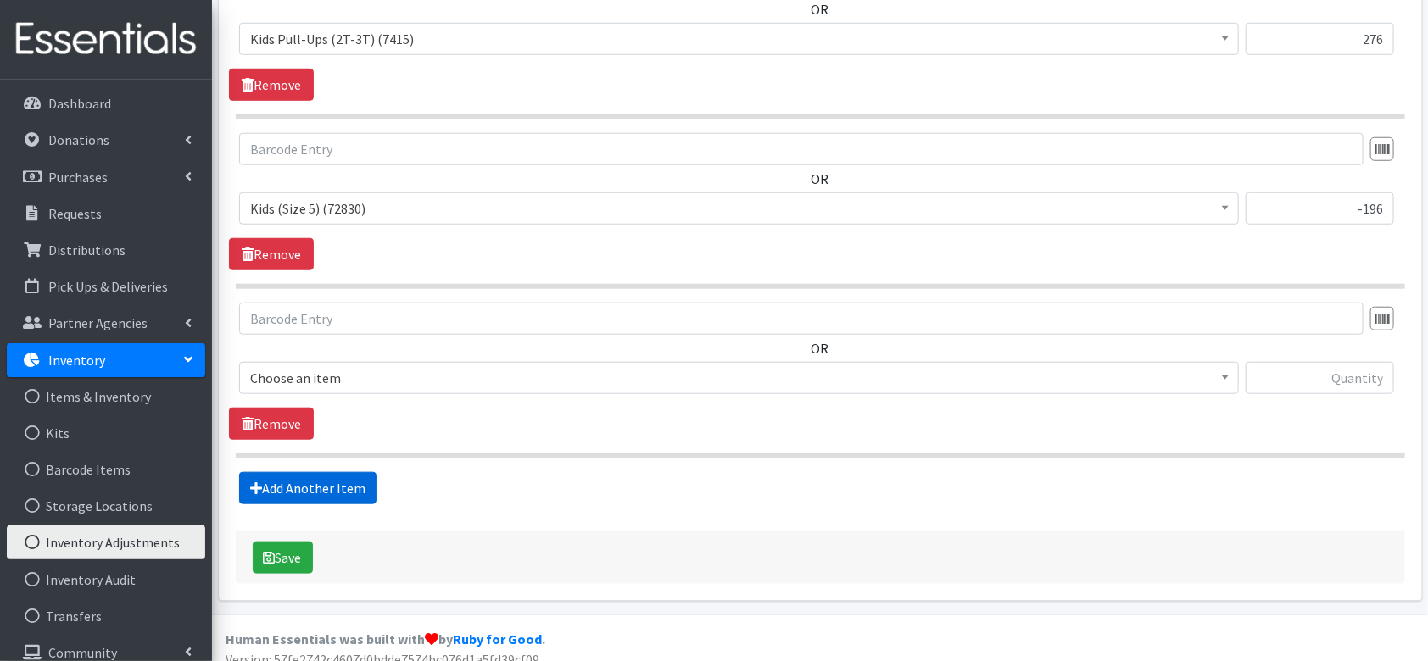
scroll to position [654, 0]
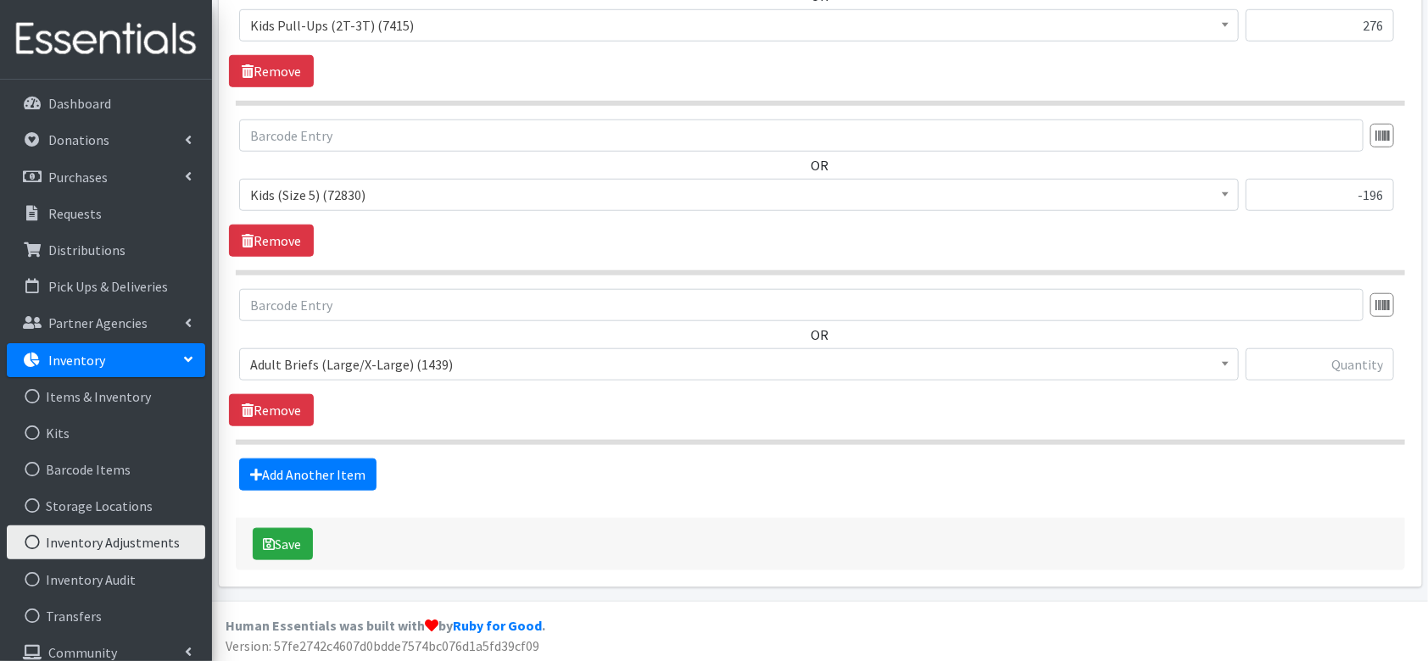
click at [386, 360] on span "Adult Briefs (Large/X-Large) (1439)" at bounding box center [739, 365] width 978 height 24
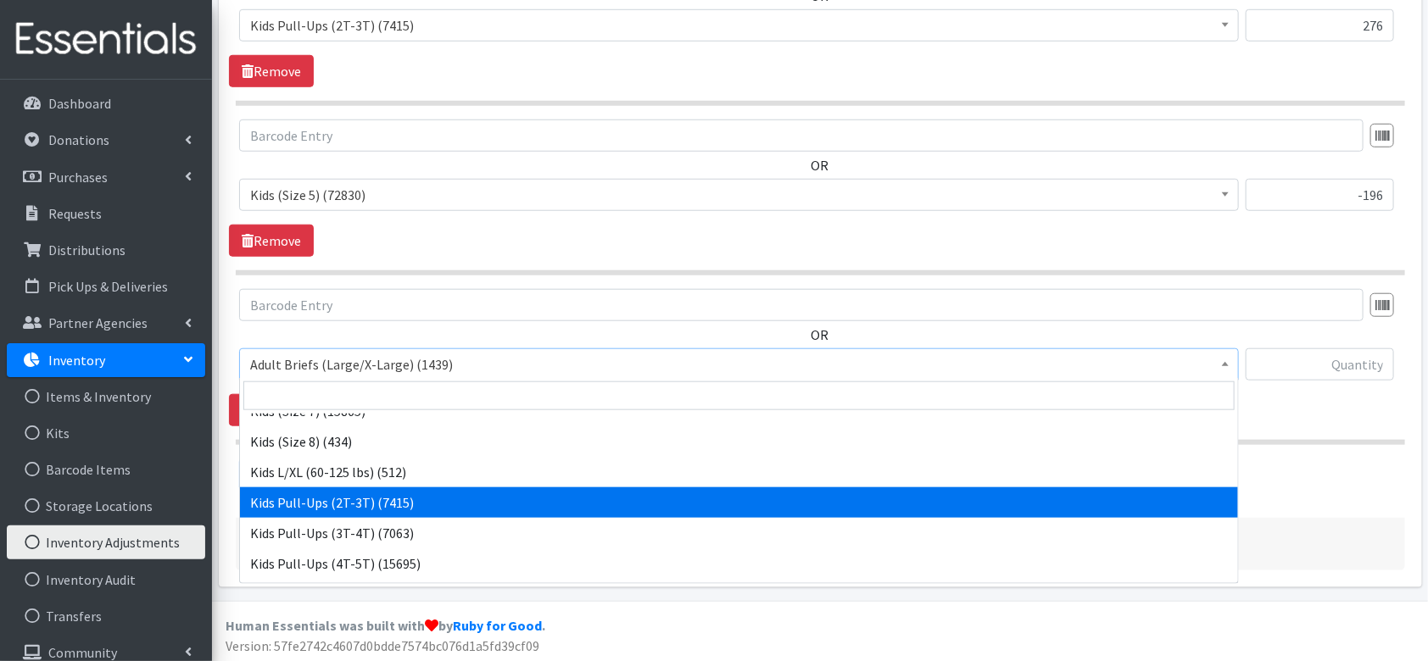
scroll to position [904, 0]
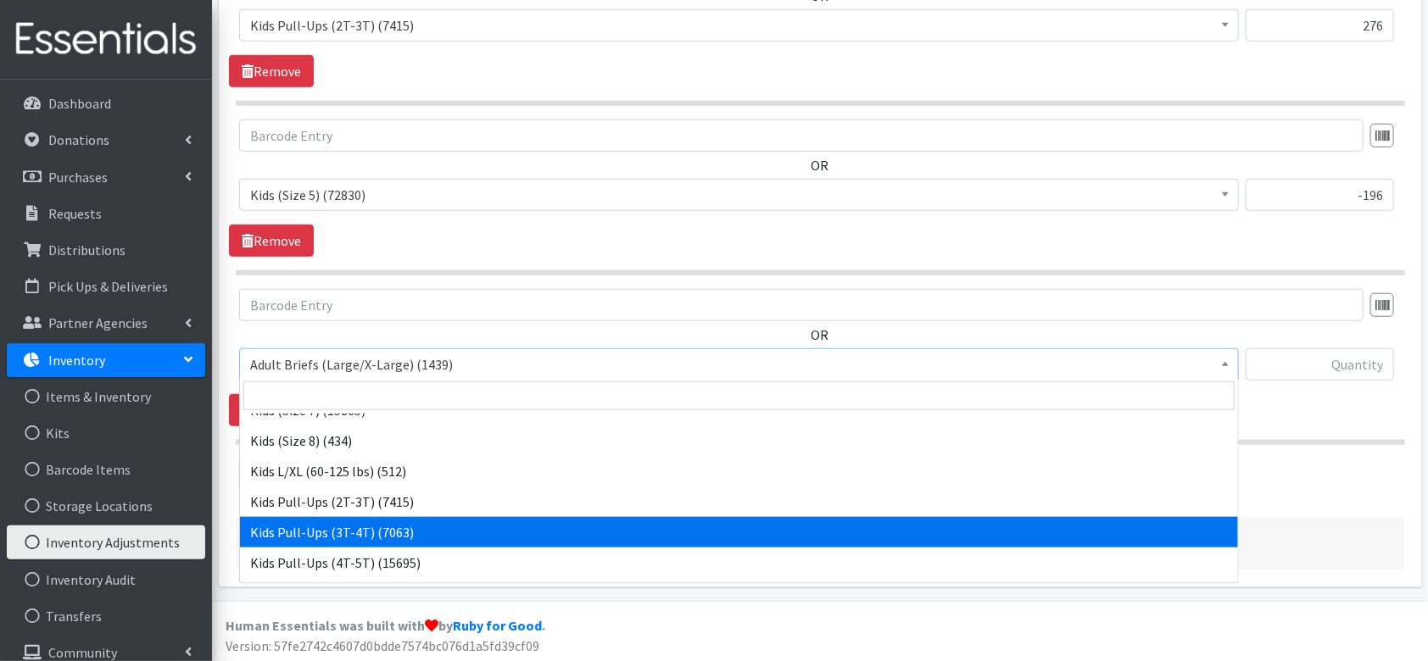
select select "4574"
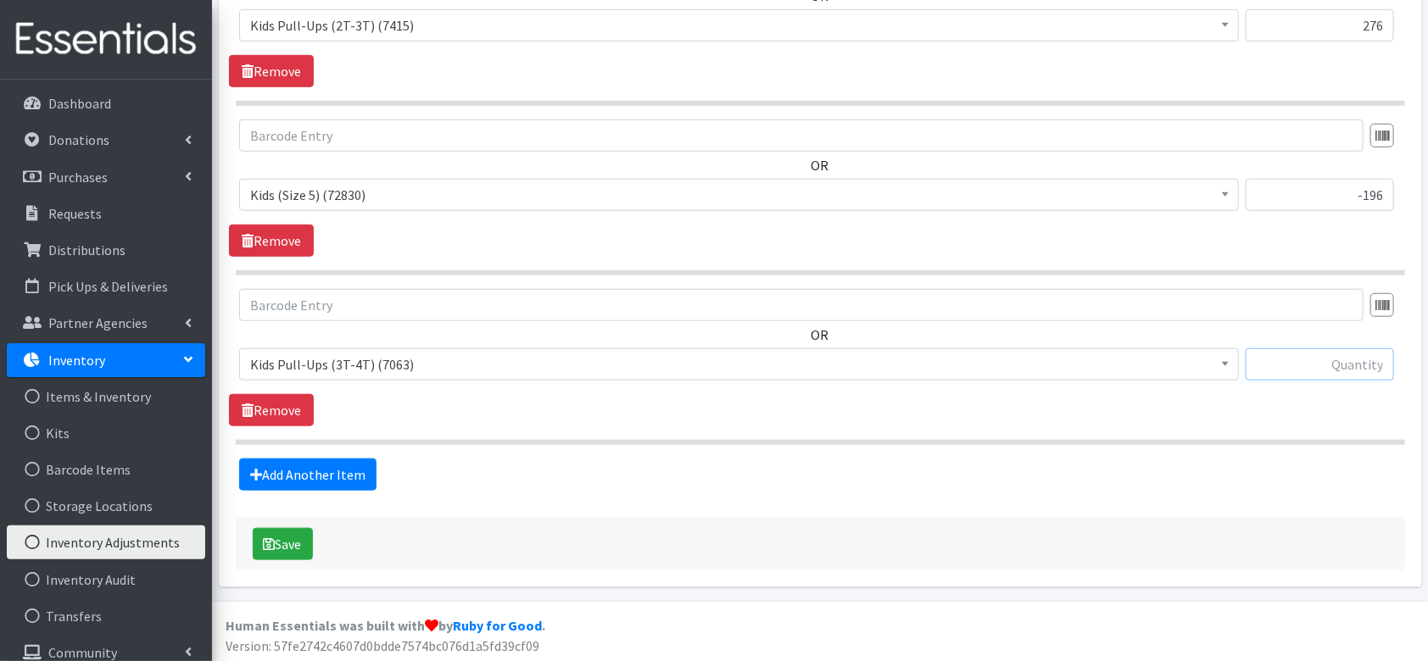
click at [1322, 361] on input "text" at bounding box center [1320, 365] width 148 height 32
type input "196"
click at [314, 465] on link "Add Another Item" at bounding box center [307, 475] width 137 height 32
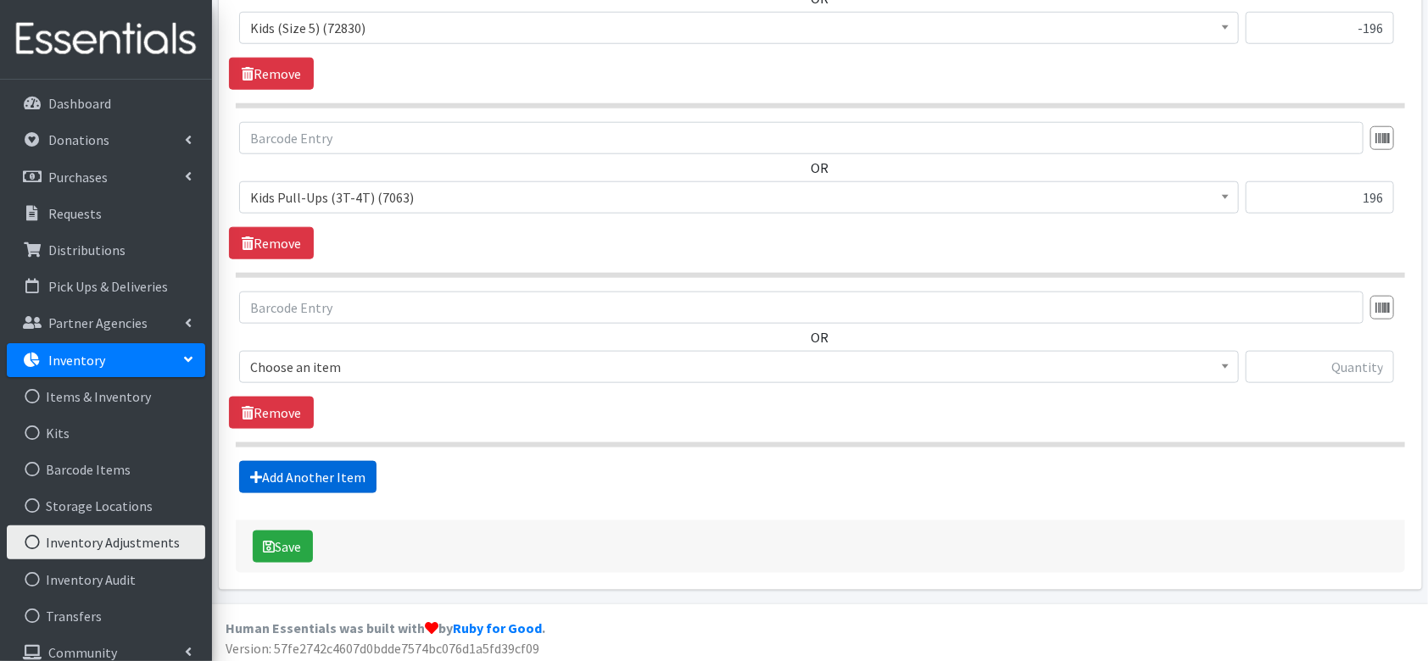
scroll to position [823, 0]
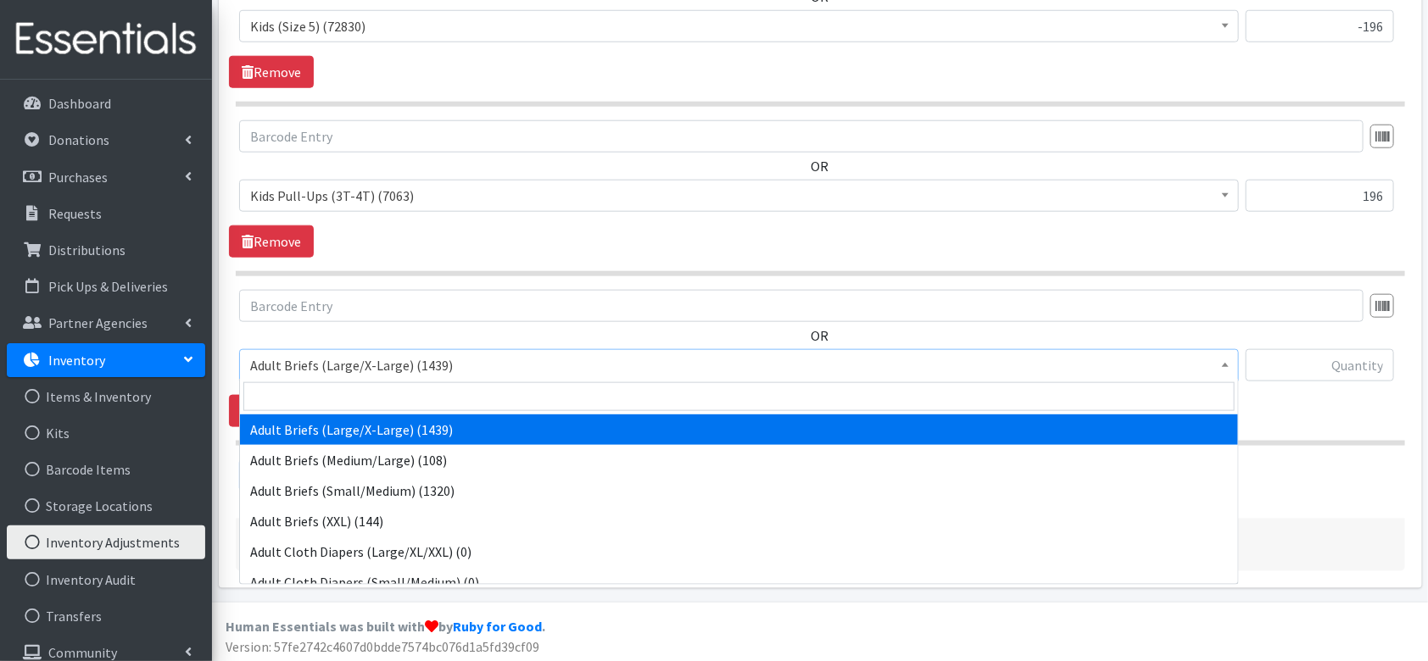
click at [407, 358] on span "Adult Briefs (Large/X-Large) (1439)" at bounding box center [739, 366] width 978 height 24
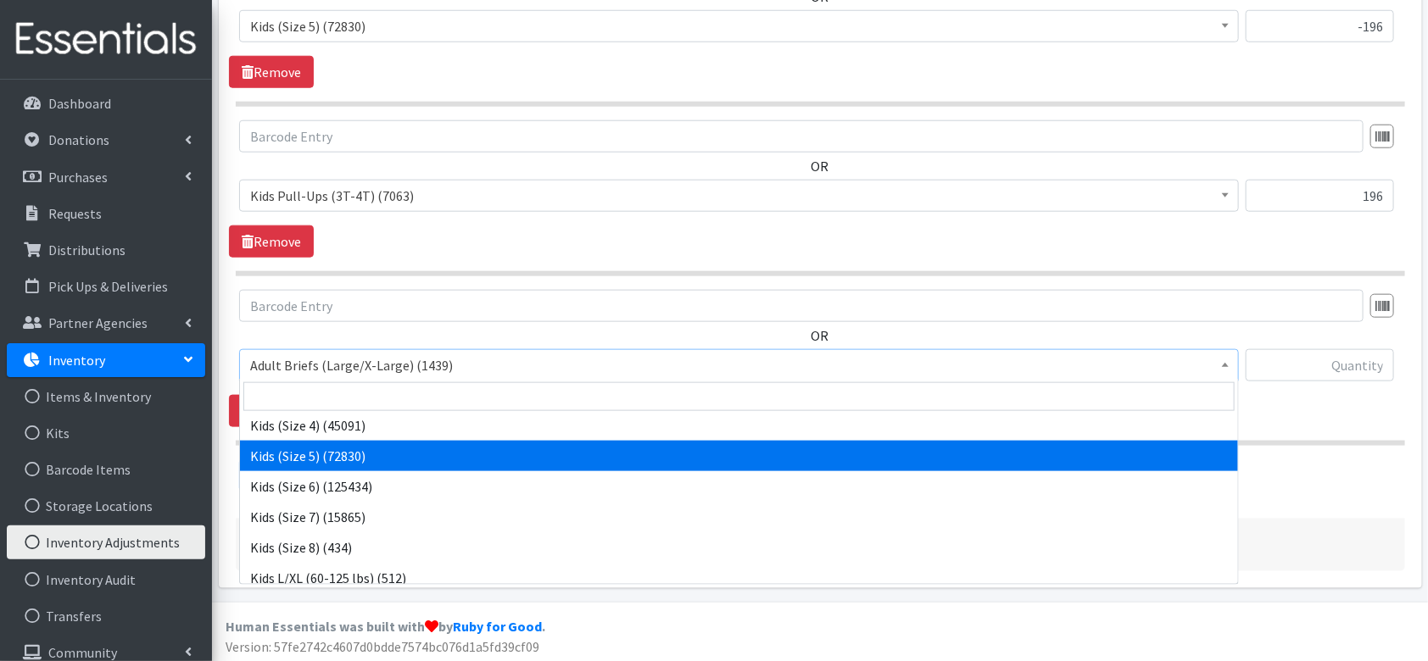
scroll to position [800, 0]
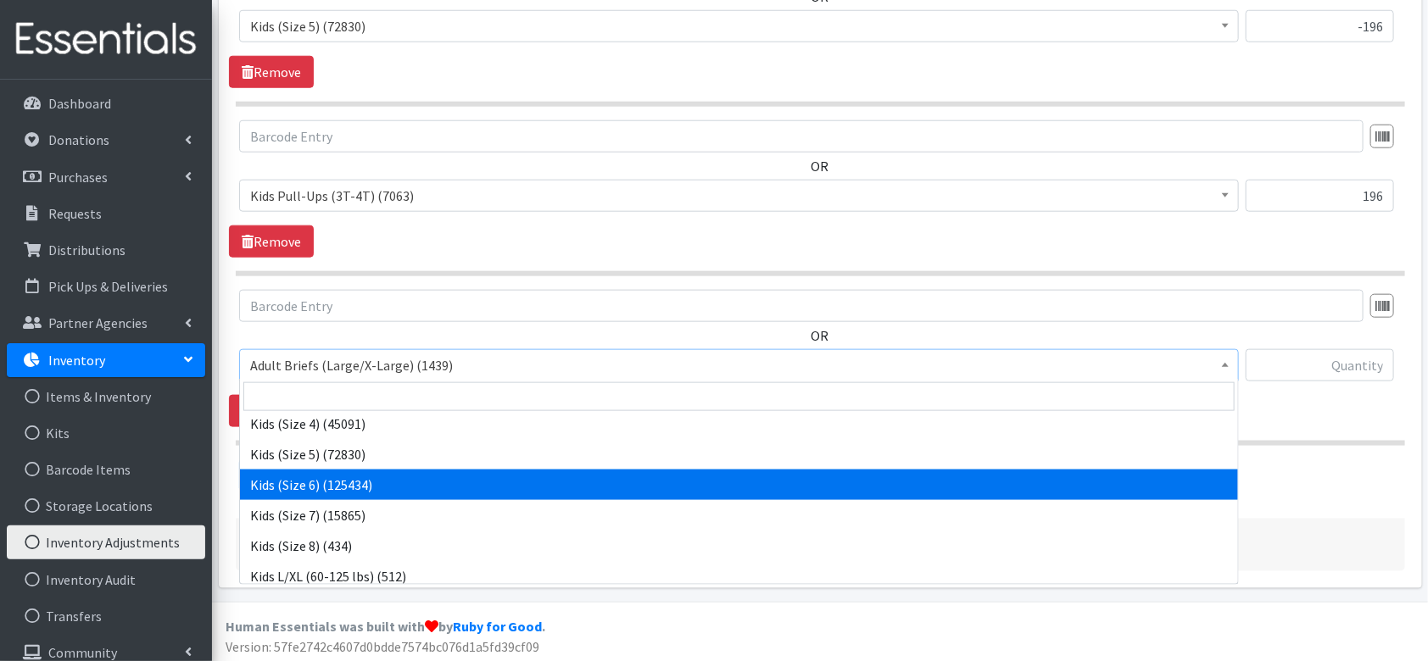
select select "4572"
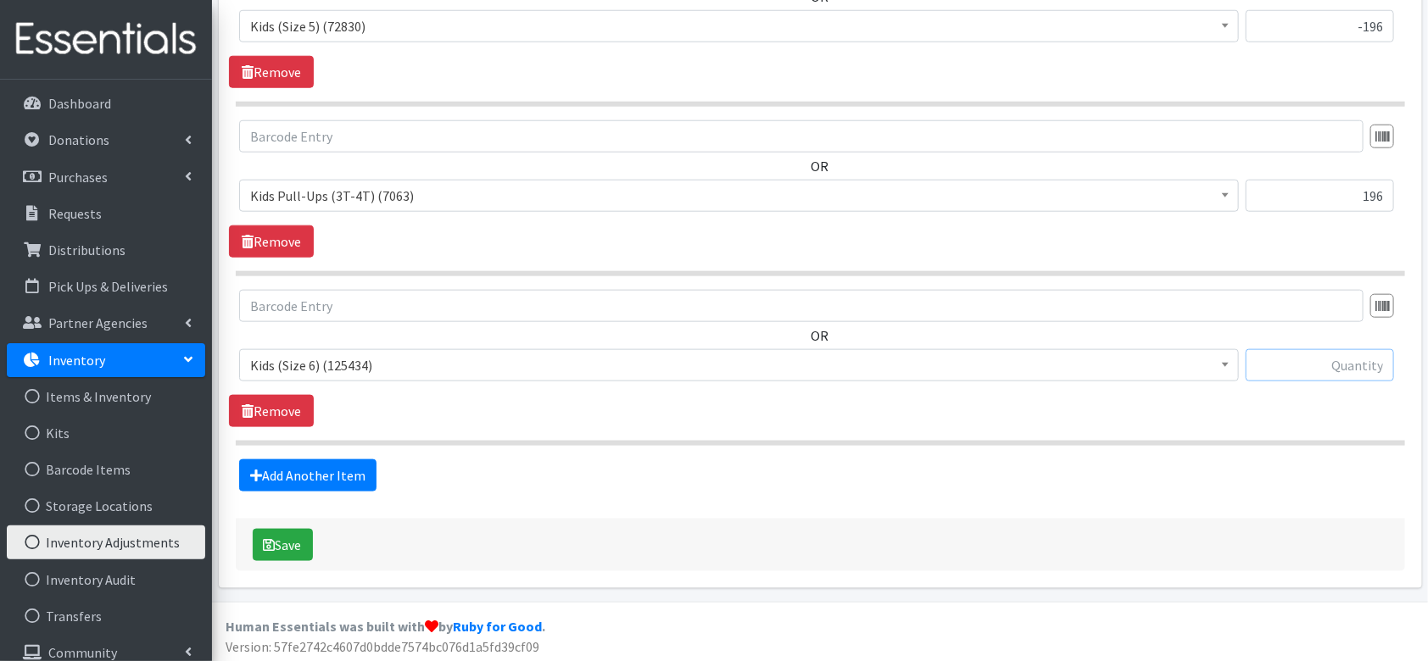
click at [1343, 366] on input "text" at bounding box center [1320, 365] width 148 height 32
click at [1386, 364] on input "-" at bounding box center [1320, 365] width 148 height 32
type input "-124"
click at [352, 477] on link "Add Another Item" at bounding box center [307, 476] width 137 height 32
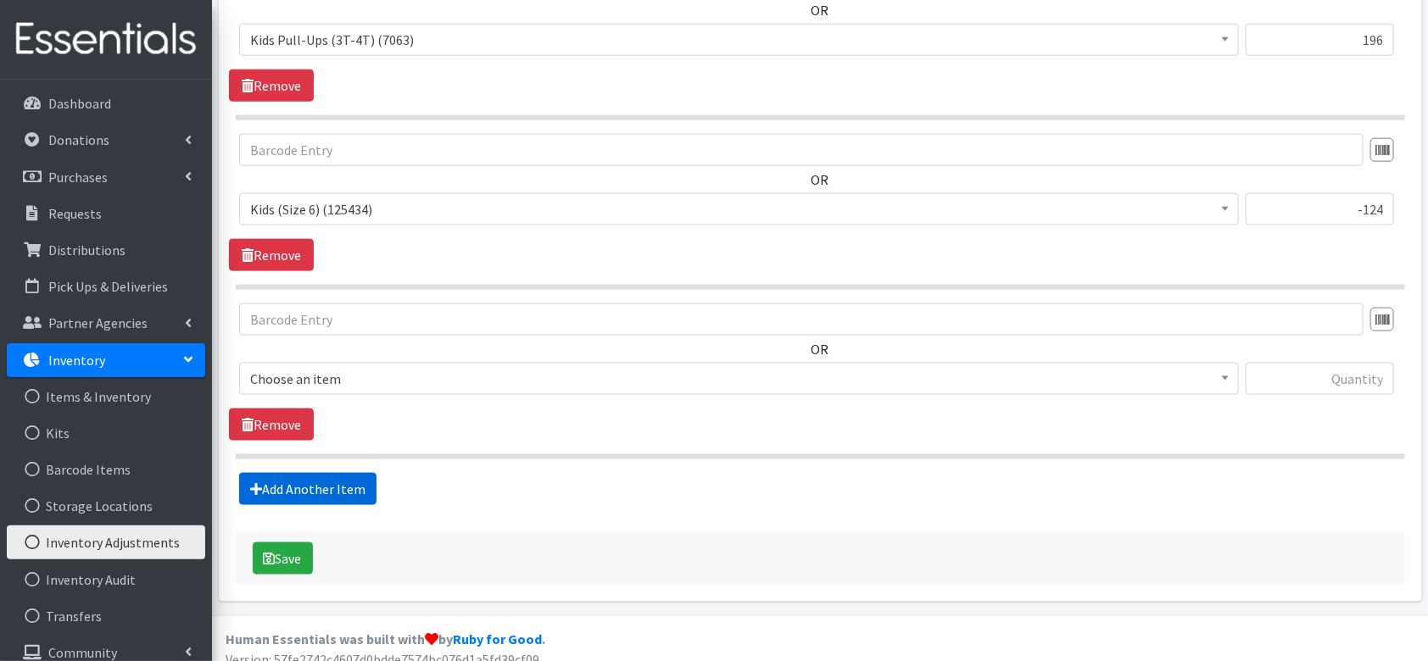
scroll to position [992, 0]
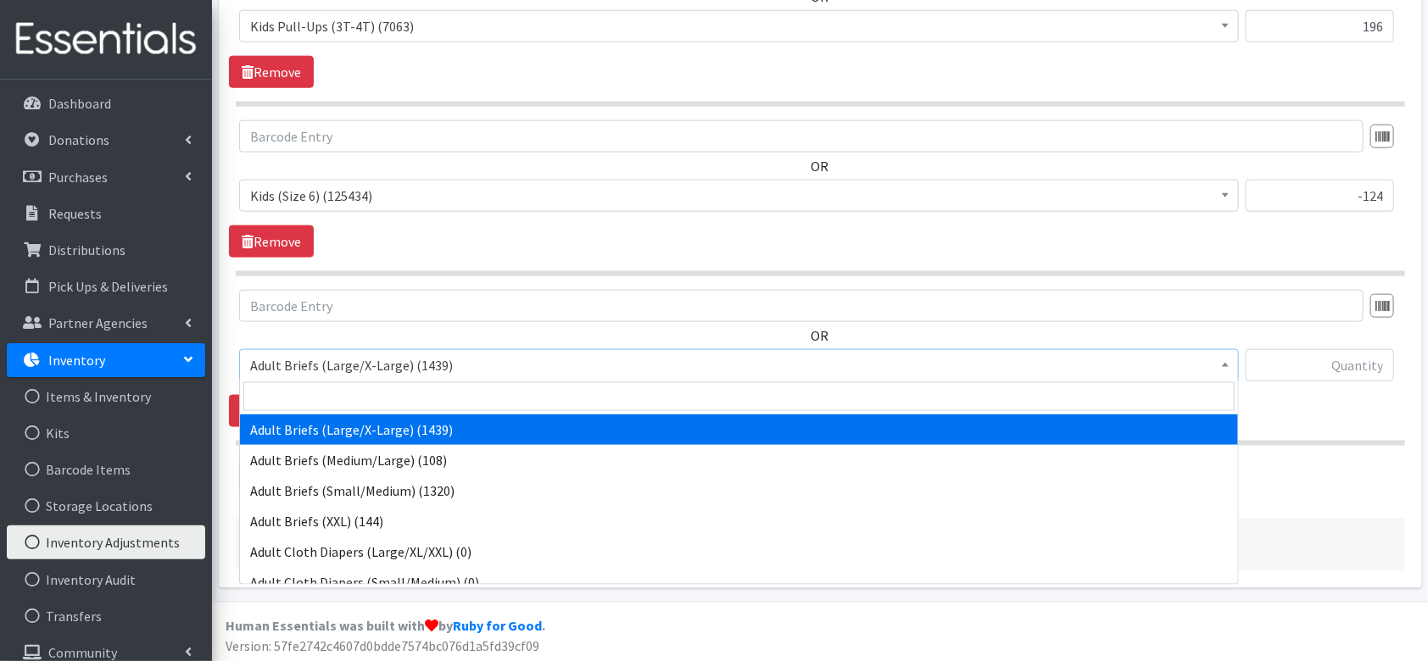
click at [407, 377] on span "Adult Briefs (Large/X-Large) (1439)" at bounding box center [739, 365] width 1000 height 32
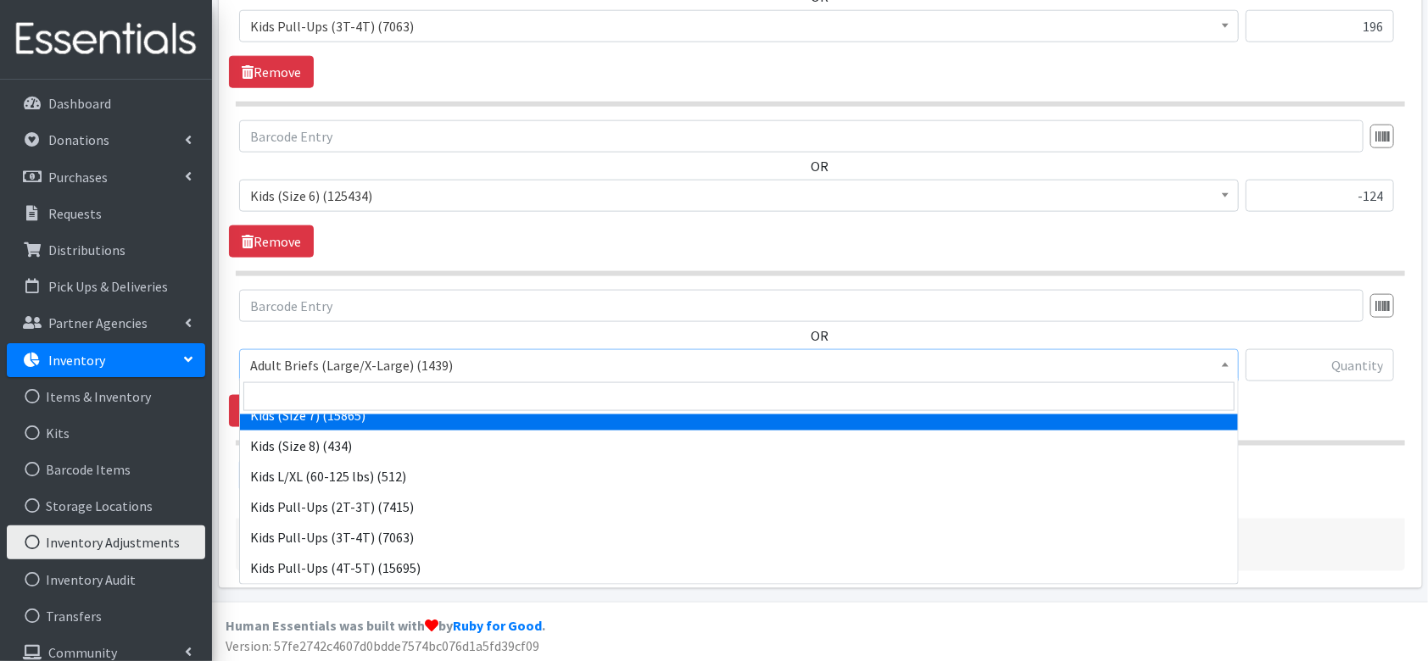
scroll to position [903, 0]
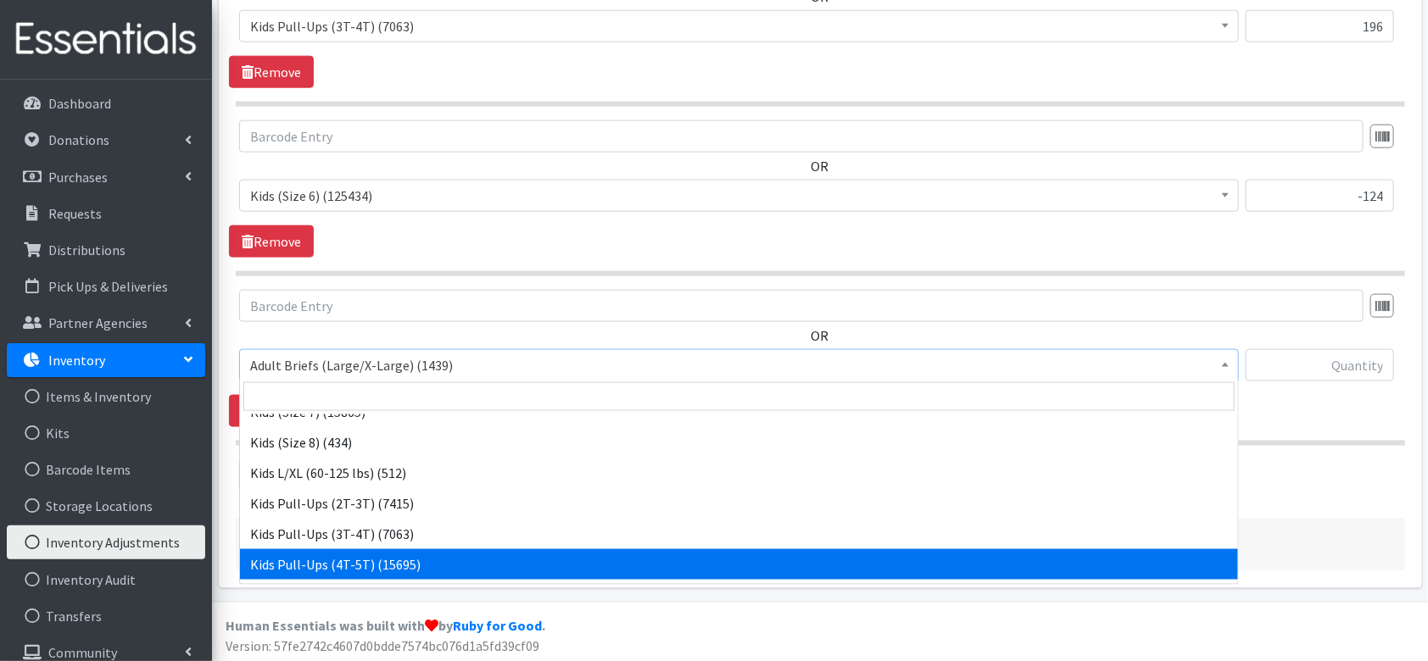
select select "4575"
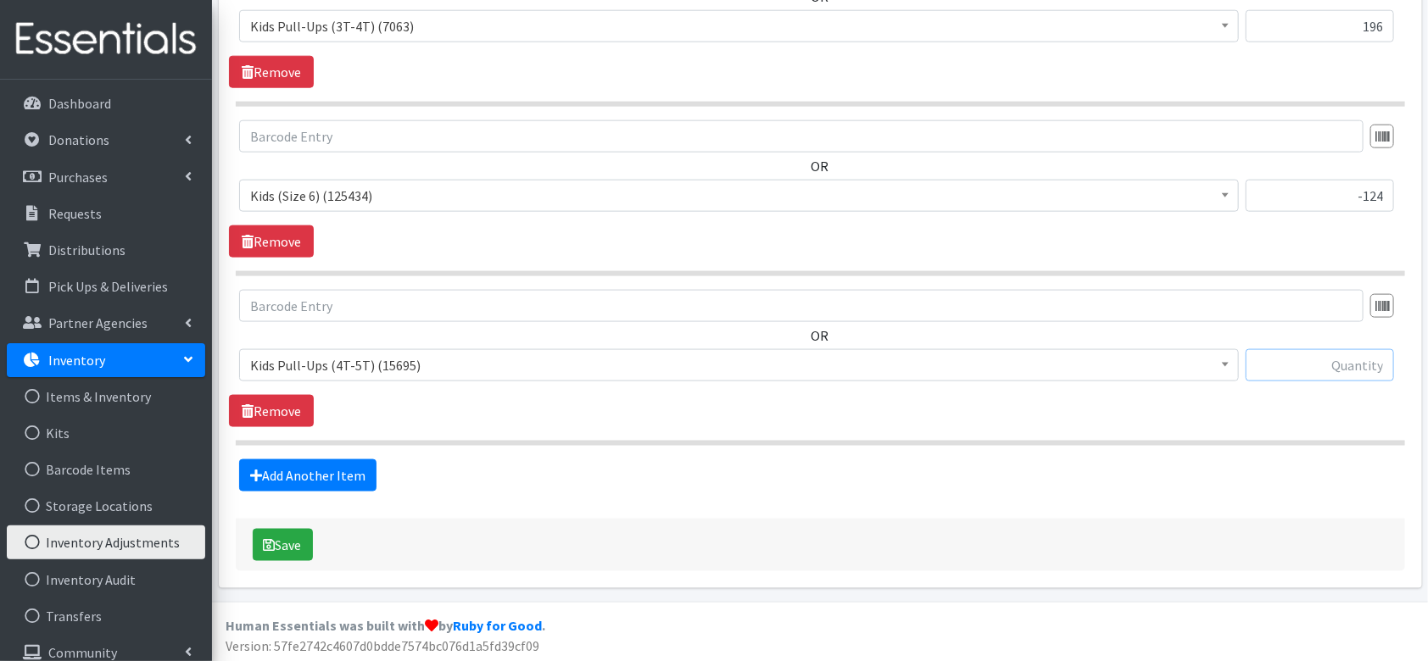
click at [1323, 365] on input "text" at bounding box center [1320, 365] width 148 height 32
type input "124"
click at [1219, 397] on div "OR Adult Briefs (Large/X-Large) (1439) Adult Briefs (Medium/Large) (108) Adult …" at bounding box center [820, 358] width 1182 height 137
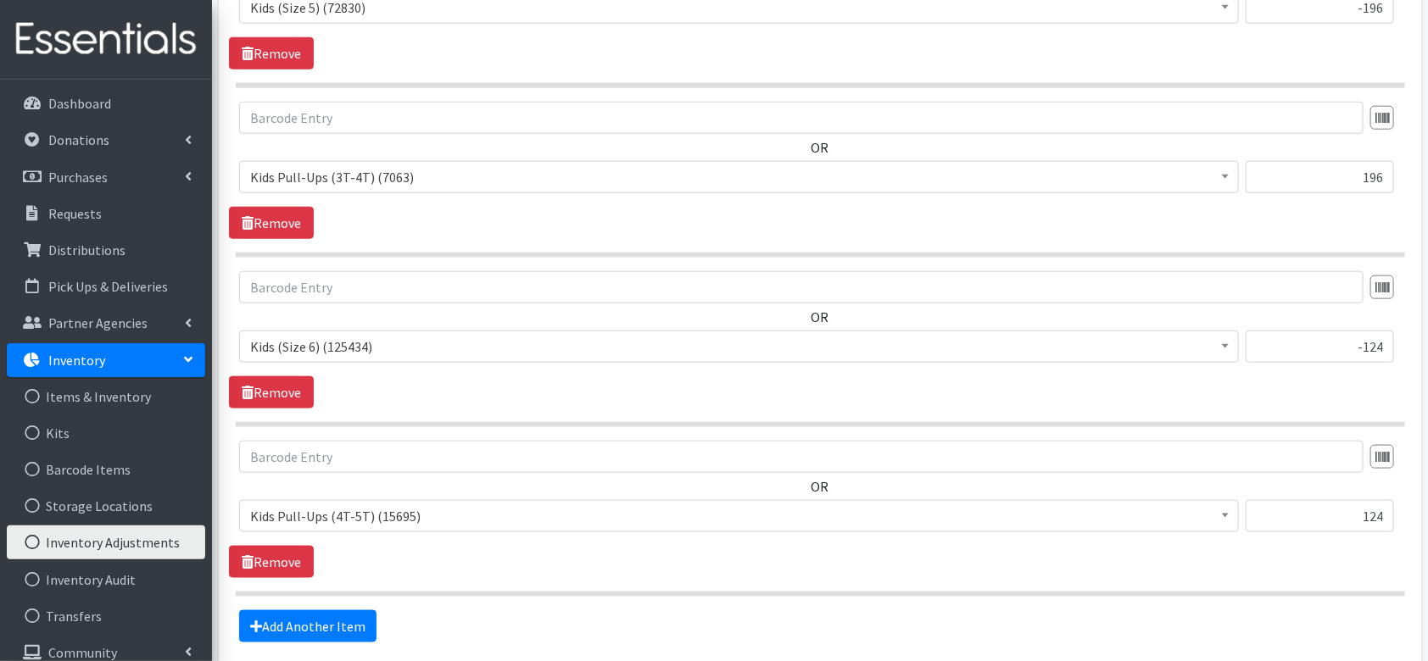
scroll to position [992, 0]
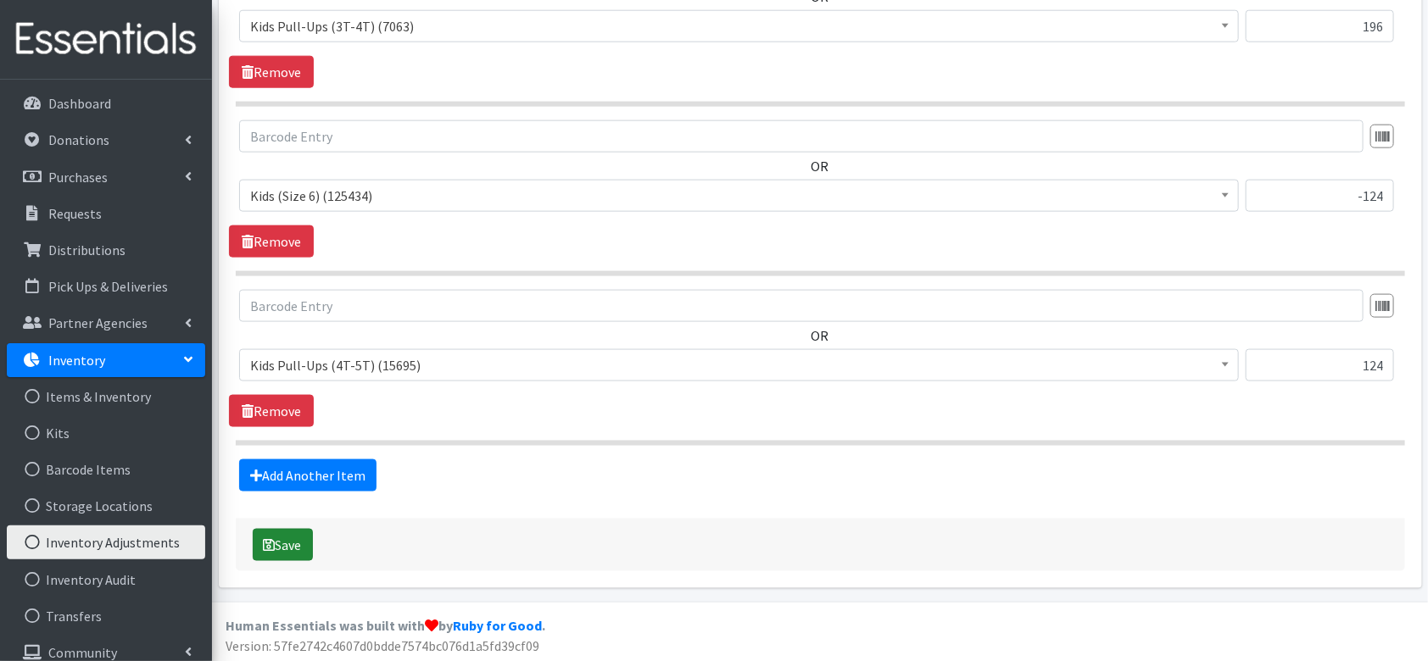
click at [301, 554] on button "Save" at bounding box center [283, 545] width 60 height 32
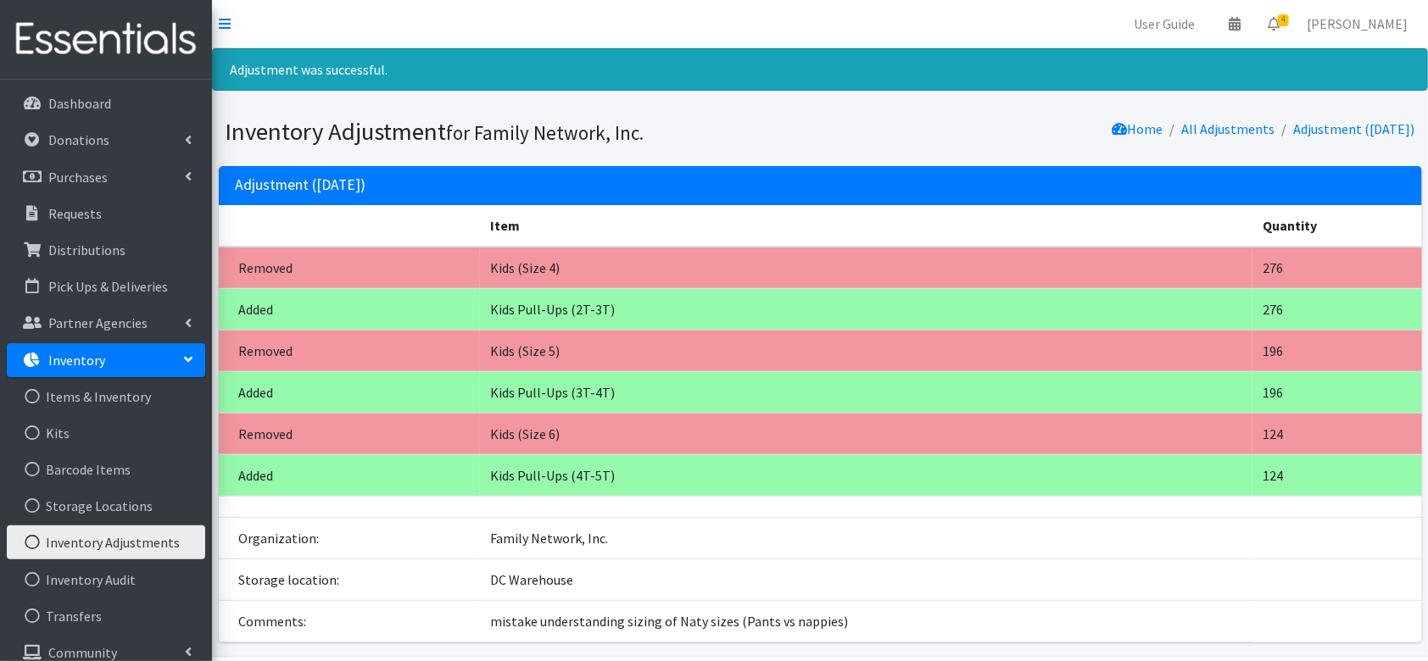
scroll to position [56, 0]
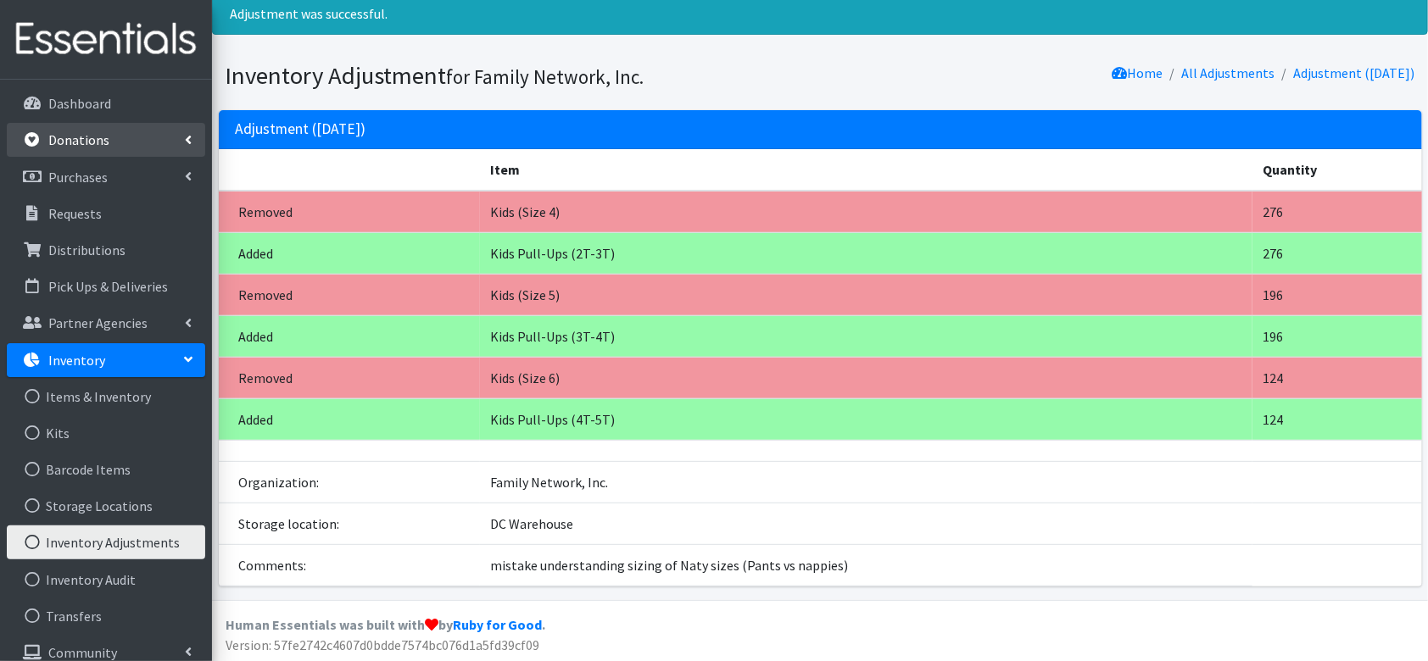
click at [105, 148] on link "Donations" at bounding box center [106, 140] width 198 height 34
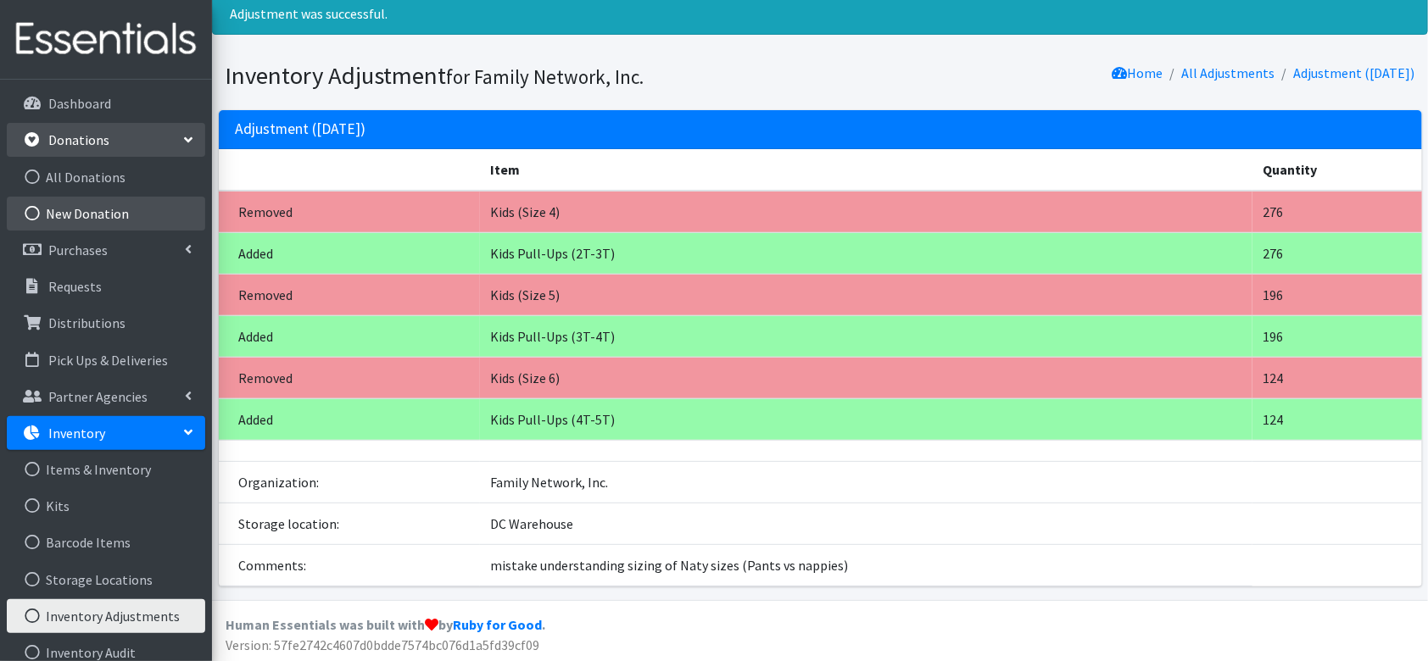
click at [80, 195] on ul "All Donations New Donation" at bounding box center [106, 195] width 198 height 70
click at [95, 183] on link "All Donations" at bounding box center [106, 177] width 198 height 34
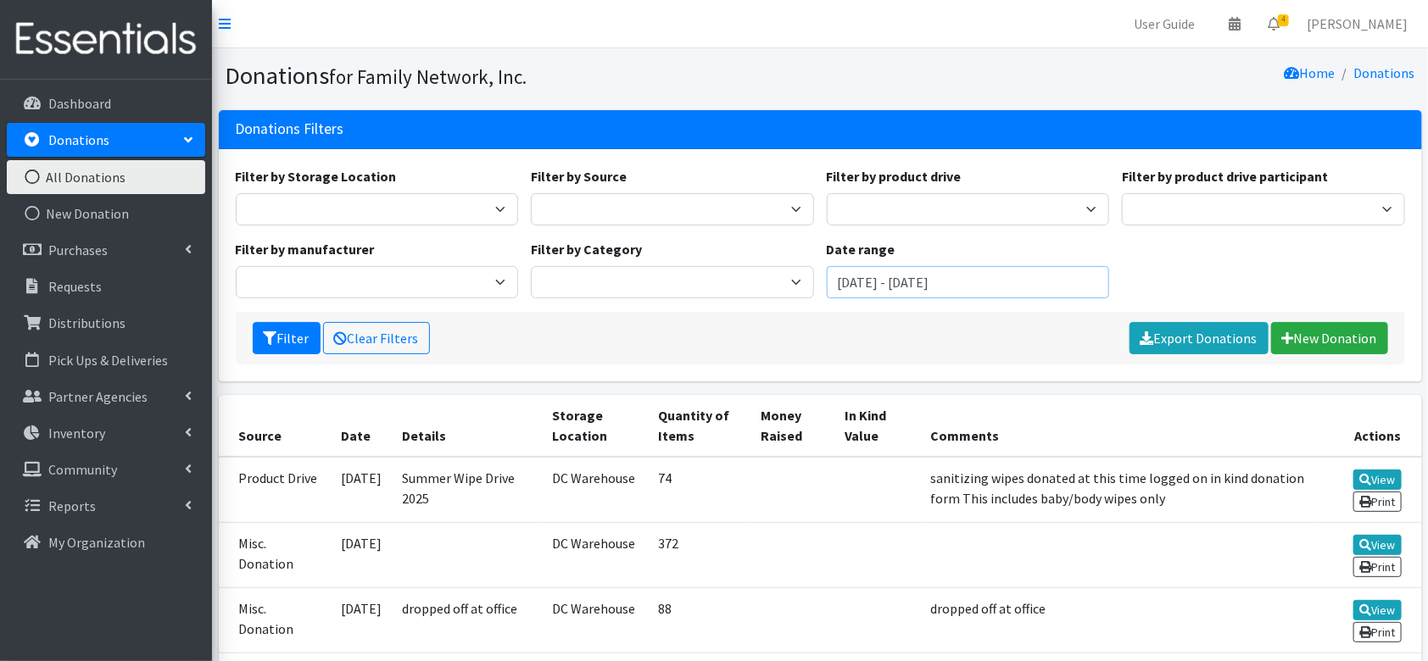
click at [828, 266] on input "[DATE] - [DATE]" at bounding box center [968, 282] width 283 height 32
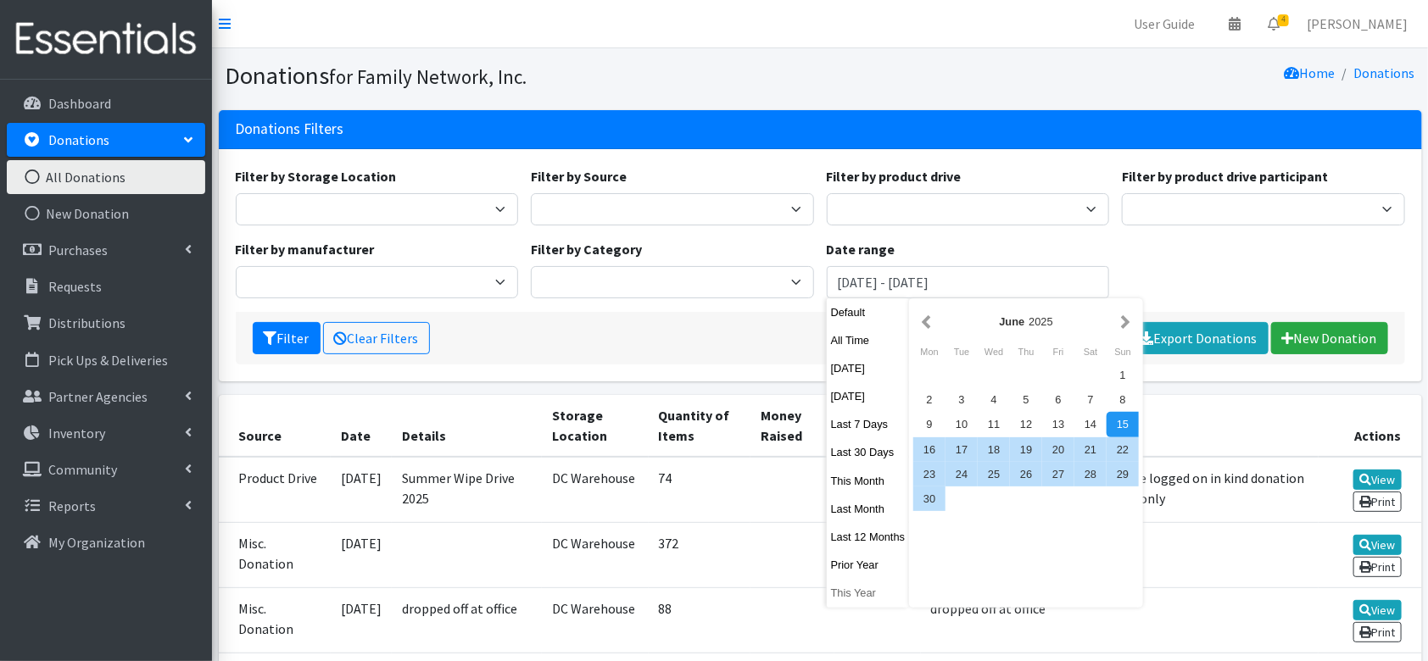
click at [837, 583] on button "This Year" at bounding box center [868, 593] width 83 height 25
type input "[DATE] - [DATE]"
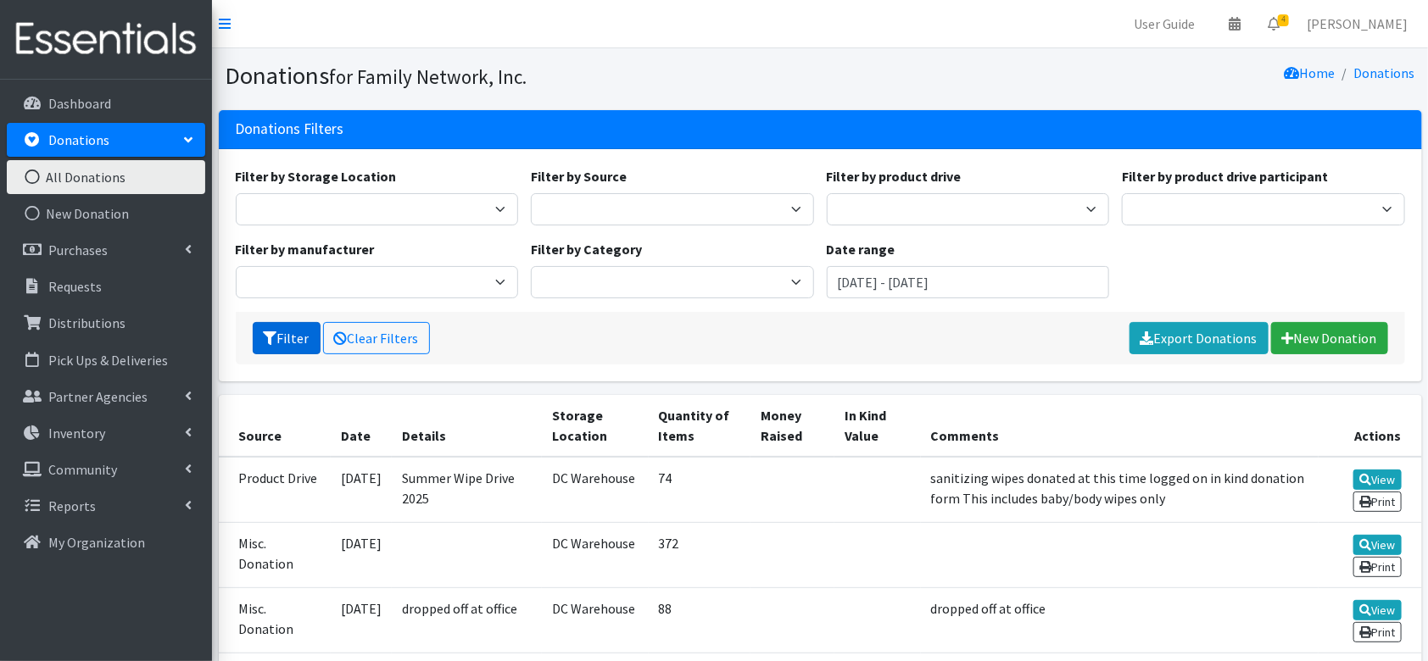
click at [298, 337] on button "Filter" at bounding box center [287, 338] width 68 height 32
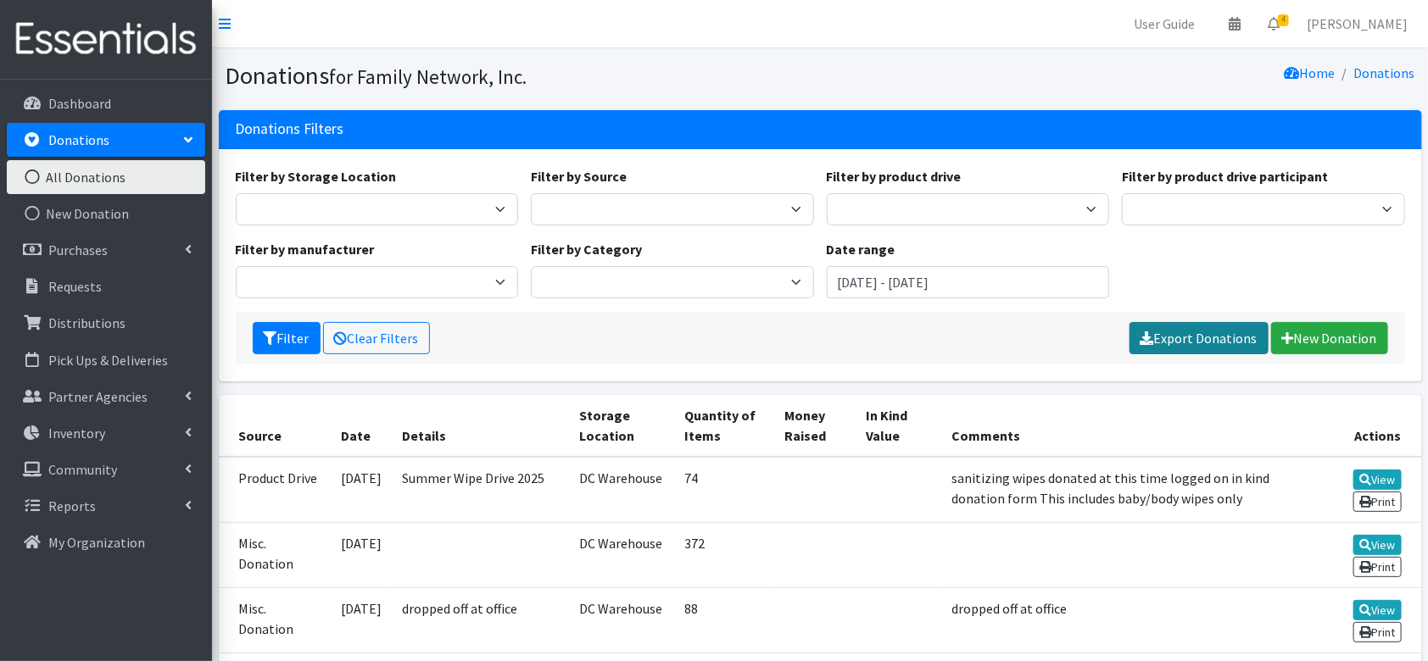
click at [1153, 343] on icon at bounding box center [1148, 339] width 14 height 14
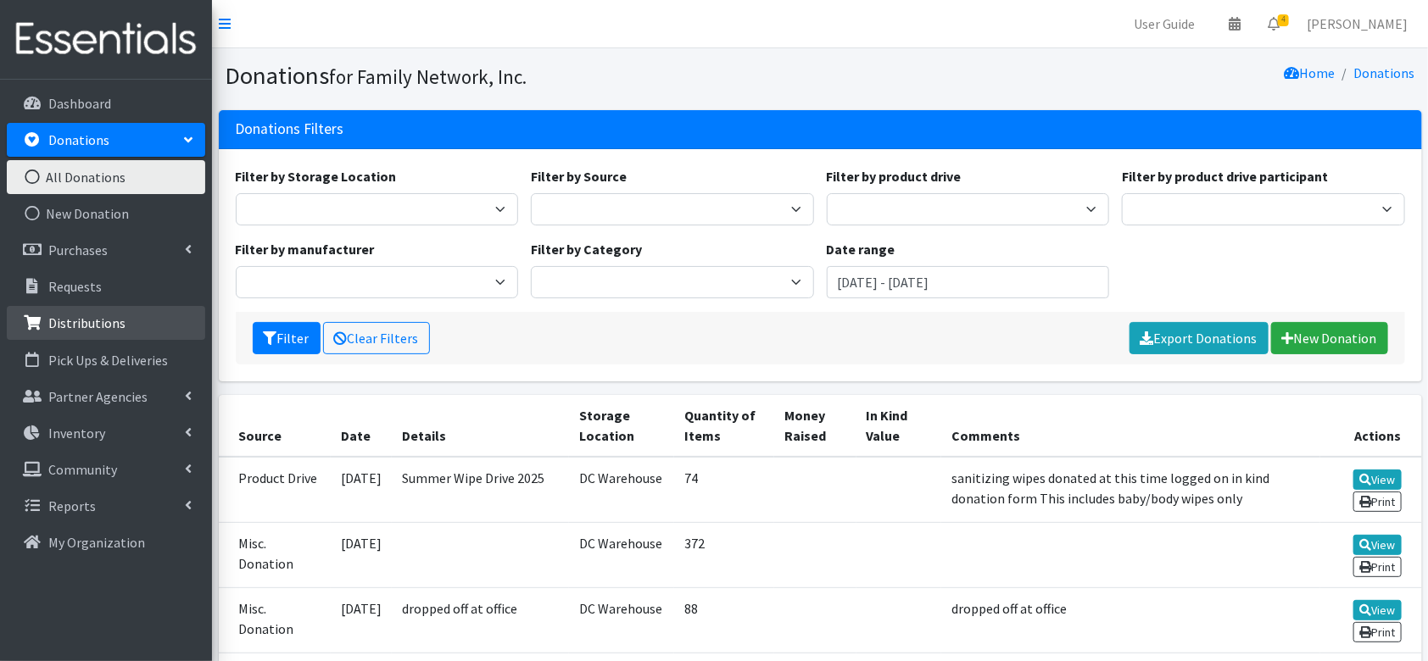
click at [98, 340] on li "Distributions" at bounding box center [106, 324] width 198 height 36
click at [128, 325] on link "Distributions" at bounding box center [106, 323] width 198 height 34
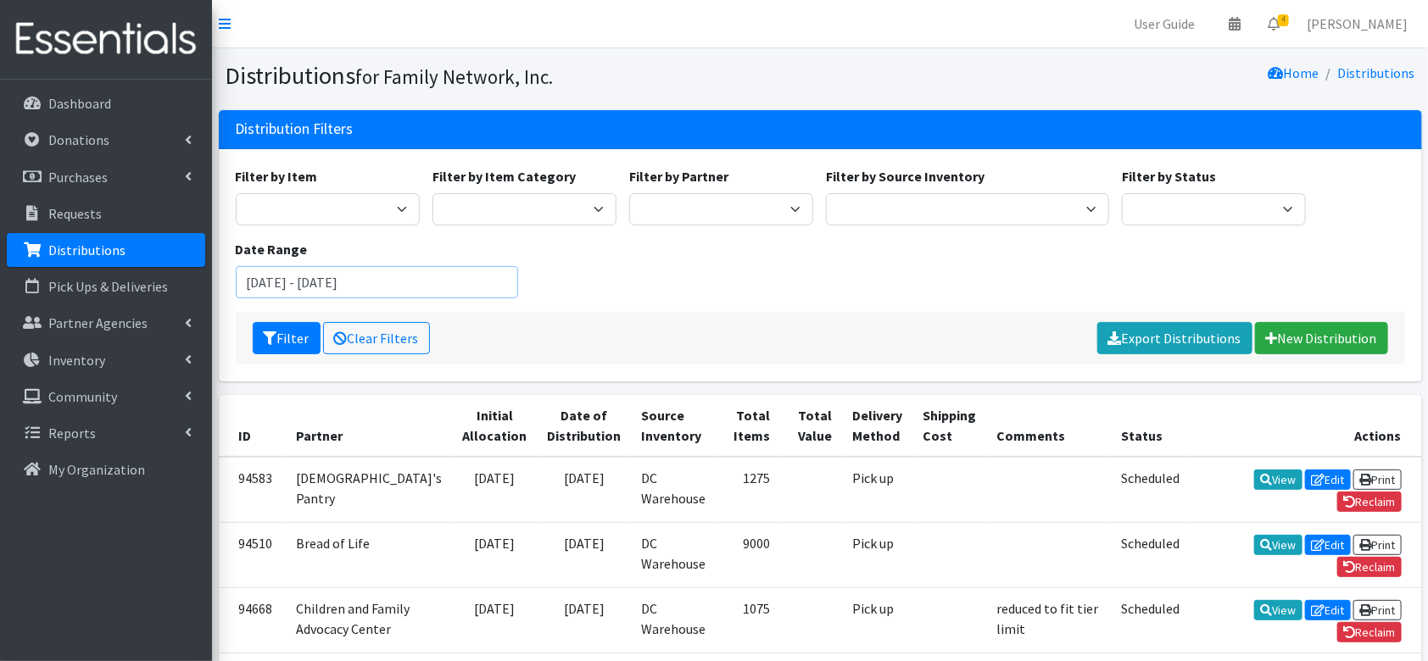
click at [304, 282] on input "June 15, 2025 - September 15, 2025" at bounding box center [377, 282] width 283 height 32
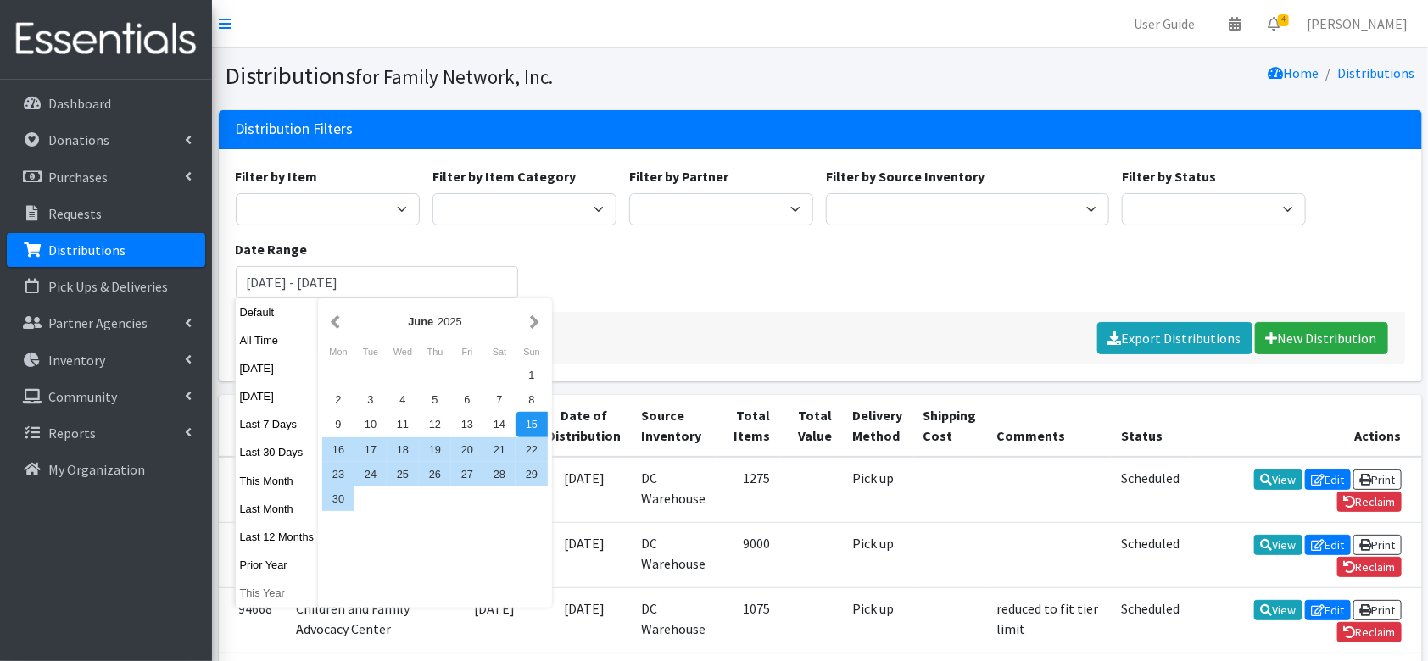
click at [254, 592] on button "This Year" at bounding box center [277, 593] width 83 height 25
type input "January 1, 2025 - December 31, 2025"
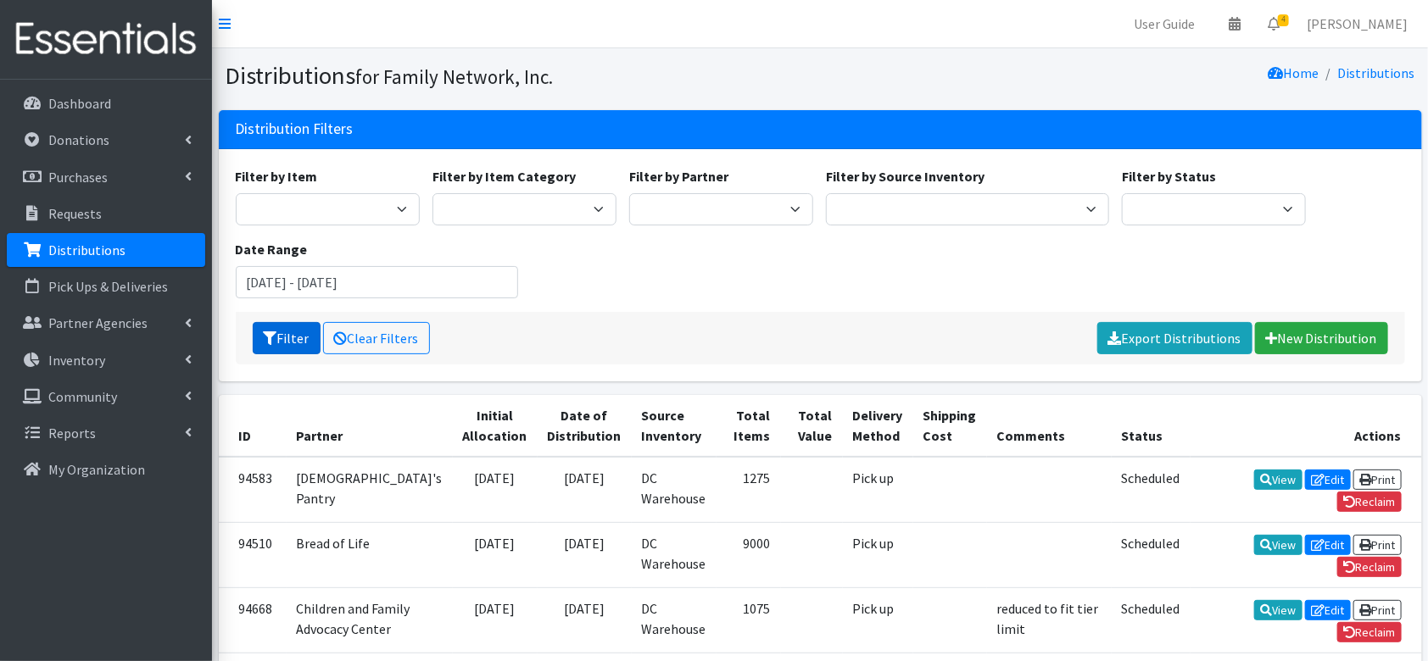
click at [293, 347] on button "Filter" at bounding box center [287, 338] width 68 height 32
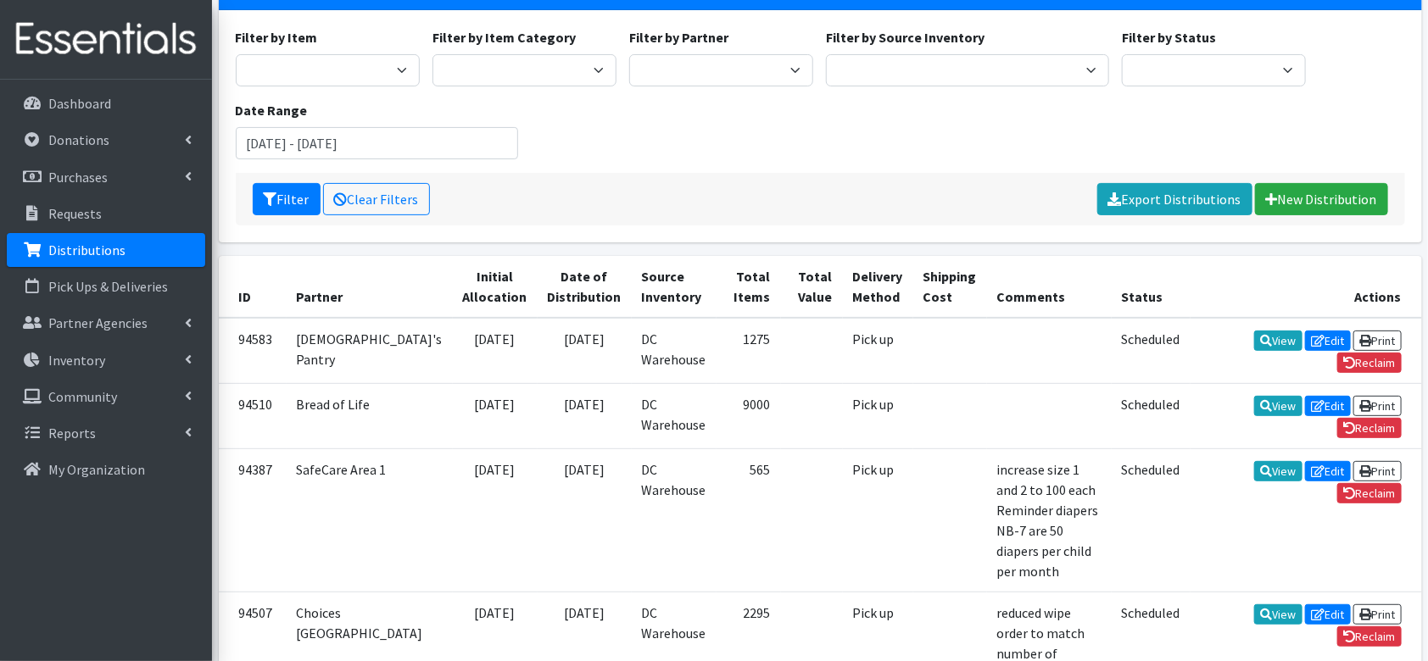
scroll to position [140, 0]
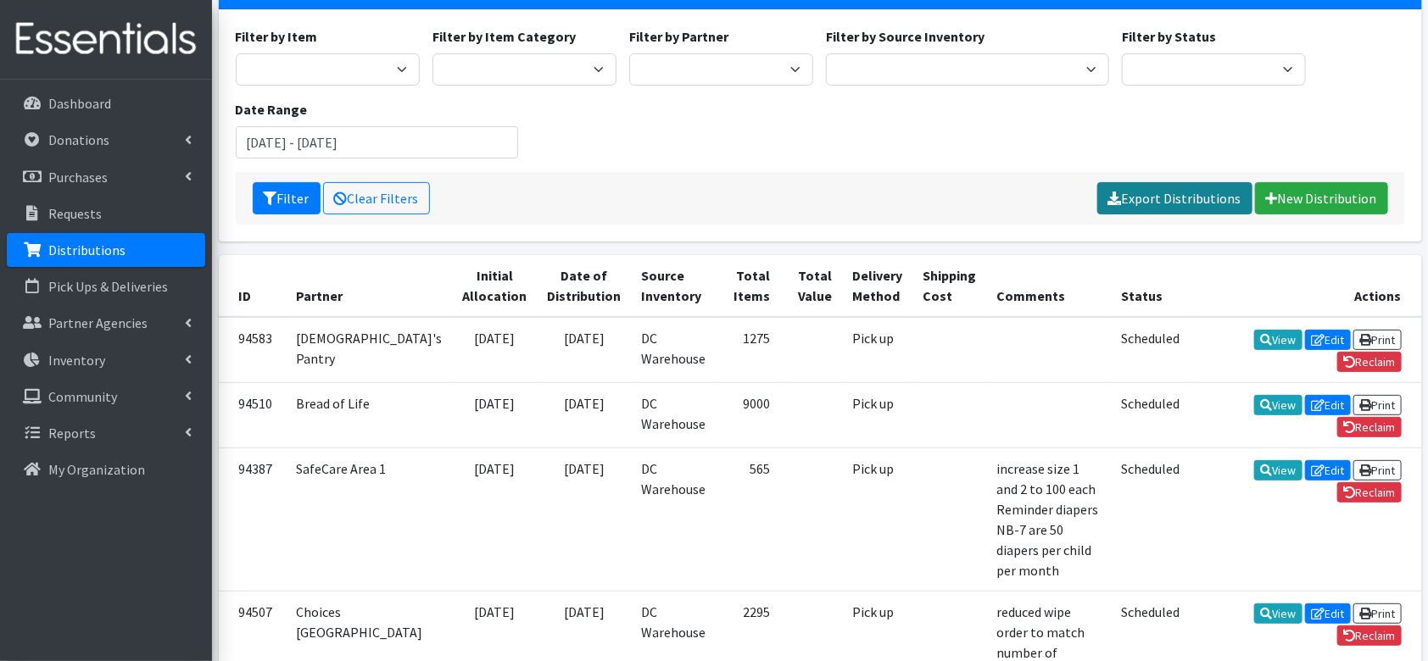
click at [1181, 208] on link "Export Distributions" at bounding box center [1174, 198] width 155 height 32
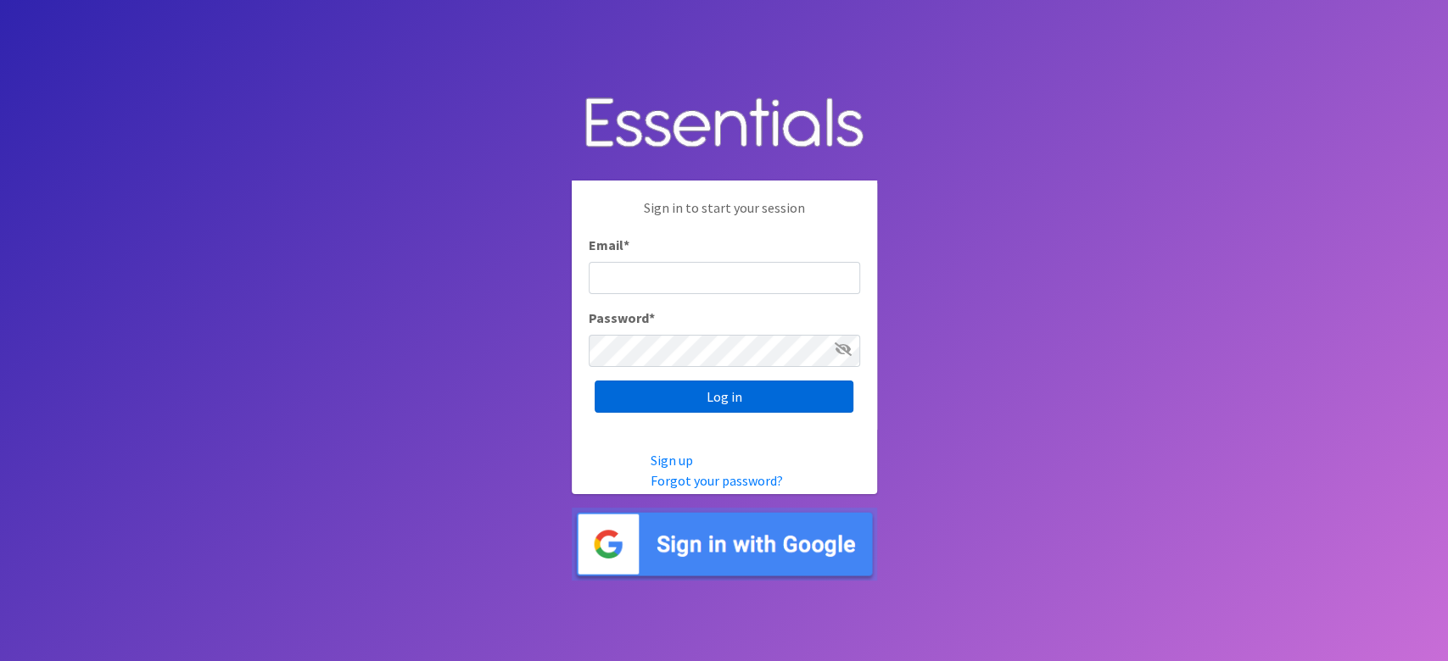
type input "[EMAIL_ADDRESS][DOMAIN_NAME]"
click at [761, 389] on input "Log in" at bounding box center [723, 397] width 259 height 32
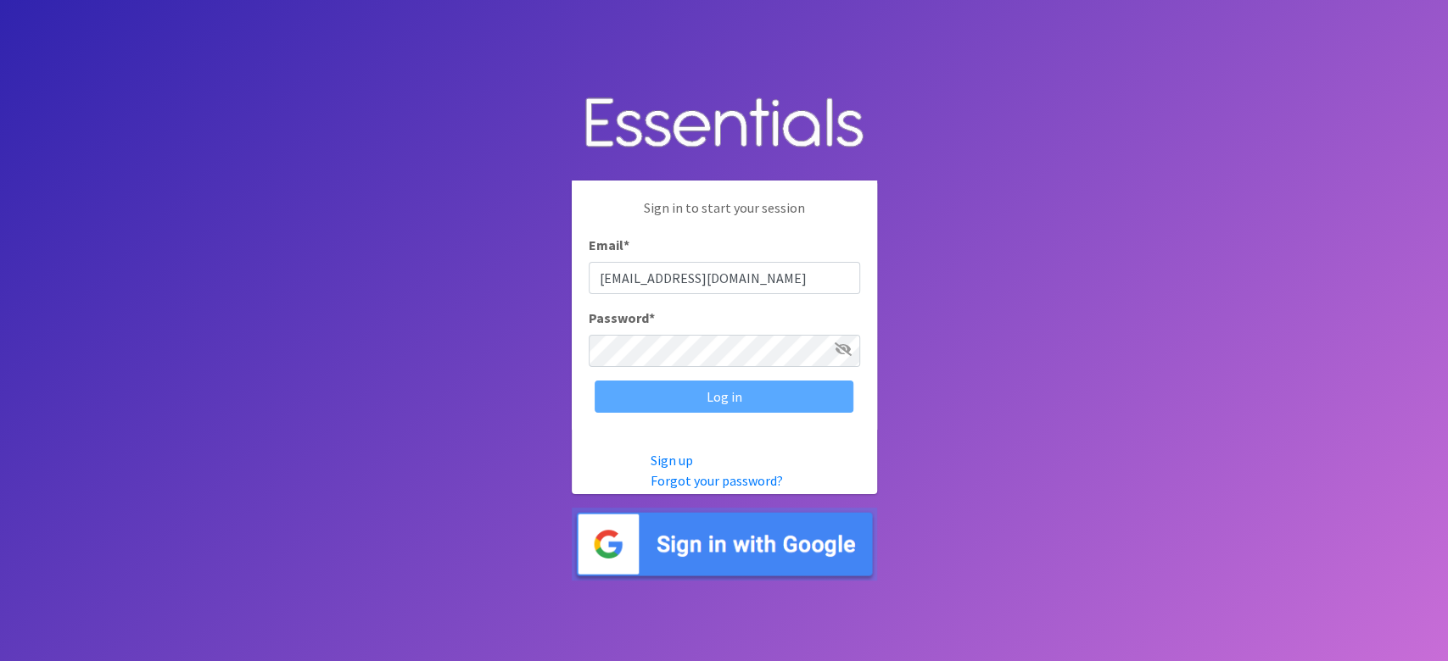
click at [761, 389] on div "Log in" at bounding box center [724, 397] width 271 height 32
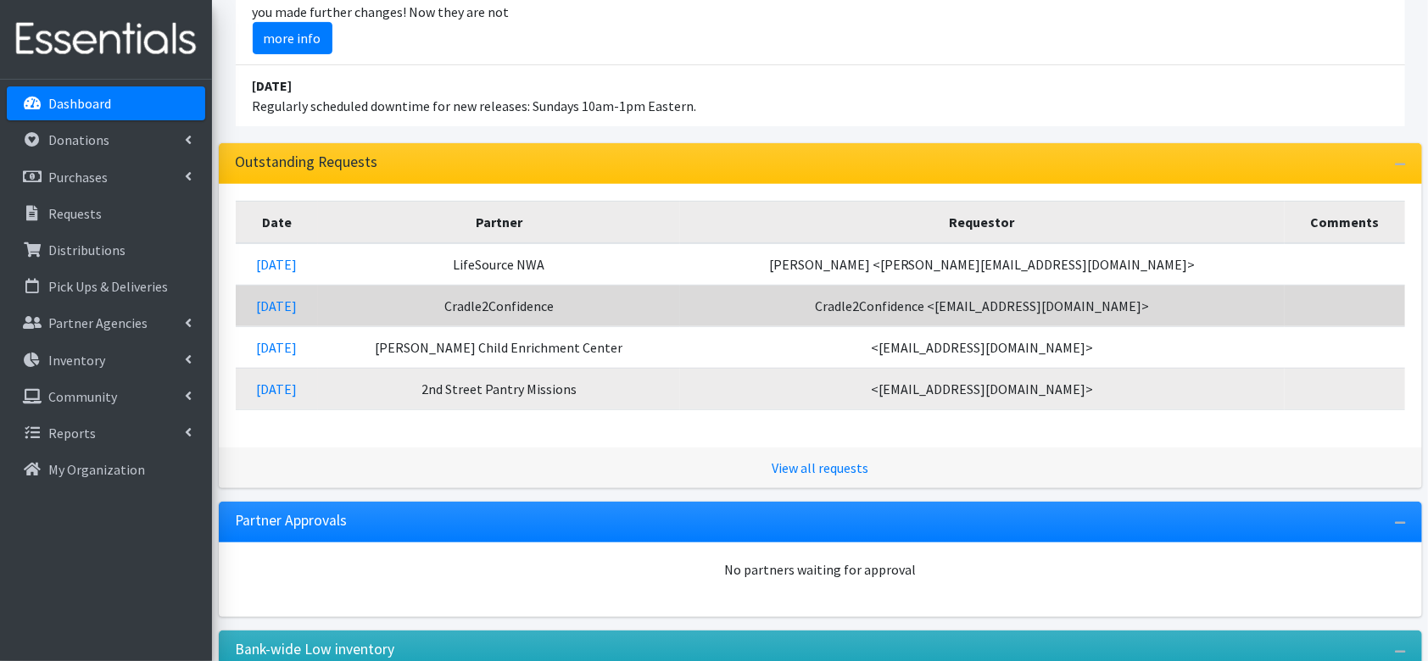
scroll to position [272, 0]
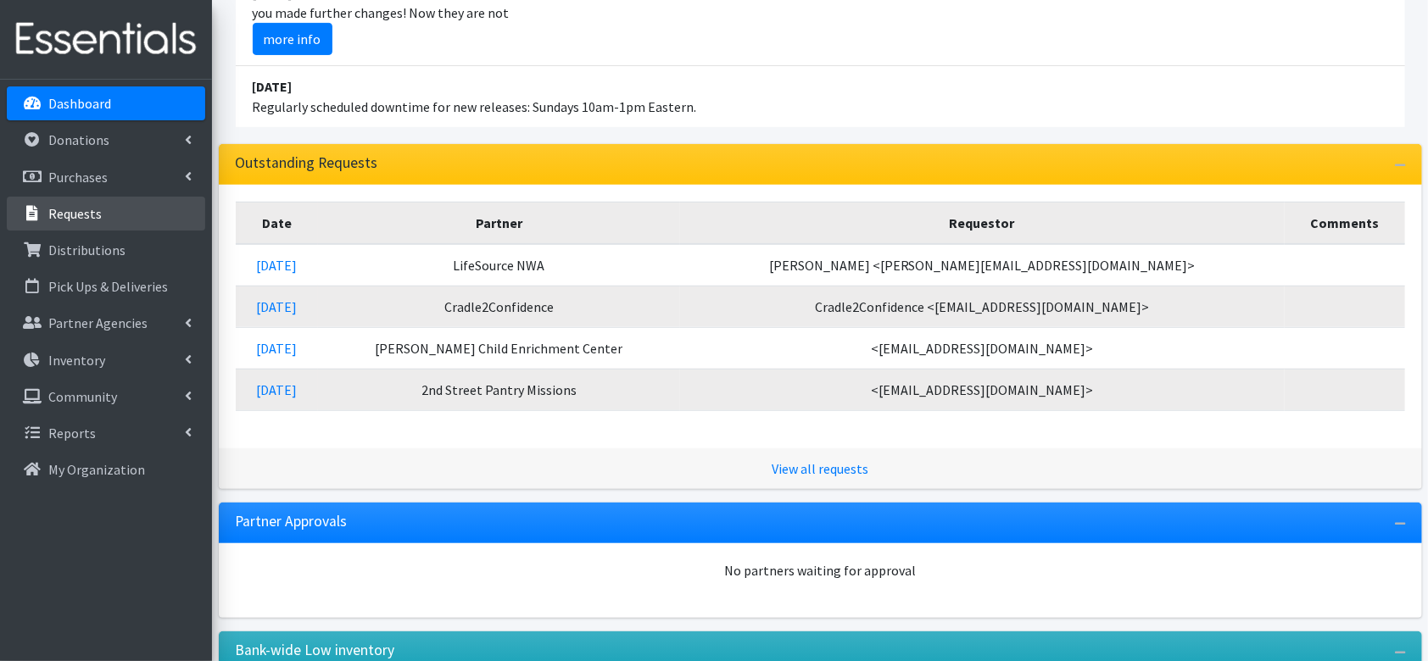
click at [57, 220] on p "Requests" at bounding box center [74, 213] width 53 height 17
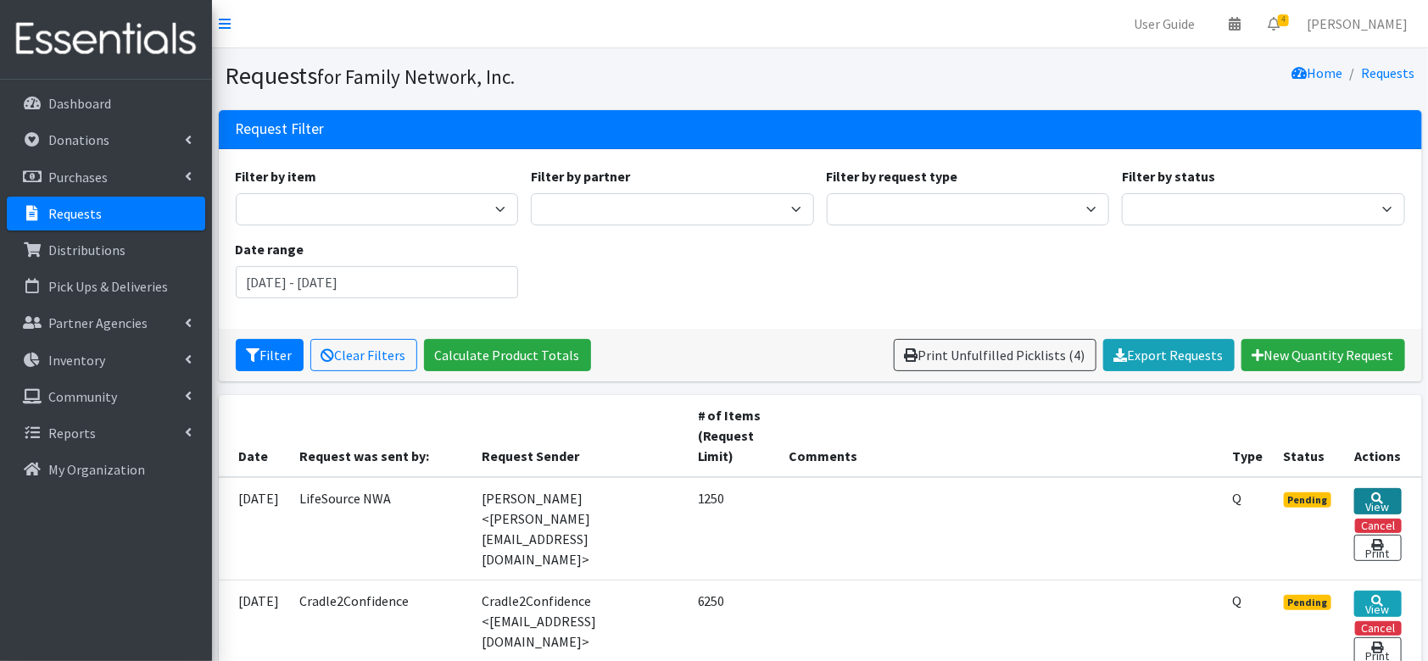
click at [1376, 494] on icon at bounding box center [1378, 499] width 12 height 12
